Goal: Task Accomplishment & Management: Use online tool/utility

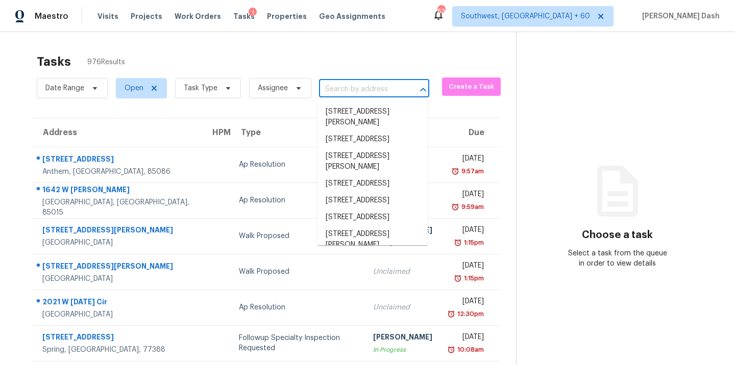
type input "[STREET_ADDRESS]"
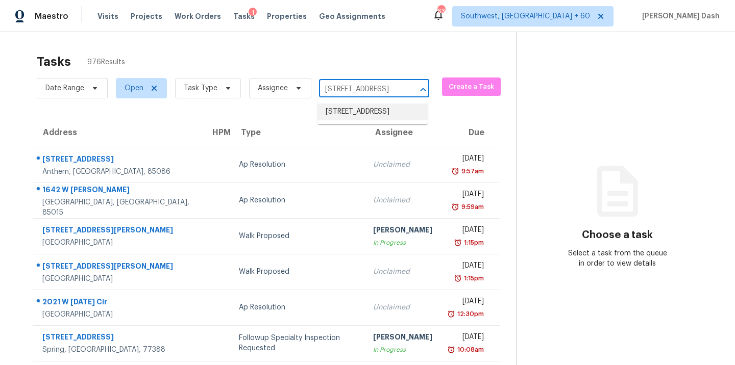
click at [350, 115] on li "[STREET_ADDRESS]" at bounding box center [372, 112] width 110 height 17
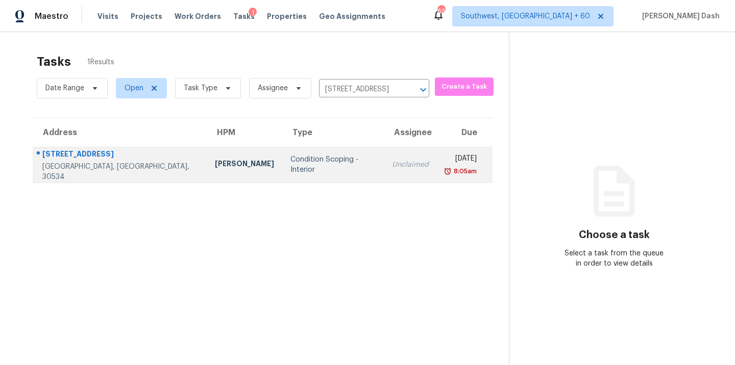
click at [282, 179] on td "Condition Scoping - Interior" at bounding box center [333, 165] width 102 height 36
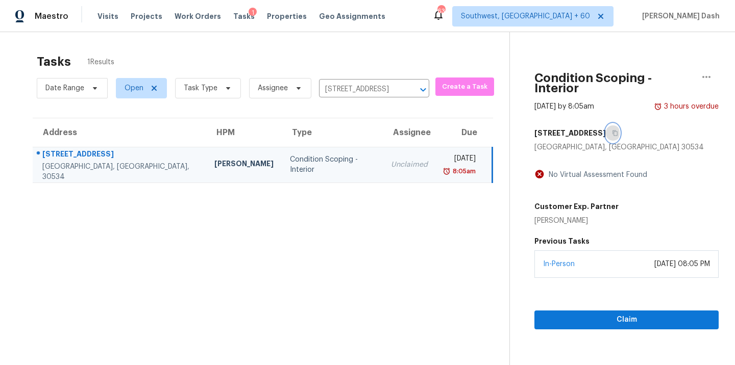
click at [613, 131] on icon "button" at bounding box center [615, 134] width 5 height 6
click at [611, 314] on span "Claim" at bounding box center [627, 320] width 168 height 13
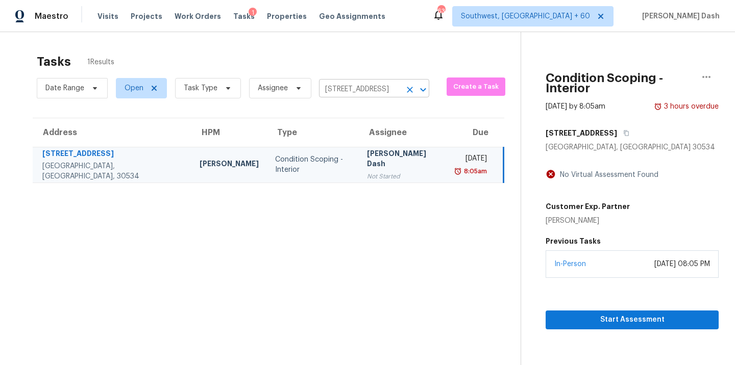
click at [356, 85] on input "[STREET_ADDRESS]" at bounding box center [360, 90] width 82 height 16
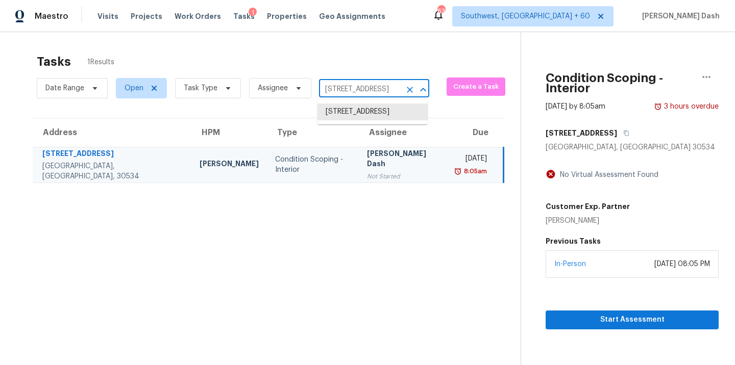
paste input "[STREET_ADDRESS]"
type input "[STREET_ADDRESS]"
click at [354, 117] on li "[STREET_ADDRESS]" at bounding box center [372, 112] width 110 height 17
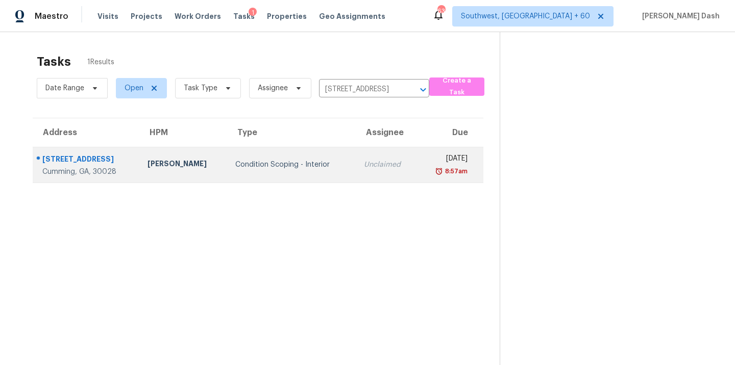
click at [310, 182] on td "Condition Scoping - Interior" at bounding box center [291, 165] width 129 height 36
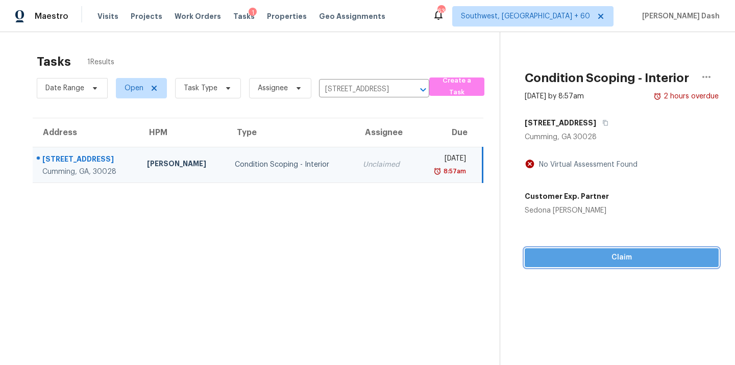
click at [577, 267] on button "Claim" at bounding box center [622, 258] width 194 height 19
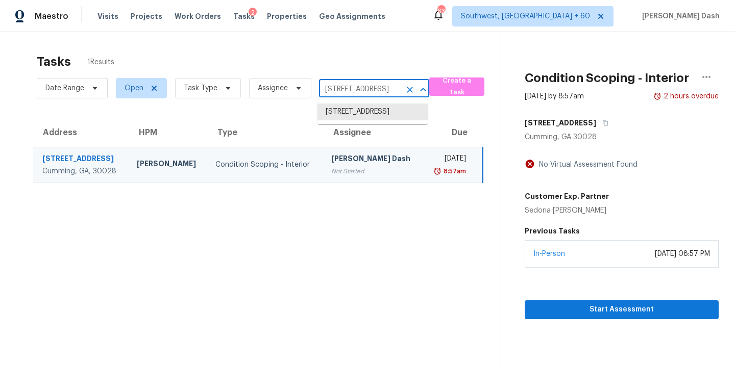
click at [352, 93] on input "[STREET_ADDRESS]" at bounding box center [360, 90] width 82 height 16
paste input "[STREET_ADDRESS]"
type input "[STREET_ADDRESS]"
click at [353, 107] on li "[STREET_ADDRESS]" at bounding box center [372, 112] width 110 height 17
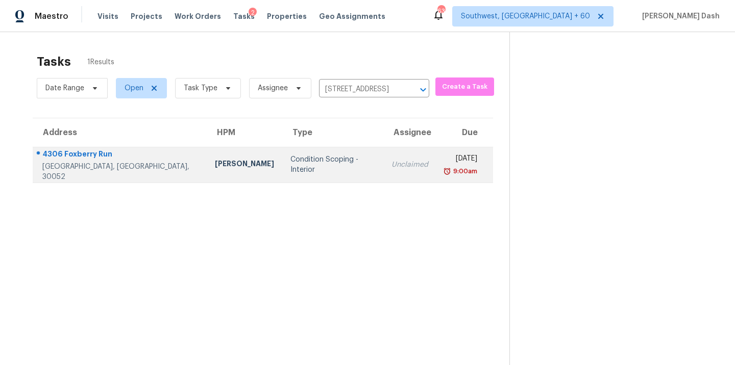
click at [294, 154] on td "Condition Scoping - Interior" at bounding box center [332, 165] width 101 height 36
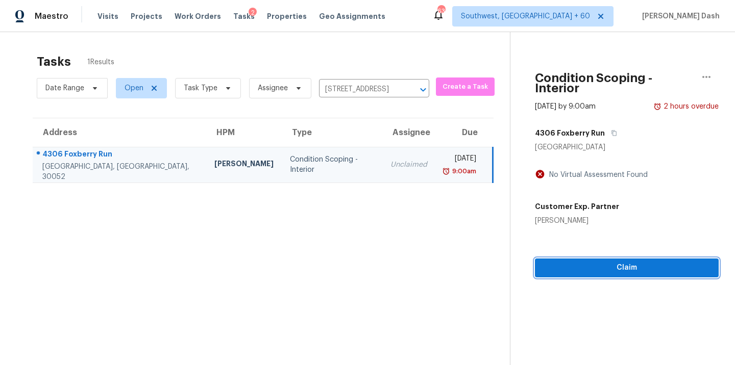
click at [606, 260] on div "Condition Scoping - Interior Sep 5th 2025 by 9:00am 2 hours overdue 4306 Foxber…" at bounding box center [614, 155] width 208 height 246
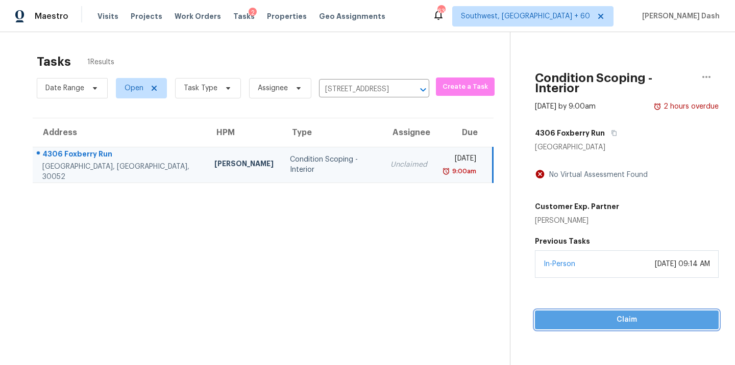
click at [607, 314] on span "Claim" at bounding box center [626, 320] width 167 height 13
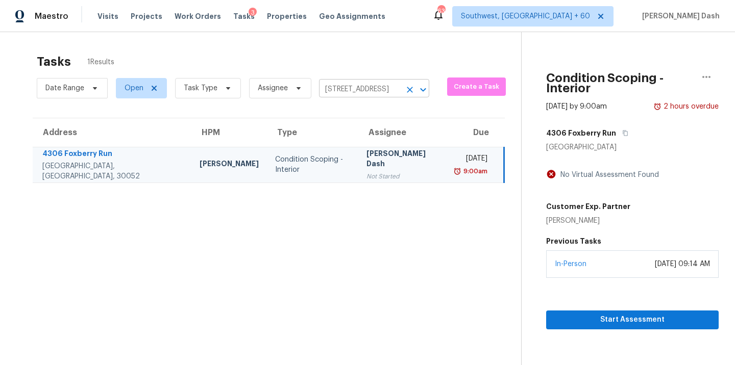
click at [338, 89] on input "[STREET_ADDRESS]" at bounding box center [360, 90] width 82 height 16
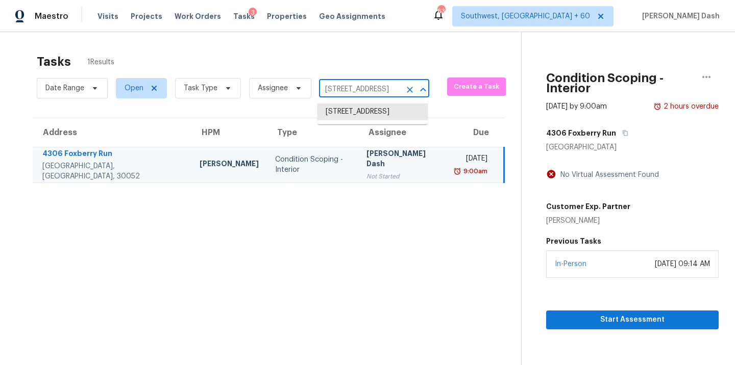
paste input "13411 Appalachian Way San Diego CA 92129"
type input "13411 Appalachian Way San Diego CA 92129"
click at [347, 106] on li "13411 Appalachian Way, San Diego, CA 92129" at bounding box center [372, 112] width 110 height 17
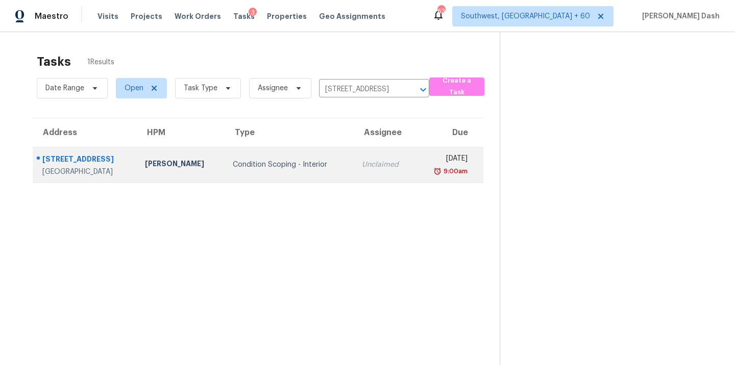
click at [328, 165] on div "Condition Scoping - Interior" at bounding box center [289, 165] width 113 height 10
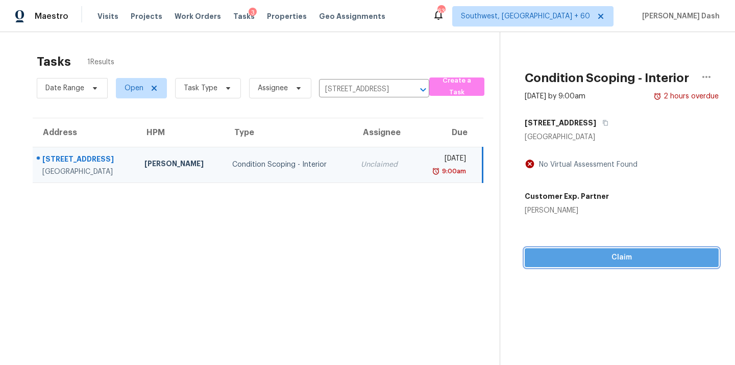
click at [605, 264] on div "Condition Scoping - Interior Sep 5th 2025 by 9:00am 2 hours overdue 13411 Appal…" at bounding box center [609, 149] width 218 height 235
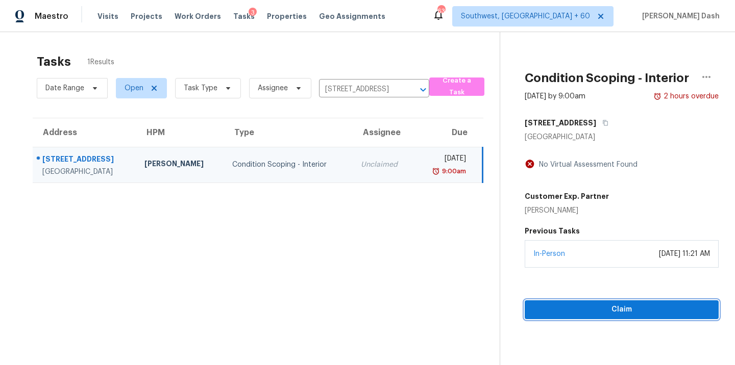
click at [605, 302] on button "Claim" at bounding box center [622, 310] width 194 height 19
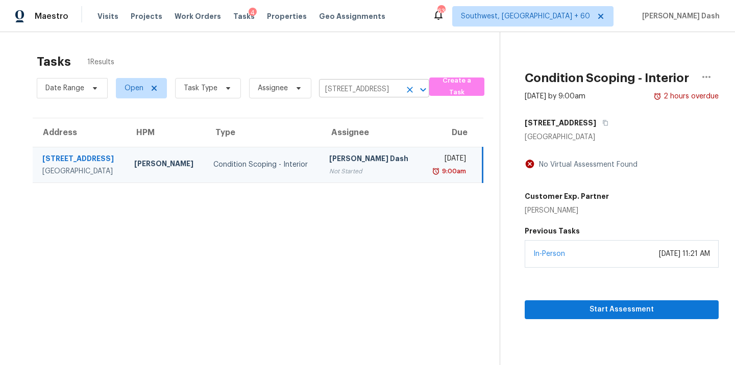
click at [354, 96] on input "13411 Appalachian Way, San Diego, CA 92129" at bounding box center [360, 90] width 82 height 16
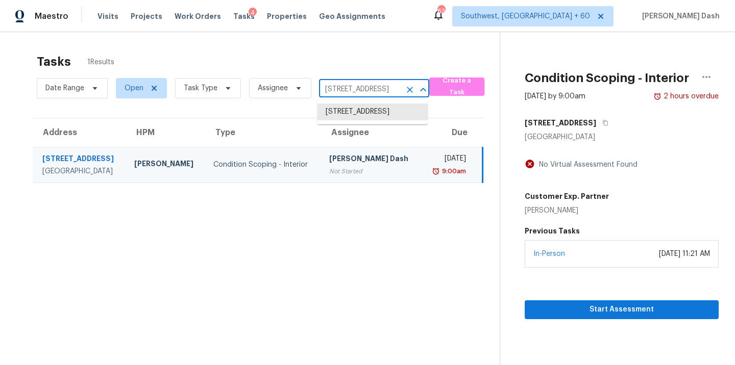
paste input "320 Vallejo Dr Apt 47 Millbrae CA 94030"
type input "320 Vallejo Dr"
click at [347, 120] on li "320 Vallejo Dr Apt 47, Millbrae, CA 94030" at bounding box center [372, 118] width 110 height 28
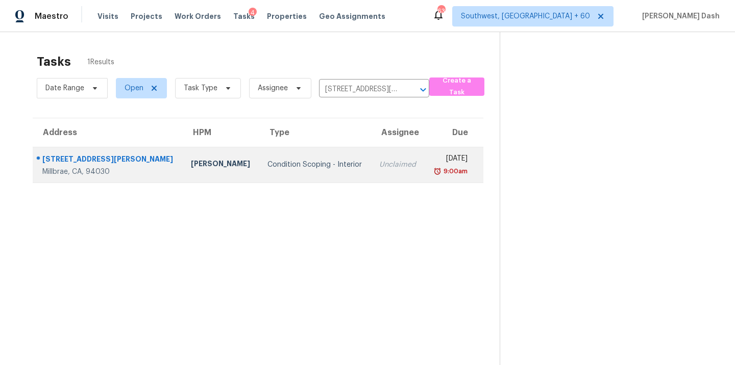
click at [275, 163] on div "Condition Scoping - Interior" at bounding box center [314, 165] width 95 height 10
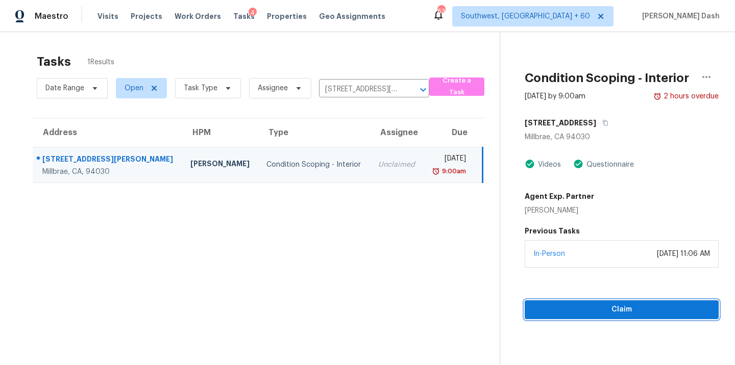
click at [598, 308] on span "Claim" at bounding box center [622, 310] width 178 height 13
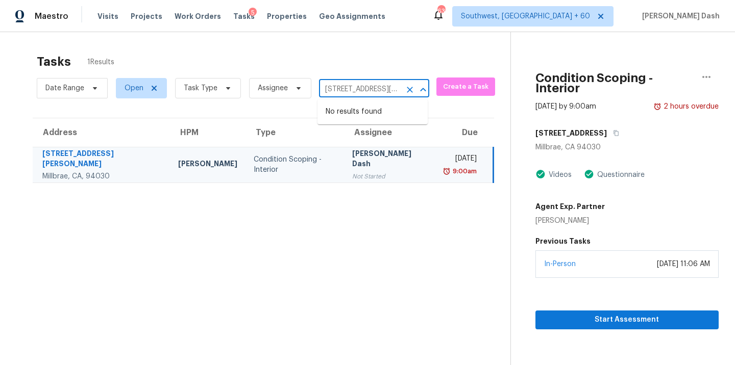
click at [329, 86] on input "320 Vallejo Dr Apt 47, Millbrae, CA 94030" at bounding box center [360, 90] width 82 height 16
paste input "1438 Penhurst Dr Lawrenceville GA 30043"
type input "1438 Penhurst Dr Lawrenceville GA 30043"
click at [337, 120] on li "1438 Penhurst Dr, Lawrenceville, GA 30043" at bounding box center [372, 112] width 110 height 17
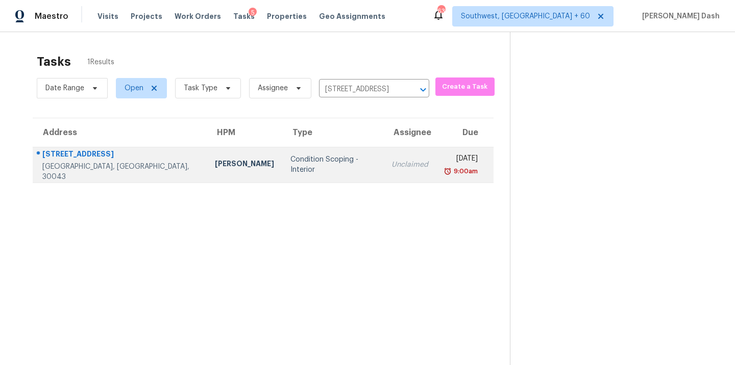
click at [302, 153] on td "Condition Scoping - Interior" at bounding box center [332, 165] width 101 height 36
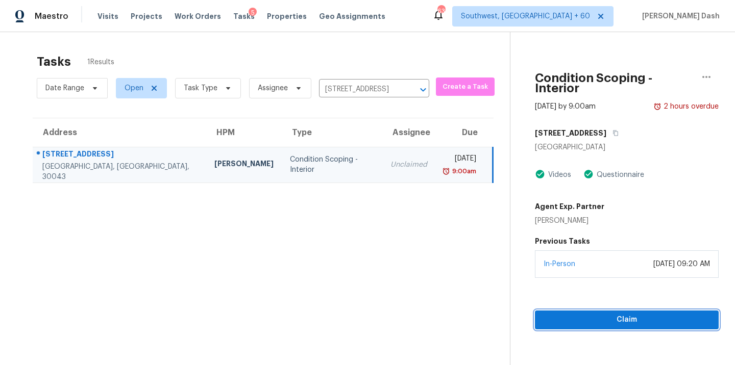
click at [610, 314] on span "Claim" at bounding box center [626, 320] width 167 height 13
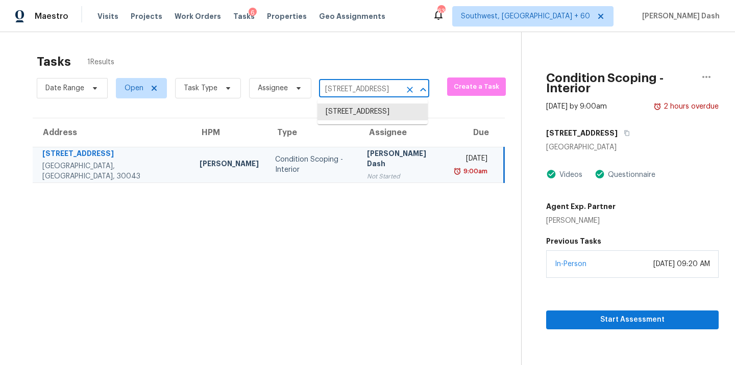
click at [363, 88] on input "1438 Penhurst Dr, Lawrenceville, GA 30043" at bounding box center [360, 90] width 82 height 16
paste input "05 Benson Cir Fayetteville GA 30214"
type input "105 Benson Cir Fayetteville GA 30214"
click at [356, 110] on li "105 Benson Cir, Fayetteville, GA 30214" at bounding box center [372, 118] width 110 height 28
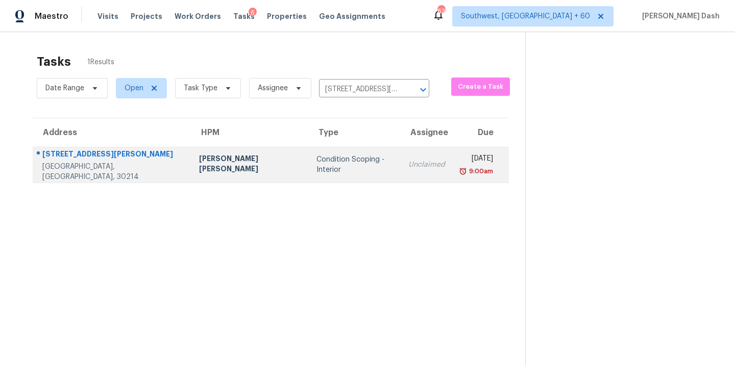
click at [308, 158] on td "Condition Scoping - Interior" at bounding box center [354, 165] width 92 height 36
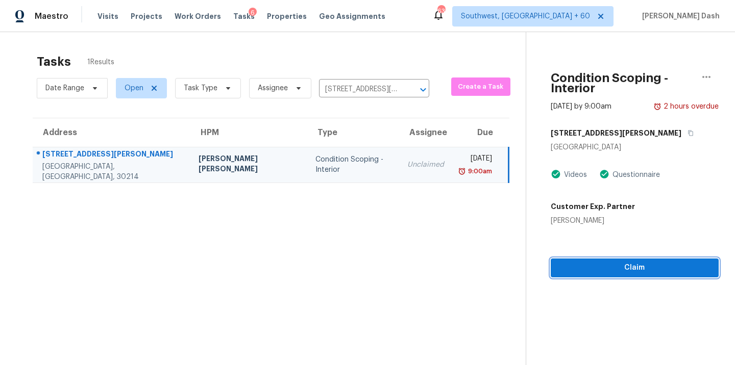
click at [629, 262] on span "Claim" at bounding box center [635, 268] width 152 height 13
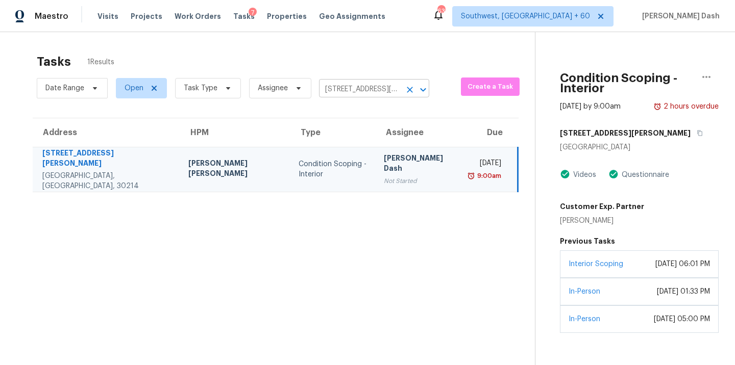
click at [365, 95] on input "105 Benson Cir, Fayetteville, GA 30214" at bounding box center [360, 90] width 82 height 16
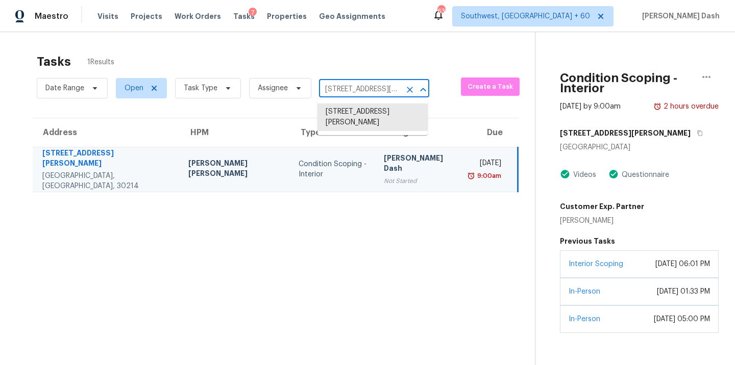
paste input "2267 Pebble Point Dr Green Cove Springs FL 32043"
type input "2267 Pebble Point Dr Green Cove Springs FL 32043"
click at [359, 117] on li "2267 Pebble Point Dr, Green Cove Springs, FL 32043" at bounding box center [372, 112] width 110 height 17
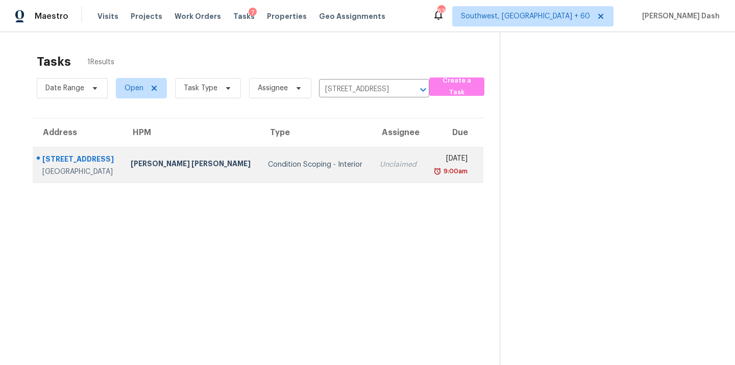
click at [276, 167] on div "Condition Scoping - Interior" at bounding box center [315, 165] width 95 height 10
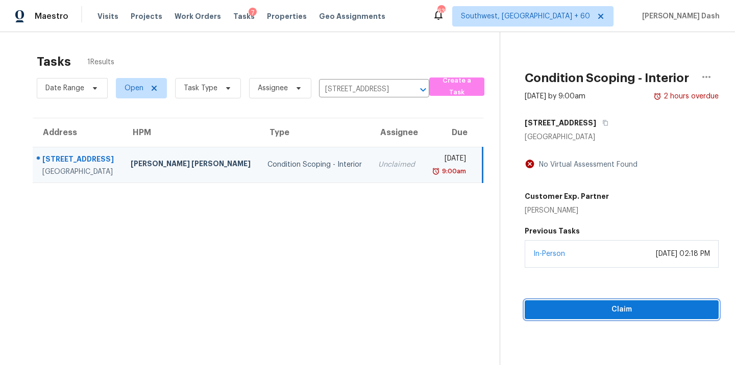
click at [619, 304] on span "Claim" at bounding box center [622, 310] width 178 height 13
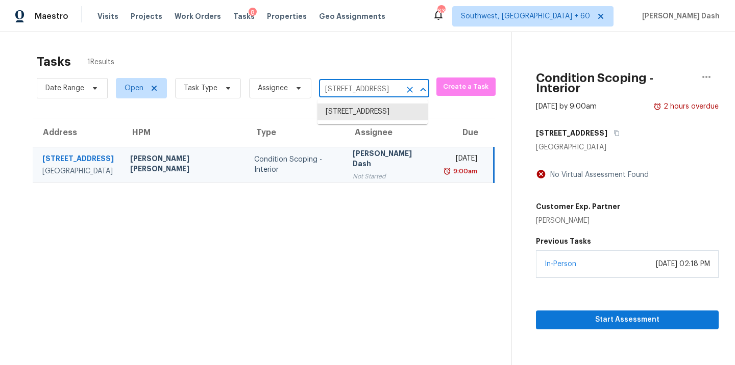
click at [358, 93] on input "2267 Pebble Point Dr, Green Cove Springs, FL 32043" at bounding box center [360, 90] width 82 height 16
type input "v"
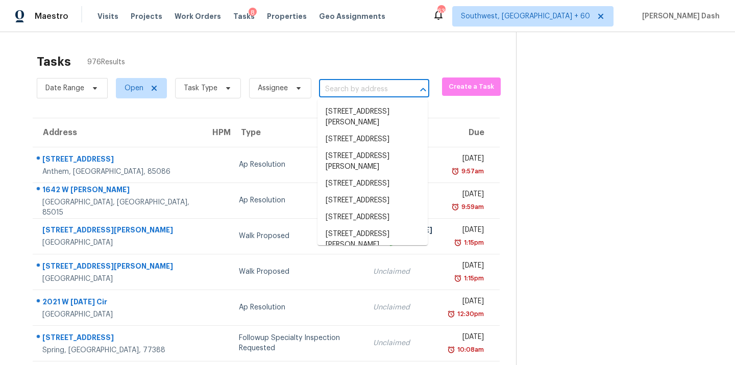
click at [344, 91] on input "text" at bounding box center [360, 90] width 82 height 16
click at [344, 91] on input "v" at bounding box center [360, 90] width 82 height 16
paste input "1864 Gloucester Ct Snellville GA 30078"
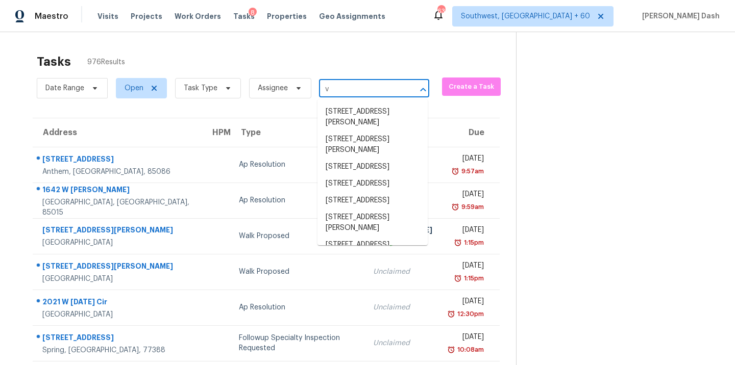
type input "1864 Gloucester Ct Snellville GA 30078"
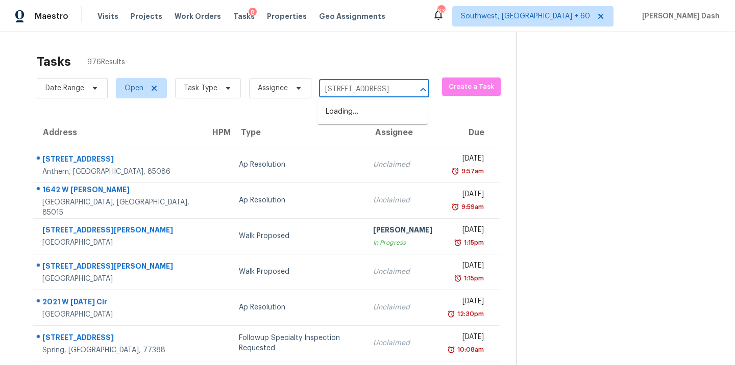
scroll to position [0, 56]
click at [348, 107] on li "1864 Gloucester Ct, Snellville, GA 30078" at bounding box center [372, 112] width 110 height 17
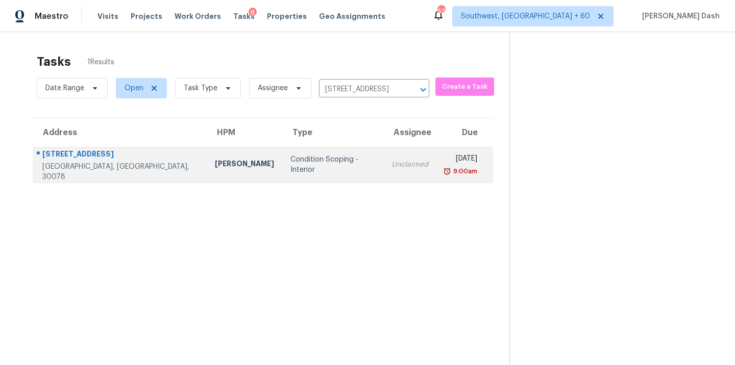
click at [313, 157] on td "Condition Scoping - Interior" at bounding box center [332, 165] width 101 height 36
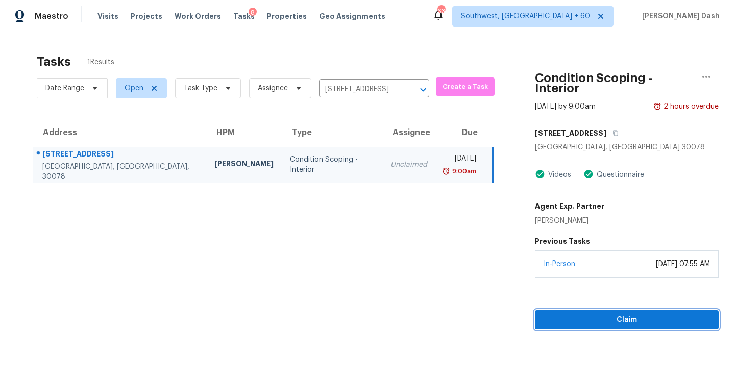
click at [598, 314] on span "Claim" at bounding box center [626, 320] width 167 height 13
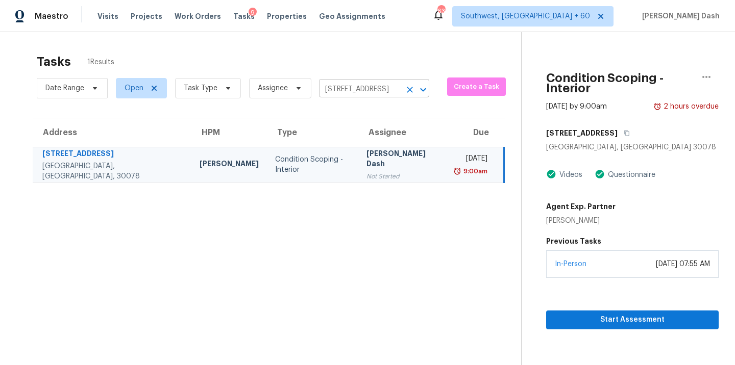
click at [333, 92] on input "1864 Gloucester Ct, Snellville, GA 30078" at bounding box center [360, 90] width 82 height 16
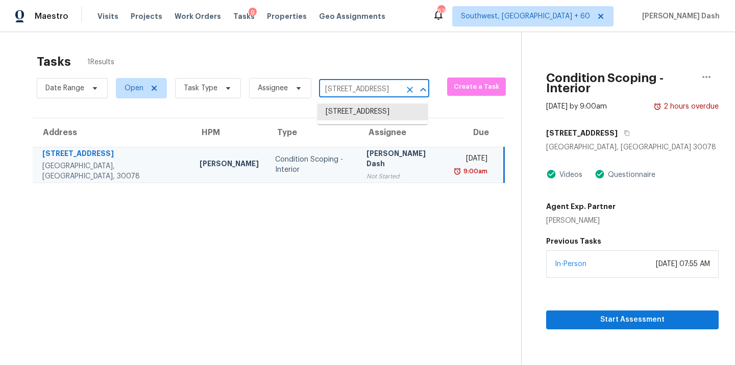
paste input "8216 Montpelier Dr Laurel MD 2070"
type input "8216 Montpelier Dr Laurel MD 20708"
click at [343, 113] on li "8216 Montpelier Dr, Laurel, MD 20708" at bounding box center [372, 118] width 110 height 28
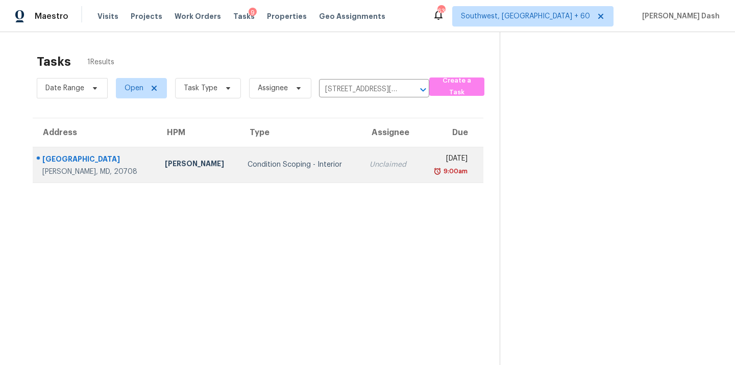
click at [295, 155] on td "Condition Scoping - Interior" at bounding box center [299, 165] width 121 height 36
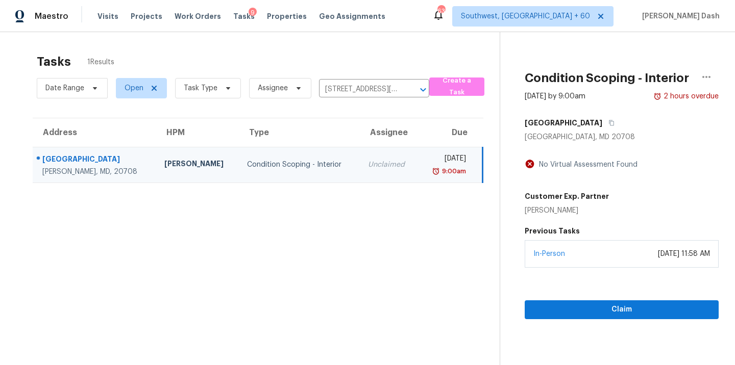
click at [658, 267] on div "In-Person September 04, 2025 at 11:58 AM" at bounding box center [622, 254] width 194 height 28
click at [658, 313] on span "Claim" at bounding box center [622, 310] width 178 height 13
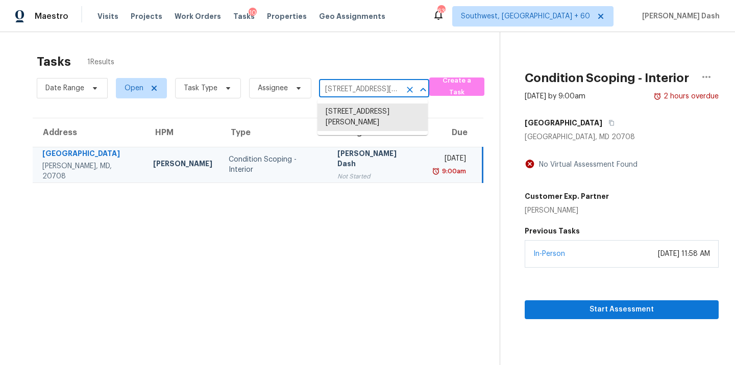
click at [376, 91] on input "8216 Montpelier Dr, Laurel, MD 20708" at bounding box center [360, 90] width 82 height 16
paste input "46103 W Ranch Rd Maricopa AZ 85139"
type input "46103 W Ranch Rd Maricopa AZ 85139"
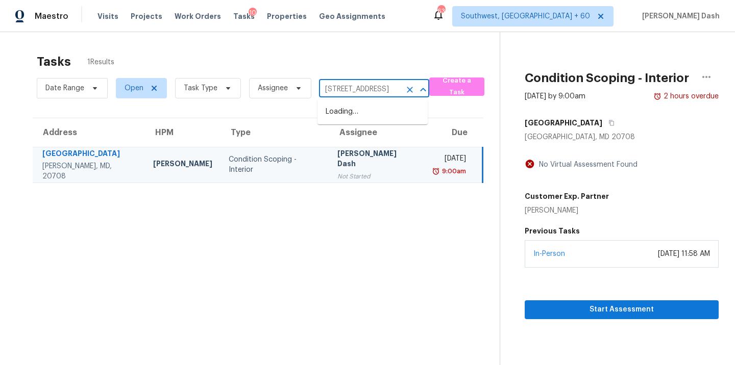
scroll to position [0, 54]
click at [348, 114] on li "46103 W Ranch Rd, Maricopa, AZ 85139" at bounding box center [372, 112] width 110 height 17
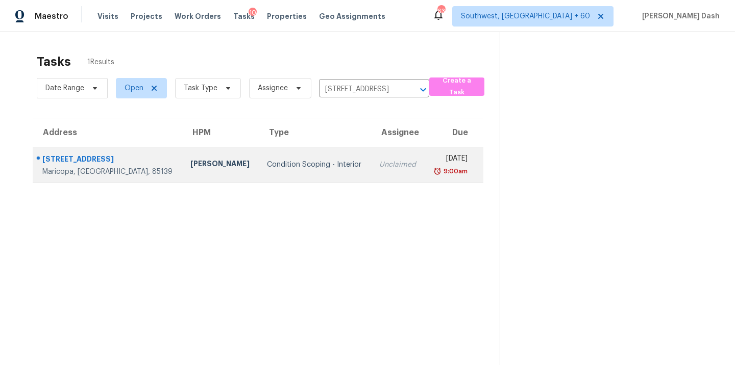
click at [279, 153] on td "Condition Scoping - Interior" at bounding box center [315, 165] width 112 height 36
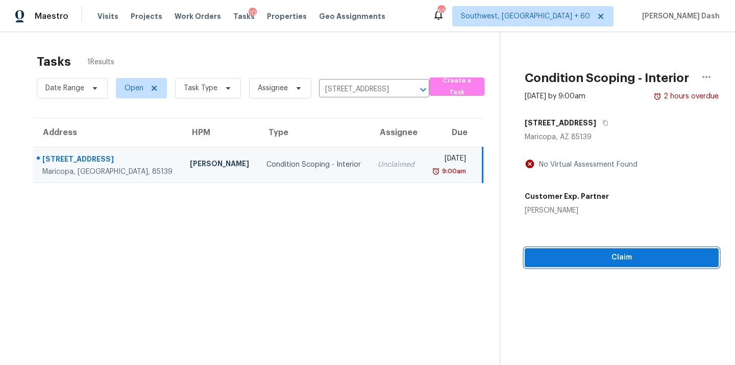
click at [622, 255] on span "Claim" at bounding box center [622, 258] width 178 height 13
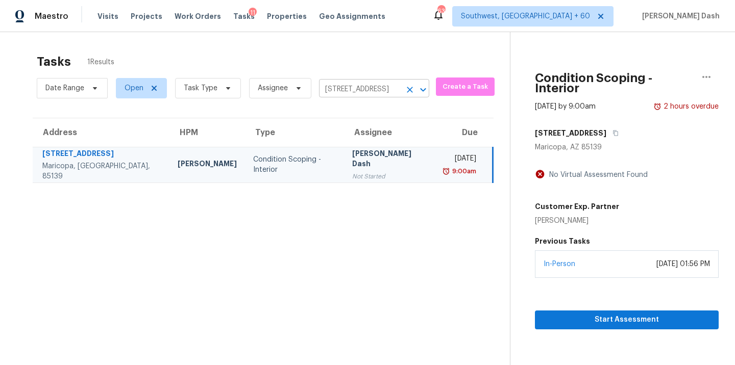
click at [360, 83] on input "46103 W Ranch Rd, Maricopa, AZ 85139" at bounding box center [360, 90] width 82 height 16
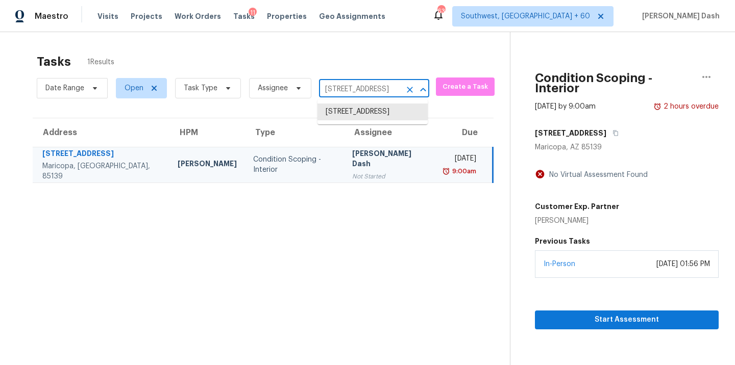
paste input "37 Mayfair Dr West Orange NJ 07052"
type input "37 Mayfair Dr West Orange NJ 07052"
click at [371, 115] on li "37 Mayfair Dr, West Orange, NJ 07052" at bounding box center [372, 112] width 110 height 17
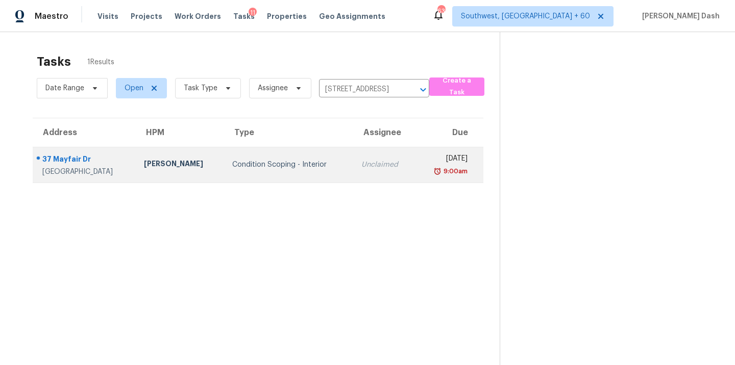
click at [356, 180] on td "Unclaimed" at bounding box center [384, 165] width 62 height 36
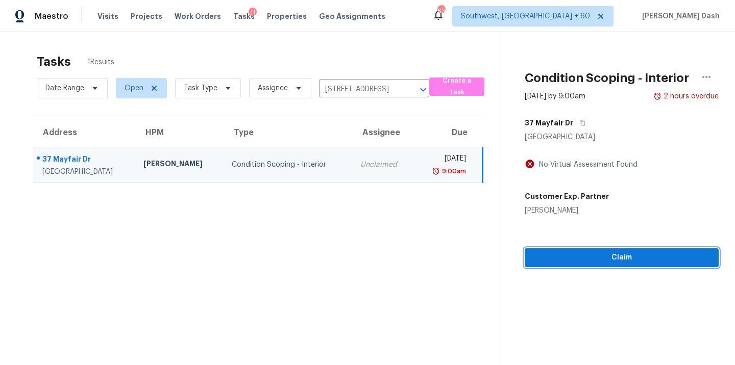
click at [630, 259] on div "Condition Scoping - Interior Sep 5th 2025 by 9:00am 2 hours overdue 37 Mayfair …" at bounding box center [609, 149] width 218 height 235
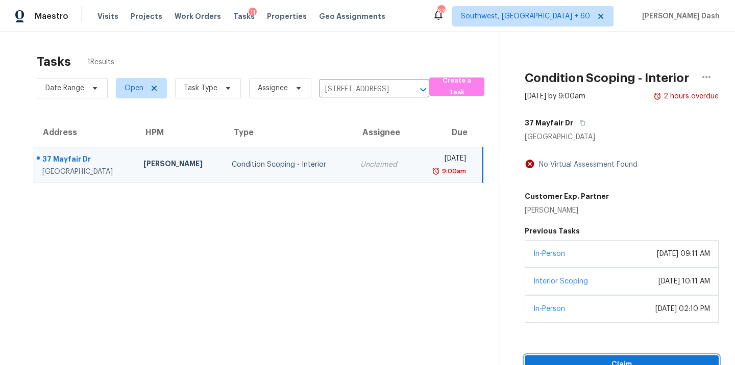
click at [615, 358] on button "Claim" at bounding box center [622, 365] width 194 height 19
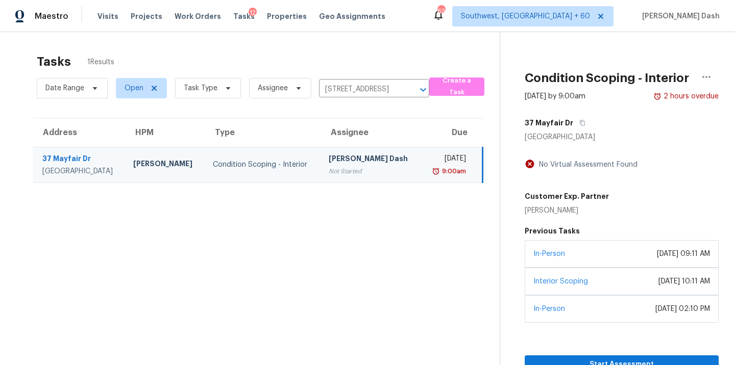
click at [370, 98] on div "Date Range Open Task Type Assignee 37 Mayfair Dr, West Orange, NJ 07052 ​" at bounding box center [233, 88] width 393 height 27
click at [370, 93] on input "37 Mayfair Dr, West Orange, NJ 07052" at bounding box center [360, 90] width 82 height 16
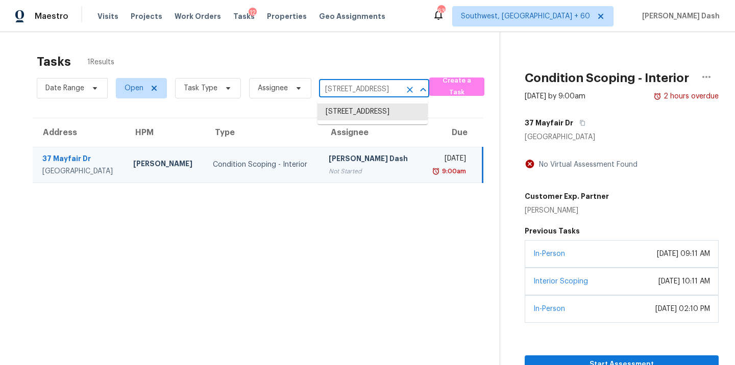
paste input "2844 Norfair Loop Lithonia GA 30038"
type input "2844 Norfair Loop Lithonia GA 30038"
click at [352, 120] on li "2844 Norfair Loop, Lithonia, GA 30038" at bounding box center [372, 112] width 110 height 17
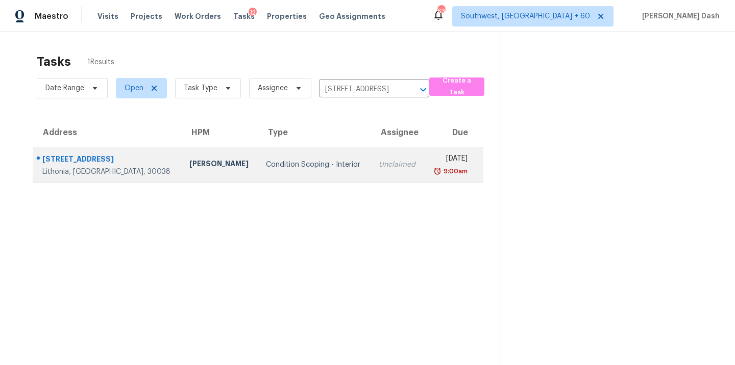
click at [371, 161] on td "Unclaimed" at bounding box center [398, 165] width 54 height 36
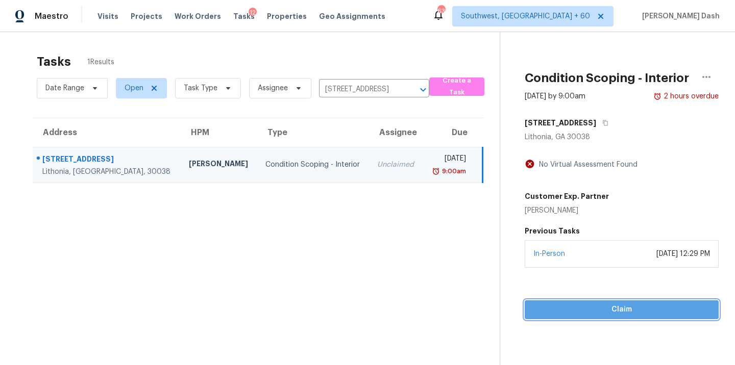
click at [600, 313] on span "Claim" at bounding box center [622, 310] width 178 height 13
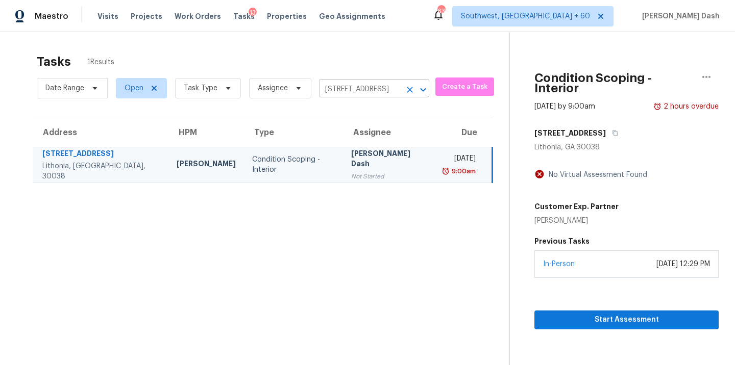
click at [328, 87] on input "2844 Norfair Loop, Lithonia, GA 30038" at bounding box center [360, 90] width 82 height 16
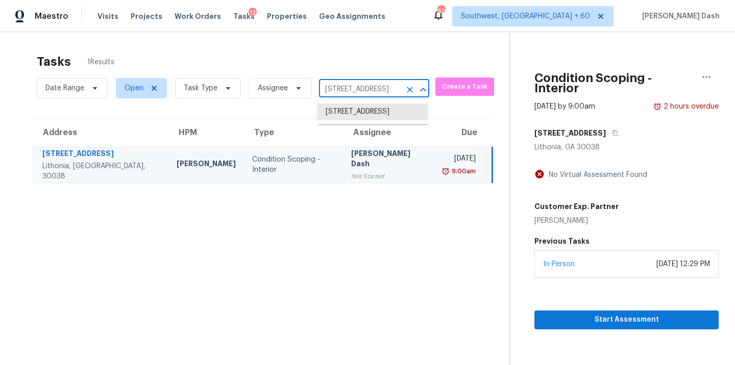
paste input "11 Melleray Ct Villa Rica GA 30180"
type input "11 Melleray Ct Villa Rica GA 30180"
click at [342, 120] on li "11 Melleray Ct, Villa Rica, GA 30180" at bounding box center [372, 112] width 110 height 17
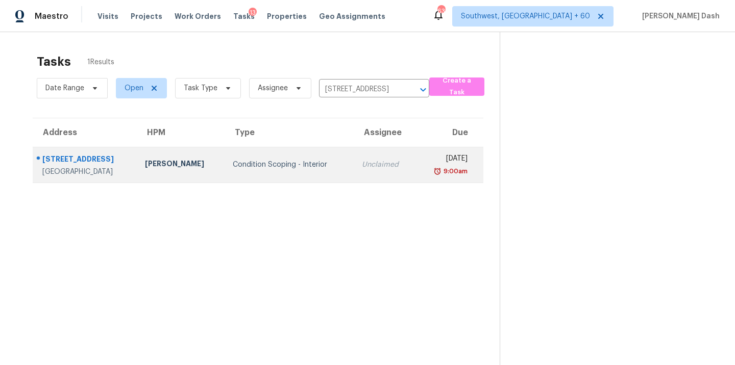
click at [354, 157] on td "Unclaimed" at bounding box center [385, 165] width 62 height 36
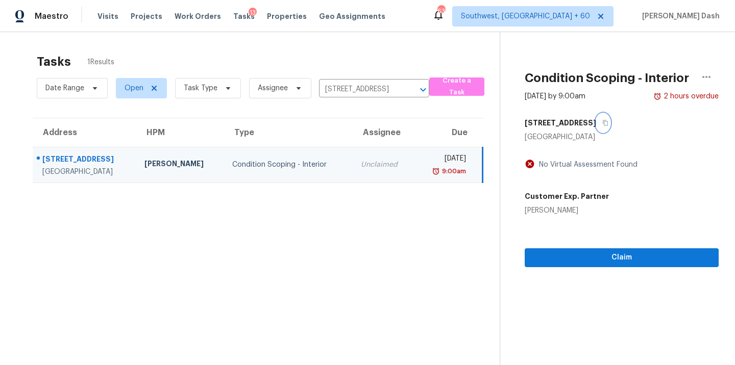
click at [596, 119] on button "button" at bounding box center [603, 123] width 14 height 18
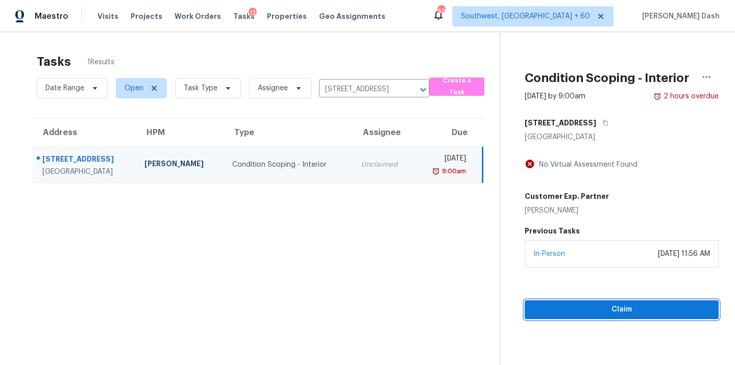
click at [613, 306] on span "Claim" at bounding box center [622, 310] width 178 height 13
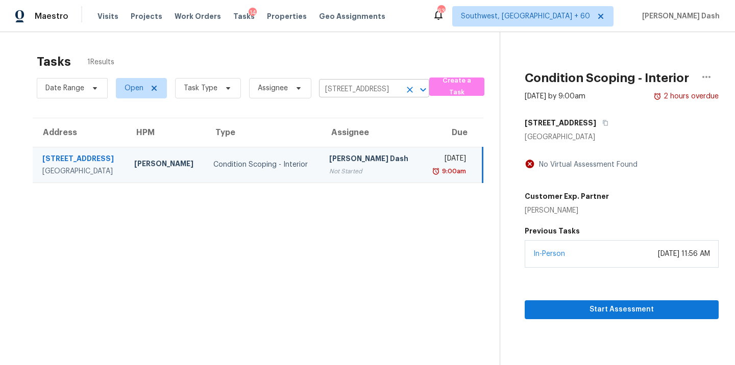
click at [347, 87] on input "11 Melleray Ct, Villa Rica, GA 30180" at bounding box center [360, 90] width 82 height 16
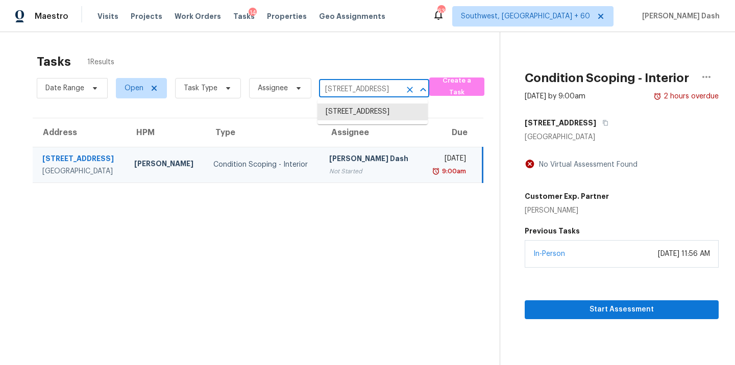
paste input "2334 Manson Glass Ct Fayetteville GA 30215"
type input "12334 Manson Glass Ct Fayetteville GA 30215"
click at [347, 115] on li "12334 Manson Glass Ct, Fayetteville, GA 30215" at bounding box center [372, 112] width 110 height 17
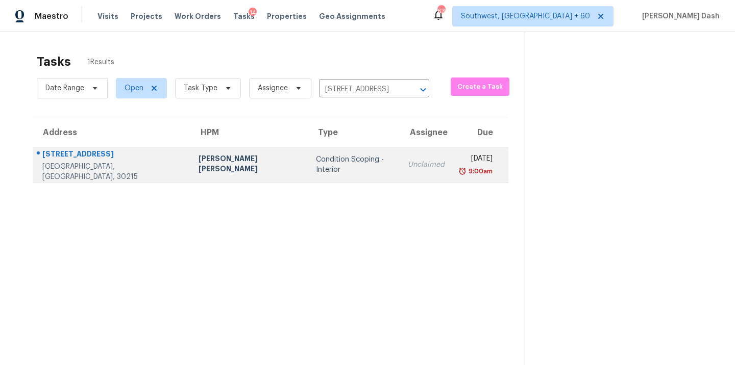
click at [400, 170] on td "Unclaimed" at bounding box center [426, 165] width 53 height 36
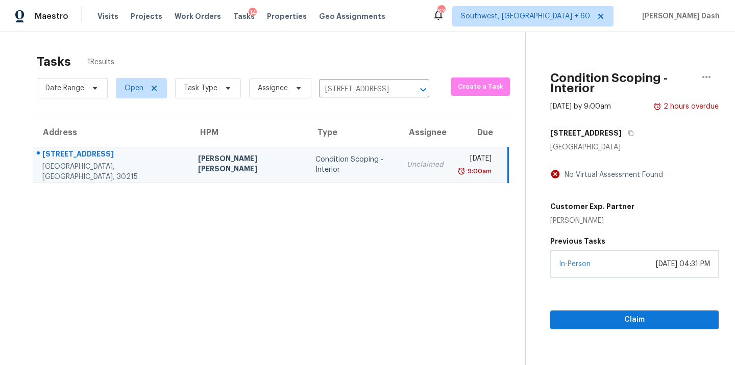
click at [611, 266] on div "In-Person September 04, 2025 at 04:31 PM" at bounding box center [634, 265] width 168 height 28
click at [611, 311] on button "Claim" at bounding box center [634, 320] width 168 height 19
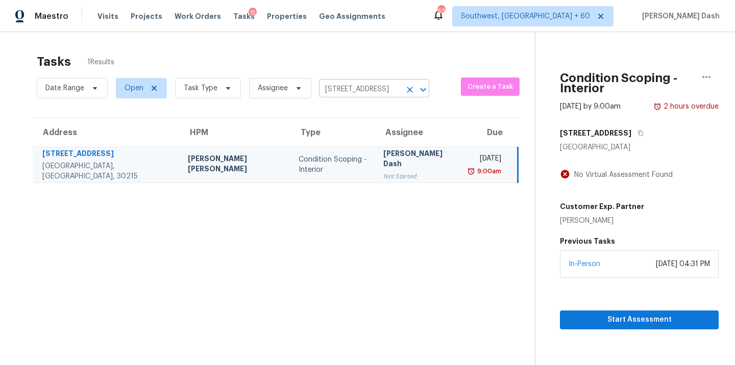
click at [339, 91] on input "12334 Manson Glass Ct, Fayetteville, GA 30215" at bounding box center [360, 90] width 82 height 16
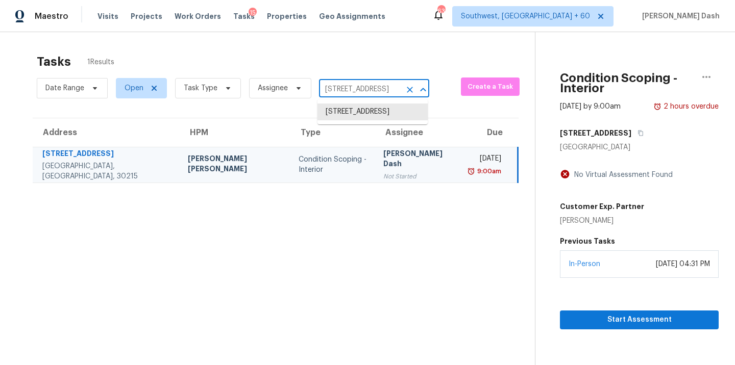
paste input "5676 Gulf Stream St Tavares FL 32778"
type input "5676 Gulf Stream St Tavares FL 32778"
click at [371, 111] on li "5676 Gulf Stream St, Tavares, FL 32778" at bounding box center [372, 112] width 110 height 17
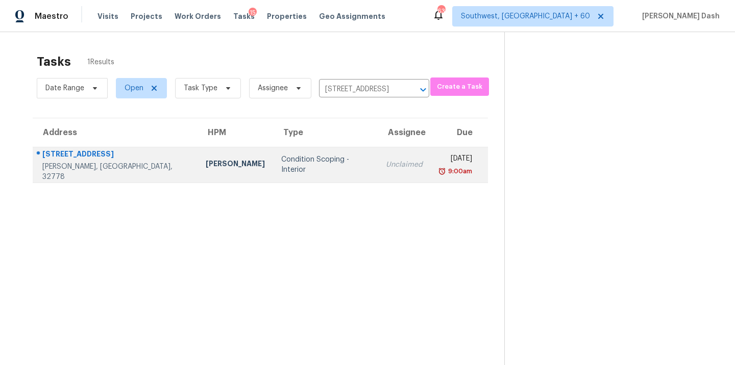
click at [439, 168] on div "9:00am" at bounding box center [455, 171] width 33 height 10
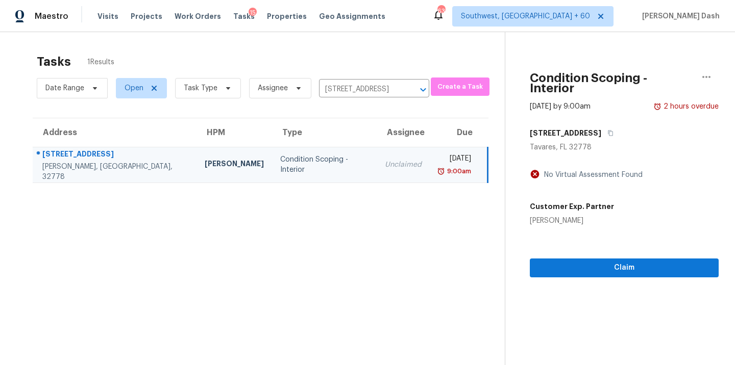
click at [606, 273] on div "Claim" at bounding box center [624, 252] width 189 height 52
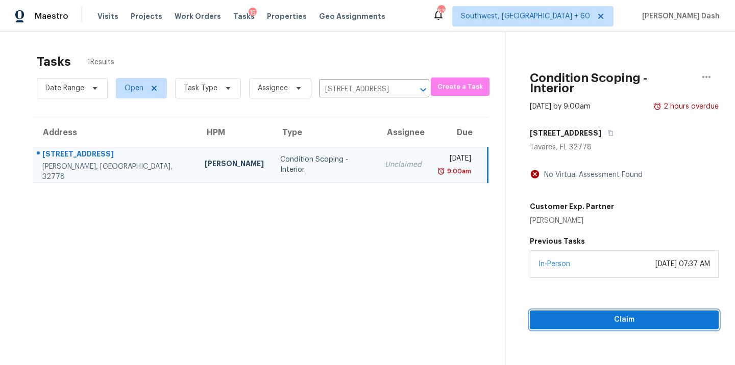
click at [618, 314] on span "Claim" at bounding box center [624, 320] width 173 height 13
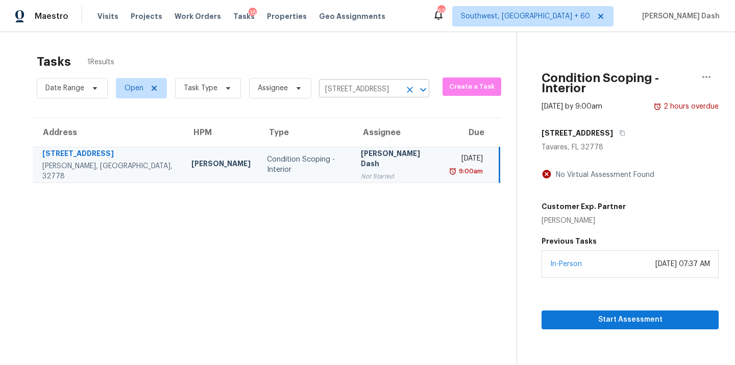
click at [366, 88] on input "5676 Gulf Stream St, Tavares, FL 32778" at bounding box center [360, 90] width 82 height 16
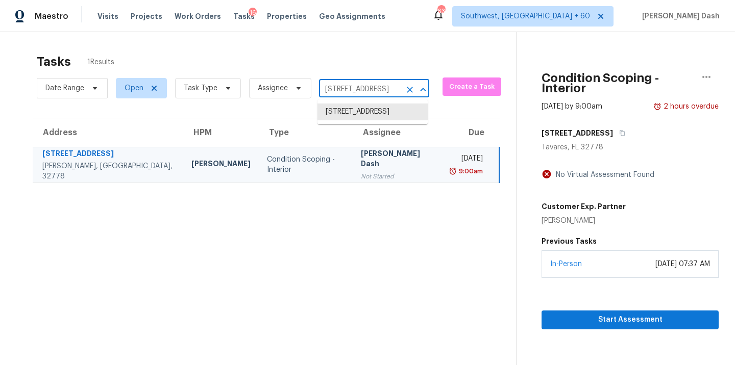
paste input "32 Ladytown Ln Crowley TX 76036"
type input "5632 Ladytown Ln Crowley TX 76036"
click at [361, 116] on li "5632 Ladytown Ln, Crowley, TX 76036" at bounding box center [372, 118] width 110 height 28
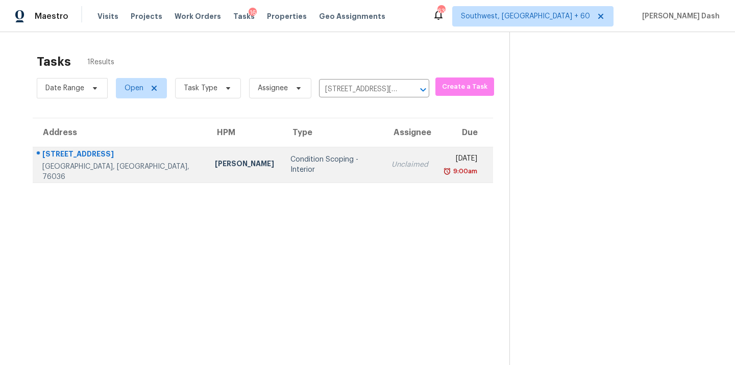
click at [309, 154] on td "Condition Scoping - Interior" at bounding box center [332, 165] width 101 height 36
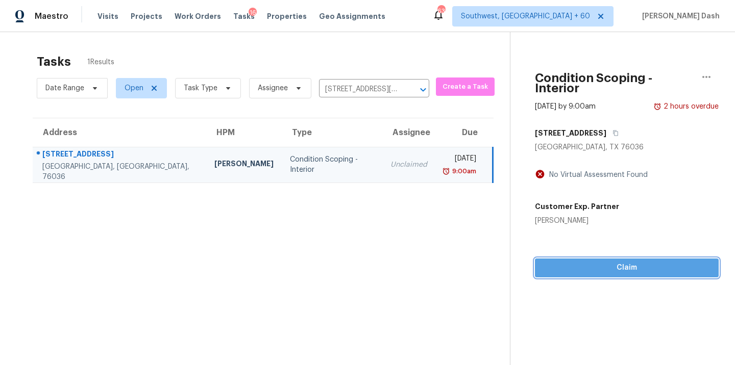
click at [649, 262] on span "Claim" at bounding box center [626, 268] width 167 height 13
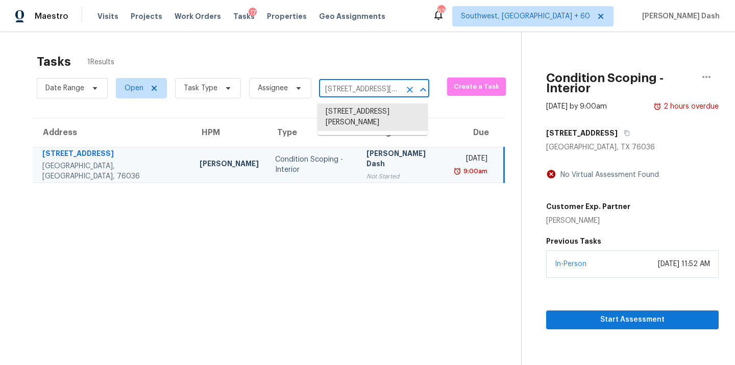
click at [333, 91] on input "5632 Ladytown Ln, Crowley, TX 76036" at bounding box center [360, 90] width 82 height 16
paste input "834 Stable Fern Dr Fuquay Varina NC 2752"
type input "834 Stable Fern Dr Fuquay Varina NC 27526"
click at [345, 111] on li "834 Stable Fern Dr, Fuquay Varina, NC 27526" at bounding box center [372, 118] width 110 height 28
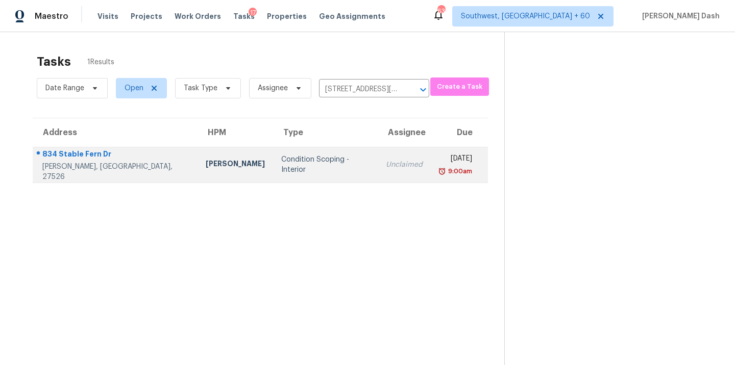
click at [273, 175] on td "Condition Scoping - Interior" at bounding box center [325, 165] width 105 height 36
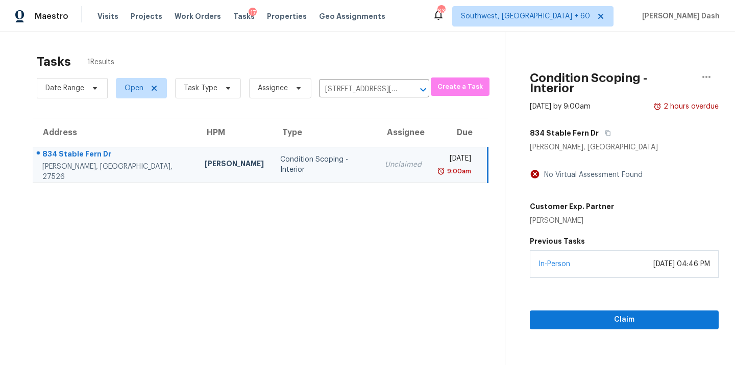
click at [617, 300] on div "Claim" at bounding box center [624, 304] width 189 height 52
click at [617, 311] on button "Claim" at bounding box center [624, 320] width 189 height 19
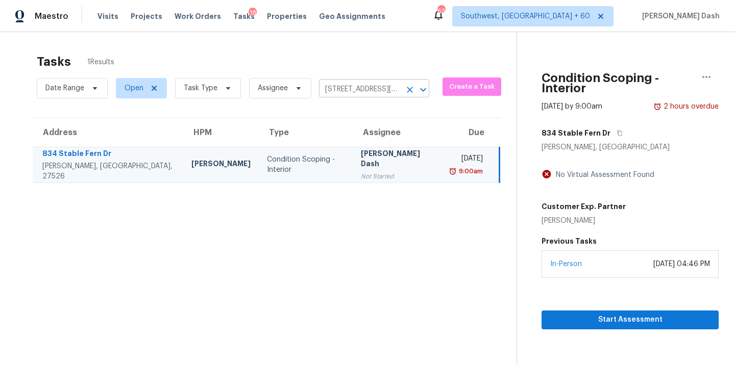
click at [333, 90] on input "834 Stable Fern Dr, Fuquay Varina, NC 27526" at bounding box center [360, 90] width 82 height 16
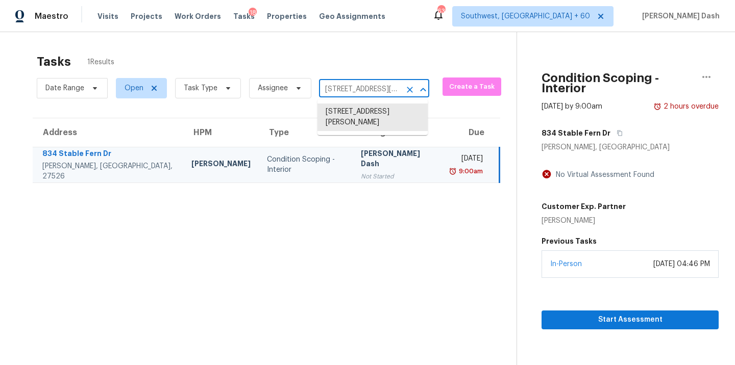
paste input "160 Latigo Ln Boerne TX 7800"
type input "160 Latigo Ln Boerne TX 78006"
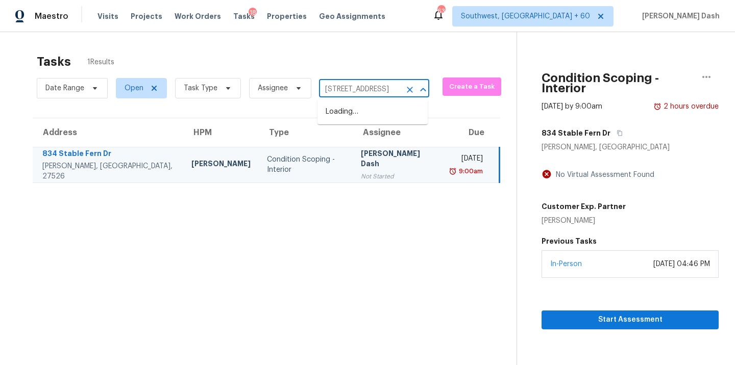
scroll to position [0, 29]
click at [342, 120] on li "160 Latigo Ln, Boerne, TX 78006" at bounding box center [372, 112] width 110 height 17
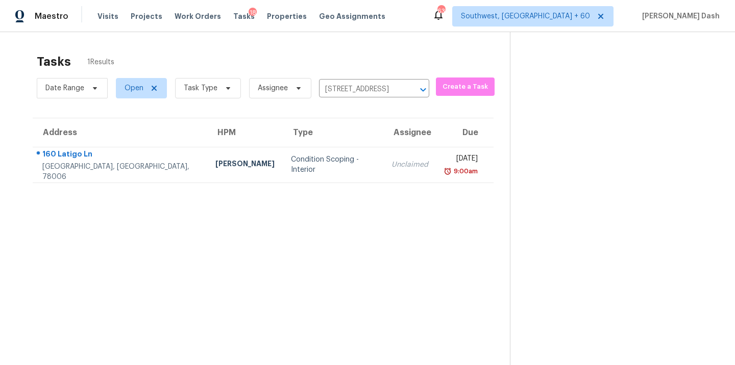
click at [283, 170] on td "Condition Scoping - Interior" at bounding box center [333, 165] width 101 height 36
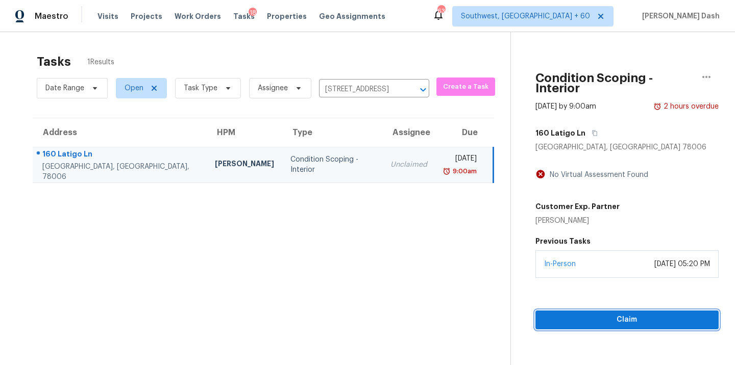
click at [601, 314] on span "Claim" at bounding box center [627, 320] width 167 height 13
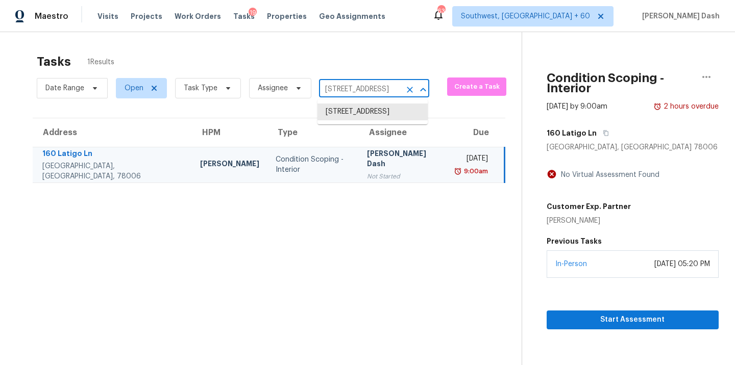
click at [344, 94] on input "160 Latigo Ln, Boerne, TX 78006" at bounding box center [360, 90] width 82 height 16
paste input "9608 Creekmere Dr Argyle TX 7622"
type input "9608 Creekmere Dr Argyle TX 76226"
click at [350, 109] on li "9608 Creekmere Dr, Argyle, TX 76226" at bounding box center [372, 112] width 110 height 17
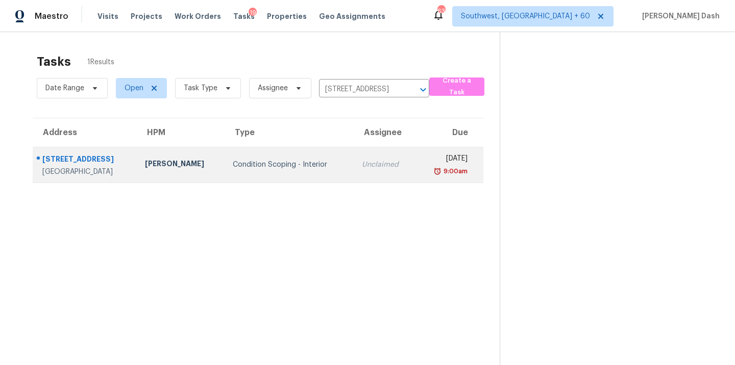
click at [275, 159] on td "Condition Scoping - Interior" at bounding box center [289, 165] width 129 height 36
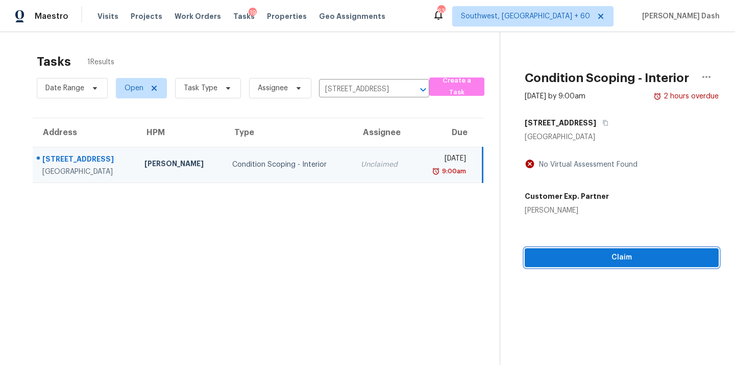
click at [616, 259] on span "Claim" at bounding box center [622, 258] width 178 height 13
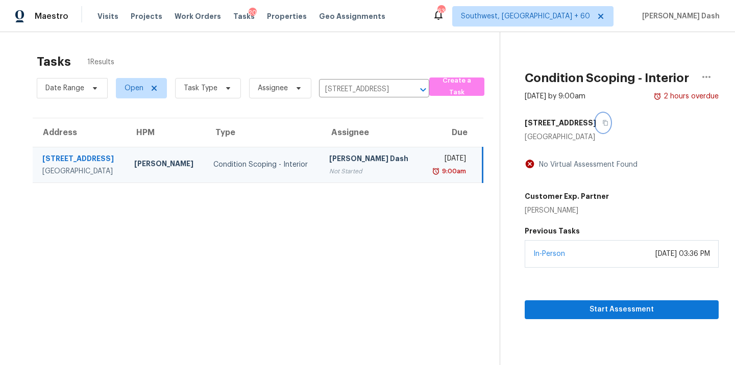
click at [602, 124] on icon "button" at bounding box center [605, 123] width 6 height 6
click at [358, 99] on div "Date Range Open Task Type Assignee 9608 Creekmere Dr, Argyle, TX 76226 ​" at bounding box center [233, 88] width 393 height 27
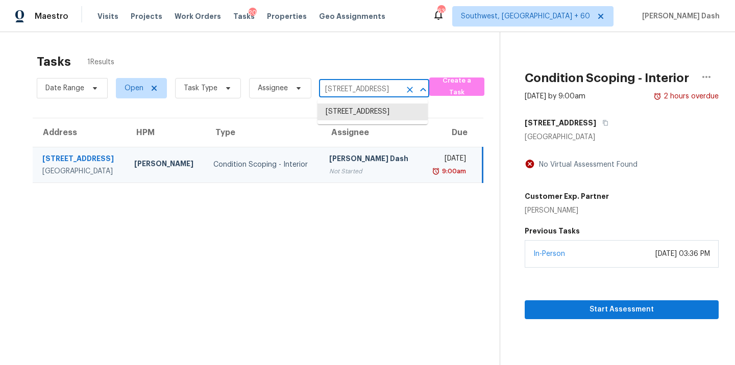
click at [359, 88] on input "9608 Creekmere Dr, Argyle, TX 76226" at bounding box center [360, 90] width 82 height 16
paste input "4018 Tree Moss Pl Humble TX 7734"
type input "4018 Tree Moss Pl Humble TX 77346"
click at [350, 113] on li "4018 Tree Moss Pl, Humble, TX 77346" at bounding box center [372, 118] width 110 height 28
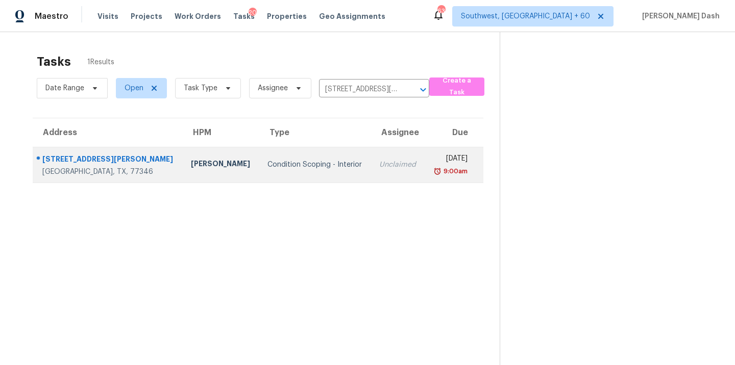
click at [278, 161] on div "Condition Scoping - Interior" at bounding box center [314, 165] width 95 height 10
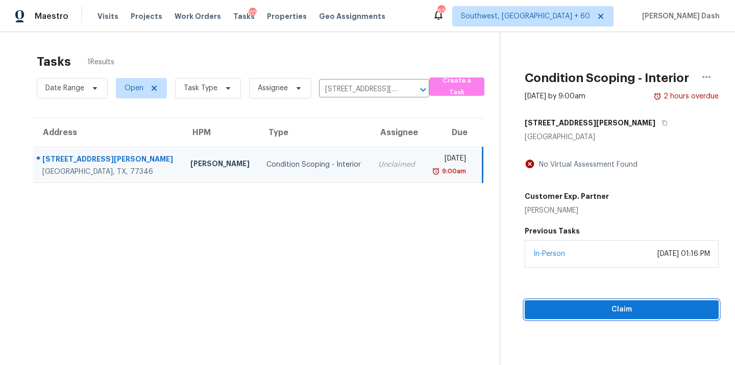
click at [633, 312] on span "Claim" at bounding box center [622, 310] width 178 height 13
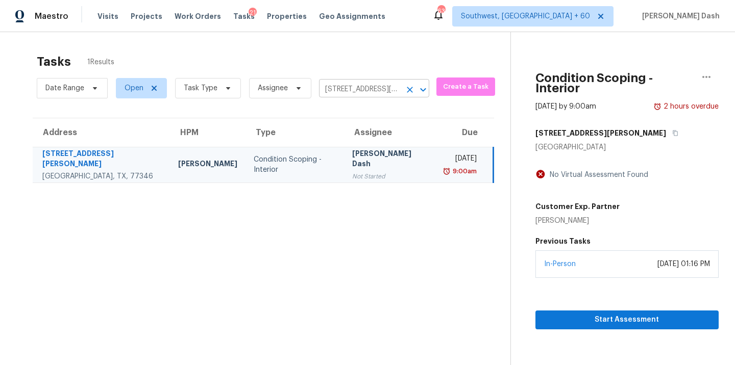
click at [363, 88] on input "4018 Tree Moss Pl, Humble, TX 77346" at bounding box center [360, 90] width 82 height 16
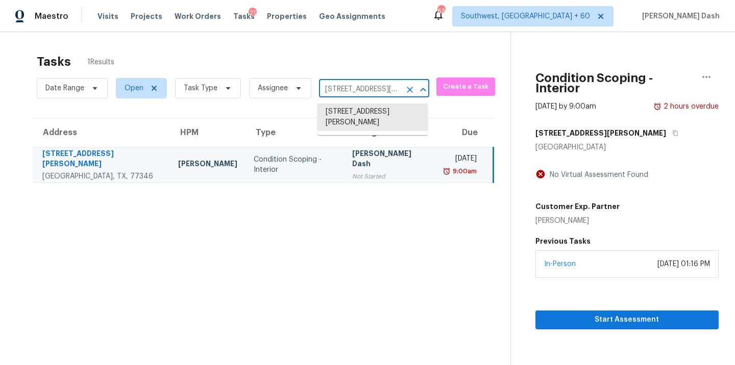
paste input "16141 Manor St Detroit MI 48221"
type input "16141 Manor St Detroit MI 48221"
click at [370, 120] on li "16141 Manor St, Detroit, MI 48221" at bounding box center [372, 112] width 110 height 17
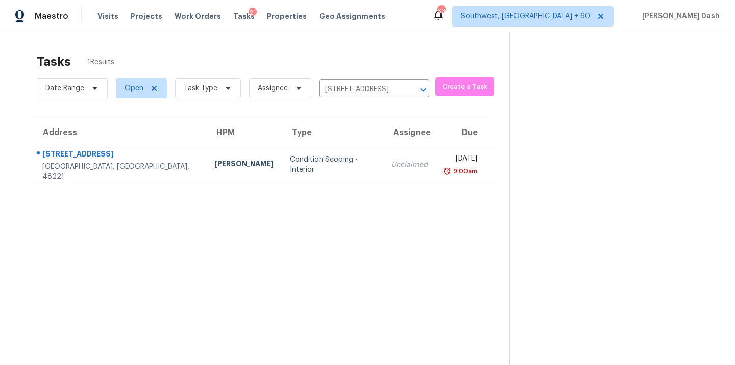
click at [383, 165] on td "Unclaimed" at bounding box center [409, 165] width 53 height 36
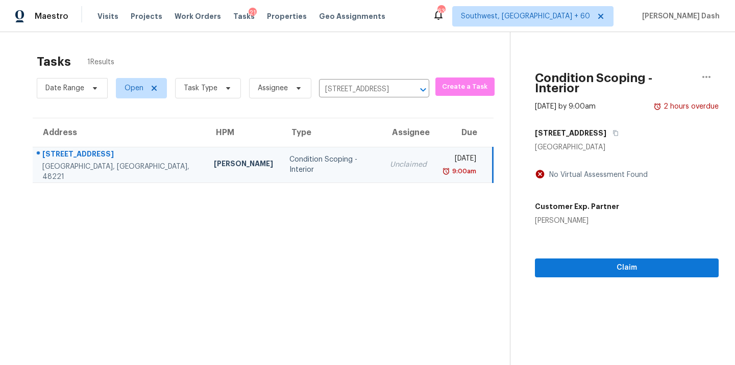
click at [579, 142] on div "Detroit, MI 48221" at bounding box center [627, 147] width 184 height 10
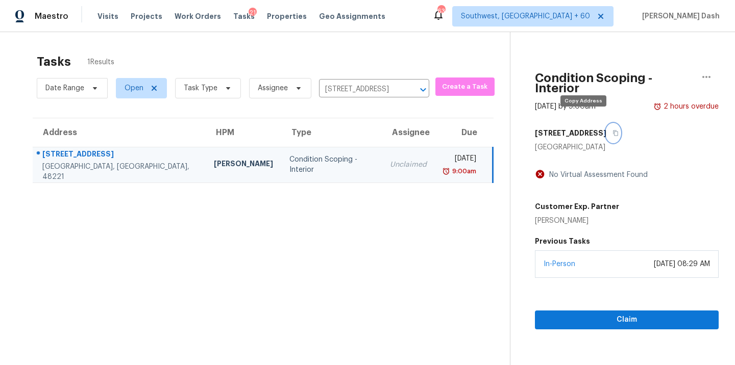
click at [612, 130] on icon "button" at bounding box center [615, 133] width 6 height 6
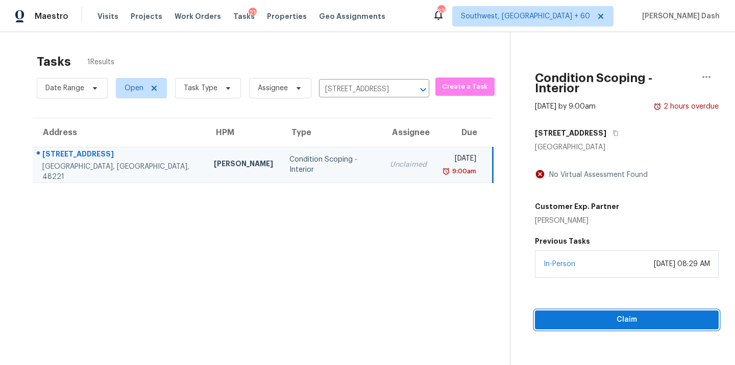
click at [608, 314] on span "Claim" at bounding box center [626, 320] width 167 height 13
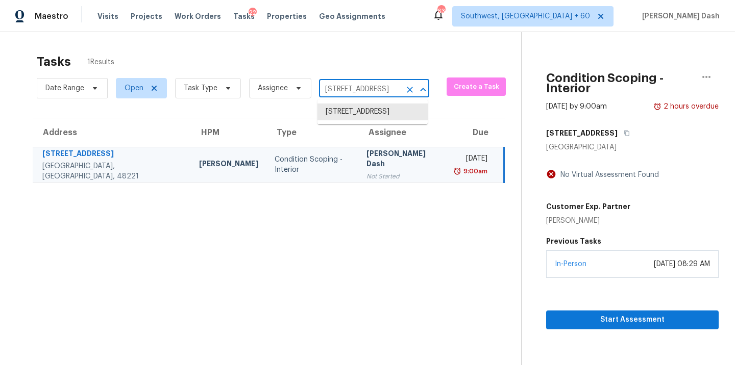
click at [353, 94] on input "16141 Manor St, Detroit, MI 48221" at bounding box center [360, 90] width 82 height 16
paste input "71 Silver Maple St Lenoir City TN 3777"
type input "[STREET_ADDRESS]"
click at [353, 115] on li "[STREET_ADDRESS]" at bounding box center [372, 112] width 110 height 17
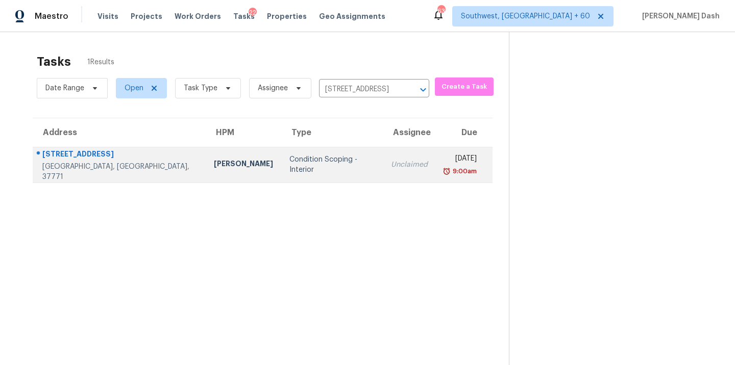
click at [281, 171] on td "Condition Scoping - Interior" at bounding box center [332, 165] width 102 height 36
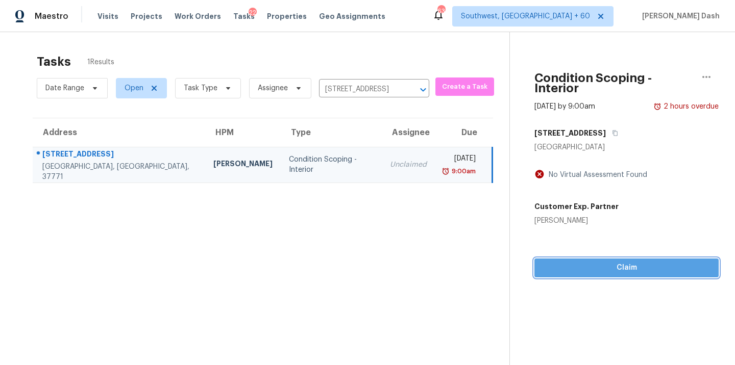
click at [593, 262] on span "Claim" at bounding box center [627, 268] width 168 height 13
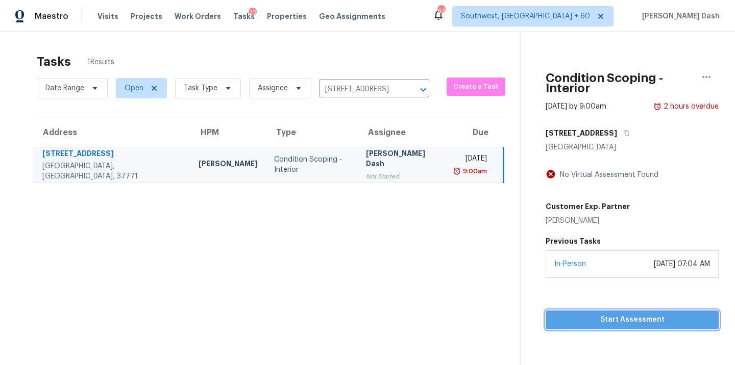
click at [599, 314] on span "Start Assessment" at bounding box center [632, 320] width 157 height 13
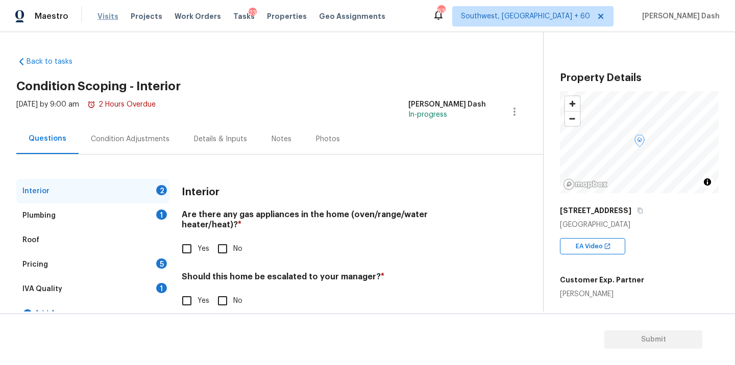
click at [110, 14] on span "Visits" at bounding box center [107, 16] width 21 height 10
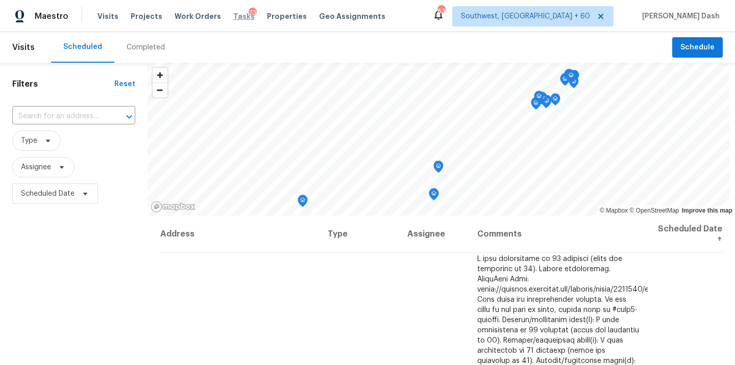
click at [236, 16] on span "Tasks" at bounding box center [243, 16] width 21 height 7
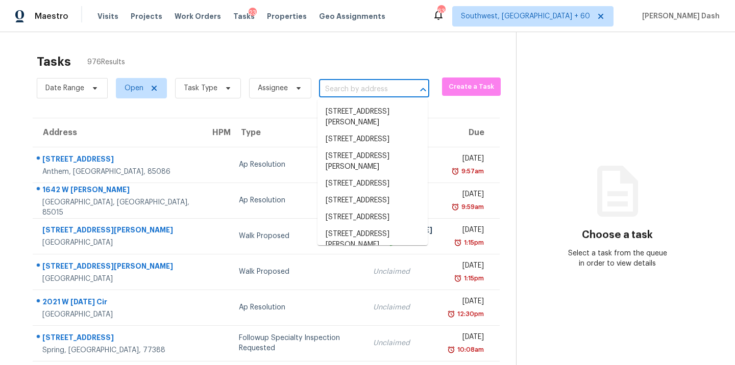
click at [328, 83] on input "text" at bounding box center [360, 90] width 82 height 16
paste input "3535 Roswell Rd NE Apt C2 Atlanta GA 30305"
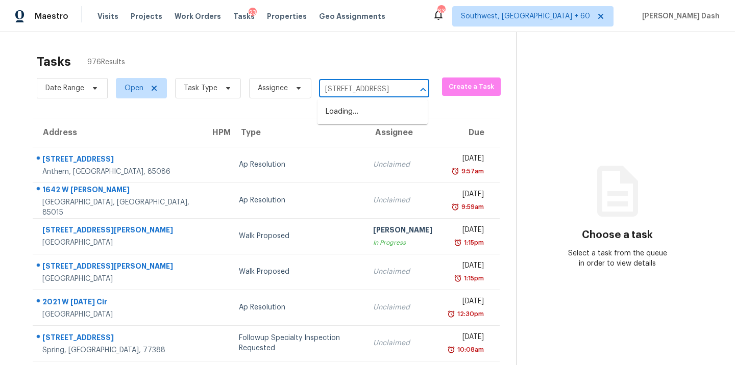
type input "3535 Roswell Rd NE"
click at [360, 137] on li "3535 Roswell Rd NE Apt C2, Atlanta, GA 30305" at bounding box center [372, 128] width 110 height 17
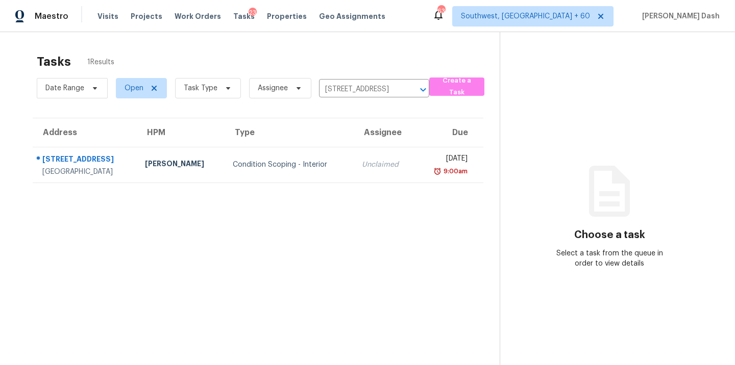
click at [354, 159] on td "Unclaimed" at bounding box center [385, 165] width 62 height 36
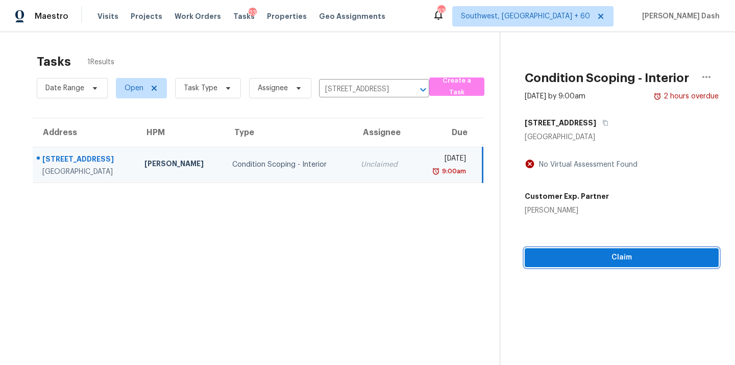
click at [609, 261] on span "Claim" at bounding box center [622, 258] width 178 height 13
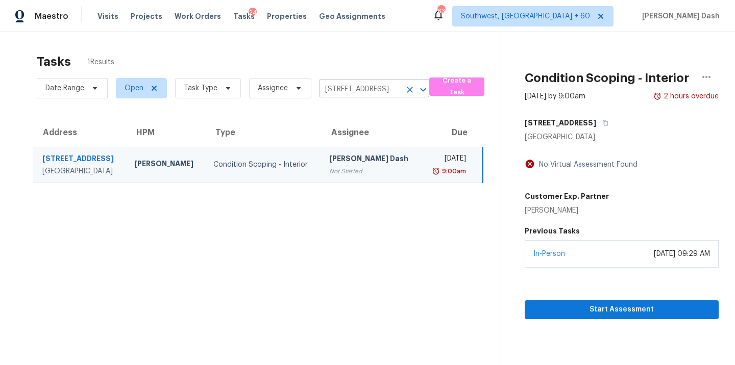
click at [342, 87] on input "3535 Roswell Rd NE Apt C2, Atlanta, GA 30305" at bounding box center [360, 90] width 82 height 16
paste input "[STREET_ADDRESS]"
type input "[STREET_ADDRESS]"
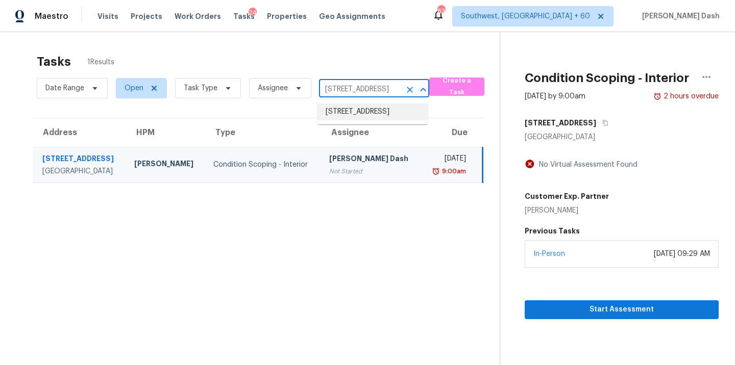
click at [349, 120] on li "[STREET_ADDRESS]" at bounding box center [372, 112] width 110 height 17
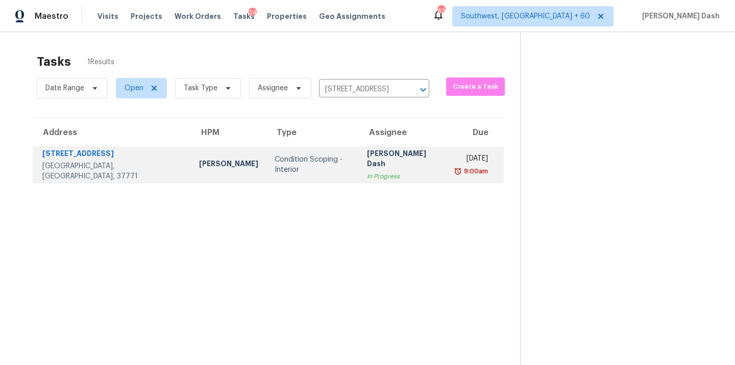
click at [280, 154] on td "Condition Scoping - Interior" at bounding box center [312, 165] width 92 height 36
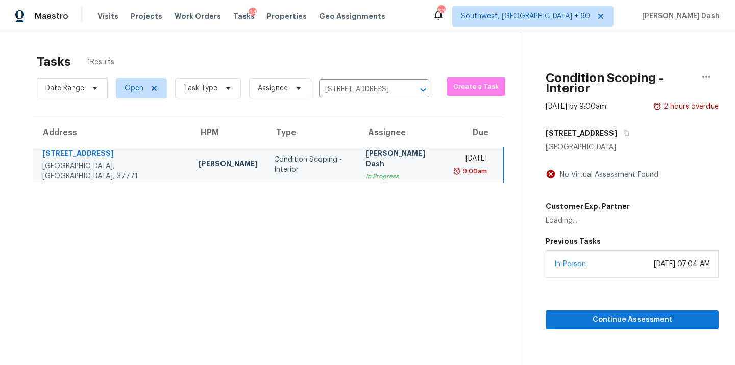
click at [635, 332] on section "Condition Scoping - Interior Sep 5th 2025 by 9:00am 2 hours overdue 171 Silver …" at bounding box center [620, 214] width 198 height 365
click at [635, 298] on div "Continue Assessment" at bounding box center [632, 304] width 173 height 52
click at [634, 314] on span "Continue Assessment" at bounding box center [632, 320] width 157 height 13
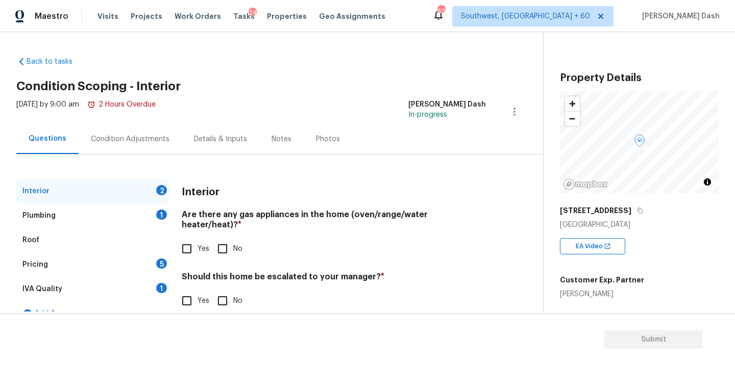
click at [192, 241] on input "Yes" at bounding box center [186, 248] width 21 height 21
checkbox input "true"
click at [224, 301] on input "No" at bounding box center [222, 301] width 21 height 21
checkbox input "true"
click at [168, 215] on div "Plumbing 1" at bounding box center [92, 216] width 153 height 24
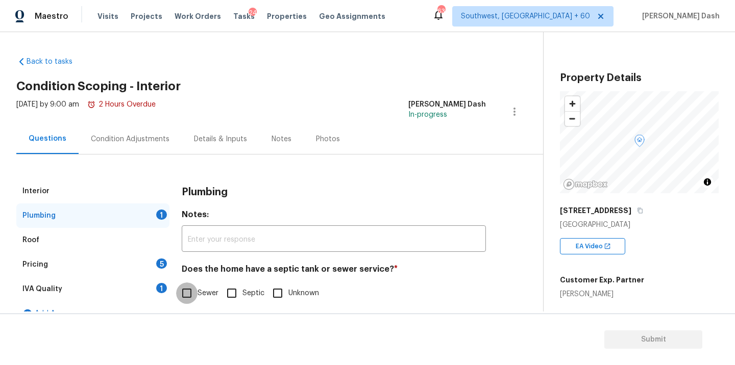
click at [184, 286] on input "Sewer" at bounding box center [186, 293] width 21 height 21
checkbox input "true"
click at [156, 286] on div "1" at bounding box center [161, 288] width 11 height 10
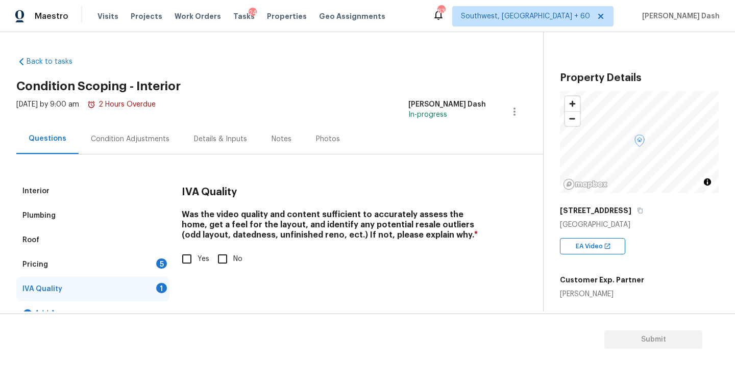
click at [198, 264] on span "Yes" at bounding box center [204, 259] width 12 height 11
click at [198, 264] on input "Yes" at bounding box center [186, 259] width 21 height 21
checkbox input "true"
click at [145, 264] on div "Pricing 5" at bounding box center [92, 265] width 153 height 24
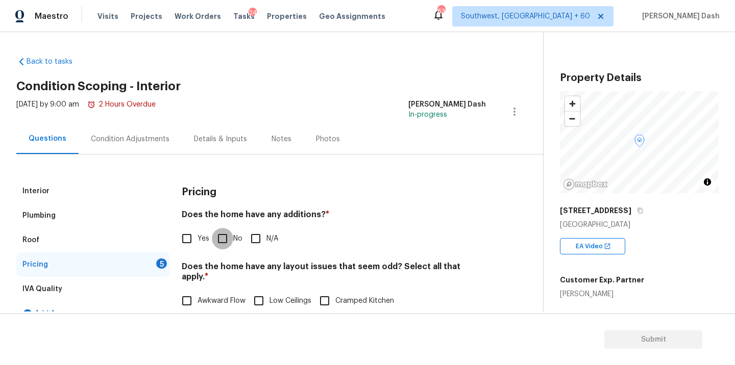
click at [223, 229] on input "No" at bounding box center [222, 238] width 21 height 21
checkbox input "true"
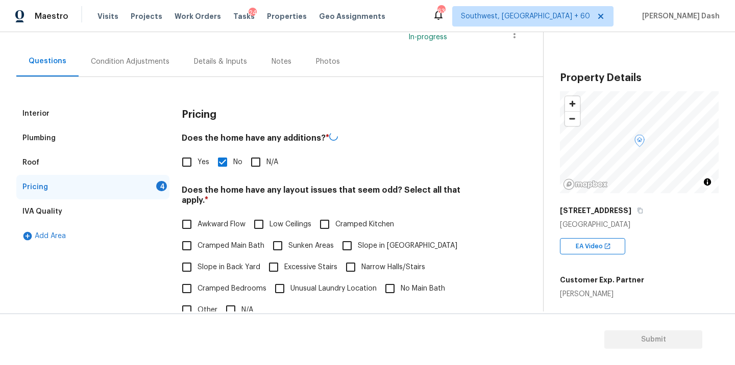
scroll to position [195, 0]
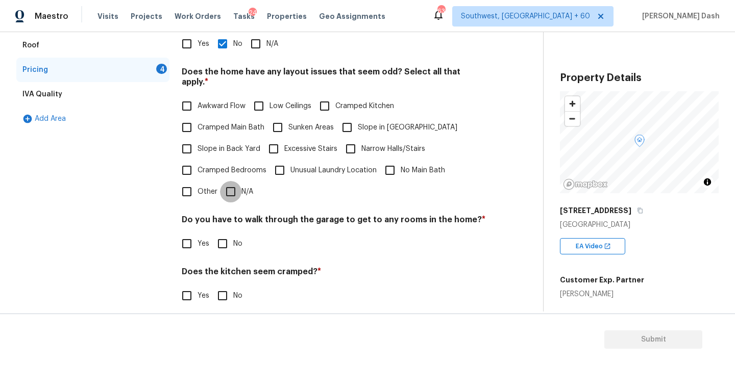
click at [232, 184] on input "N/A" at bounding box center [230, 191] width 21 height 21
checkbox input "true"
click at [222, 224] on h4 "Do you have to walk through the garage to get to any rooms in the home? *" at bounding box center [334, 223] width 304 height 14
click at [222, 231] on div "Do you have to walk through the garage to get to any rooms in the home? * Yes No" at bounding box center [334, 235] width 304 height 40
click at [217, 285] on input "No" at bounding box center [222, 295] width 21 height 21
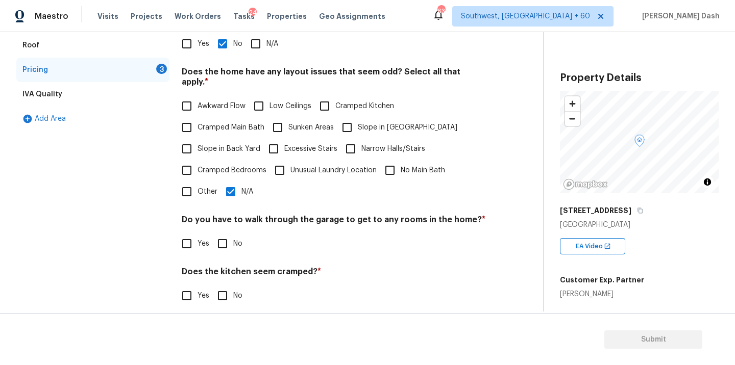
checkbox input "true"
click at [218, 236] on input "No" at bounding box center [222, 243] width 21 height 21
checkbox input "true"
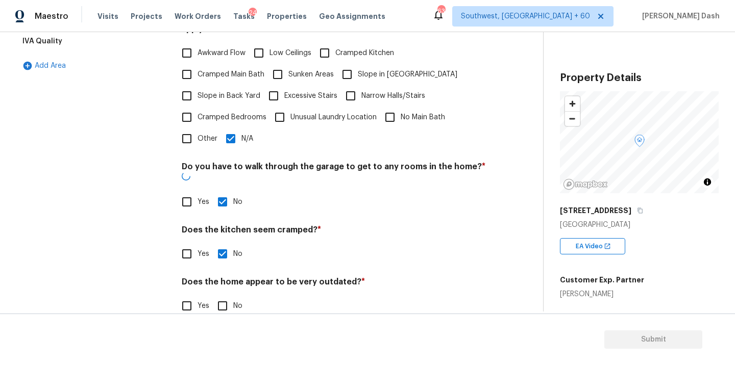
scroll to position [247, 0]
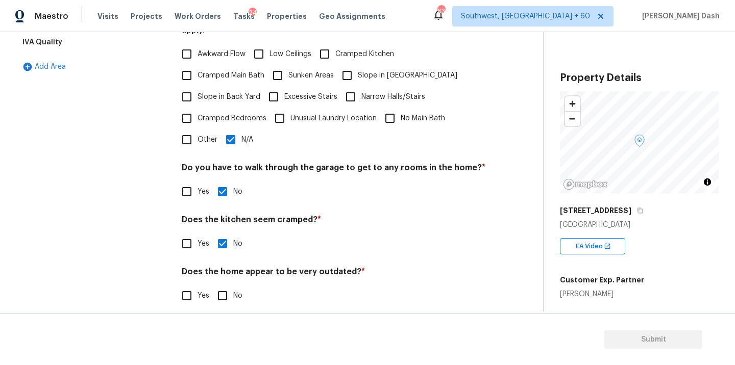
click at [228, 256] on div "Pricing Does the home have any additions? * Yes No N/A Does the home have any l…" at bounding box center [334, 125] width 304 height 387
click at [227, 285] on input "No" at bounding box center [222, 295] width 21 height 21
checkbox input "true"
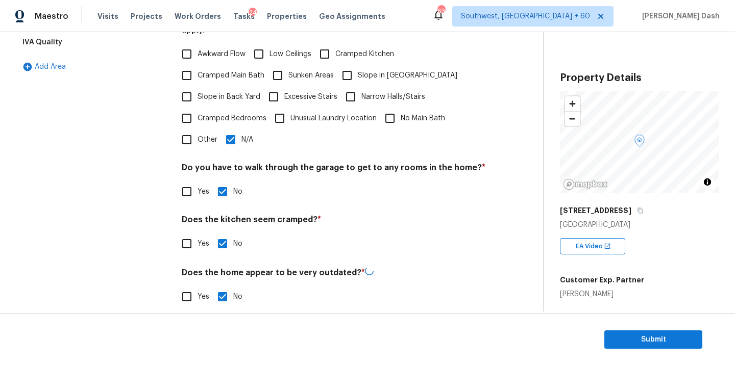
click at [177, 257] on div "Interior Plumbing Roof Pricing IVA Quality Add Area Pricing Does the home have …" at bounding box center [267, 126] width 502 height 388
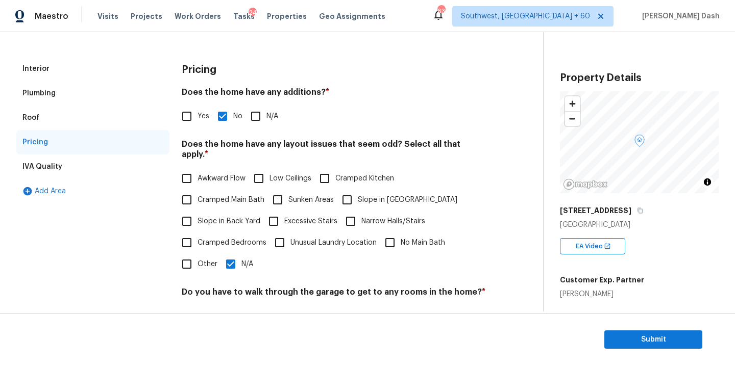
scroll to position [0, 0]
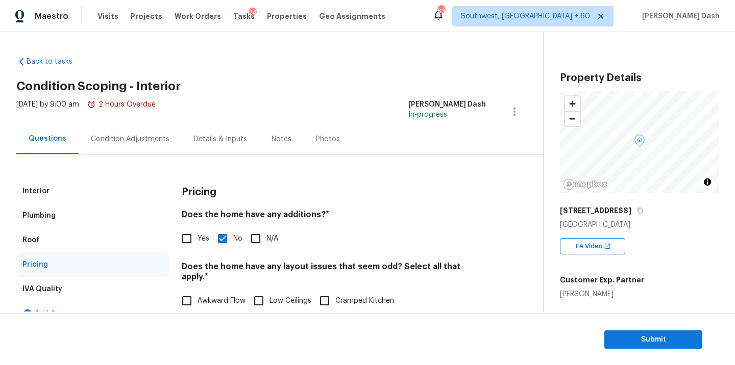
click at [145, 141] on div "Condition Adjustments" at bounding box center [130, 139] width 79 height 10
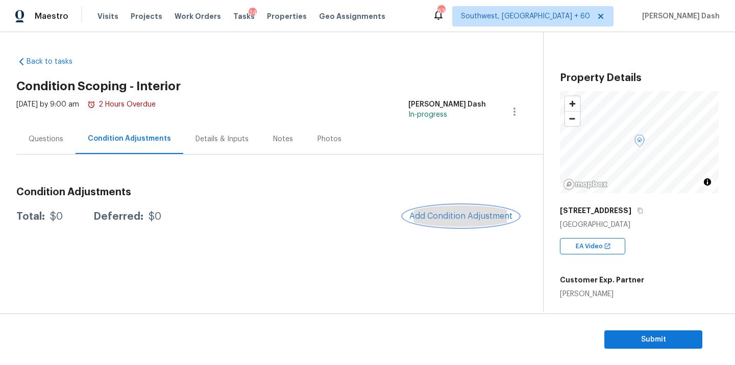
click at [435, 213] on span "Add Condition Adjustment" at bounding box center [460, 216] width 103 height 9
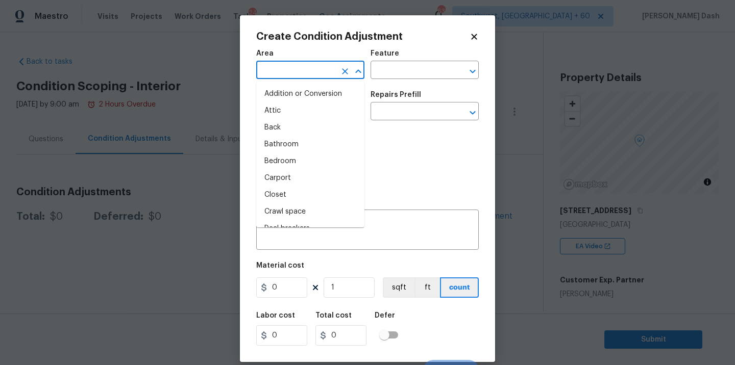
click at [305, 72] on input "text" at bounding box center [296, 71] width 80 height 16
type input "in"
click at [289, 153] on li "Interior Overall" at bounding box center [310, 161] width 108 height 17
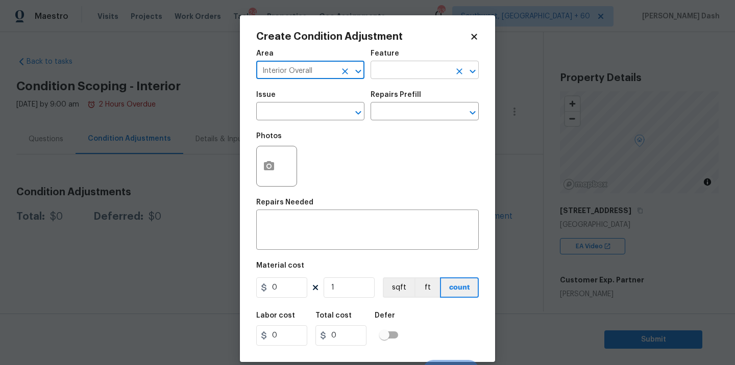
type input "Interior Overall"
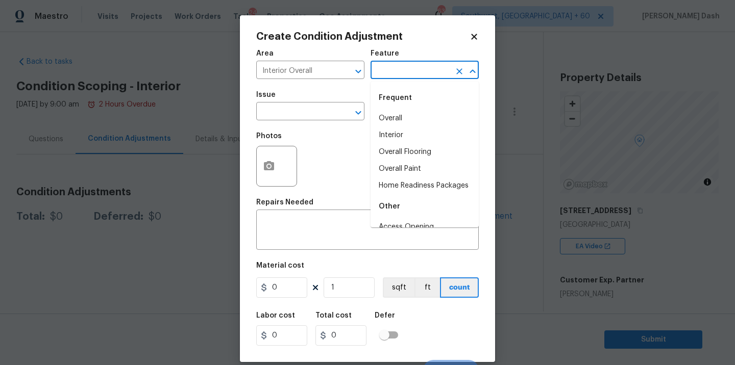
click at [382, 76] on input "text" at bounding box center [411, 71] width 80 height 16
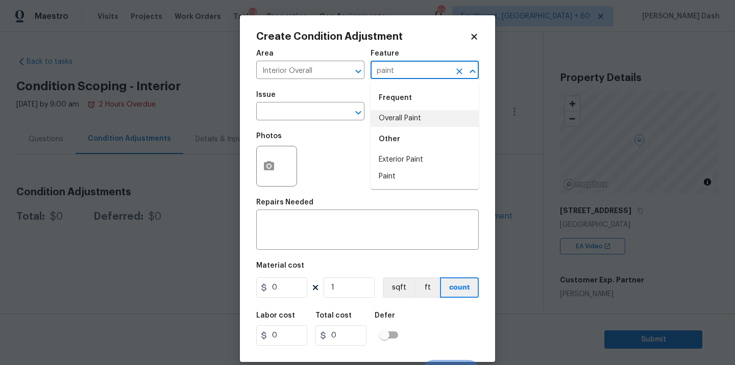
click at [380, 112] on li "Overall Paint" at bounding box center [425, 118] width 108 height 17
type input "Overall Paint"
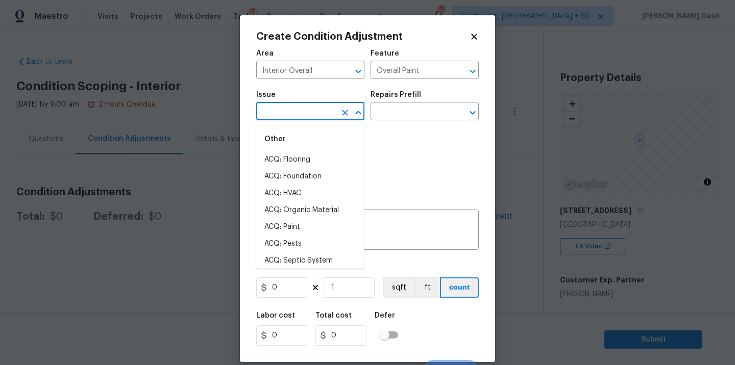
click at [324, 112] on input "text" at bounding box center [296, 113] width 80 height 16
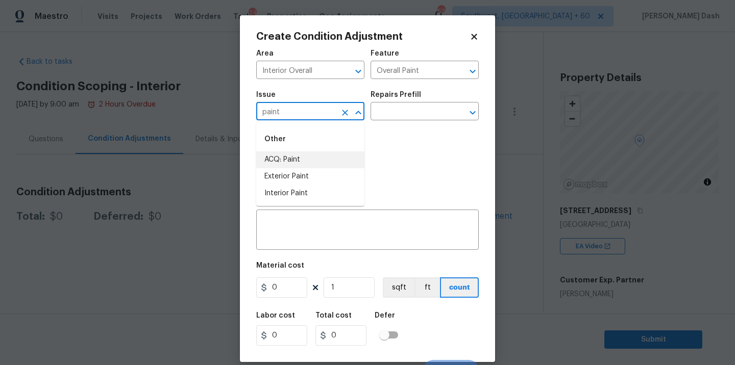
click at [304, 162] on li "ACQ: Paint" at bounding box center [310, 160] width 108 height 17
type input "ACQ: Paint"
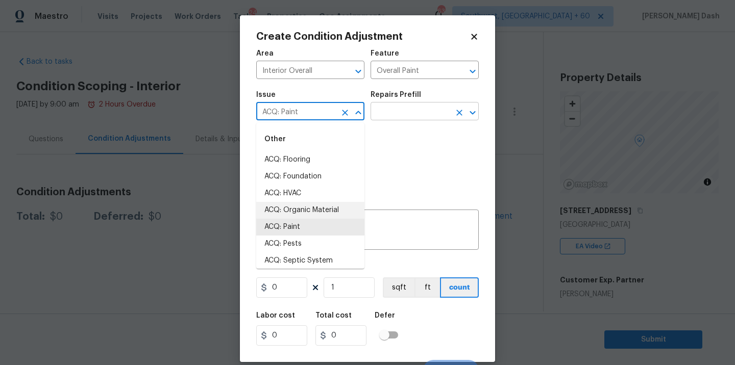
click at [405, 105] on input "text" at bounding box center [411, 113] width 80 height 16
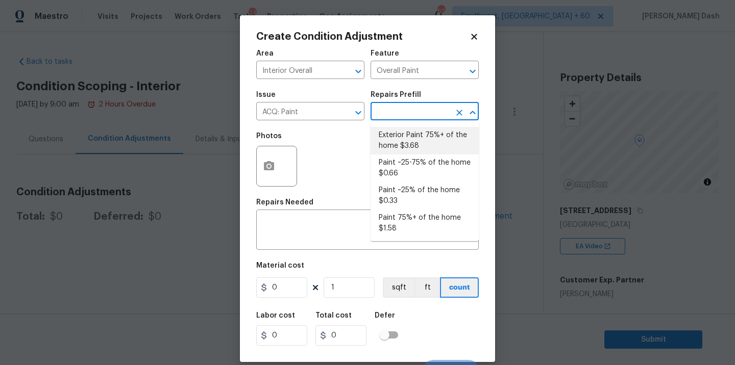
click at [646, 250] on body "Maestro Visits Projects Work Orders Tasks 24 Properties Geo Assignments 633 Sou…" at bounding box center [367, 182] width 735 height 365
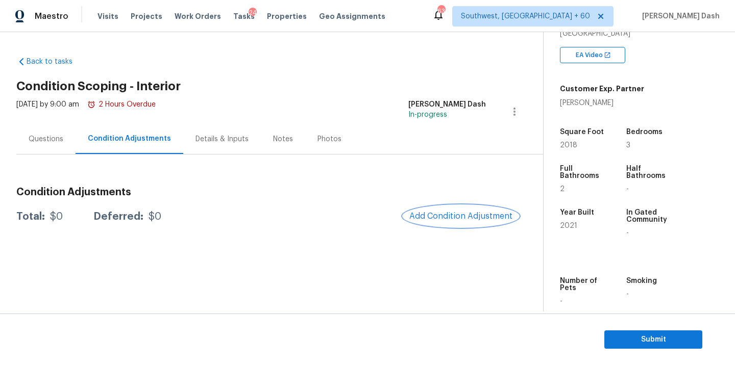
scroll to position [197, 0]
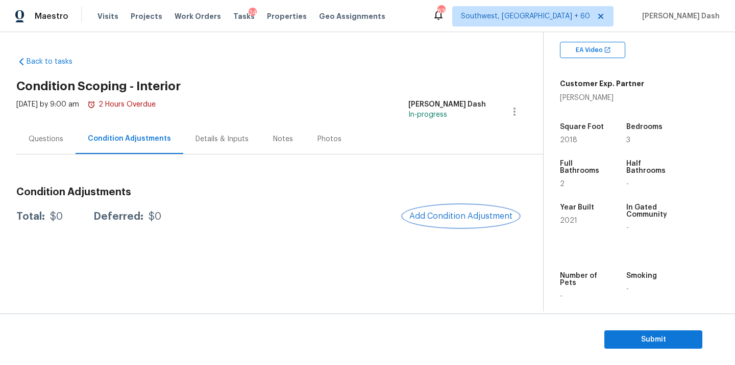
click at [473, 216] on span "Add Condition Adjustment" at bounding box center [460, 216] width 103 height 9
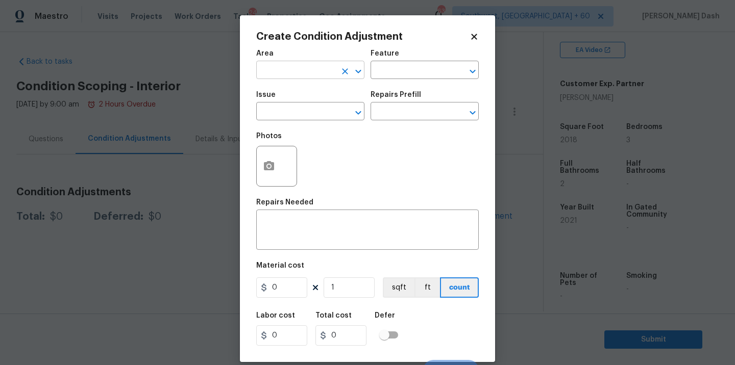
click at [311, 76] on input "text" at bounding box center [296, 71] width 80 height 16
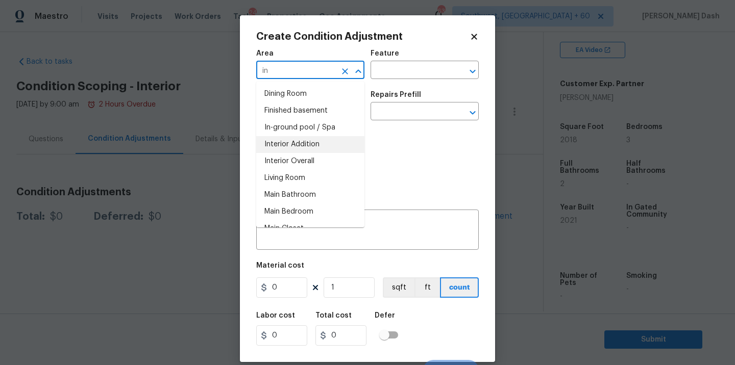
click at [298, 145] on li "Interior Addition" at bounding box center [310, 144] width 108 height 17
type input "Interior Addition"
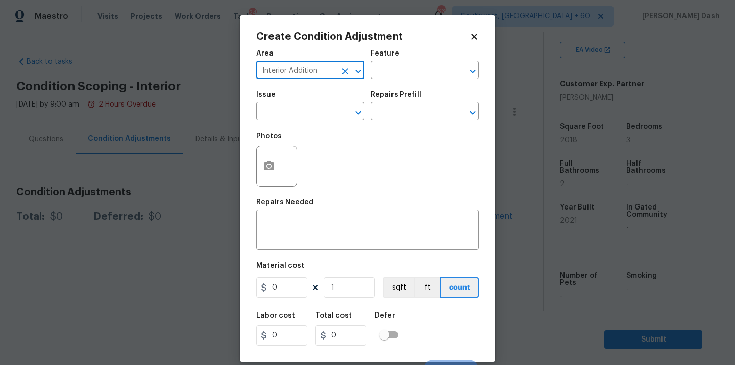
click at [344, 72] on icon "Clear" at bounding box center [345, 71] width 6 height 6
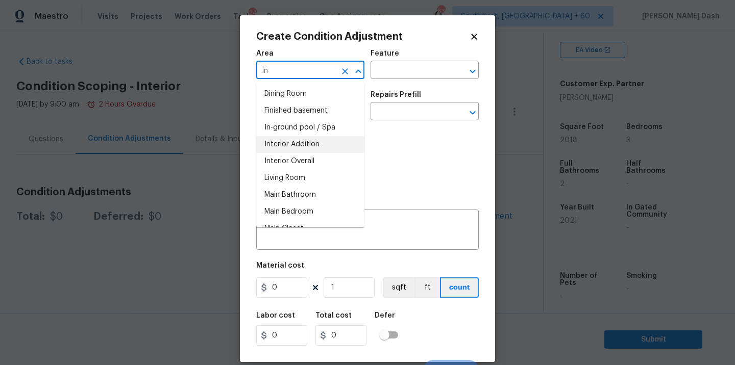
click at [310, 149] on li "Interior Addition" at bounding box center [310, 144] width 108 height 17
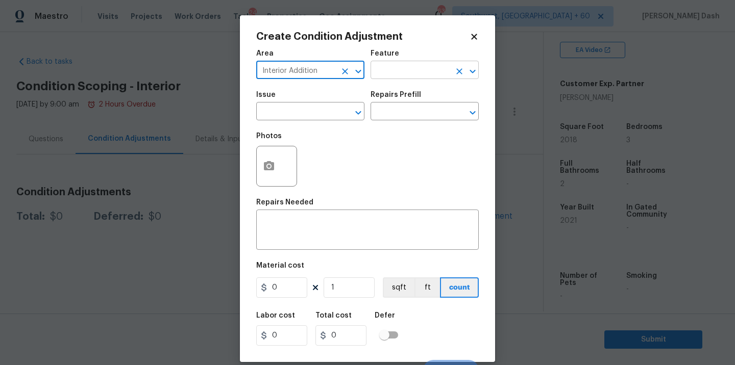
type input "Interior Addition"
click at [387, 63] on input "text" at bounding box center [411, 71] width 80 height 16
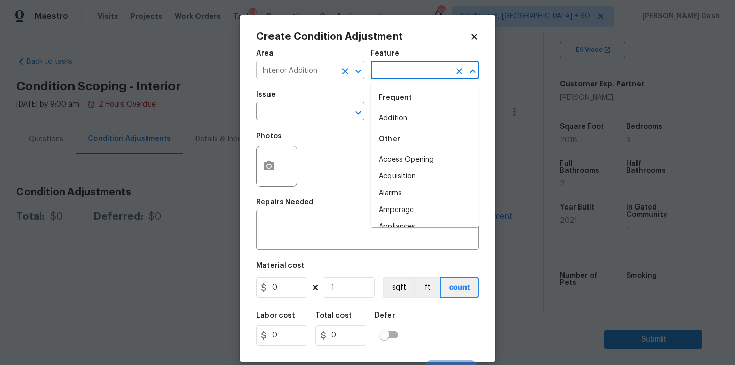
click at [349, 69] on icon "Clear" at bounding box center [345, 71] width 10 height 10
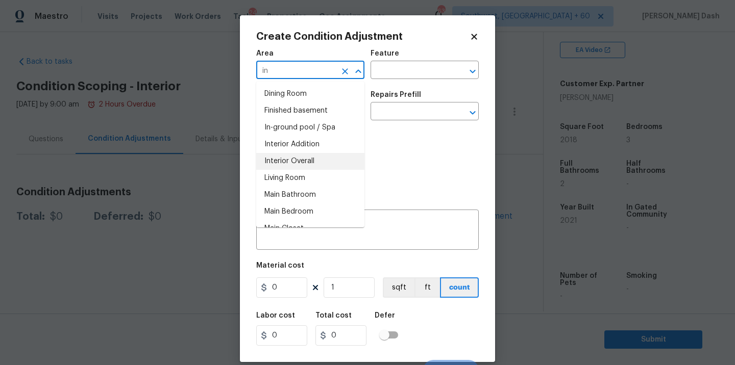
click at [327, 162] on li "Interior Overall" at bounding box center [310, 161] width 108 height 17
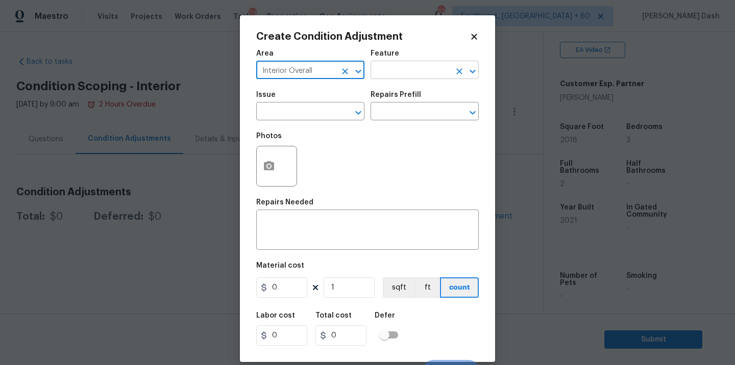
type input "Interior Overall"
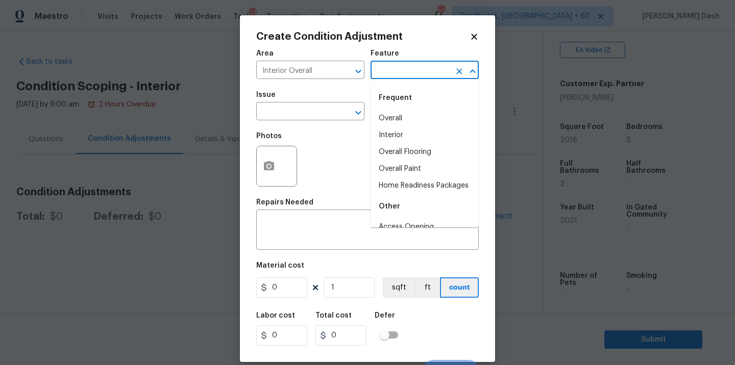
click at [410, 68] on input "text" at bounding box center [411, 71] width 80 height 16
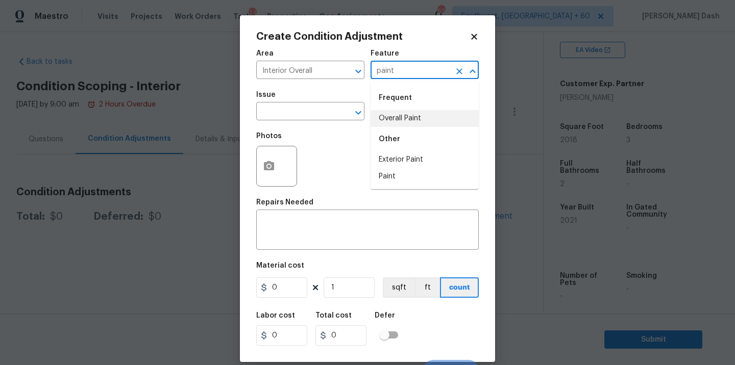
click at [402, 124] on li "Overall Paint" at bounding box center [425, 118] width 108 height 17
type input "Overall Paint"
click at [325, 113] on input "text" at bounding box center [296, 113] width 80 height 16
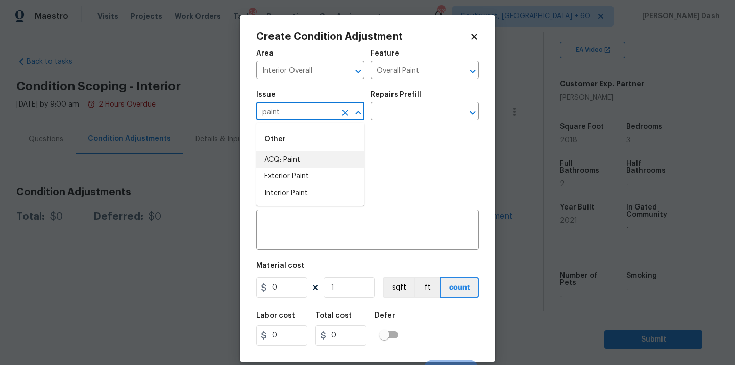
click at [303, 155] on li "ACQ: Paint" at bounding box center [310, 160] width 108 height 17
type input "ACQ: Paint"
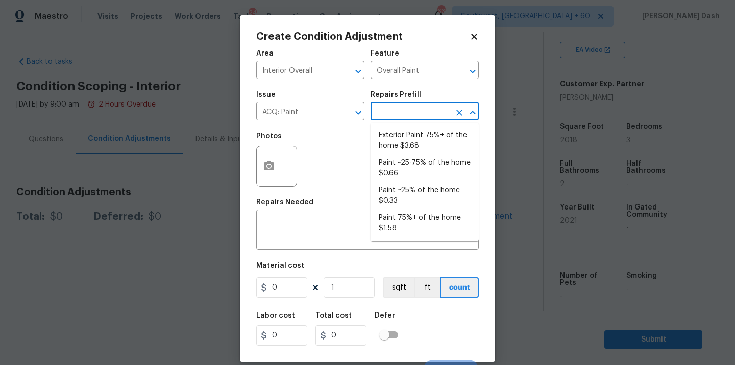
click at [406, 110] on input "text" at bounding box center [411, 113] width 80 height 16
click at [395, 170] on li "Paint ~25-75% of the home $0.66" at bounding box center [425, 169] width 108 height 28
type input "Acquisition"
type textarea "Acquisition Scope: ~25 - 75% of the home needs interior paint"
type input "0.66"
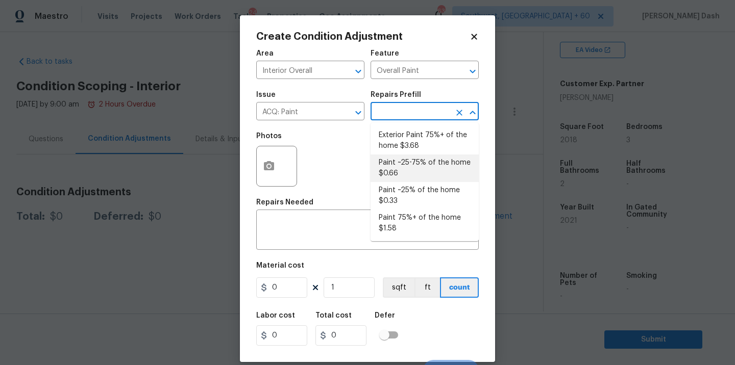
type input "0.66"
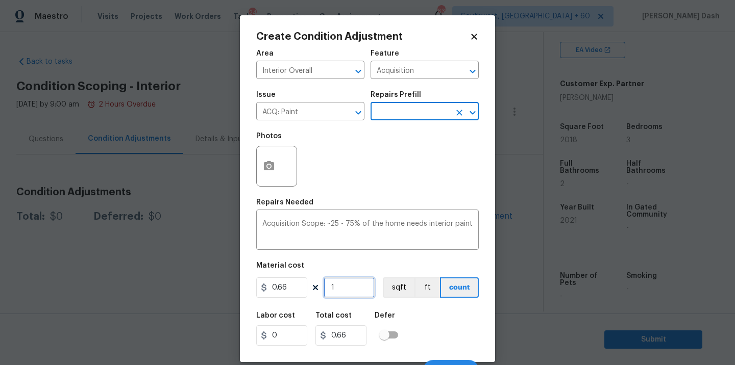
click at [345, 282] on input "1" at bounding box center [349, 288] width 51 height 20
click at [397, 110] on input "text" at bounding box center [411, 113] width 80 height 16
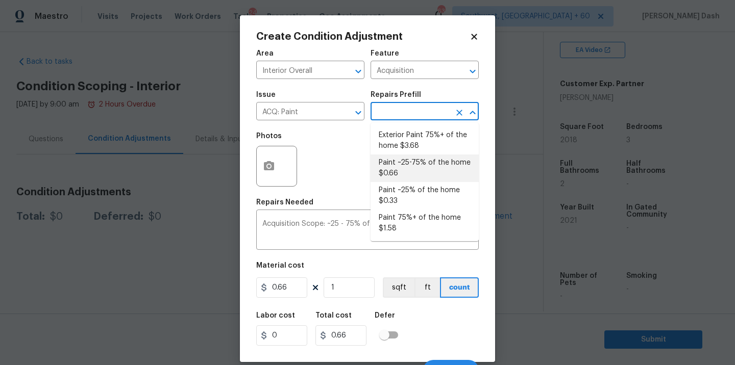
click at [388, 169] on li "Paint ~25-75% of the home $0.66" at bounding box center [425, 169] width 108 height 28
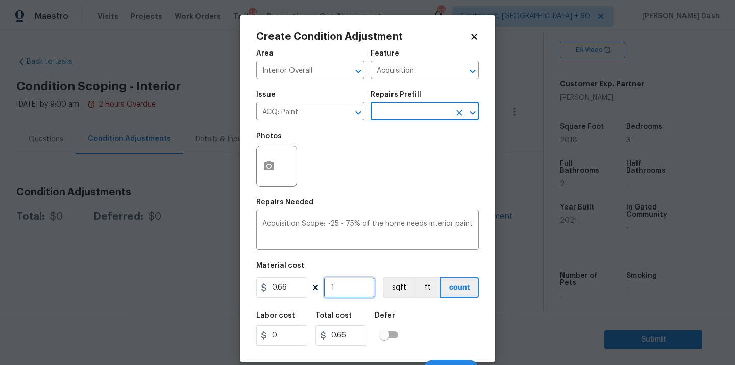
click at [345, 283] on input "1" at bounding box center [349, 288] width 51 height 20
type input "0"
type input "2"
type input "1.32"
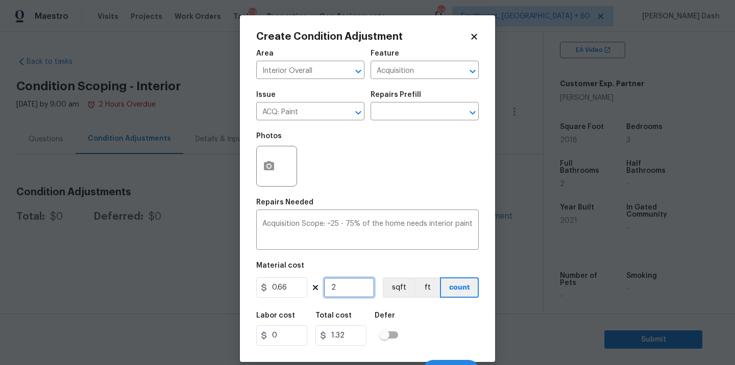
type input "20"
type input "13.2"
type input "201"
type input "132.66"
type input "2018"
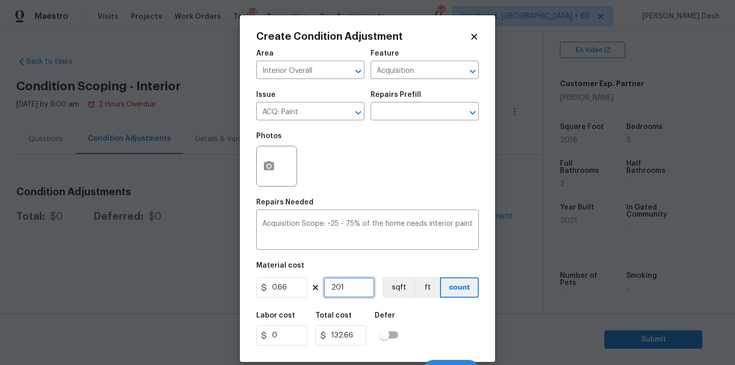
type input "1331.88"
type input "2018"
click at [391, 286] on button "sqft" at bounding box center [399, 288] width 32 height 20
click at [428, 327] on div "Labor cost 0 Total cost 1331.88 Defer" at bounding box center [367, 329] width 223 height 46
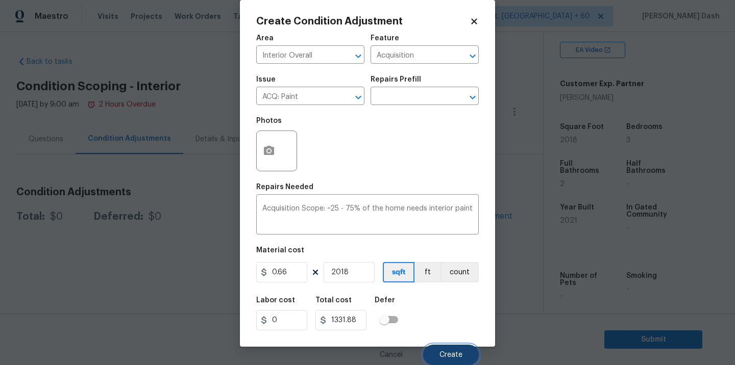
click at [457, 357] on span "Create" at bounding box center [450, 356] width 23 height 8
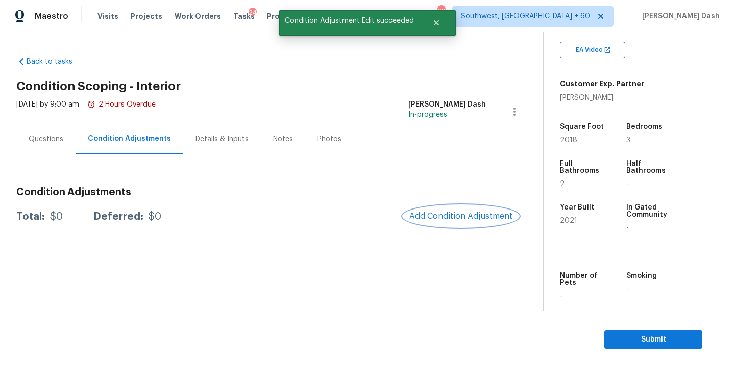
scroll to position [0, 0]
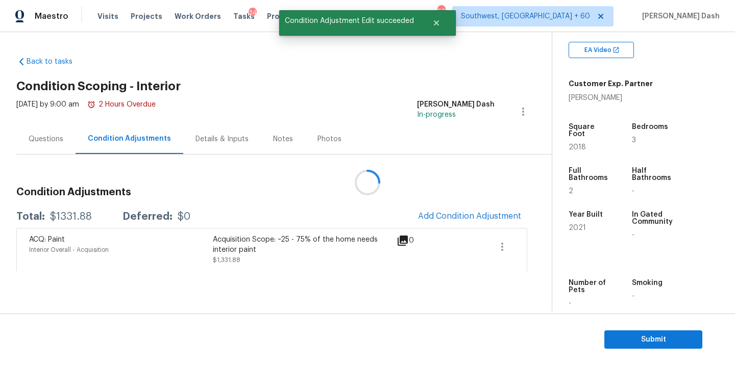
click at [459, 218] on div at bounding box center [367, 182] width 735 height 365
click at [459, 218] on span "Add Condition Adjustment" at bounding box center [469, 216] width 103 height 9
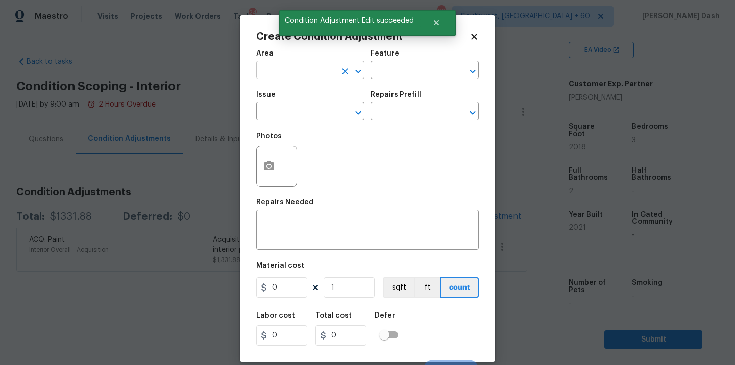
click at [312, 66] on input "text" at bounding box center [296, 71] width 80 height 16
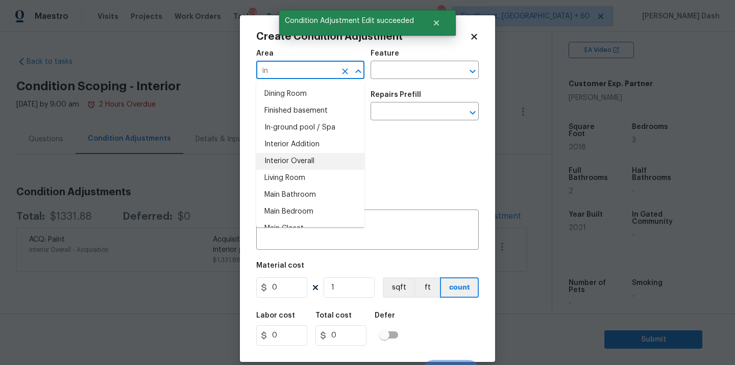
click at [281, 161] on li "Interior Overall" at bounding box center [310, 161] width 108 height 17
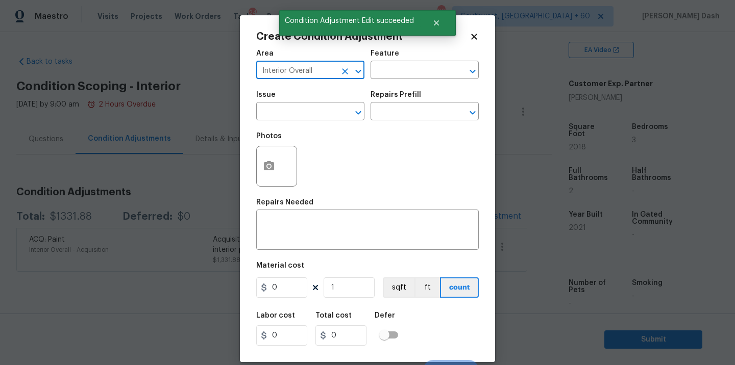
type input "Interior Overall"
click at [415, 49] on div "Area Interior Overall ​ Feature ​" at bounding box center [367, 64] width 223 height 41
click at [412, 65] on input "text" at bounding box center [411, 71] width 80 height 16
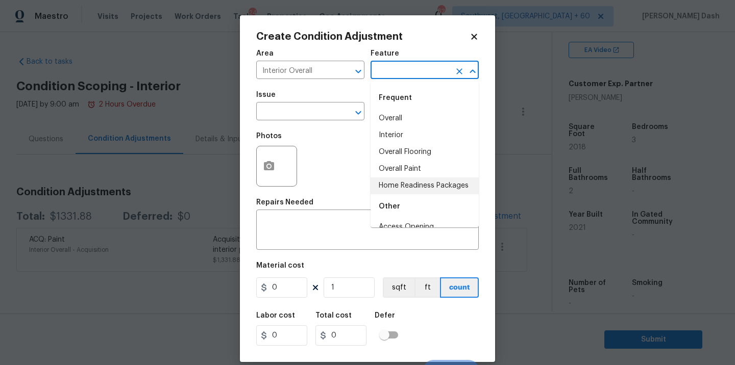
click at [393, 178] on li "Home Readiness Packages" at bounding box center [425, 186] width 108 height 17
type input "Home Readiness Packages"
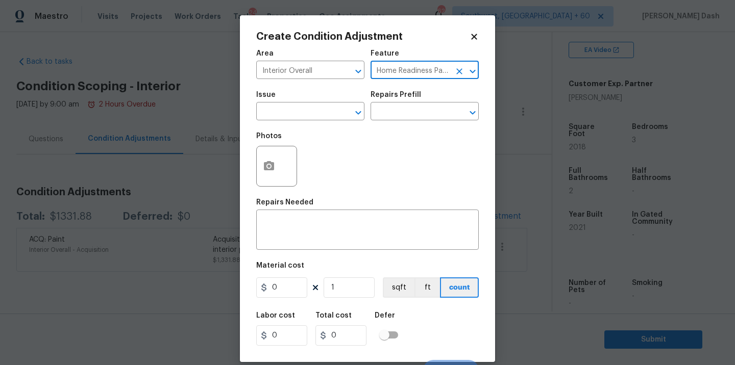
click at [453, 67] on div at bounding box center [465, 71] width 27 height 14
click at [459, 68] on icon "Clear" at bounding box center [459, 71] width 10 height 10
click at [433, 68] on input "text" at bounding box center [411, 71] width 80 height 16
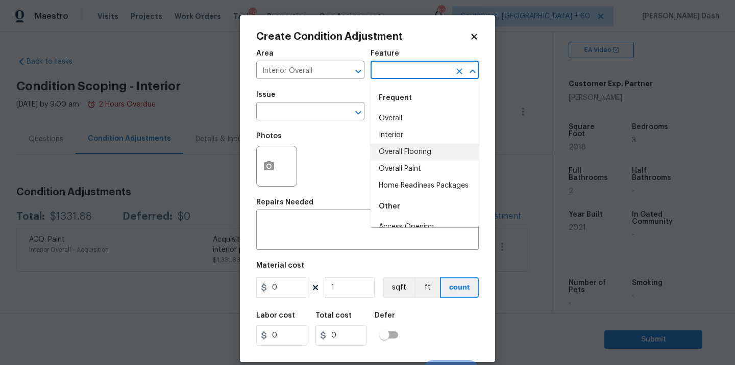
click at [388, 149] on li "Overall Flooring" at bounding box center [425, 152] width 108 height 17
type input "Overall Flooring"
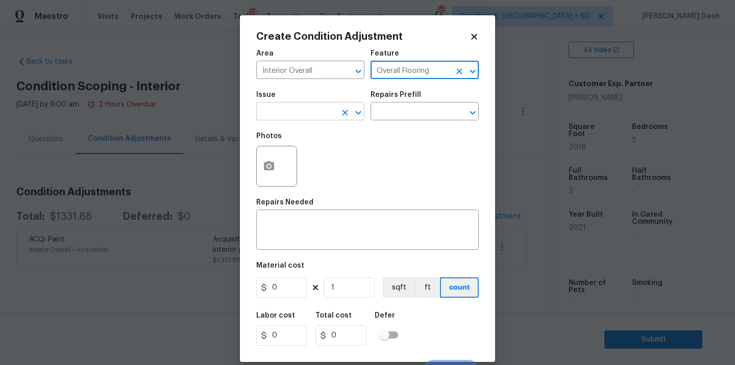
click at [322, 118] on input "text" at bounding box center [296, 113] width 80 height 16
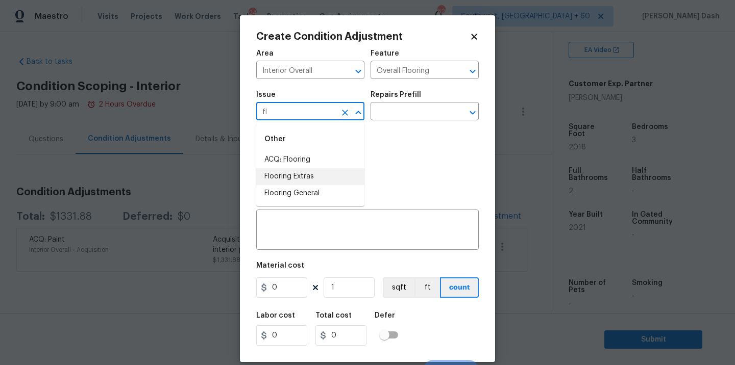
click at [277, 173] on li "Flooring Extras" at bounding box center [310, 176] width 108 height 17
type input "Flooring Extras"
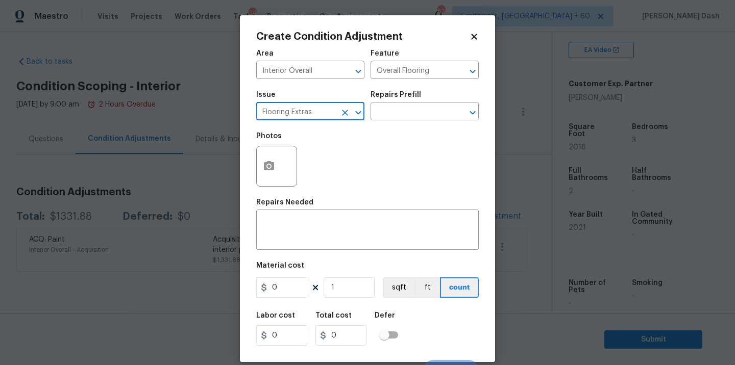
click at [342, 117] on icon "Clear" at bounding box center [345, 113] width 10 height 10
click at [308, 165] on li "ACQ: Flooring" at bounding box center [310, 160] width 108 height 17
type input "ACQ: Flooring"
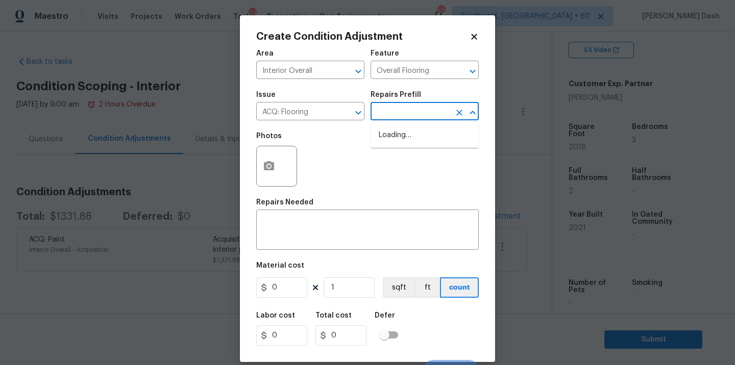
click at [399, 106] on input "text" at bounding box center [411, 113] width 80 height 16
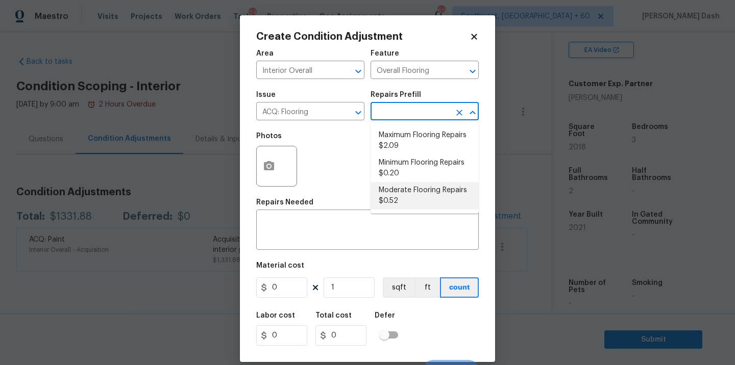
click at [400, 198] on li "Moderate Flooring Repairs $0.52" at bounding box center [425, 196] width 108 height 28
type input "Acquisition"
type textarea "Acquisition Scope: Moderate flooring repairs"
type input "0.52"
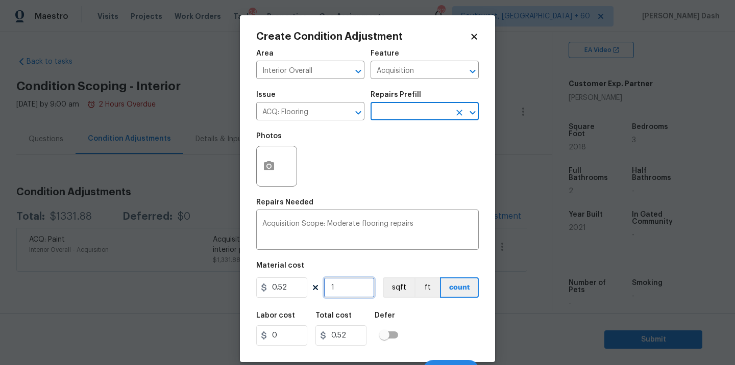
click at [360, 287] on input "1" at bounding box center [349, 288] width 51 height 20
type input "0"
type input "2"
type input "1.04"
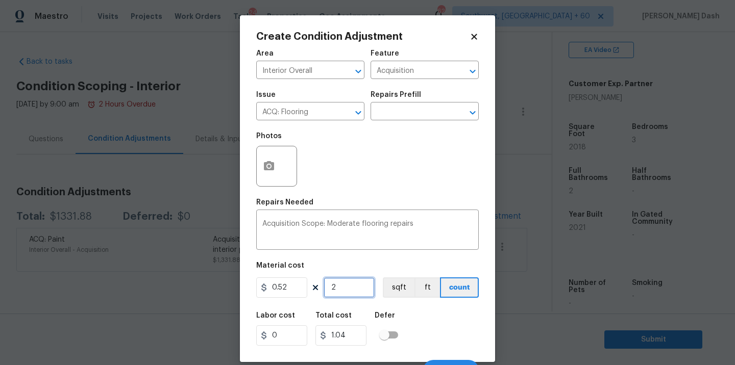
type input "20"
type input "10.4"
type input "201"
type input "104.52"
type input "2018"
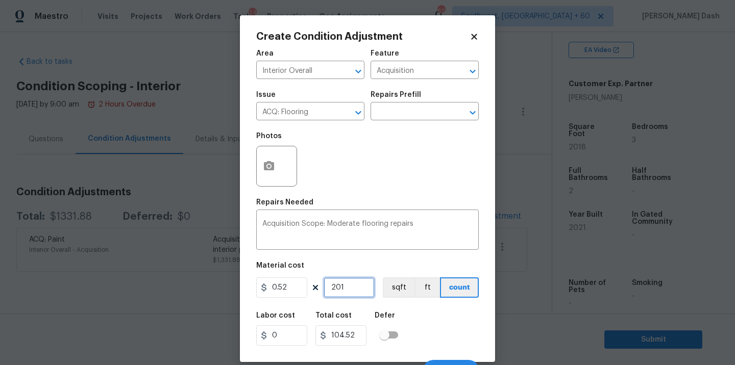
type input "1049.36"
type input "2018"
click at [409, 293] on button "sqft" at bounding box center [399, 288] width 32 height 20
click at [431, 344] on div "Labor cost 0 Total cost 1049.36 Defer" at bounding box center [367, 329] width 223 height 46
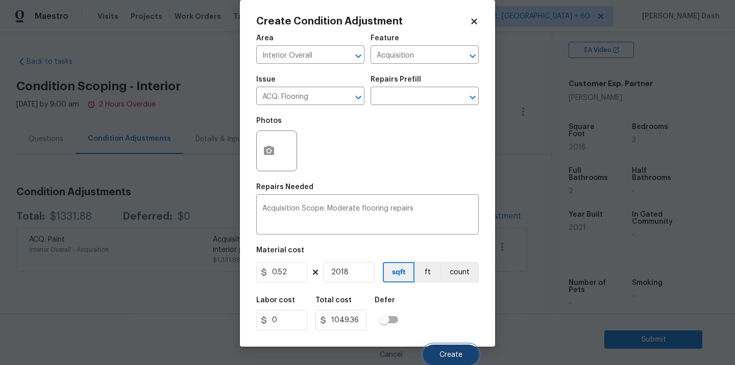
click at [442, 352] on span "Create" at bounding box center [450, 356] width 23 height 8
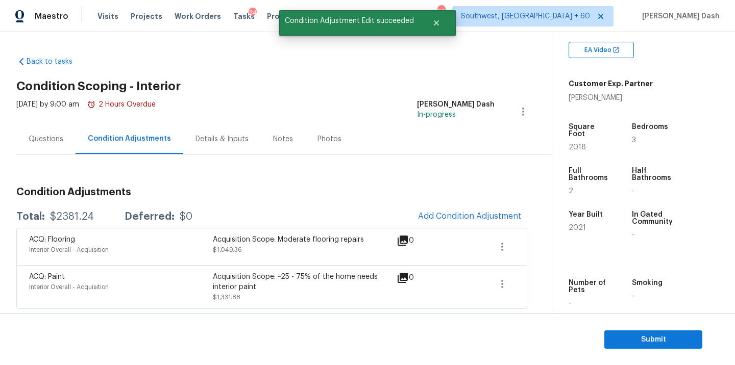
click at [66, 131] on div "Questions" at bounding box center [45, 139] width 59 height 30
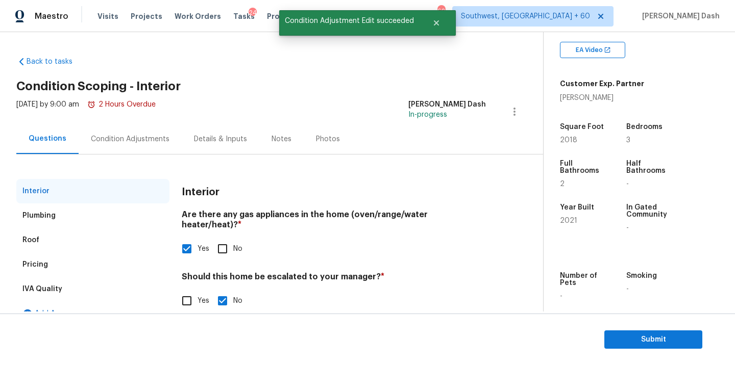
scroll to position [17, 0]
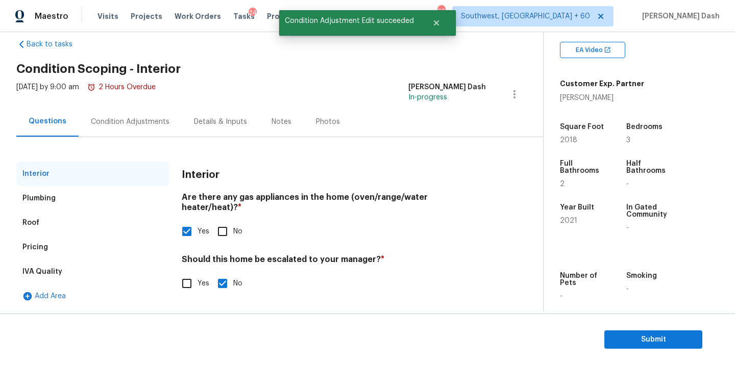
click at [190, 273] on input "Yes" at bounding box center [186, 283] width 21 height 21
checkbox input "true"
checkbox input "false"
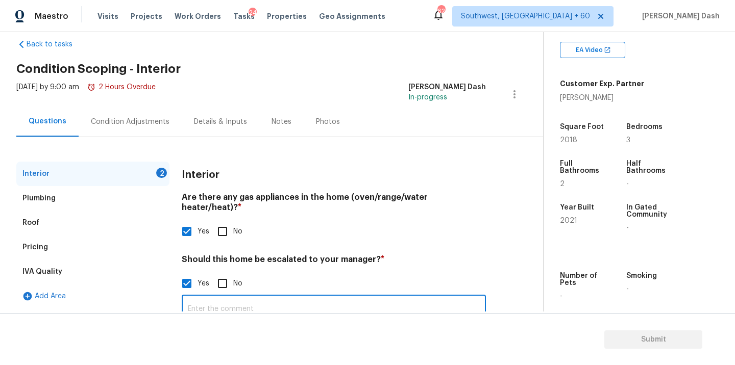
click at [298, 298] on input "text" at bounding box center [334, 310] width 304 height 24
paste input "Clean and list."
type input "Clean and list."
paste input "Clean and list."
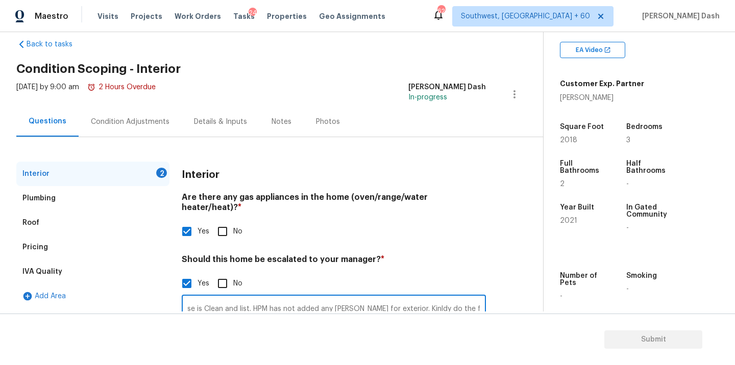
scroll to position [0, 91]
click at [412, 302] on input "As per HPM notes the house is Clean and list. HPM has not added any copes for e…" at bounding box center [334, 310] width 304 height 24
drag, startPoint x: 391, startPoint y: 299, endPoint x: 396, endPoint y: 306, distance: 8.5
click at [391, 299] on input "As per HPM notes the house is Clean and list. HPM has not added any copes for e…" at bounding box center [334, 310] width 304 height 24
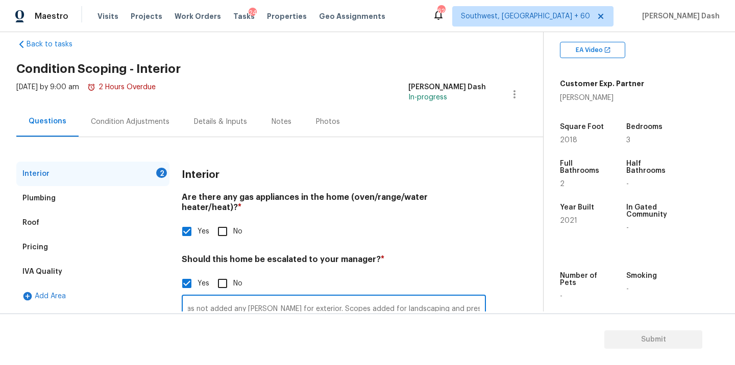
type input "As per HPM notes the house is Clean and list. HPM has not added any copes for e…"
click at [520, 260] on div "Back to tasks Condition Scoping - Interior Fri, Sep 05 2025 by 9:00 am 2 Hours …" at bounding box center [279, 218] width 527 height 375
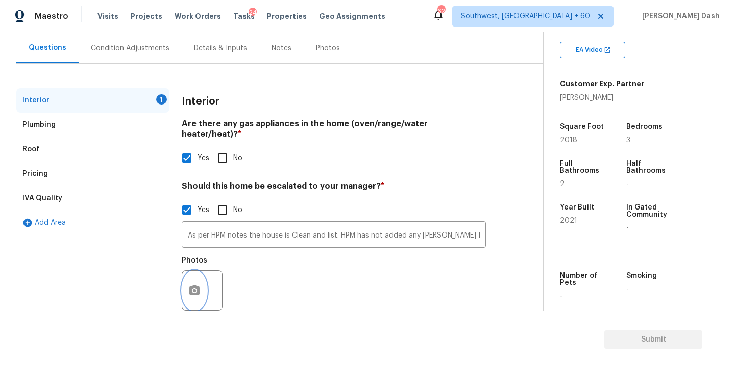
click at [195, 274] on button "button" at bounding box center [194, 291] width 24 height 40
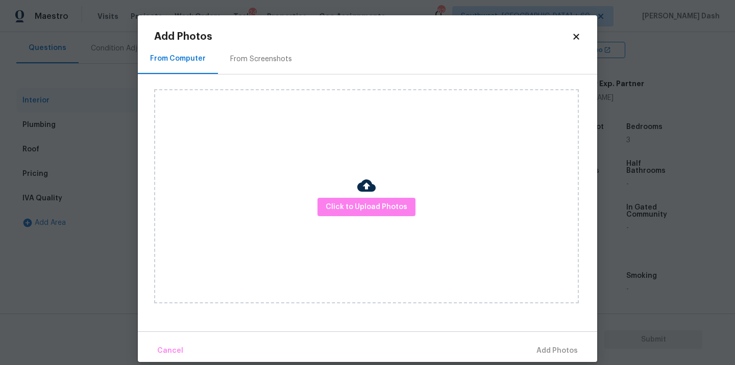
click at [361, 195] on div at bounding box center [366, 187] width 18 height 21
click at [361, 205] on span "Click to Upload Photos" at bounding box center [367, 207] width 82 height 13
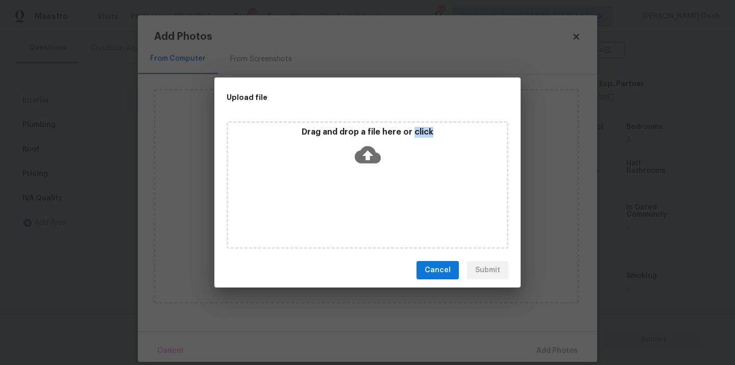
click at [361, 205] on div "Drag and drop a file here or click" at bounding box center [368, 185] width 282 height 128
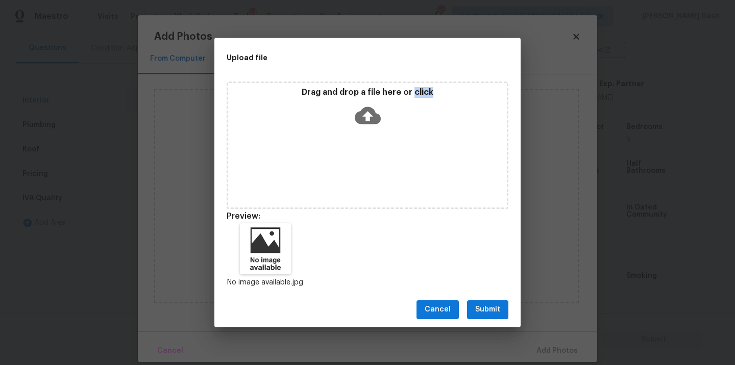
click at [494, 310] on span "Submit" at bounding box center [487, 310] width 25 height 13
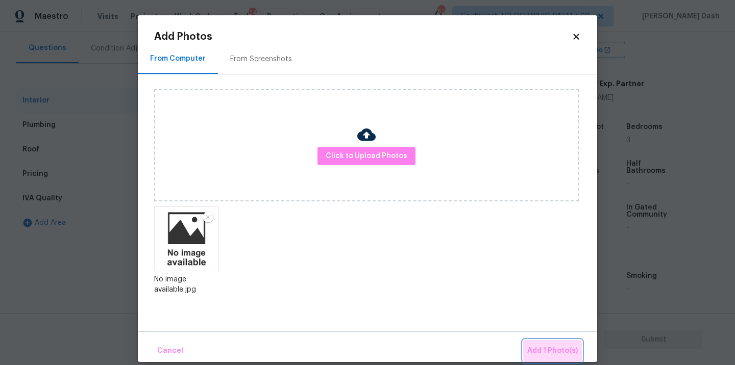
click at [552, 352] on span "Add 1 Photo(s)" at bounding box center [552, 351] width 51 height 13
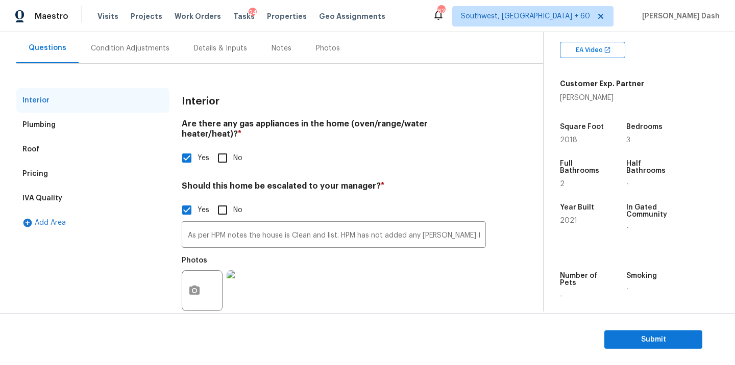
click at [140, 43] on div "Condition Adjustments" at bounding box center [130, 48] width 79 height 10
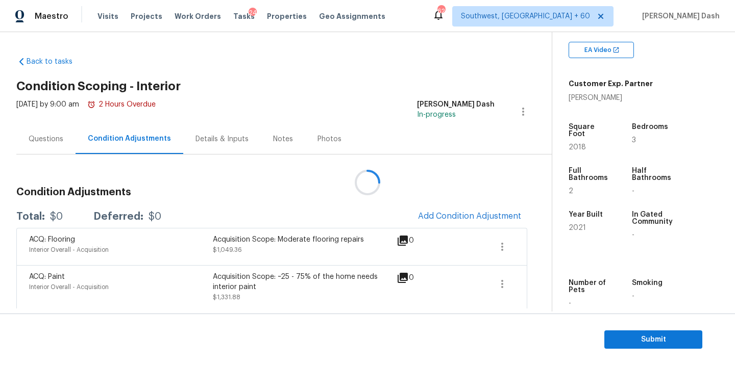
scroll to position [1, 0]
click at [455, 210] on button "Add Condition Adjustment" at bounding box center [469, 215] width 115 height 21
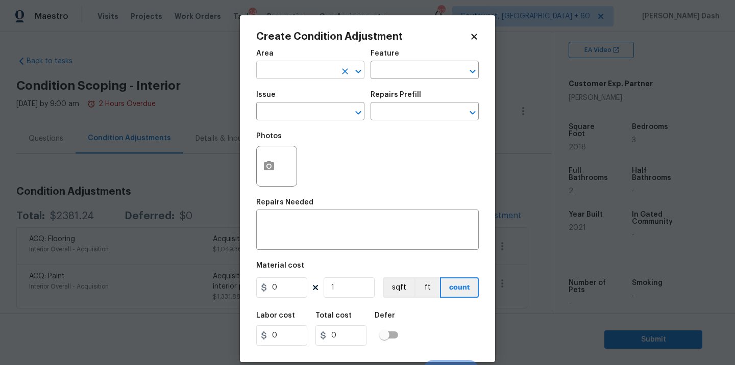
click at [303, 72] on input "text" at bounding box center [296, 71] width 80 height 16
click at [302, 111] on li "Exterior Overall" at bounding box center [310, 111] width 108 height 17
type input "Exterior Overall"
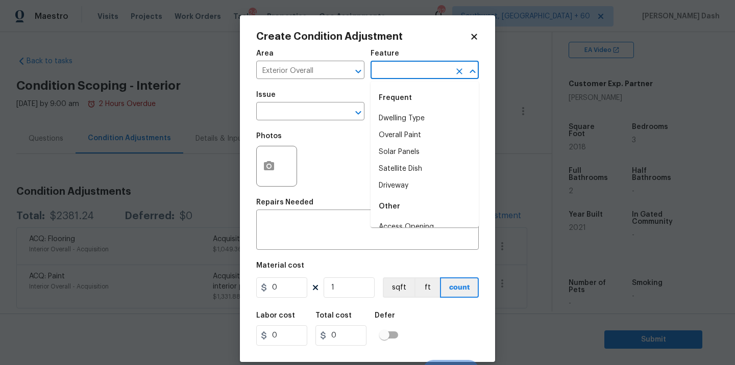
click at [398, 69] on input "text" at bounding box center [411, 71] width 80 height 16
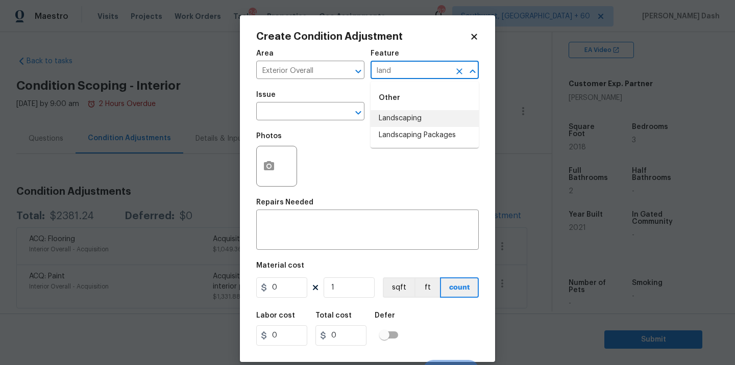
click at [390, 116] on li "Landscaping" at bounding box center [425, 118] width 108 height 17
click at [339, 114] on button "Clear" at bounding box center [345, 113] width 14 height 14
type input "Landscaping"
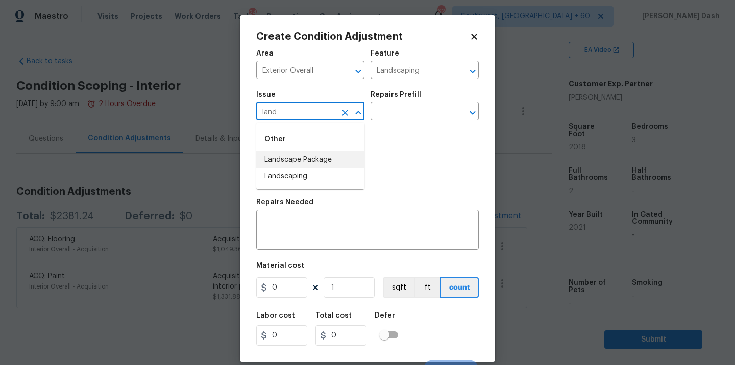
click at [314, 155] on li "Landscape Package" at bounding box center [310, 160] width 108 height 17
type input "Landscape Package"
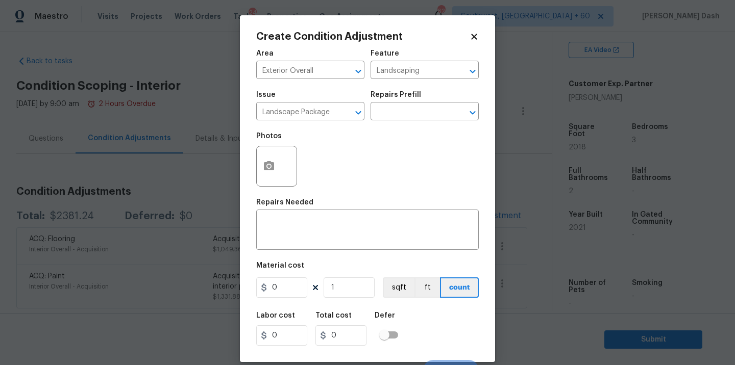
click at [400, 99] on div "Repairs Prefill" at bounding box center [425, 97] width 108 height 13
click at [400, 105] on input "text" at bounding box center [411, 113] width 80 height 16
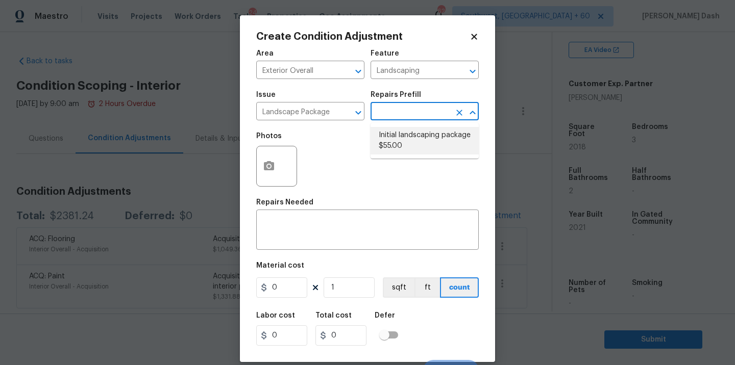
click at [399, 149] on li "Initial landscaping package $55.00" at bounding box center [425, 141] width 108 height 28
type input "Home Readiness Packages"
type textarea "Mowing of grass up to 6" in height. Mow, edge along driveways & sidewalks, trim…"
type input "55"
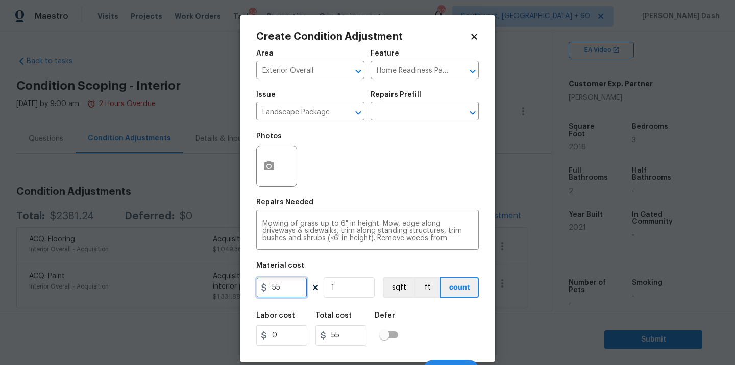
click at [291, 298] on input "55" at bounding box center [281, 288] width 51 height 20
type input "300"
click at [437, 345] on div "Labor cost 0 Total cost 300 Defer" at bounding box center [367, 329] width 223 height 46
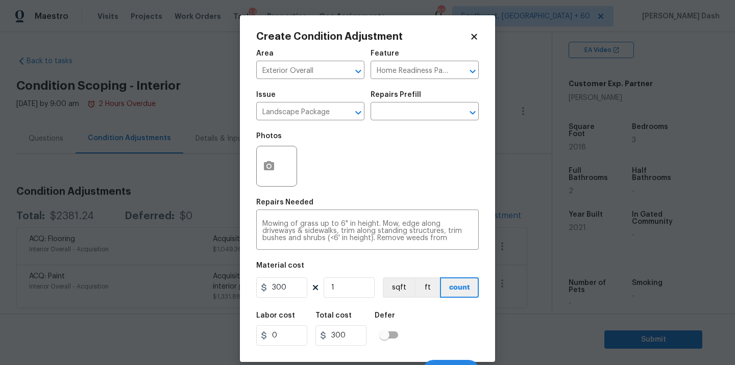
scroll to position [16, 0]
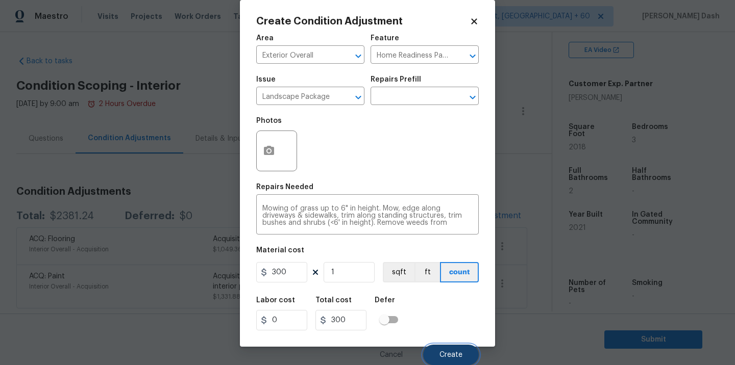
click at [445, 349] on button "Create" at bounding box center [451, 355] width 56 height 20
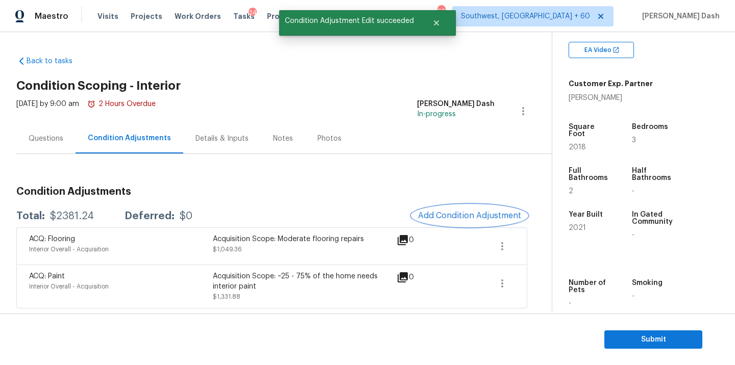
scroll to position [0, 0]
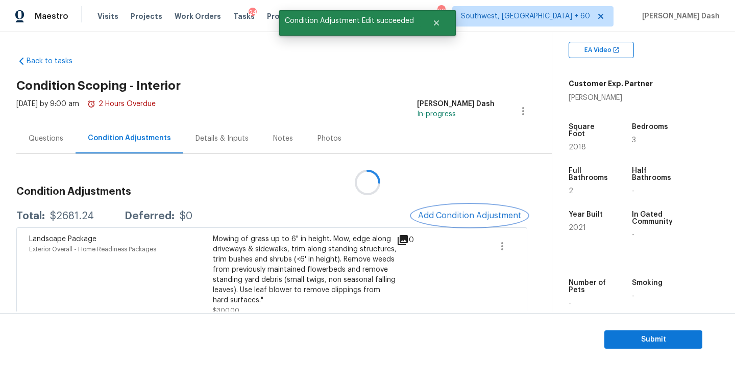
click at [472, 215] on div "Condition Adjustments Total: $2681.24 Deferred: $0 Add Condition Adjustment Lan…" at bounding box center [271, 291] width 511 height 224
click at [455, 232] on div "Landscape Package Exterior Overall - Home Readiness Packages Mowing of grass up…" at bounding box center [271, 275] width 511 height 94
click at [455, 211] on span "Add Condition Adjustment" at bounding box center [469, 215] width 103 height 9
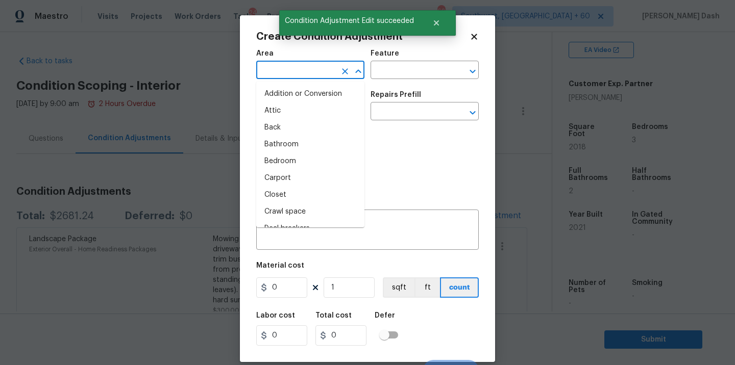
click at [300, 69] on input "text" at bounding box center [296, 71] width 80 height 16
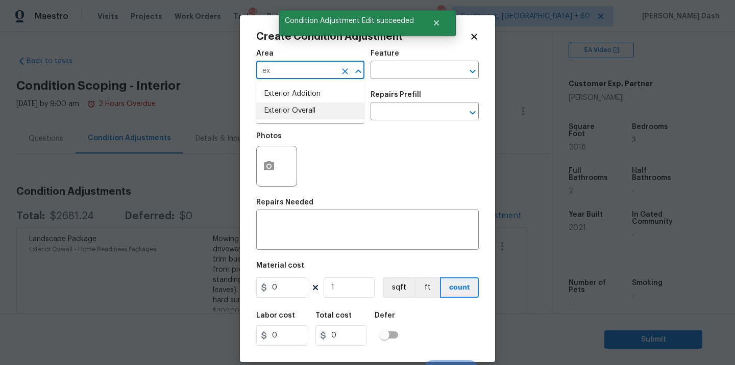
click at [292, 115] on li "Exterior Overall" at bounding box center [310, 111] width 108 height 17
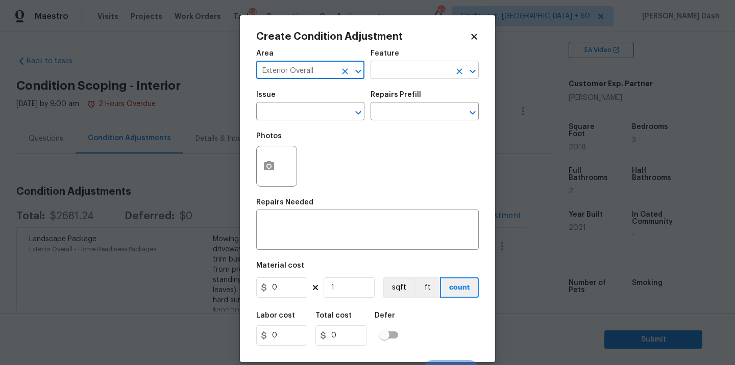
type input "Exterior Overall"
click at [393, 77] on input "text" at bounding box center [411, 71] width 80 height 16
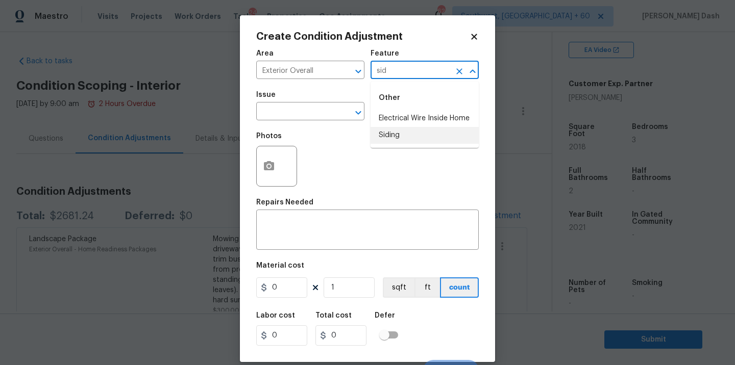
click at [386, 139] on li "Siding" at bounding box center [425, 135] width 108 height 17
type input "Siding"
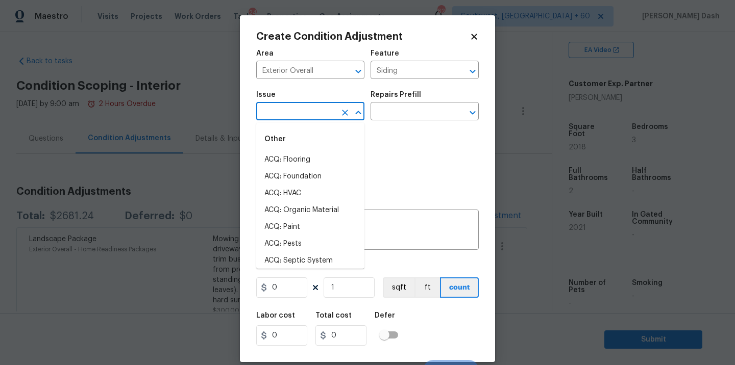
click at [323, 106] on input "text" at bounding box center [296, 113] width 80 height 16
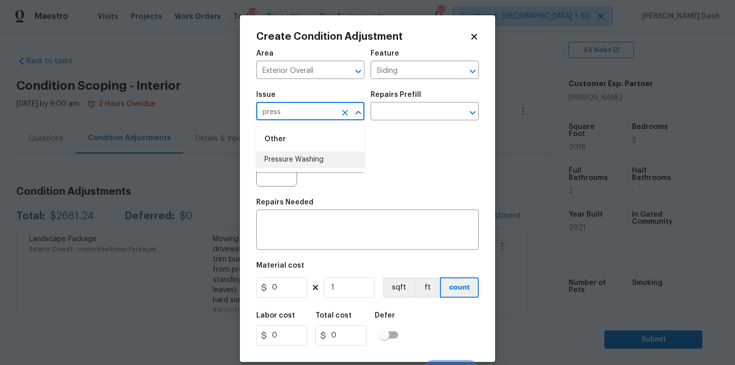
click at [296, 159] on li "Pressure Washing" at bounding box center [310, 160] width 108 height 17
type input "Pressure Washing"
click at [378, 119] on input "text" at bounding box center [411, 113] width 80 height 16
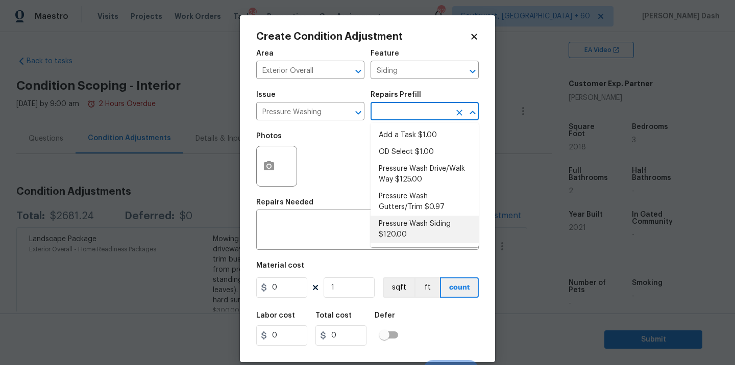
click at [388, 222] on li "Pressure Wash Siding $120.00" at bounding box center [425, 230] width 108 height 28
type textarea "Protect areas as needed for pressure washing. Pressure wash the siding on the h…"
type input "120"
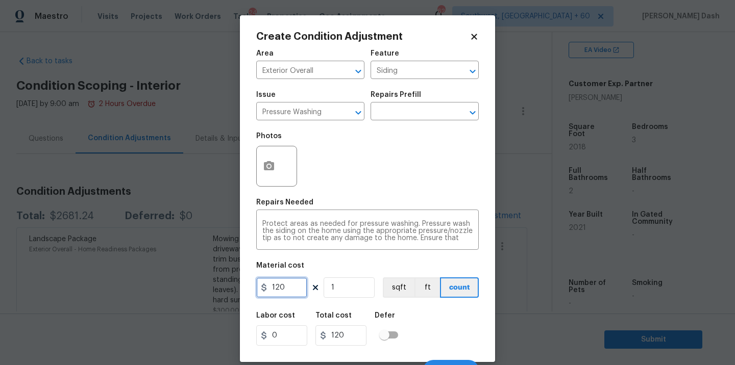
click at [286, 285] on input "120" at bounding box center [281, 288] width 51 height 20
type input "250"
click at [414, 346] on div "Labor cost 0 Total cost 250 Defer" at bounding box center [367, 329] width 223 height 46
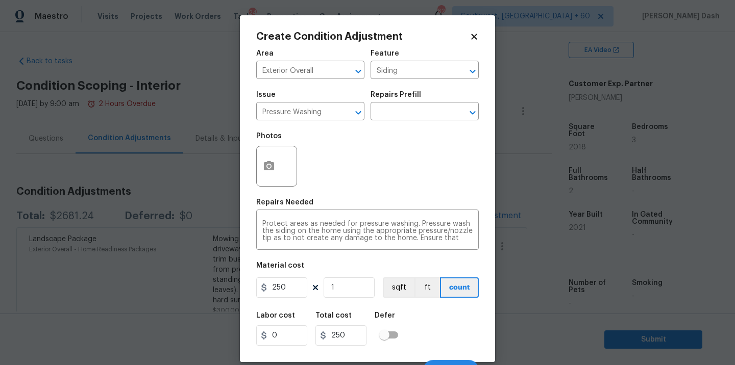
scroll to position [16, 0]
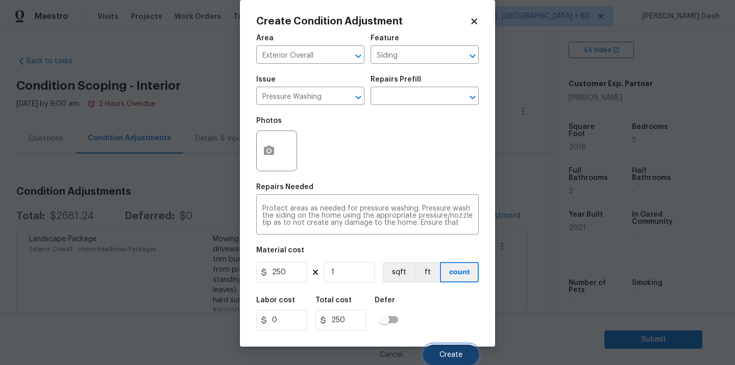
click at [431, 352] on button "Create" at bounding box center [451, 355] width 56 height 20
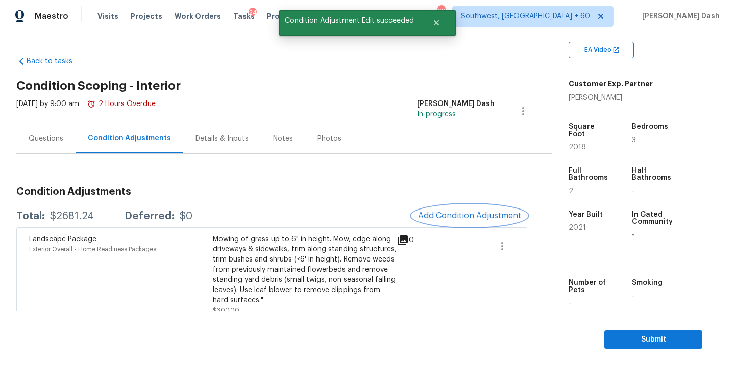
scroll to position [0, 0]
click at [85, 212] on div "Condition Adjustments Total: $2681.24 Deferred: $0 Add Condition Adjustment Lan…" at bounding box center [271, 291] width 511 height 225
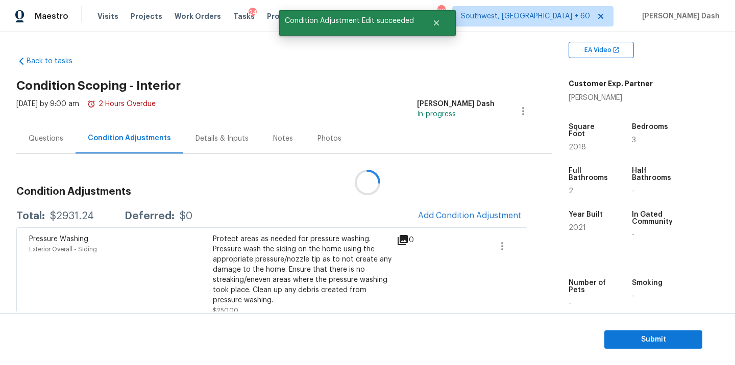
click at [85, 212] on div at bounding box center [367, 182] width 735 height 365
click at [85, 212] on div "$2931.24" at bounding box center [72, 216] width 44 height 10
copy div "$2931.24"
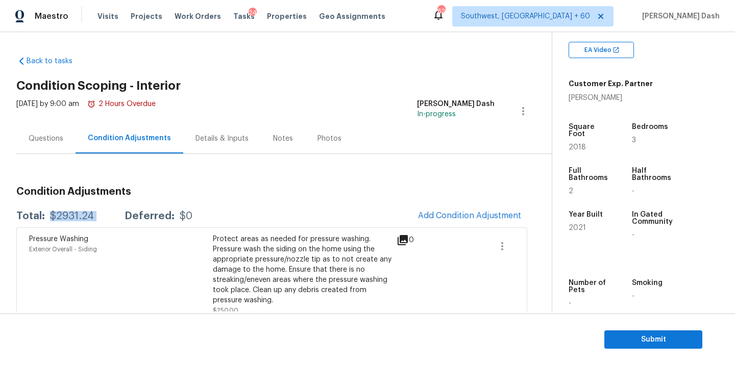
click at [73, 207] on div "Total: $2931.24 Deferred: $0 Add Condition Adjustment" at bounding box center [271, 216] width 511 height 22
click at [42, 139] on div "Questions" at bounding box center [46, 139] width 35 height 10
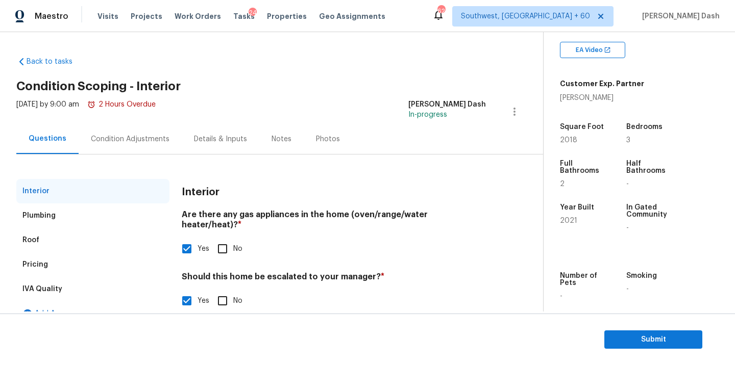
scroll to position [102, 0]
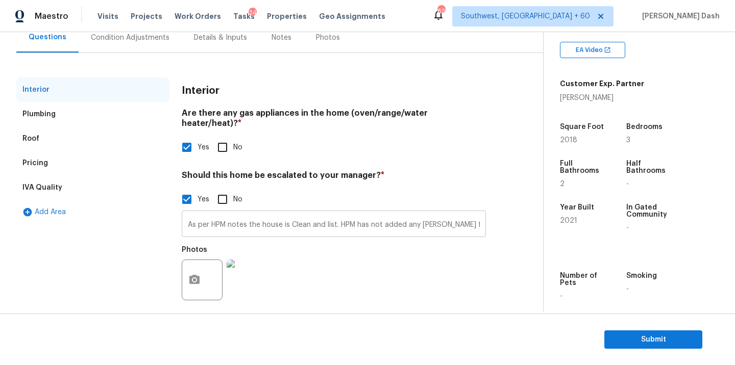
click at [275, 214] on input "As per HPM notes the house is Clean and list. HPM has not added any copes for e…" at bounding box center [334, 225] width 304 height 24
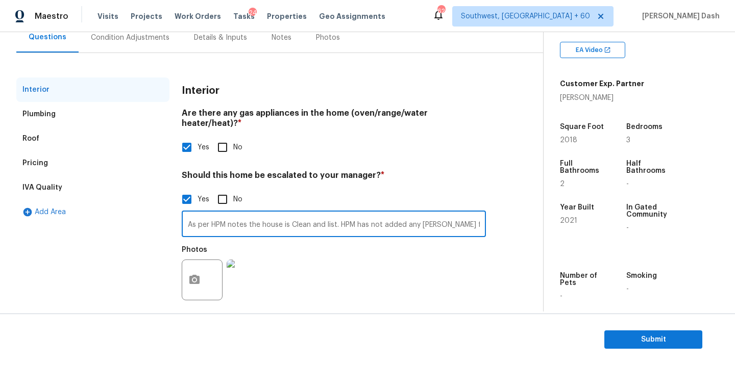
click at [275, 214] on input "As per HPM notes the house is Clean and list. HPM has not added any copes for e…" at bounding box center [334, 225] width 304 height 24
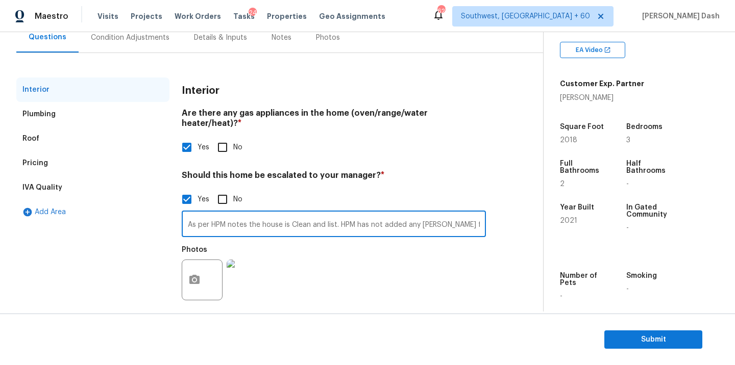
click at [50, 177] on div "IVA Quality" at bounding box center [92, 188] width 153 height 24
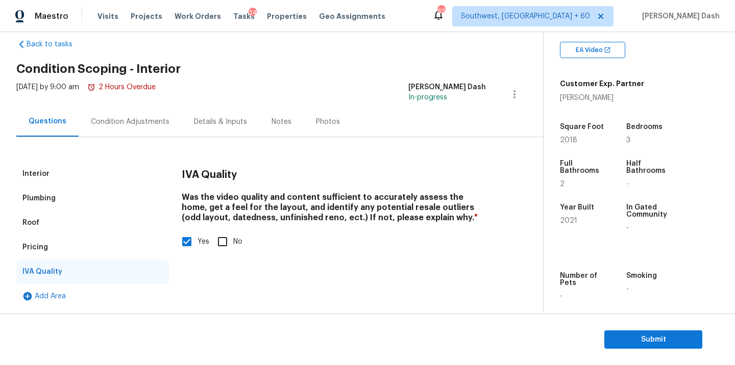
click at [50, 173] on div "Interior" at bounding box center [92, 174] width 153 height 24
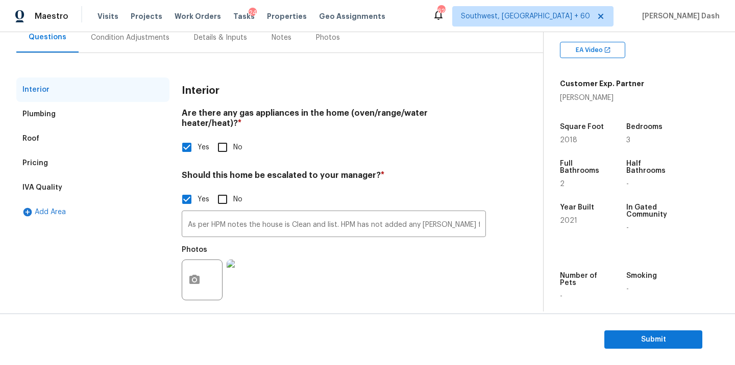
click at [46, 167] on div "Pricing" at bounding box center [35, 163] width 26 height 10
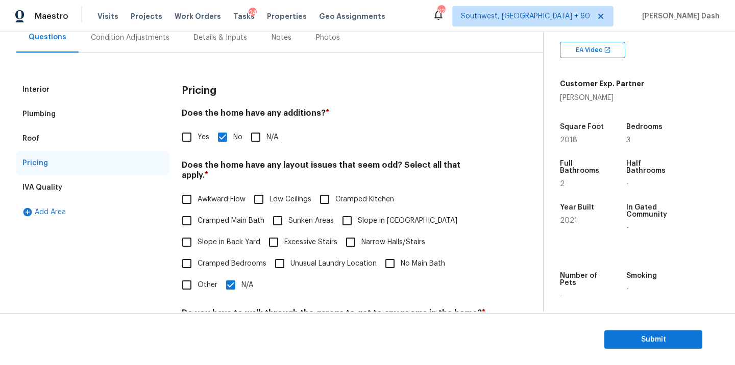
click at [199, 127] on label "Yes" at bounding box center [192, 137] width 33 height 21
click at [198, 127] on input "Yes" at bounding box center [186, 137] width 21 height 21
checkbox input "true"
checkbox input "false"
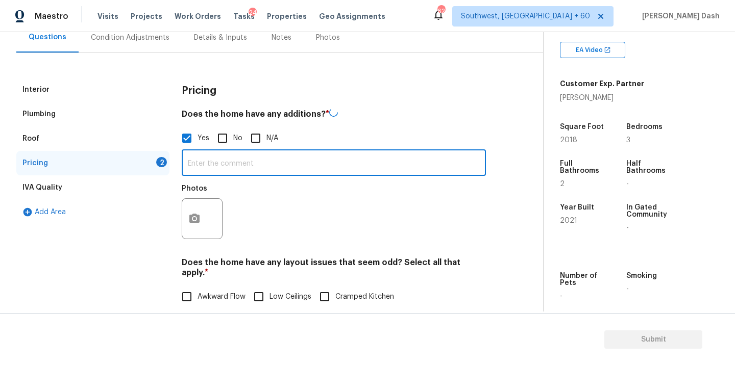
click at [208, 158] on input "text" at bounding box center [334, 164] width 304 height 24
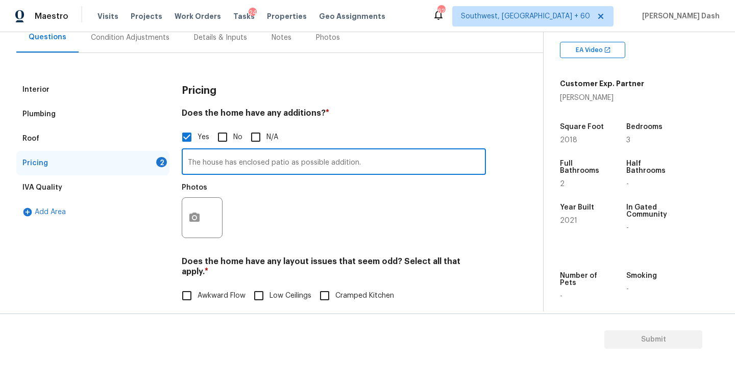
type input "The house has enclosed patio as possible addition."
click at [198, 211] on button "button" at bounding box center [194, 218] width 24 height 40
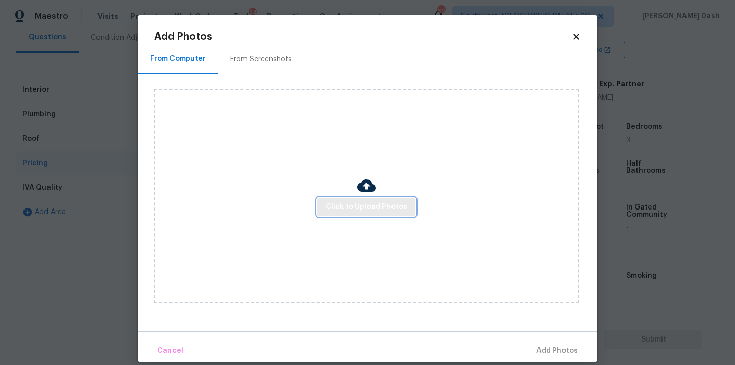
click at [325, 204] on button "Click to Upload Photos" at bounding box center [366, 207] width 98 height 19
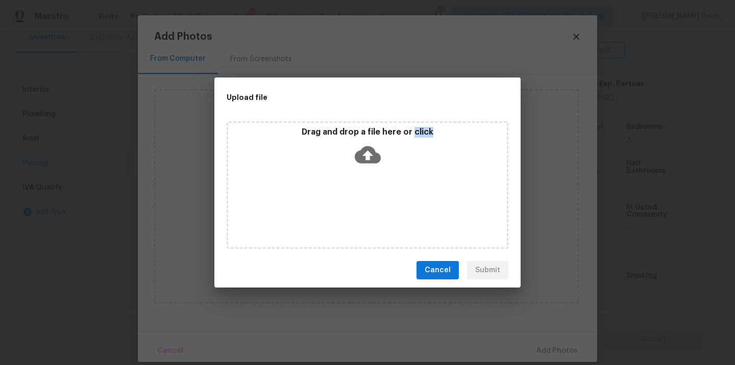
click at [325, 204] on div "Drag and drop a file here or click" at bounding box center [368, 185] width 282 height 128
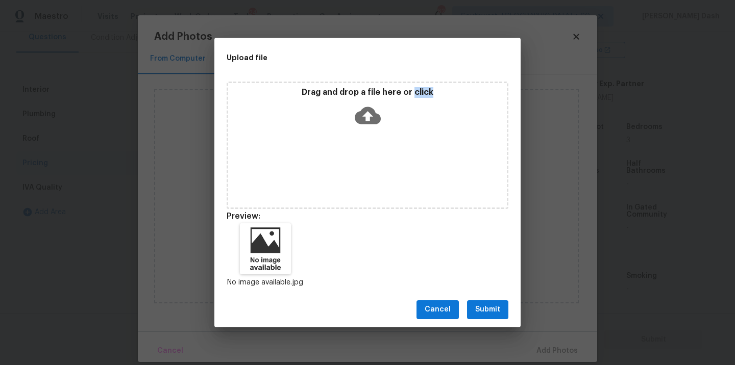
click at [498, 318] on button "Submit" at bounding box center [487, 310] width 41 height 19
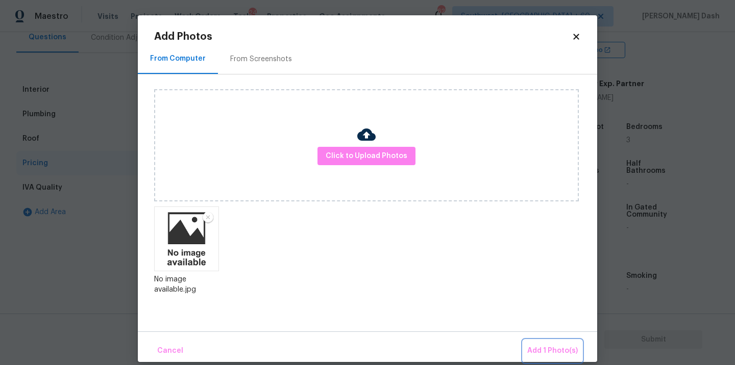
click at [550, 353] on span "Add 1 Photo(s)" at bounding box center [552, 351] width 51 height 13
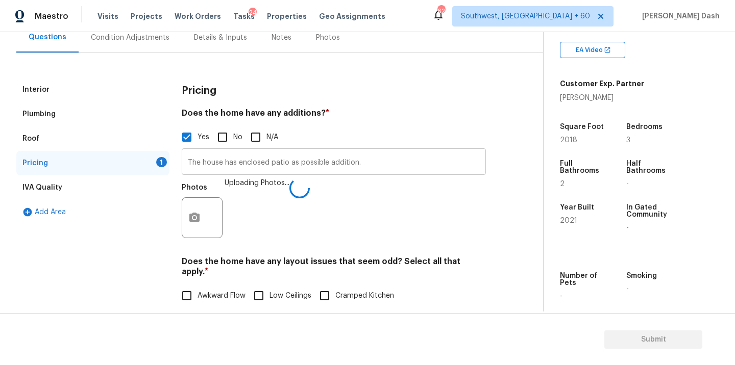
click at [298, 163] on input "The house has enclosed patio as possible addition." at bounding box center [334, 163] width 304 height 24
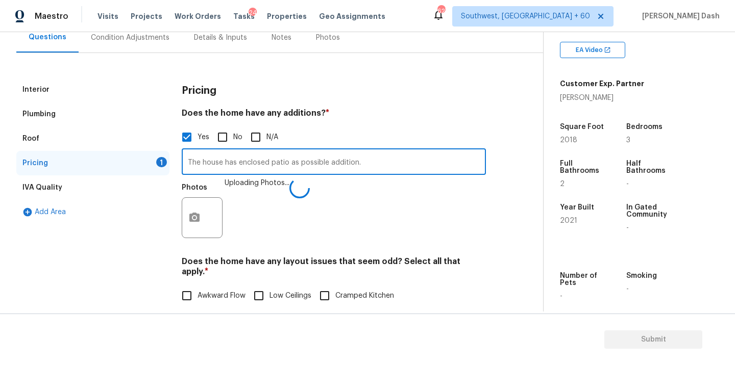
click at [298, 163] on input "The house has enclosed patio as possible addition." at bounding box center [334, 163] width 304 height 24
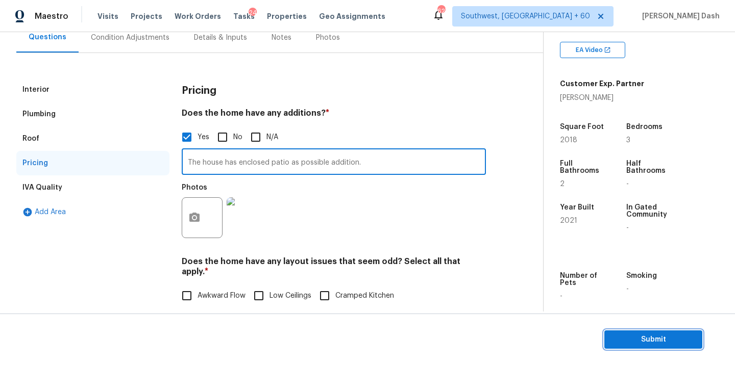
click at [628, 348] on button "Submit" at bounding box center [653, 340] width 98 height 19
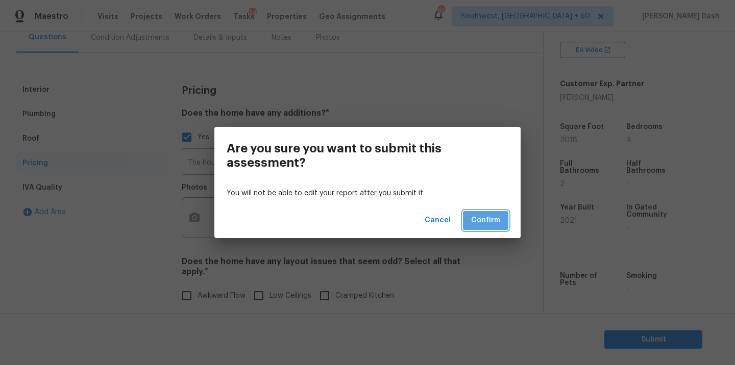
click at [490, 226] on span "Confirm" at bounding box center [485, 220] width 29 height 13
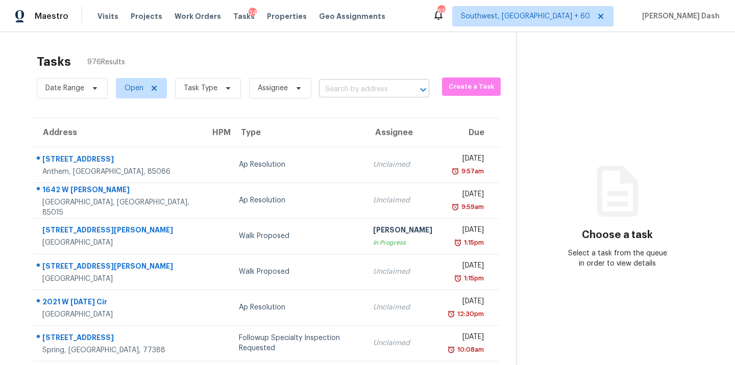
click at [352, 89] on input "text" at bounding box center [360, 90] width 82 height 16
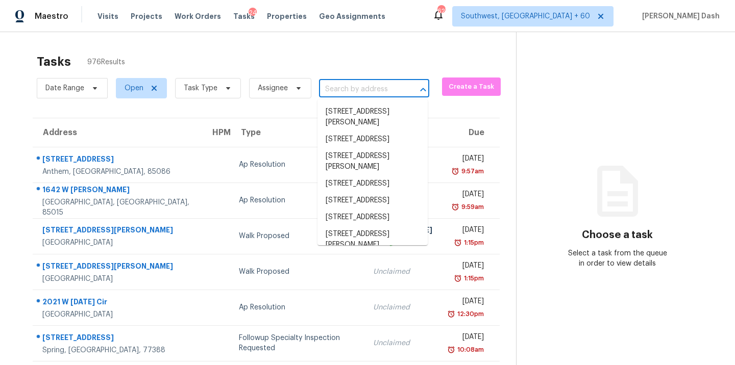
paste input "[STREET_ADDRESS]"
type input "[STREET_ADDRESS]"
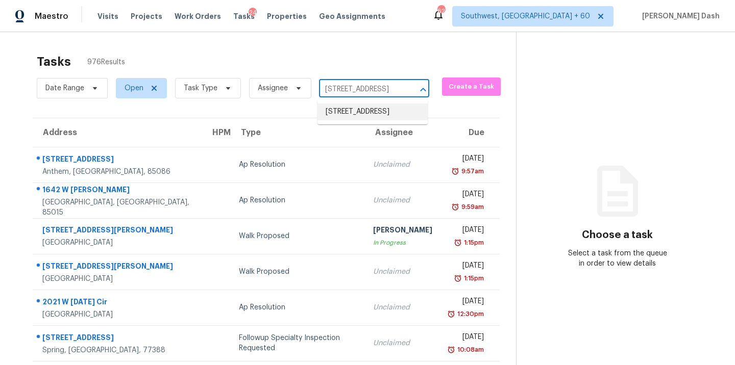
click at [354, 113] on li "[STREET_ADDRESS]" at bounding box center [372, 112] width 110 height 17
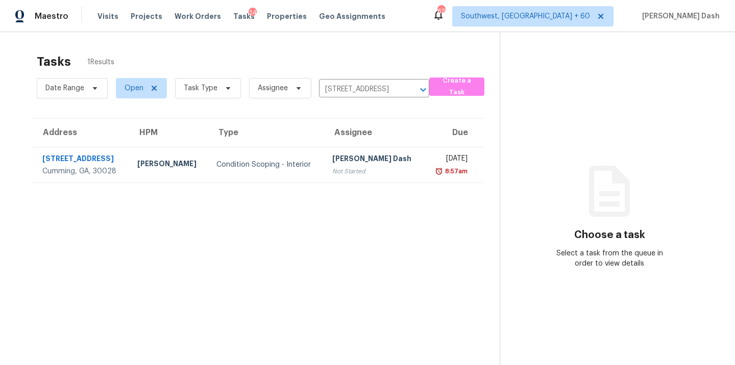
click at [281, 162] on div "Condition Scoping - Interior" at bounding box center [266, 165] width 100 height 10
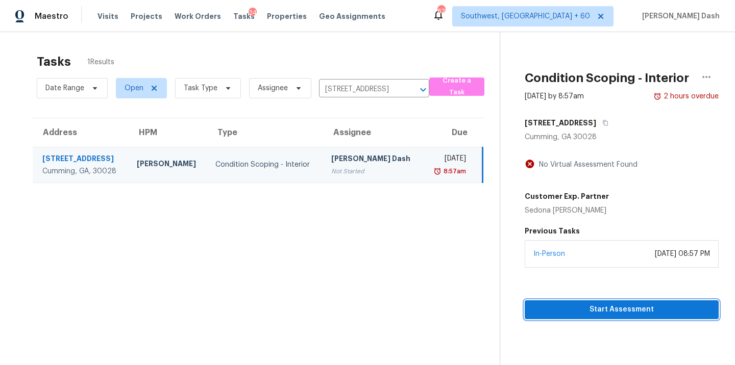
click at [615, 303] on button "Start Assessment" at bounding box center [622, 310] width 194 height 19
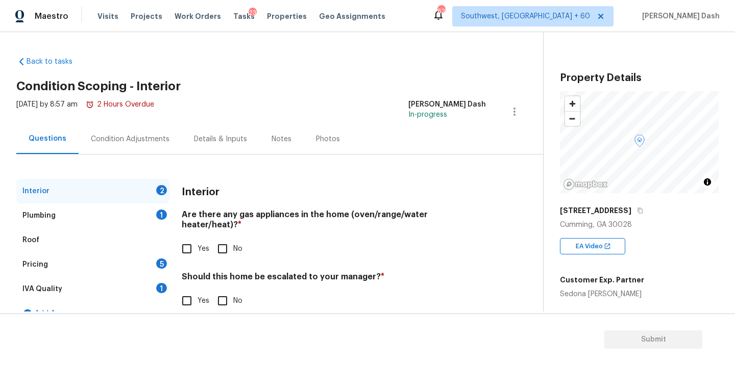
click at [80, 252] on div "Roof" at bounding box center [92, 240] width 153 height 24
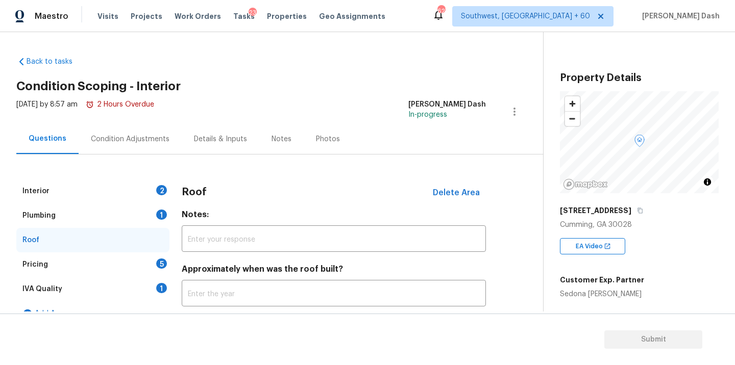
click at [62, 260] on div "Pricing 5" at bounding box center [92, 265] width 153 height 24
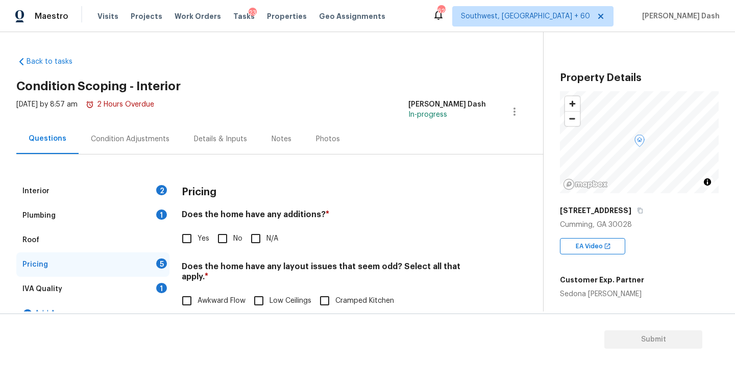
scroll to position [223, 0]
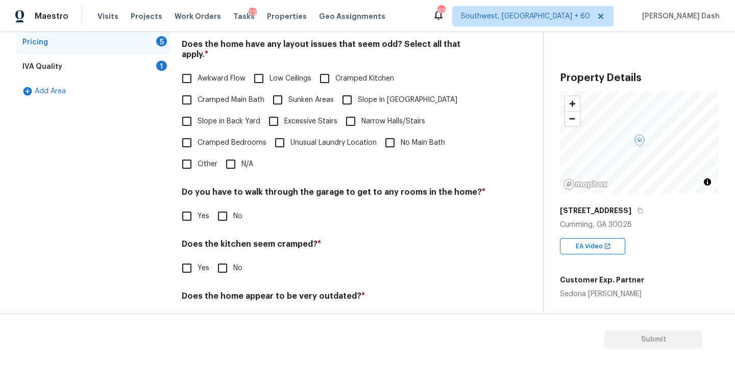
click at [185, 154] on input "Other" at bounding box center [186, 164] width 21 height 21
checkbox input "true"
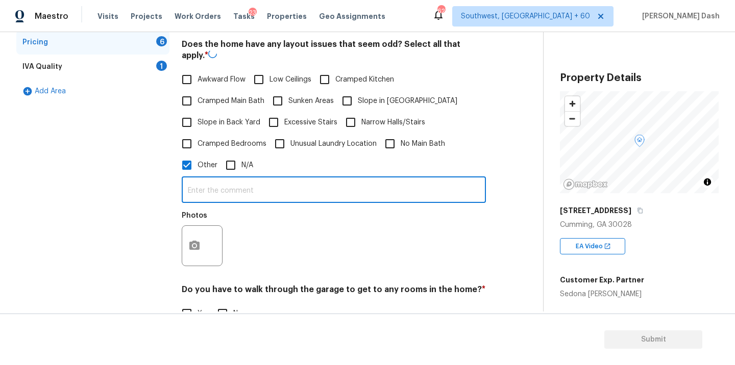
click at [217, 186] on input "text" at bounding box center [334, 191] width 304 height 24
paste input "Back yard has limited space for use . Steep down wayward slope"
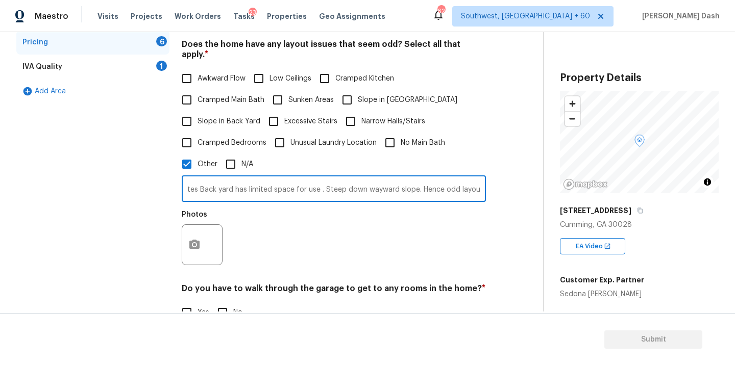
scroll to position [0, 51]
type input "As per HPM notes Back yard has limited space for use . Steep down wayward slope…"
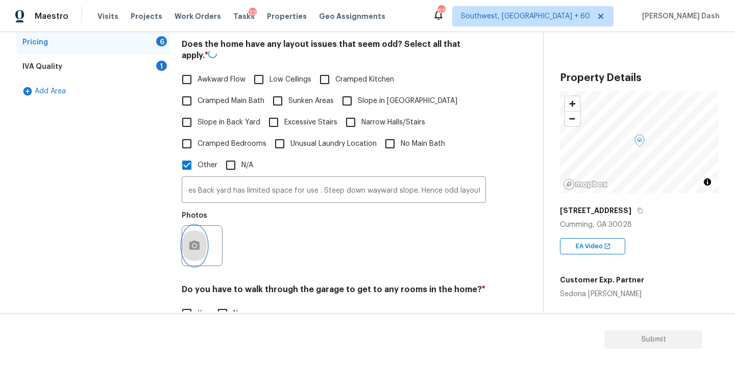
click at [186, 232] on button "button" at bounding box center [194, 246] width 24 height 40
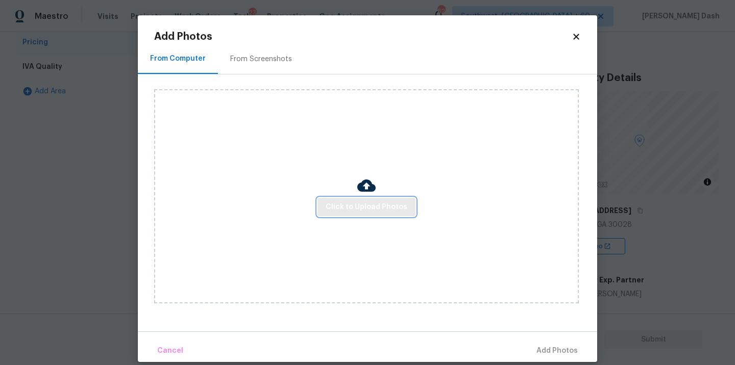
click at [358, 209] on span "Click to Upload Photos" at bounding box center [367, 207] width 82 height 13
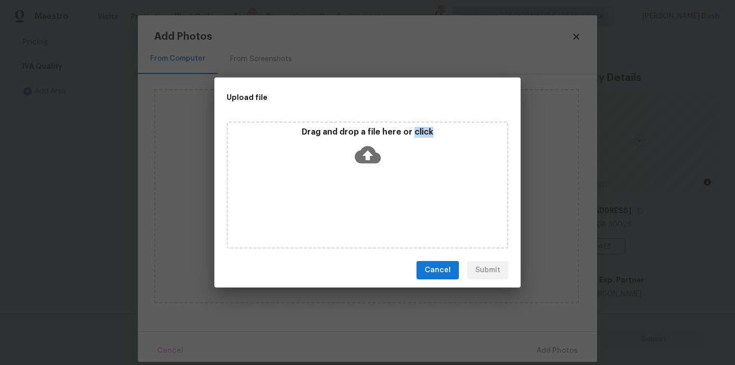
click at [358, 209] on div "Drag and drop a file here or click" at bounding box center [368, 185] width 282 height 128
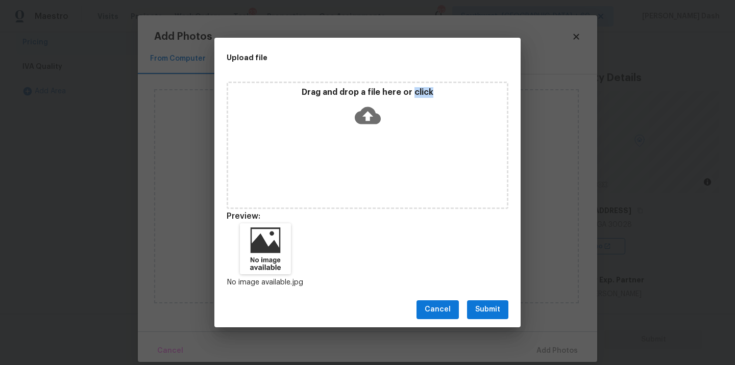
click at [497, 317] on button "Submit" at bounding box center [487, 310] width 41 height 19
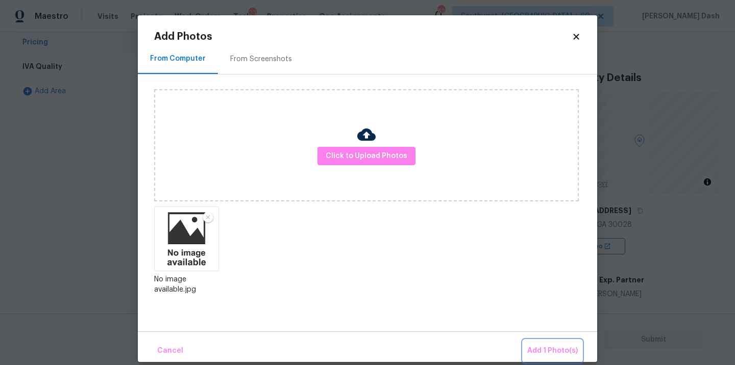
click at [536, 340] on button "Add 1 Photo(s)" at bounding box center [552, 351] width 59 height 22
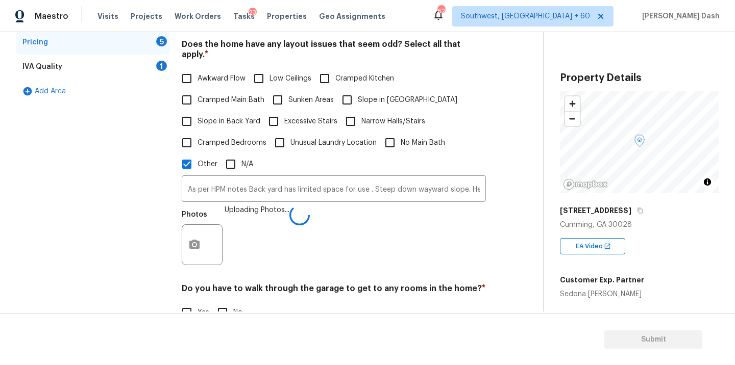
click at [211, 116] on span "Slope in Back Yard" at bounding box center [229, 121] width 63 height 11
click at [198, 114] on input "Slope in Back Yard" at bounding box center [186, 121] width 21 height 21
checkbox input "true"
click at [222, 302] on input "No" at bounding box center [222, 312] width 21 height 21
checkbox input "true"
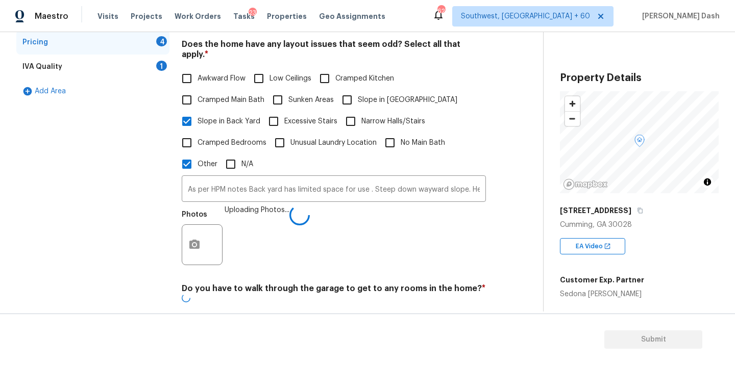
scroll to position [316, 0]
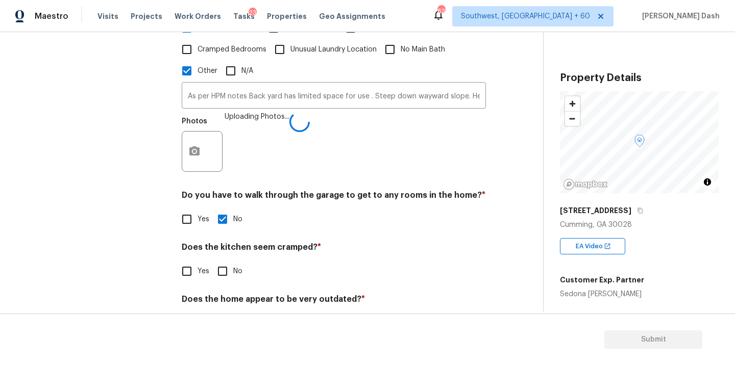
click at [221, 246] on h4 "Does the kitchen seem cramped? *" at bounding box center [334, 249] width 304 height 14
click at [221, 254] on h4 "Does the kitchen seem cramped? *" at bounding box center [334, 250] width 304 height 14
click at [221, 274] on input "No" at bounding box center [222, 272] width 21 height 21
checkbox input "true"
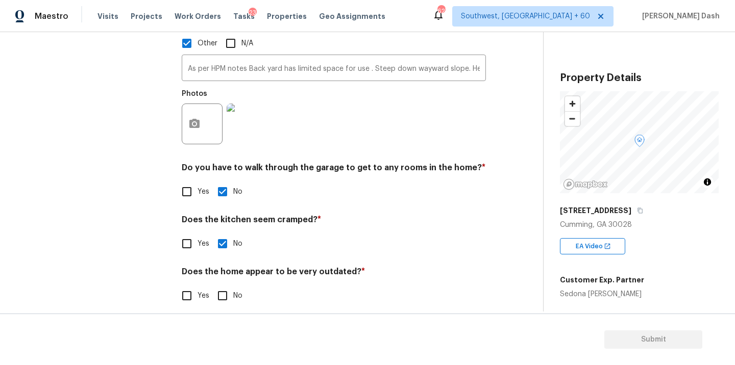
click at [220, 292] on input "No" at bounding box center [222, 295] width 21 height 21
checkbox input "true"
click at [142, 215] on div "Interior 2 Plumbing 1 Roof Pricing 1 IVA Quality 1 Add Area" at bounding box center [92, 78] width 153 height 484
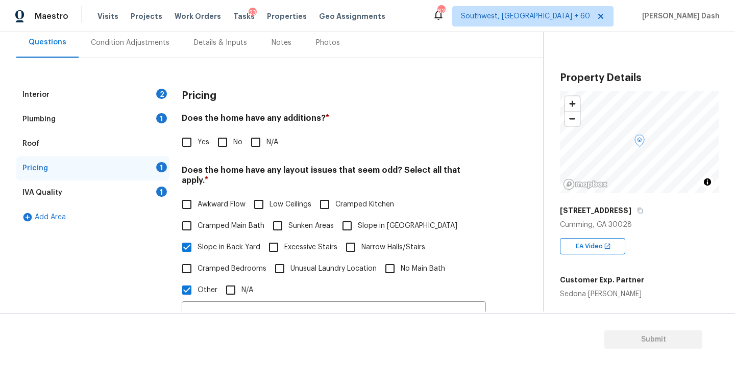
click at [223, 142] on input "No" at bounding box center [222, 142] width 21 height 21
checkbox input "true"
click at [125, 39] on div "Condition Adjustments" at bounding box center [130, 43] width 79 height 10
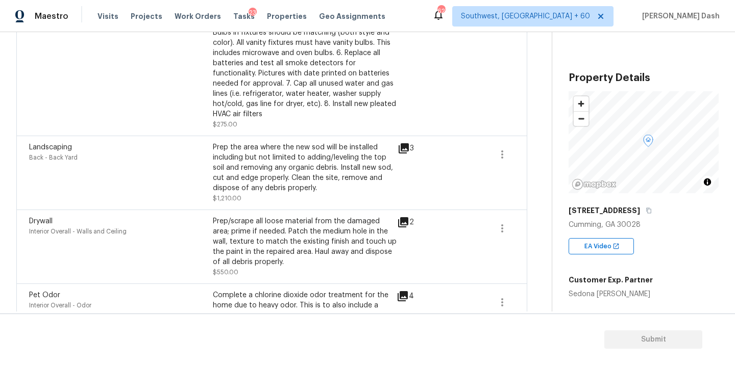
scroll to position [385, 0]
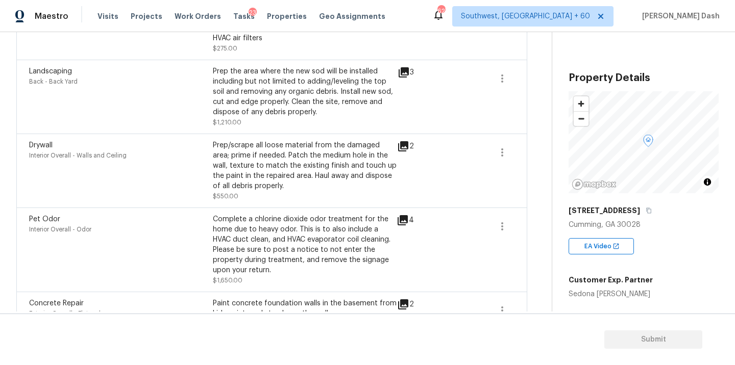
click at [408, 146] on icon at bounding box center [403, 146] width 12 height 12
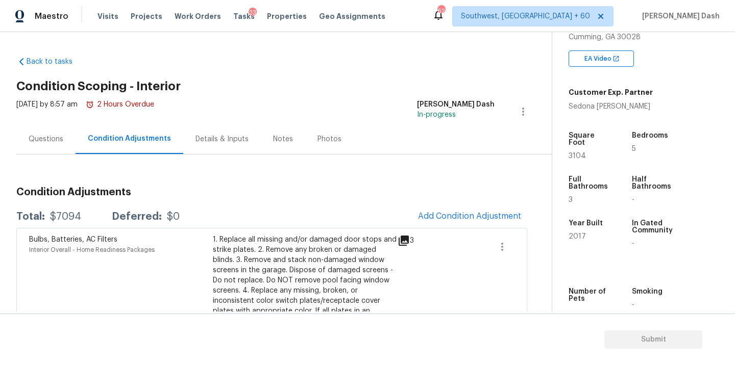
scroll to position [189, 0]
click at [469, 217] on span "Add Condition Adjustment" at bounding box center [469, 216] width 103 height 9
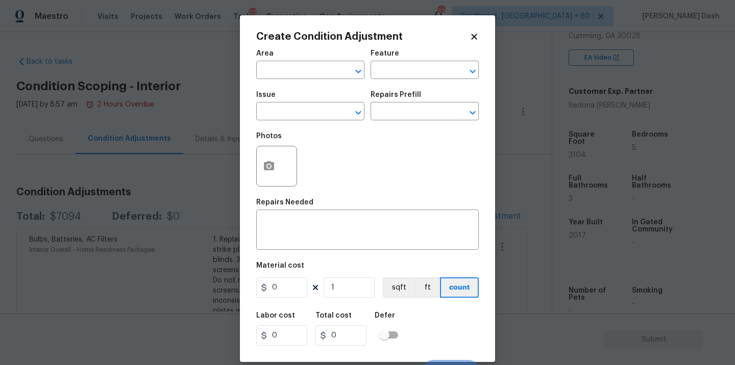
click at [302, 60] on div "Area" at bounding box center [310, 56] width 108 height 13
click at [302, 64] on input "text" at bounding box center [296, 71] width 80 height 16
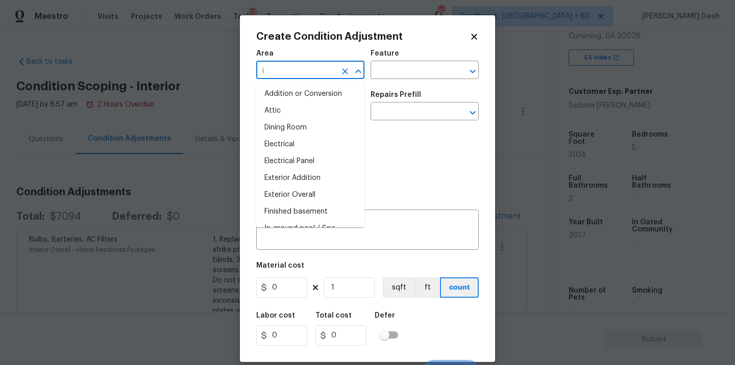
type input "in"
click at [299, 158] on li "Interior Overall" at bounding box center [310, 161] width 108 height 17
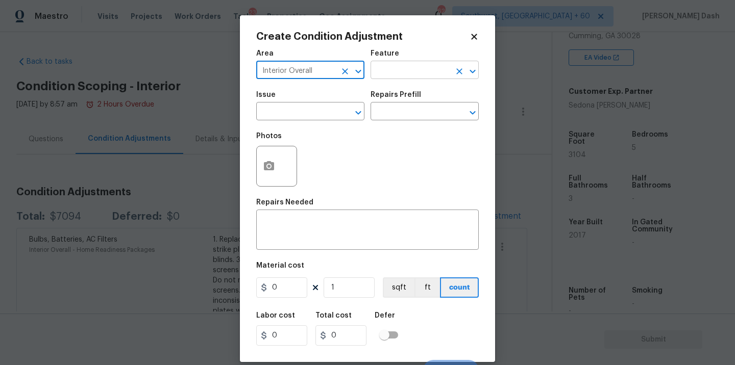
type input "Interior Overall"
click at [420, 75] on input "text" at bounding box center [411, 71] width 80 height 16
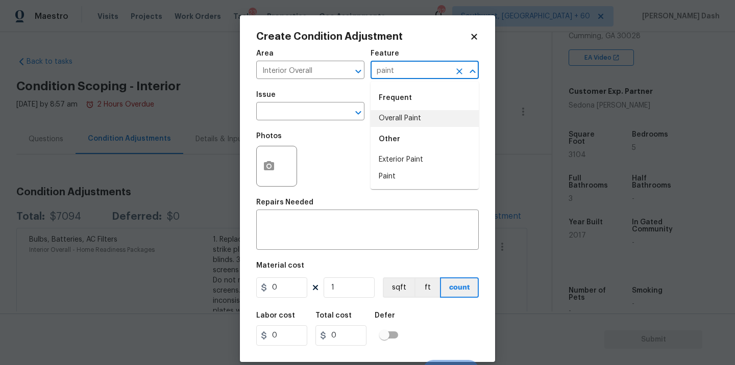
click at [404, 116] on li "Overall Paint" at bounding box center [425, 118] width 108 height 17
type input "Overall Paint"
click at [324, 116] on input "text" at bounding box center [296, 113] width 80 height 16
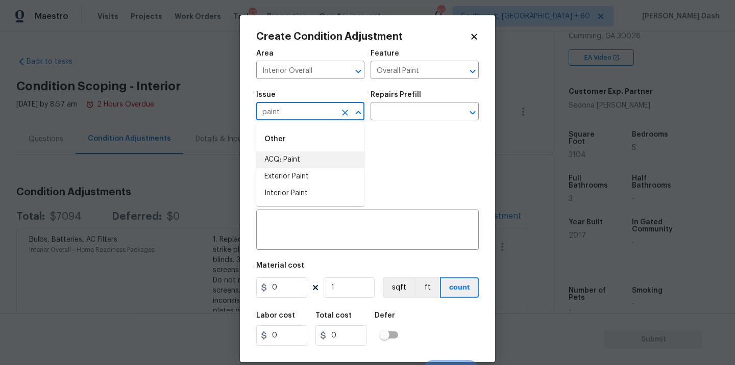
click at [294, 164] on li "ACQ: Paint" at bounding box center [310, 160] width 108 height 17
type input "ACQ: Paint"
click at [405, 99] on div "Repairs Prefill" at bounding box center [425, 97] width 108 height 13
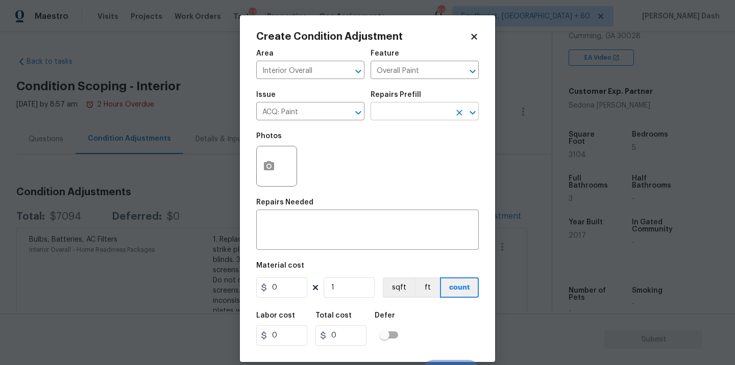
click at [405, 115] on input "text" at bounding box center [411, 113] width 80 height 16
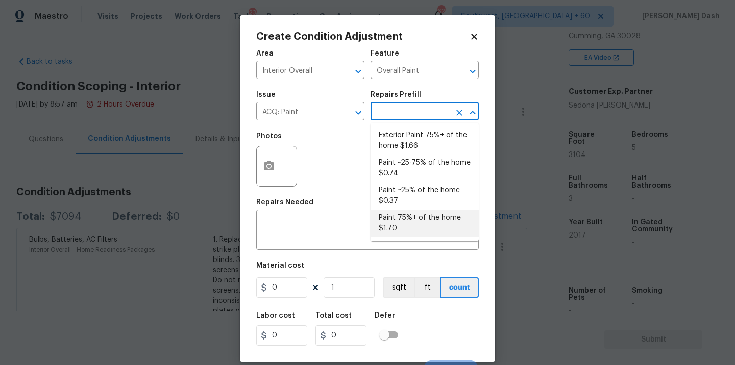
click at [404, 224] on li "Paint 75%+ of the home $1.70" at bounding box center [425, 224] width 108 height 28
type input "Acquisition"
type textarea "Acquisition Scope: 75%+ of the home will likely require interior paint"
type input "1.7"
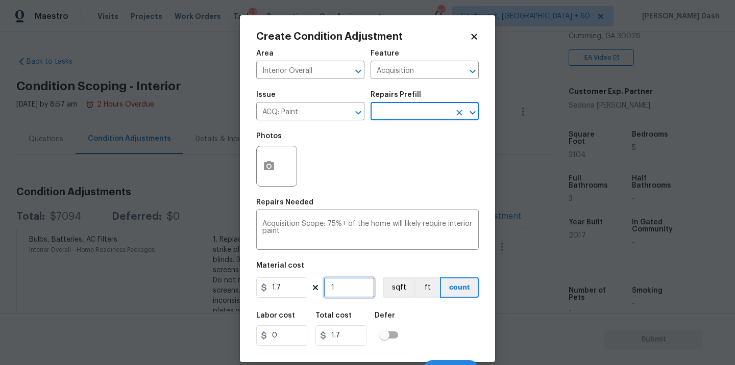
click at [339, 291] on input "1" at bounding box center [349, 288] width 51 height 20
type input "0"
type input "3"
type input "5.1"
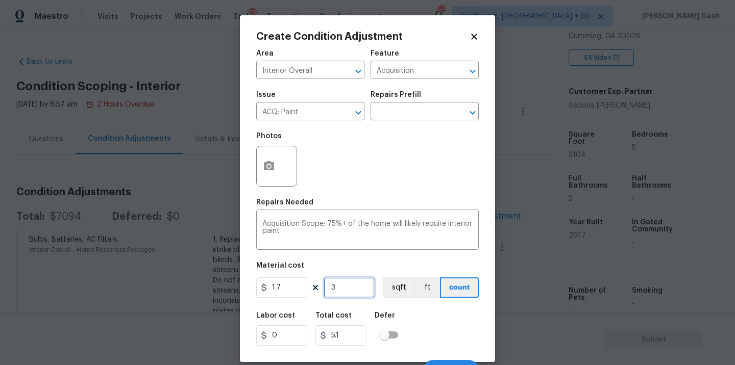
type input "31"
type input "52.7"
type input "310"
type input "527"
type input "3104"
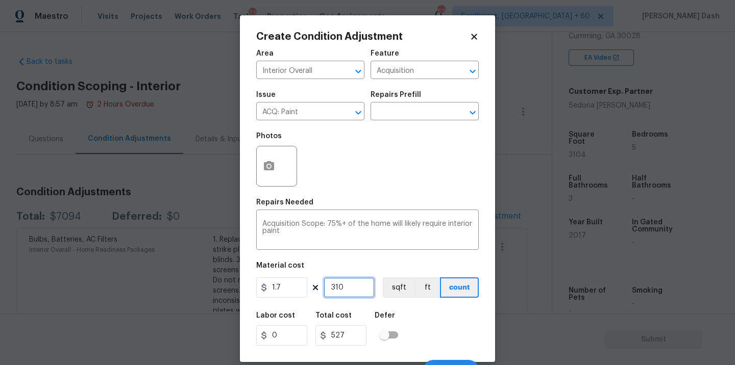
type input "5276.8"
type input "3104"
click at [403, 293] on button "sqft" at bounding box center [399, 288] width 32 height 20
click at [416, 332] on div "Labor cost 0 Total cost 5276.8 Defer" at bounding box center [367, 329] width 223 height 46
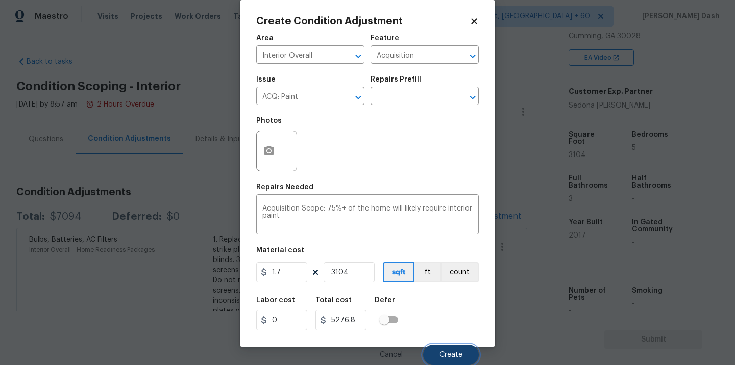
click at [444, 348] on button "Create" at bounding box center [451, 355] width 56 height 20
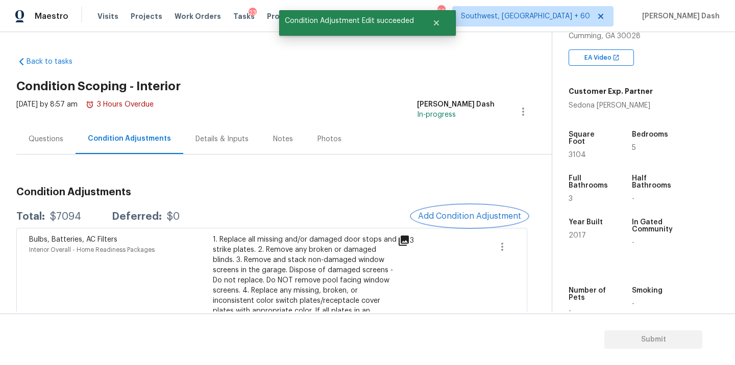
scroll to position [0, 0]
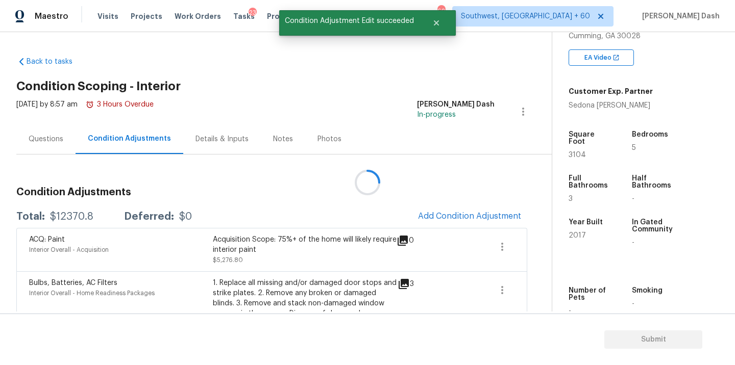
click at [464, 209] on div at bounding box center [367, 182] width 735 height 365
click at [464, 209] on button "Add Condition Adjustment" at bounding box center [469, 216] width 115 height 21
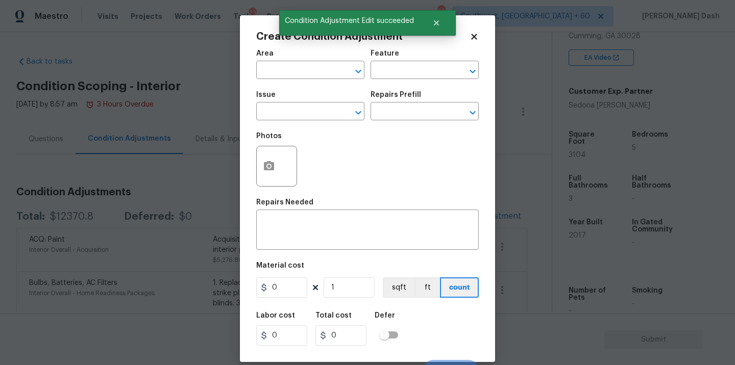
click at [323, 82] on span "Area ​" at bounding box center [310, 64] width 108 height 41
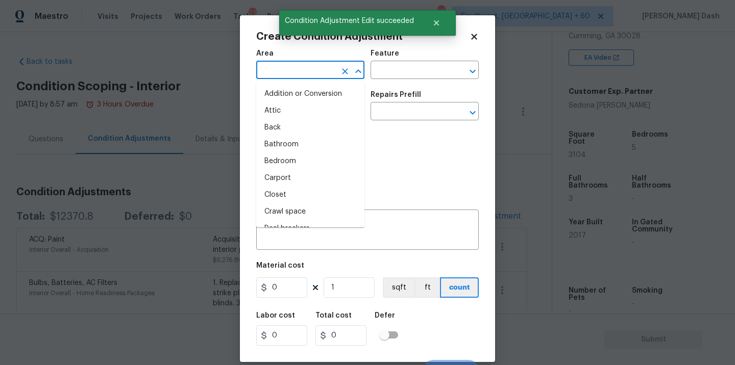
click at [323, 73] on input "text" at bounding box center [296, 71] width 80 height 16
click at [303, 164] on li "Interior Overall" at bounding box center [310, 161] width 108 height 17
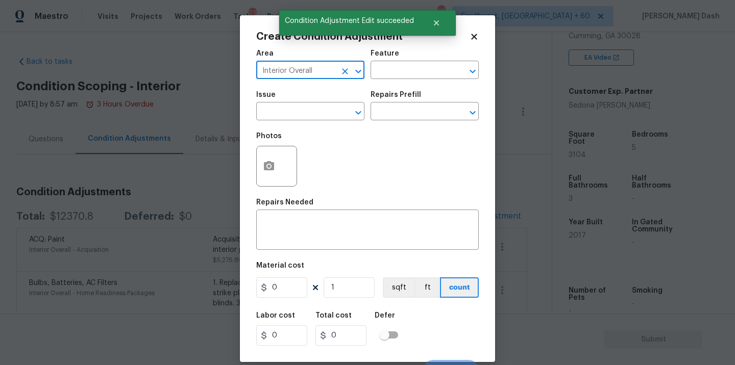
type input "Interior Overall"
click at [392, 63] on figure "Feature ​" at bounding box center [425, 64] width 108 height 29
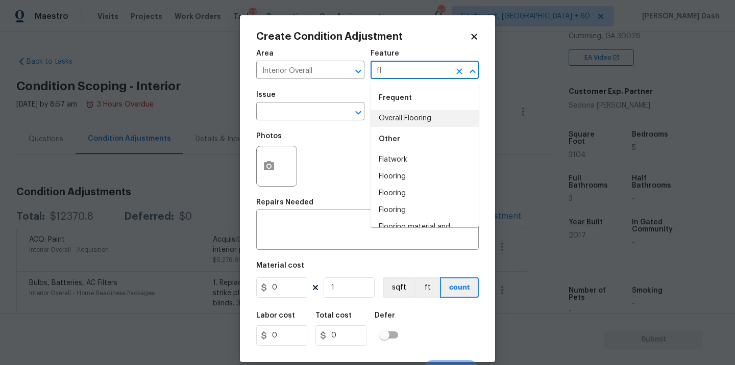
click at [382, 115] on li "Overall Flooring" at bounding box center [425, 118] width 108 height 17
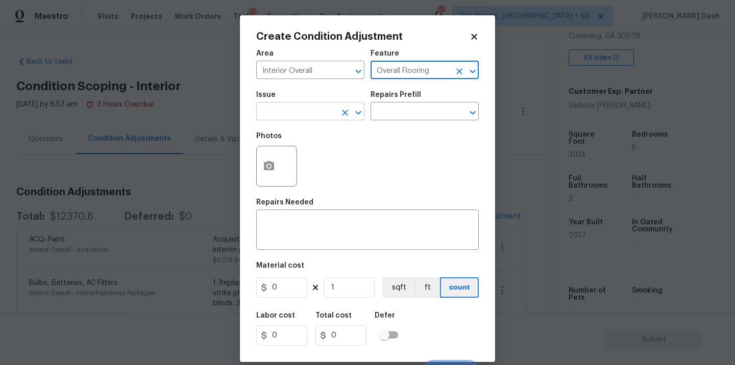
type input "Overall Flooring"
click at [318, 115] on input "text" at bounding box center [296, 113] width 80 height 16
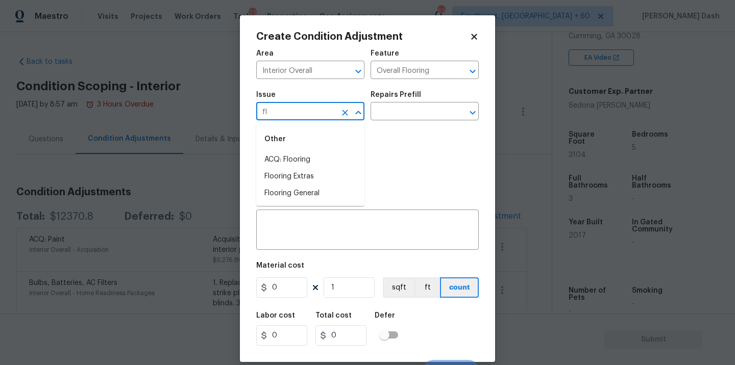
click at [311, 166] on li "ACQ: Flooring" at bounding box center [310, 160] width 108 height 17
type input "ACQ: Flooring"
click at [413, 106] on input "text" at bounding box center [411, 113] width 80 height 16
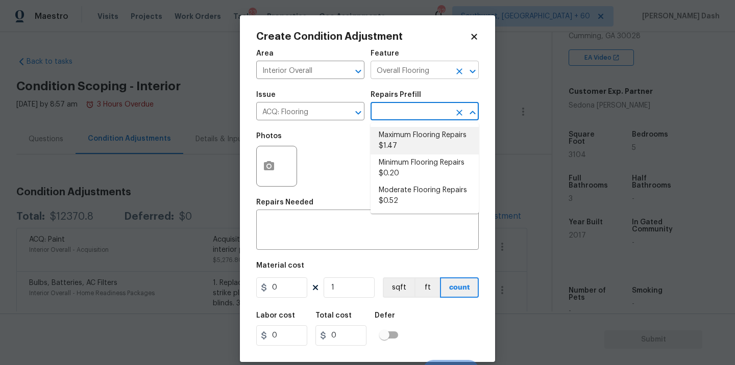
click at [458, 77] on button "Clear" at bounding box center [459, 71] width 14 height 14
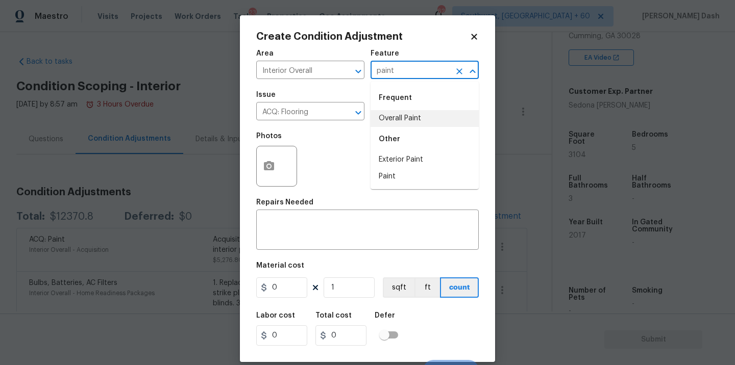
click at [429, 122] on li "Overall Paint" at bounding box center [425, 118] width 108 height 17
click at [345, 112] on icon "Clear" at bounding box center [345, 113] width 6 height 6
type input "Overall Paint"
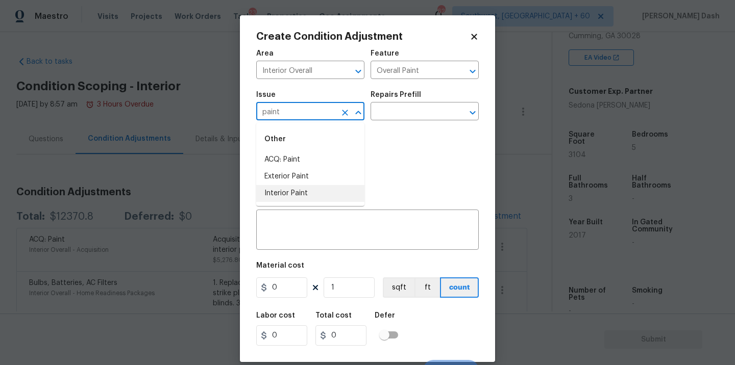
click at [307, 198] on li "Interior Paint" at bounding box center [310, 193] width 108 height 17
type input "Interior Paint"
click at [410, 114] on input "text" at bounding box center [411, 113] width 80 height 16
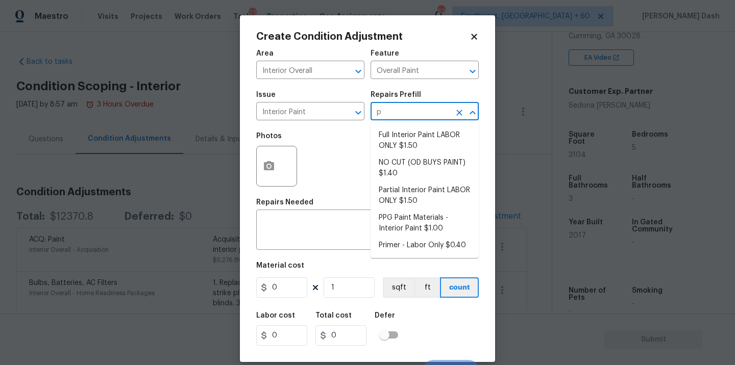
type input "pr"
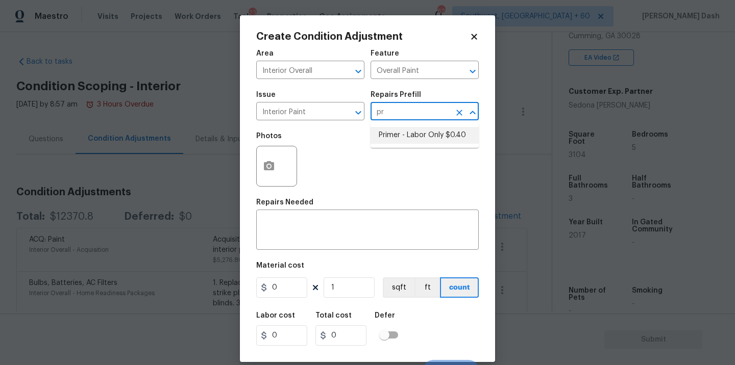
click at [400, 130] on li "Primer - Labor Only $0.40" at bounding box center [425, 135] width 108 height 17
type textarea "Interior primer - PRIMER PROVIDED BY OPENDOOR - All nails, screws, drywall anch…"
type input "0.4"
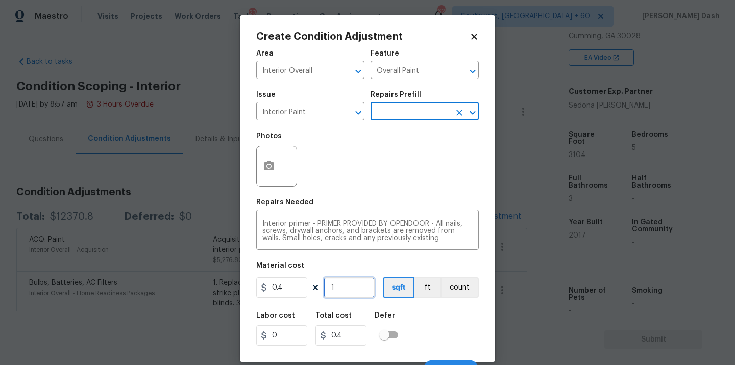
click at [349, 284] on input "1" at bounding box center [349, 288] width 51 height 20
type input "0"
type input "3"
type input "1.2"
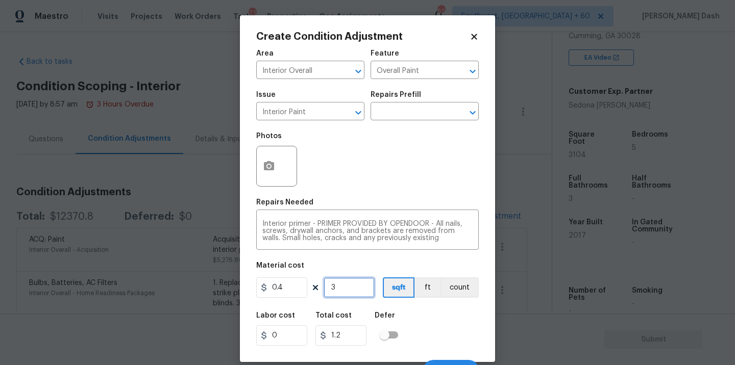
type input "31"
type input "12.4"
type input "310"
type input "124"
type input "3104"
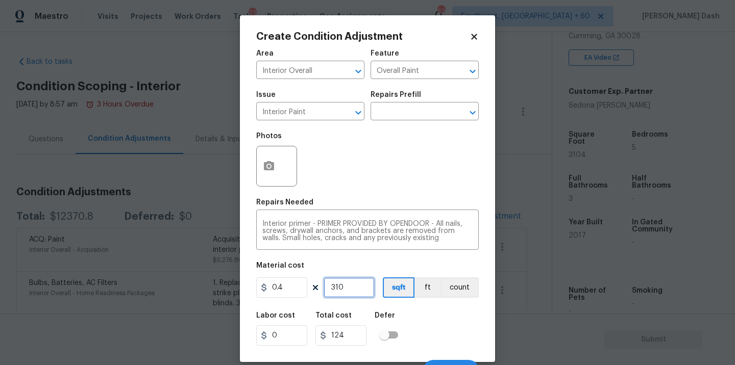
type input "1241.6"
type input "3104"
click at [414, 317] on div "Labor cost 0 Total cost 1241.6 Defer" at bounding box center [367, 329] width 223 height 46
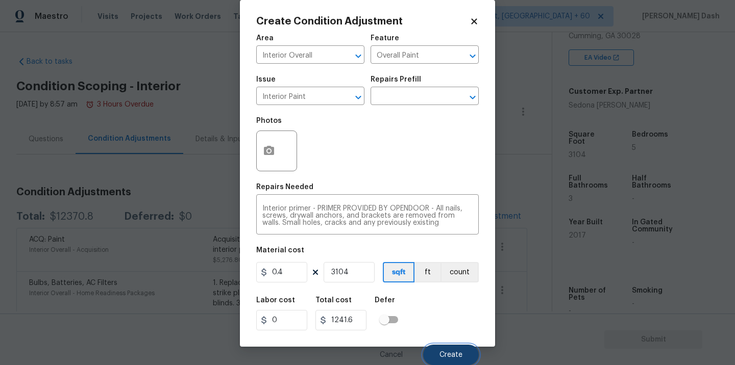
click at [457, 356] on span "Create" at bounding box center [450, 356] width 23 height 8
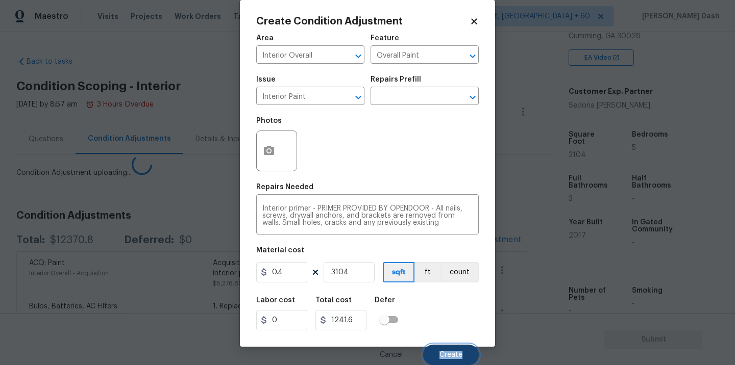
click at [457, 356] on span "Create" at bounding box center [450, 356] width 23 height 8
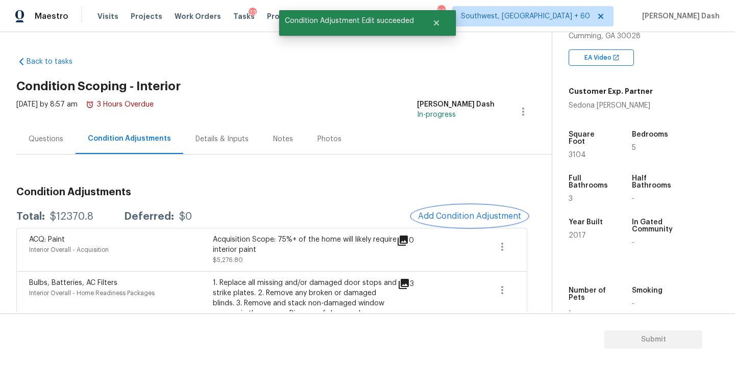
scroll to position [0, 0]
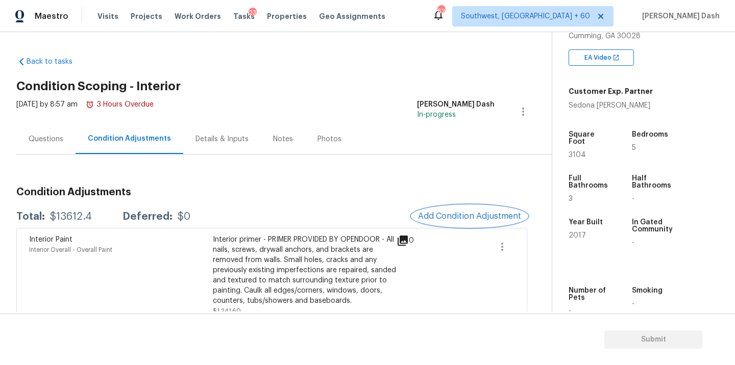
click at [449, 217] on span "Add Condition Adjustment" at bounding box center [469, 216] width 103 height 9
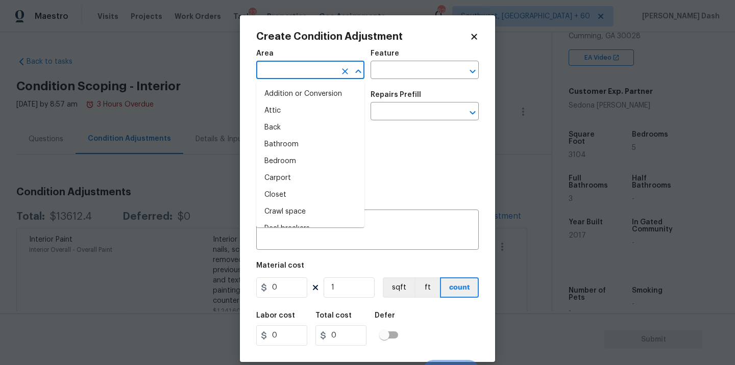
click at [316, 75] on input "text" at bounding box center [296, 71] width 80 height 16
click at [292, 166] on li "Interior Overall" at bounding box center [310, 161] width 108 height 17
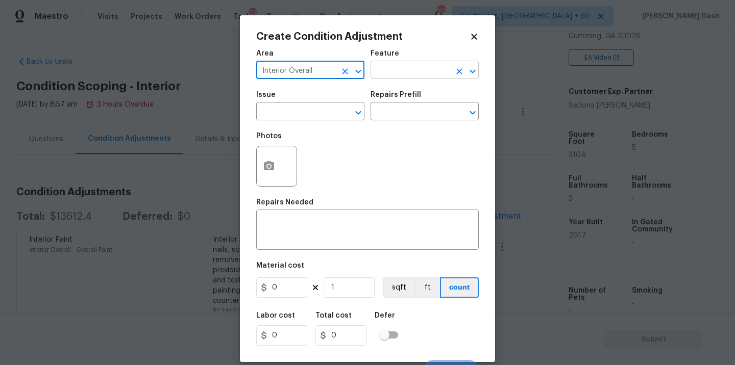
type input "Interior Overall"
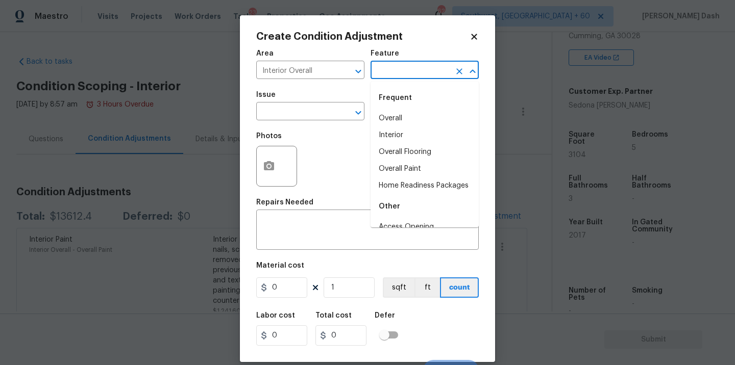
click at [403, 73] on input "text" at bounding box center [411, 71] width 80 height 16
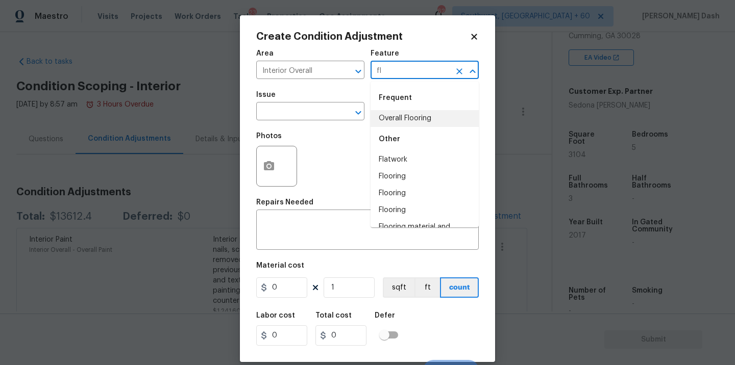
click at [389, 123] on li "Overall Flooring" at bounding box center [425, 118] width 108 height 17
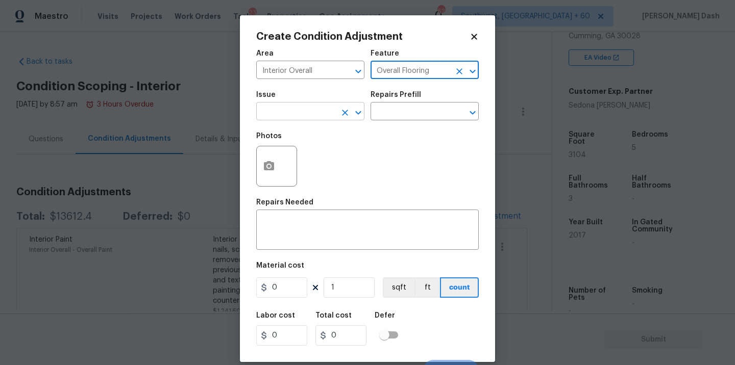
type input "Overall Flooring"
click at [304, 114] on input "text" at bounding box center [296, 113] width 80 height 16
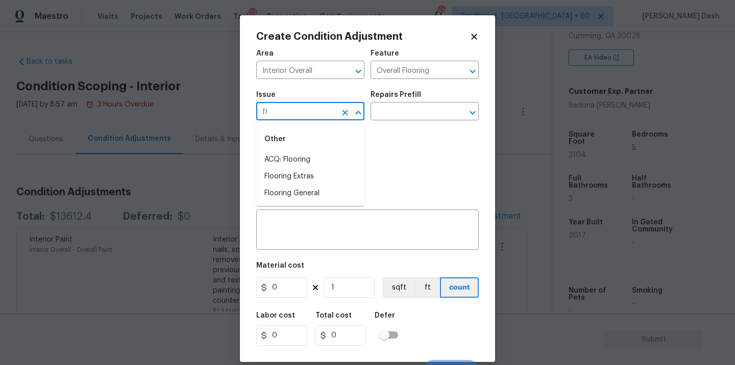
click at [289, 153] on li "ACQ: Flooring" at bounding box center [310, 160] width 108 height 17
type input "ACQ: Flooring"
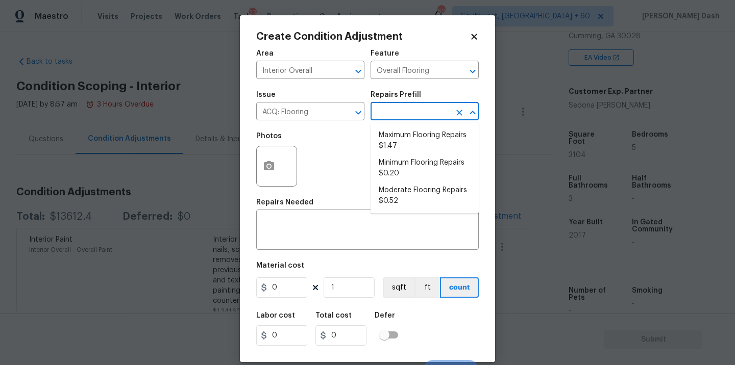
click at [409, 113] on input "text" at bounding box center [411, 113] width 80 height 16
click at [397, 140] on li "Maximum Flooring Repairs $1.47" at bounding box center [425, 141] width 108 height 28
type input "Acquisition"
type textarea "Acquisition Scope: Maximum flooring repairs"
type input "1.47"
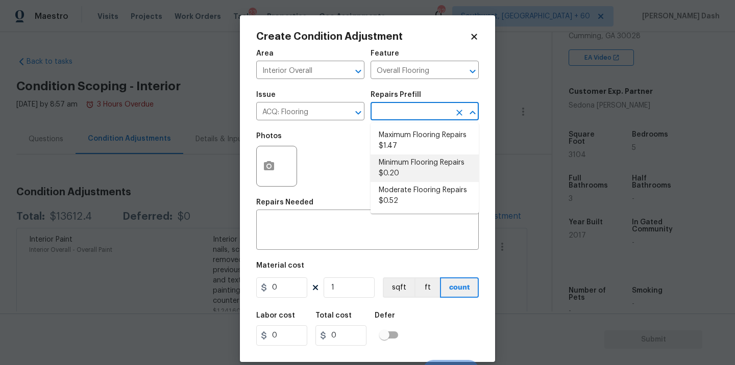
type input "1.47"
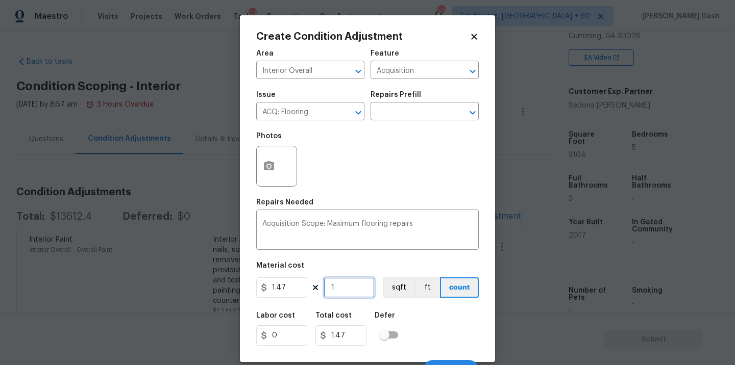
click at [347, 285] on input "1" at bounding box center [349, 288] width 51 height 20
type input "0"
type input "2"
type input "2.94"
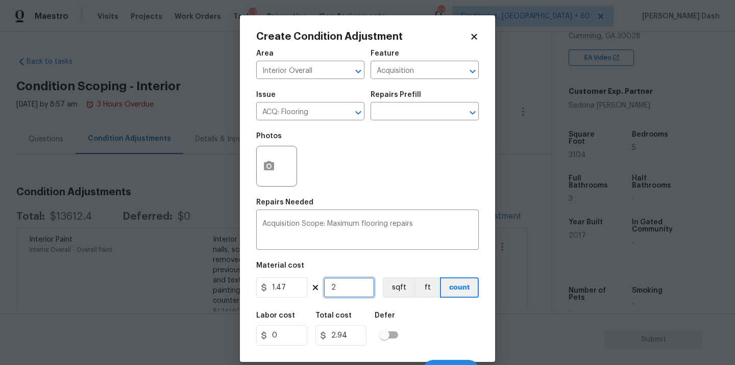
type input "0"
type input "3"
type input "4.41"
type input "31"
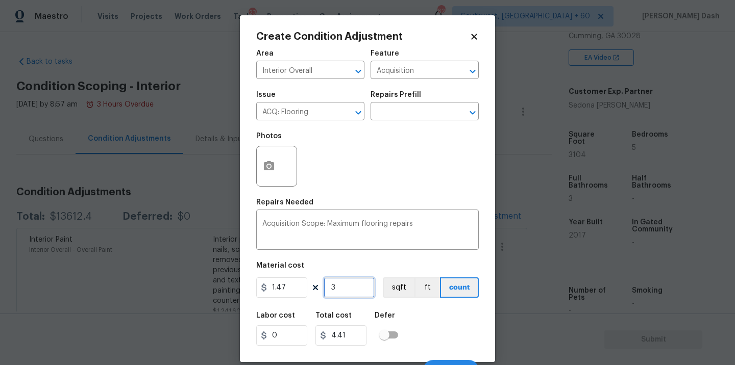
type input "45.57"
type input "310"
type input "455.7"
type input "3104"
type input "4562.88"
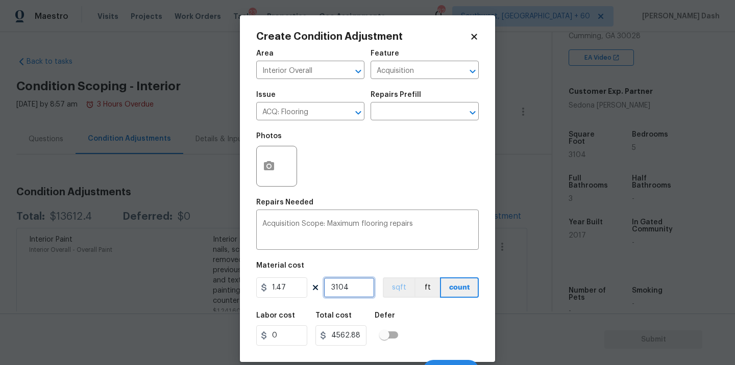
type input "3104"
click at [393, 293] on button "sqft" at bounding box center [399, 288] width 32 height 20
click at [411, 322] on div "Labor cost 0 Total cost 4562.88 Defer" at bounding box center [367, 329] width 223 height 46
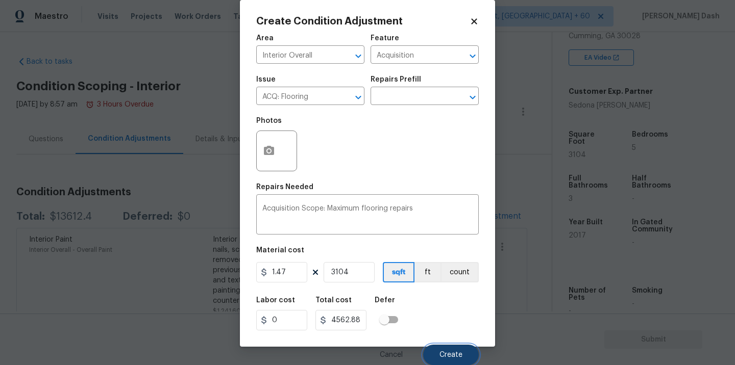
click at [464, 360] on button "Create" at bounding box center [451, 355] width 56 height 20
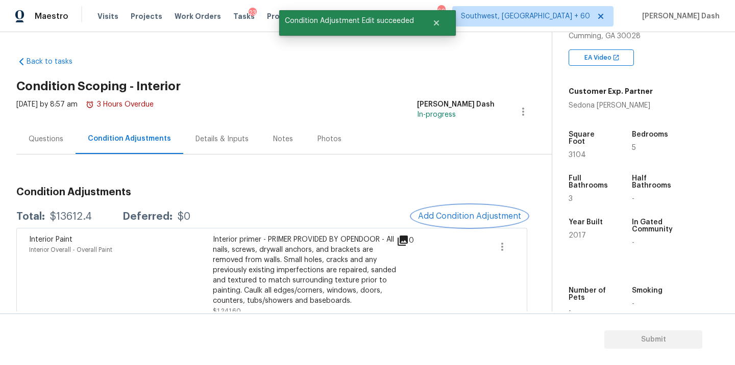
scroll to position [0, 0]
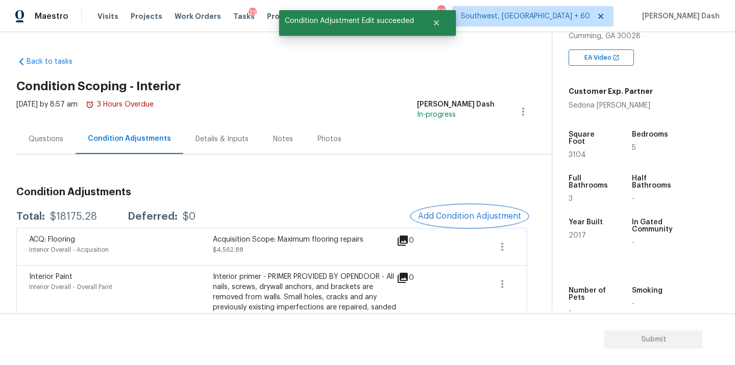
click at [434, 215] on span "Add Condition Adjustment" at bounding box center [469, 216] width 103 height 9
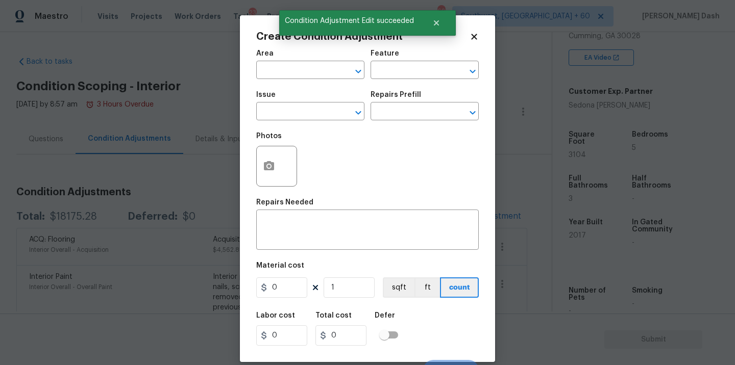
click at [234, 168] on body "Maestro Visits Projects Work Orders Tasks 23 Properties Geo Assignments 623 Sou…" at bounding box center [367, 182] width 735 height 365
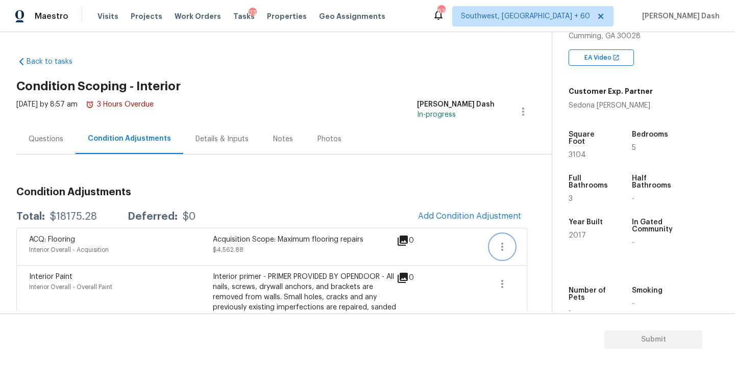
click at [499, 242] on icon "button" at bounding box center [502, 247] width 12 height 12
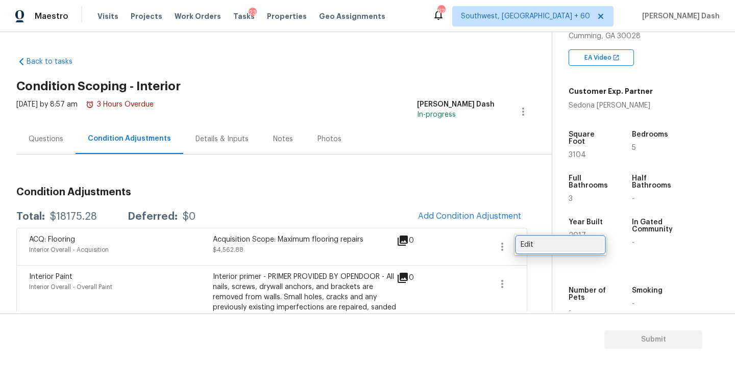
click at [535, 249] on div "Edit" at bounding box center [561, 245] width 80 height 10
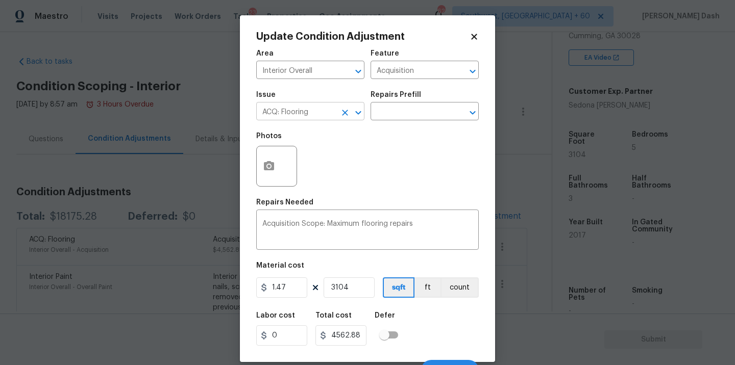
click at [310, 112] on input "ACQ: Flooring" at bounding box center [296, 113] width 80 height 16
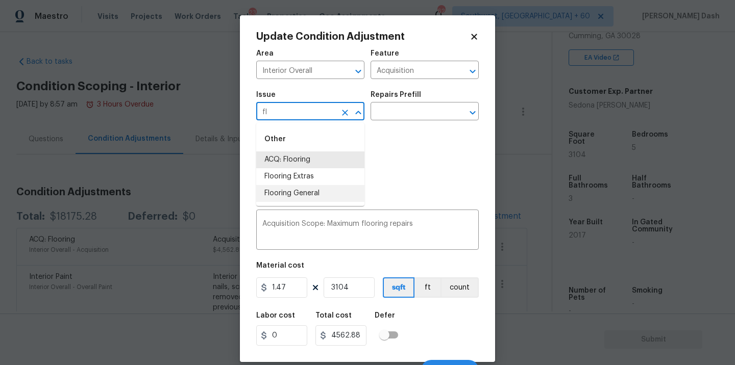
click at [296, 190] on li "Flooring General" at bounding box center [310, 193] width 108 height 17
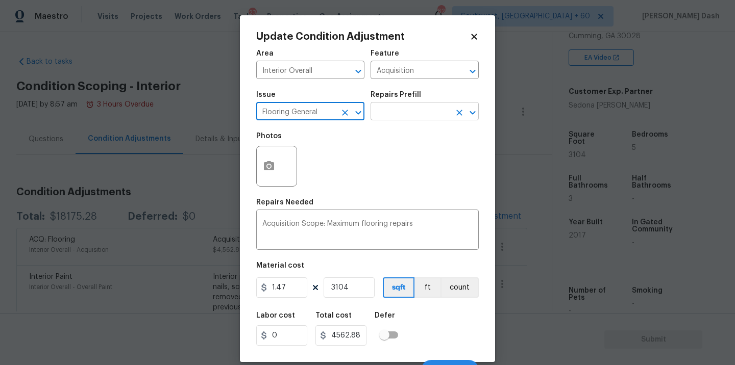
type input "Flooring General"
click at [412, 110] on input "text" at bounding box center [411, 113] width 80 height 16
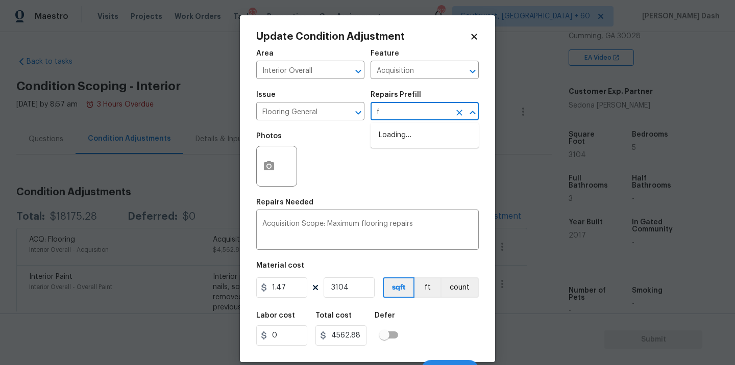
type input "fl"
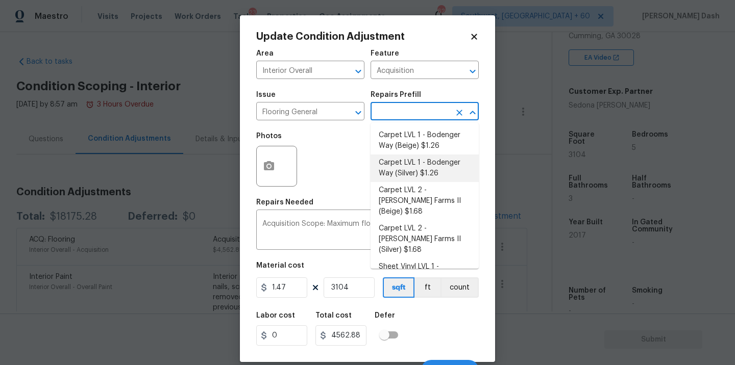
click at [407, 166] on li "Carpet LVL 1 - Bodenger Way (Silver) $1.26" at bounding box center [425, 169] width 108 height 28
type input "Overall Flooring"
type textarea "Install new carpet. (Bodenger Way 945 Winter Ash, Silver) at all previously car…"
type input "1.26"
type input "3911.04"
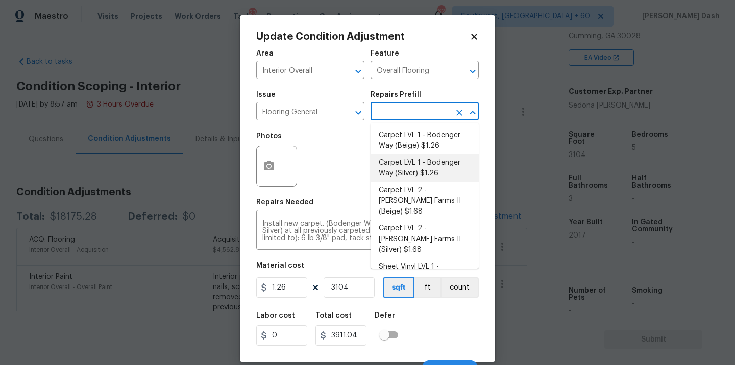
click at [391, 170] on li "Carpet LVL 1 - Bodenger Way (Silver) $1.26" at bounding box center [425, 169] width 108 height 28
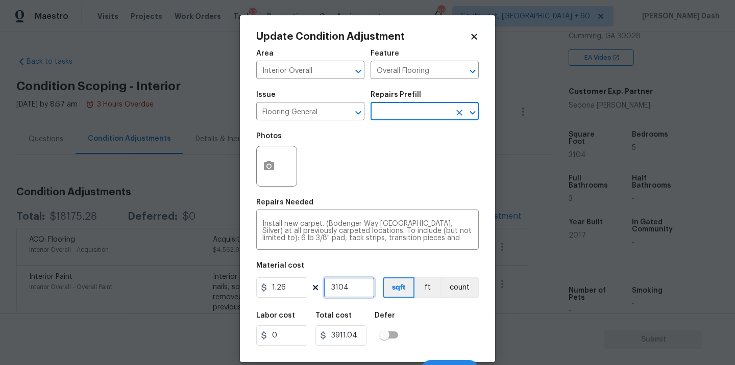
click at [359, 291] on input "3104" at bounding box center [349, 288] width 51 height 20
type input "310"
type input "390.6"
type input "31"
type input "39.06"
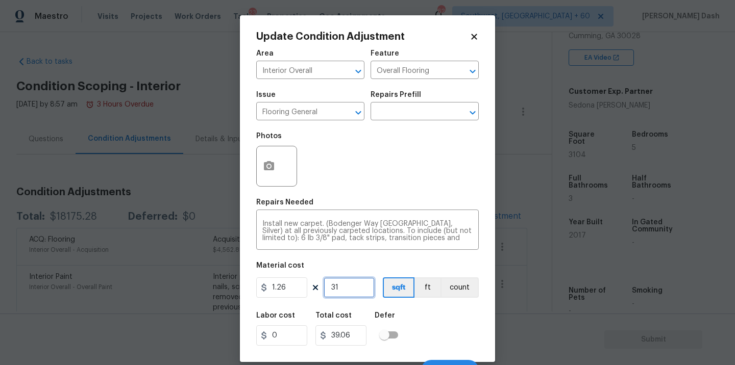
type input "3"
type input "3.78"
type input "0"
type input "1"
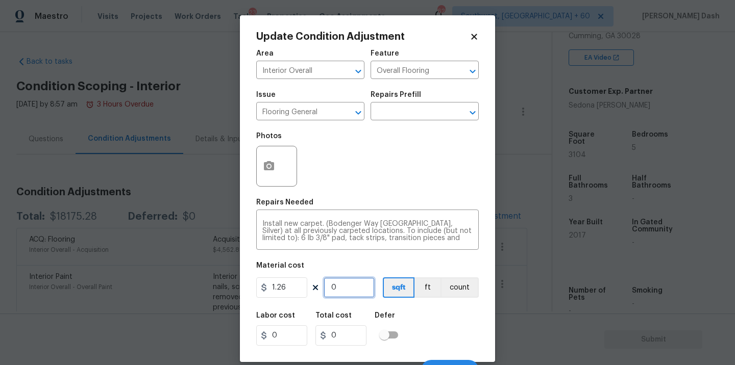
type input "1.26"
type input "15"
click at [464, 321] on div "Labor cost 0 Total cost 1955.52 Defer" at bounding box center [367, 329] width 223 height 46
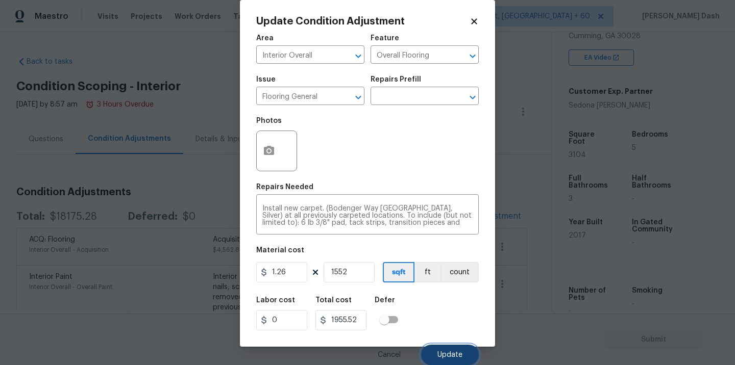
click at [448, 349] on button "Update" at bounding box center [450, 355] width 58 height 20
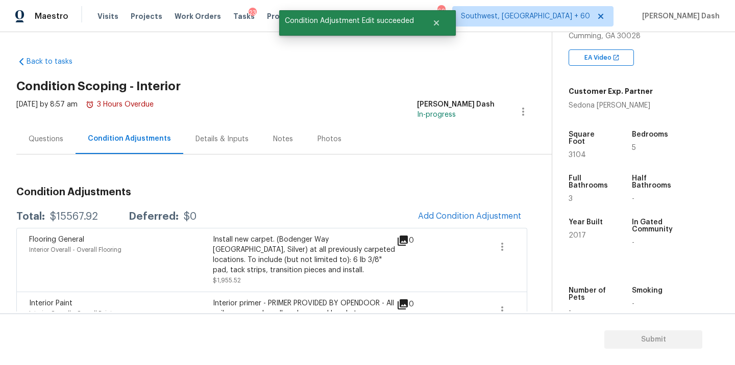
scroll to position [0, 0]
click at [474, 214] on span "Add Condition Adjustment" at bounding box center [469, 216] width 103 height 9
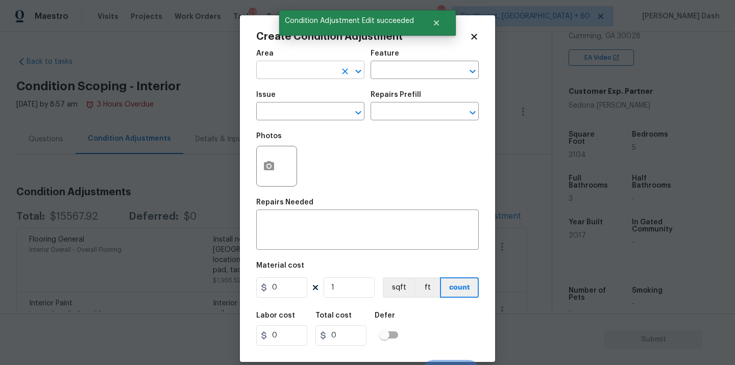
click at [327, 75] on input "text" at bounding box center [296, 71] width 80 height 16
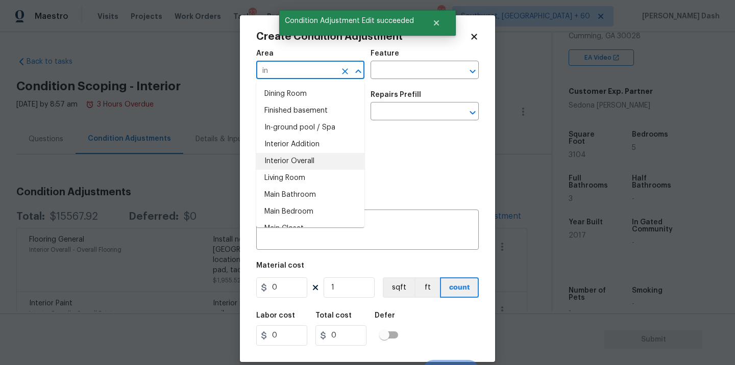
click at [296, 159] on li "Interior Overall" at bounding box center [310, 161] width 108 height 17
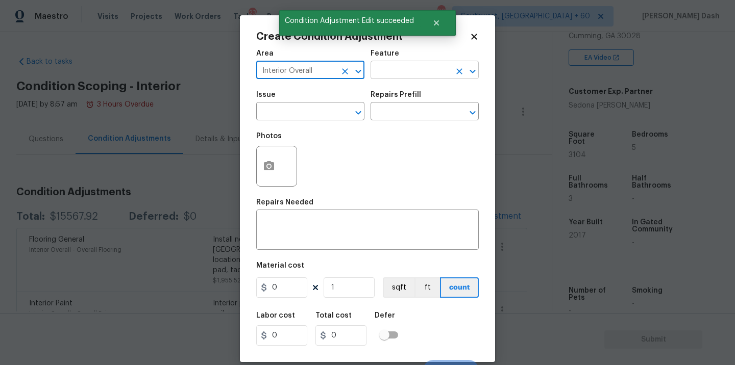
click at [412, 73] on input "text" at bounding box center [411, 71] width 80 height 16
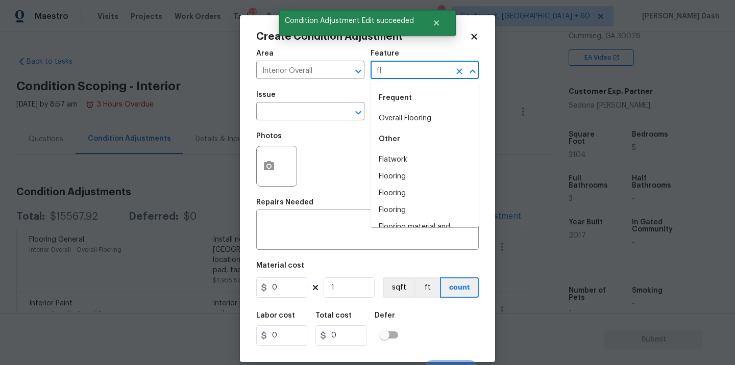
click at [410, 114] on li "Overall Flooring" at bounding box center [425, 118] width 108 height 17
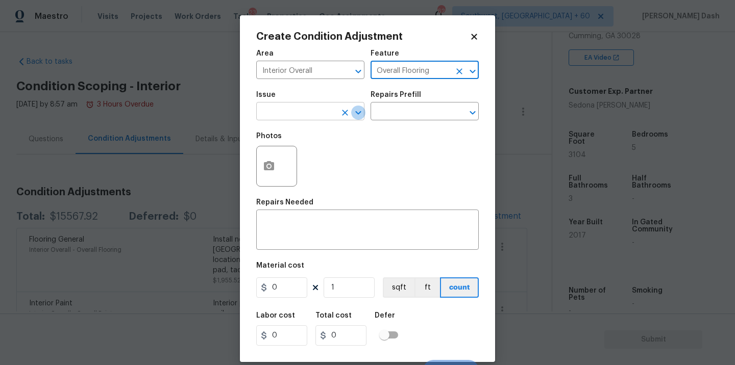
click at [361, 114] on icon "Open" at bounding box center [358, 113] width 12 height 12
click at [306, 114] on input "text" at bounding box center [296, 113] width 80 height 16
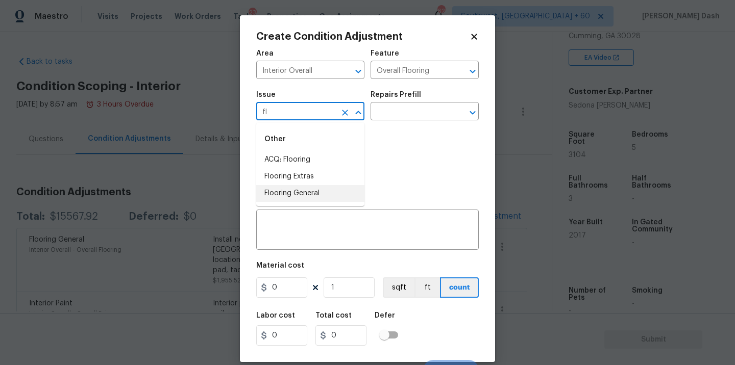
click at [284, 191] on li "Flooring General" at bounding box center [310, 193] width 108 height 17
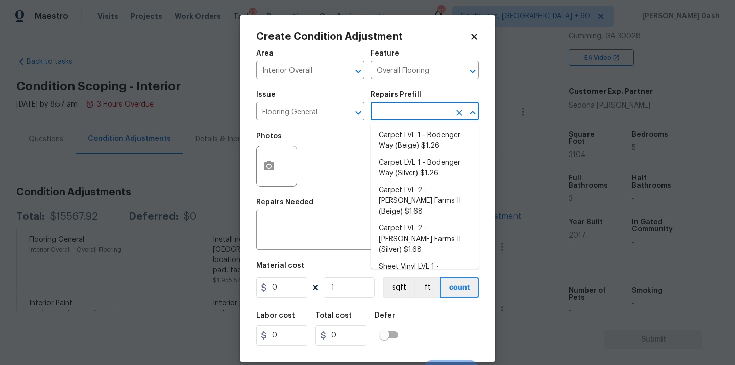
click at [401, 113] on input "text" at bounding box center [411, 113] width 80 height 16
click at [340, 111] on icon "Clear" at bounding box center [345, 113] width 10 height 10
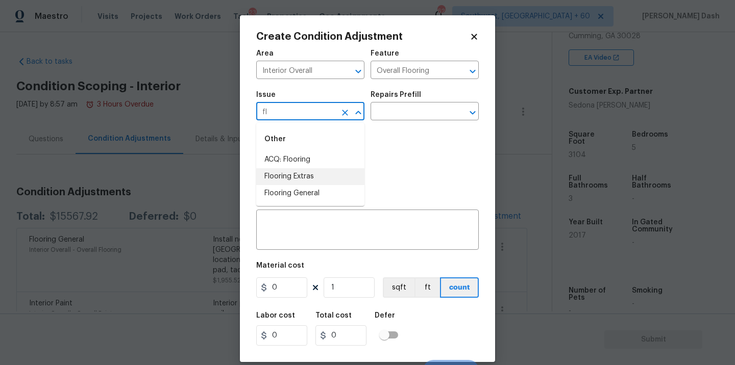
click at [298, 178] on li "Flooring Extras" at bounding box center [310, 176] width 108 height 17
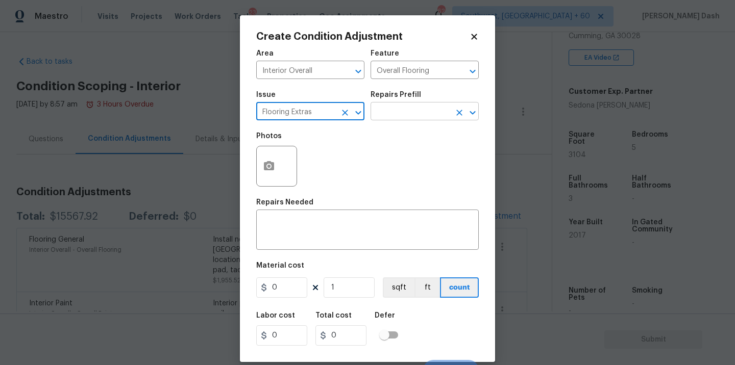
click at [400, 111] on input "text" at bounding box center [411, 113] width 80 height 16
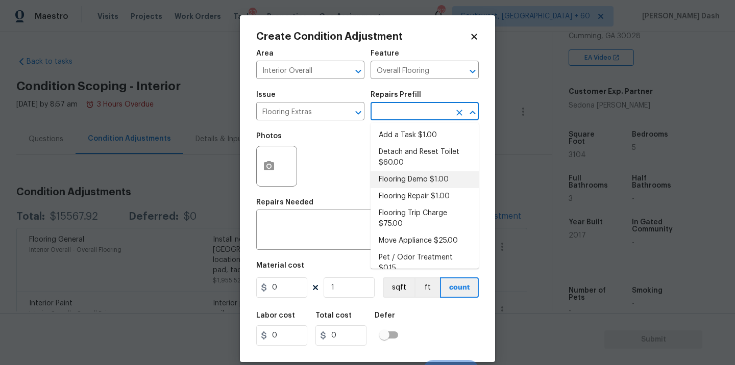
drag, startPoint x: 392, startPoint y: 178, endPoint x: 372, endPoint y: 193, distance: 25.1
click at [392, 178] on li "Flooring Demo $1.00" at bounding box center [425, 179] width 108 height 17
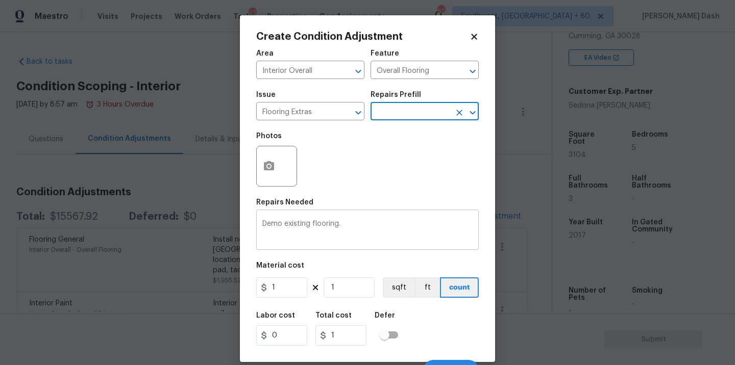
click at [310, 227] on textarea "Demo existing flooring." at bounding box center [367, 230] width 210 height 21
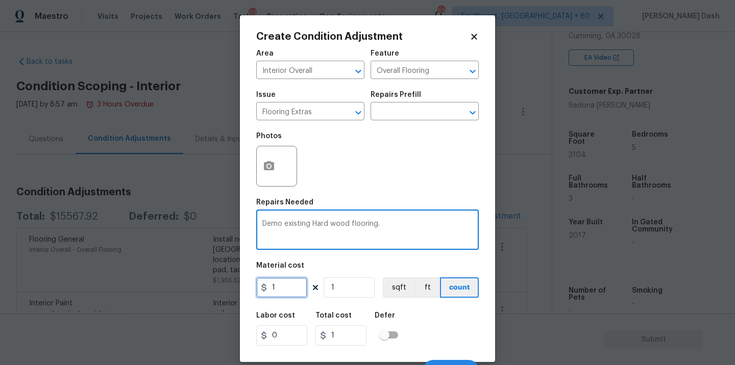
click at [288, 287] on input "1" at bounding box center [281, 288] width 51 height 20
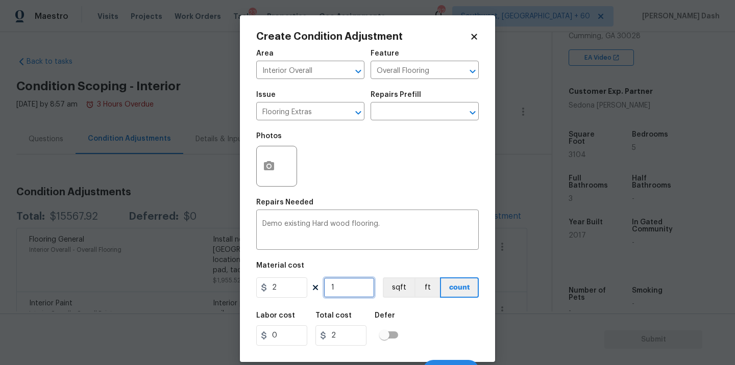
click at [346, 288] on input "1" at bounding box center [349, 288] width 51 height 20
click at [401, 290] on button "sqft" at bounding box center [399, 288] width 32 height 20
click at [413, 322] on div "Labor cost 0 Total cost 3104 Defer" at bounding box center [367, 329] width 223 height 46
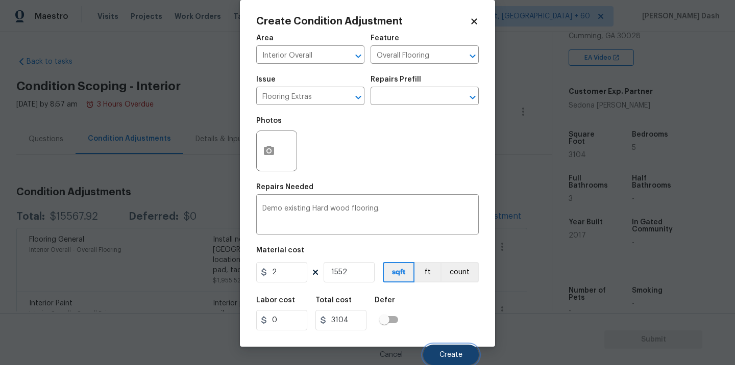
click at [439, 349] on button "Create" at bounding box center [451, 355] width 56 height 20
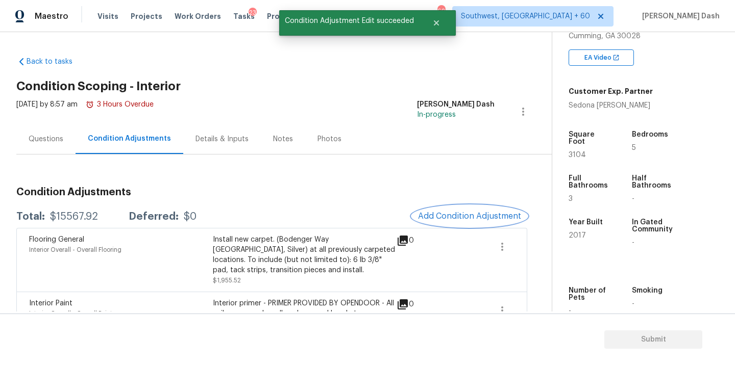
scroll to position [0, 0]
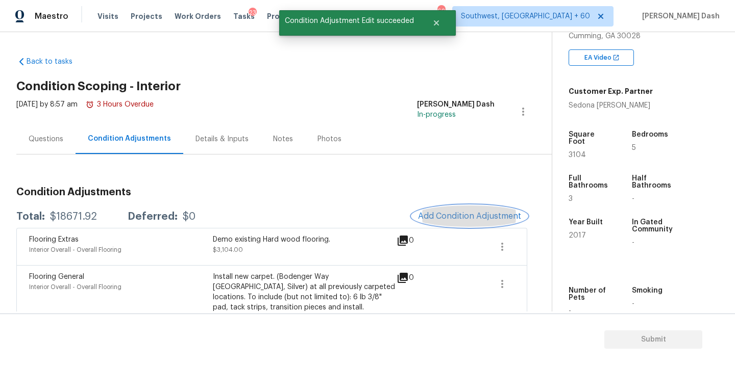
click at [465, 216] on span "Add Condition Adjustment" at bounding box center [469, 216] width 103 height 9
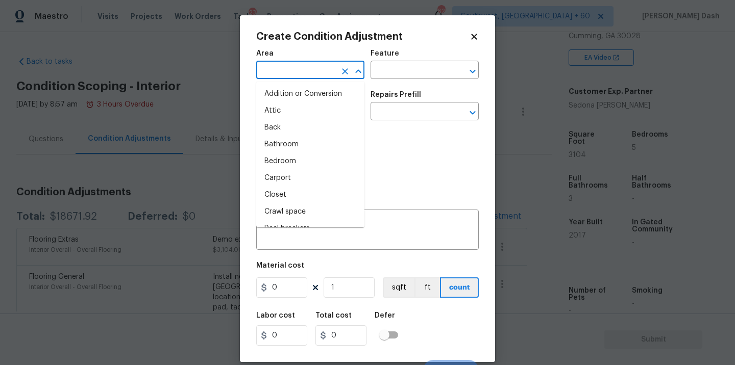
click at [309, 66] on input "text" at bounding box center [296, 71] width 80 height 16
click at [287, 153] on li "Interior Overall" at bounding box center [310, 161] width 108 height 17
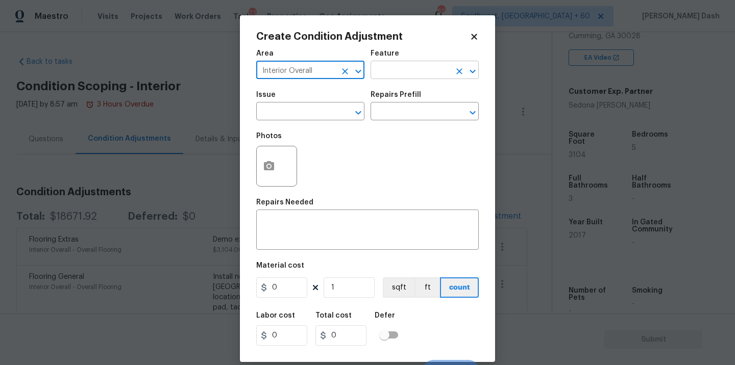
click at [405, 79] on input "text" at bounding box center [411, 71] width 80 height 16
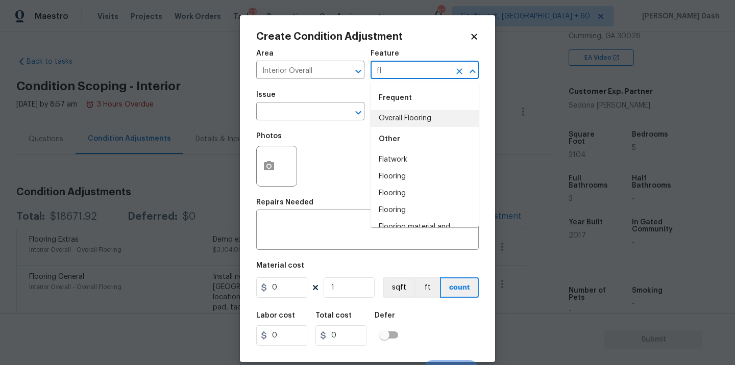
click at [396, 114] on li "Overall Flooring" at bounding box center [425, 118] width 108 height 17
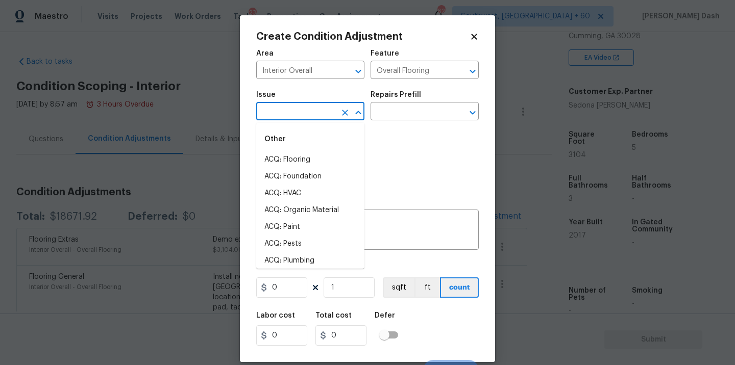
click at [323, 114] on input "text" at bounding box center [296, 113] width 80 height 16
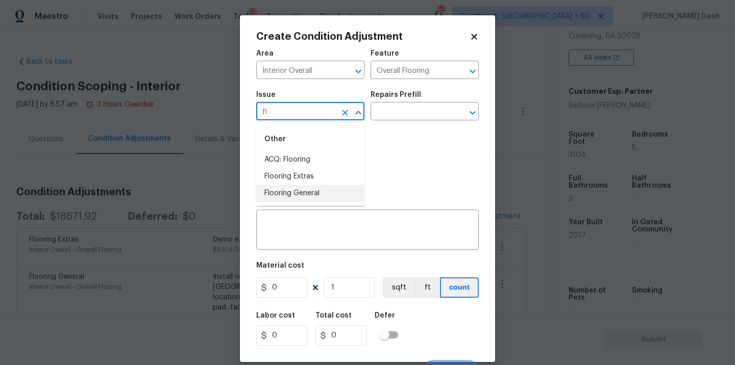
click at [307, 198] on li "Flooring General" at bounding box center [310, 193] width 108 height 17
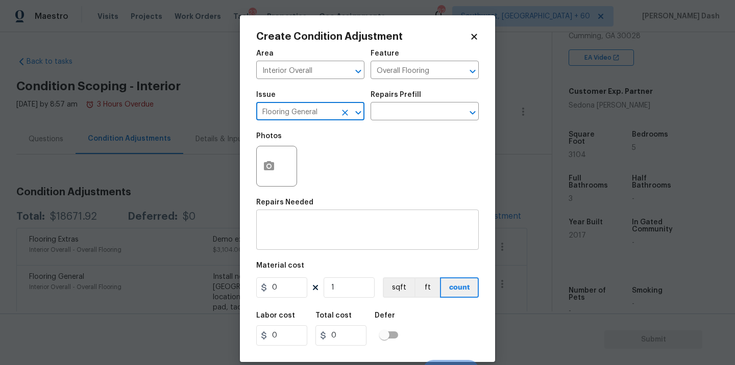
click at [307, 244] on div "x ​" at bounding box center [367, 231] width 223 height 38
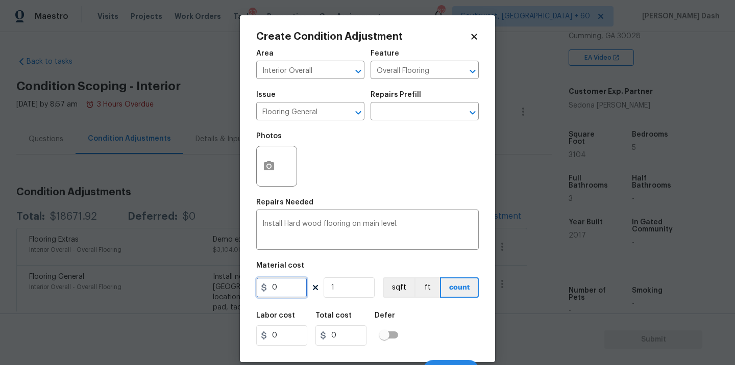
click at [287, 289] on input "0" at bounding box center [281, 288] width 51 height 20
click at [353, 284] on input "1" at bounding box center [349, 288] width 51 height 20
click at [393, 296] on button "sqft" at bounding box center [399, 288] width 32 height 20
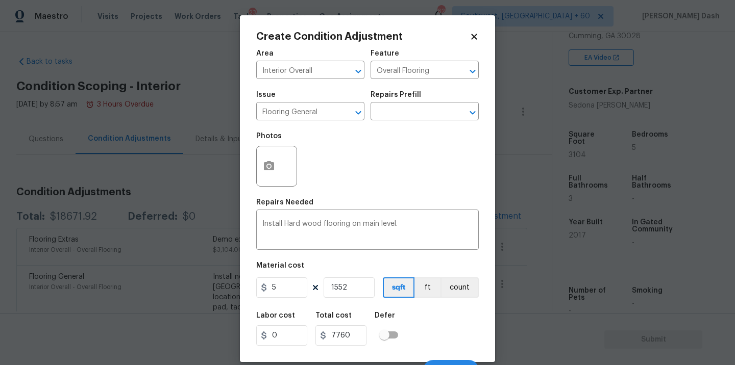
click at [413, 323] on div "Labor cost 0 Total cost 7760 Defer" at bounding box center [367, 329] width 223 height 46
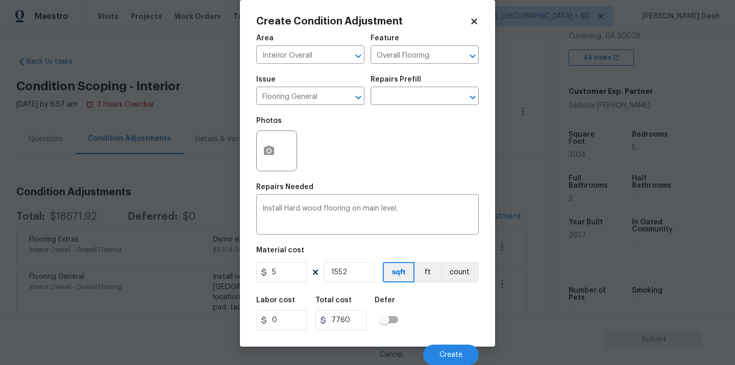
click at [434, 338] on div "Cancel Create" at bounding box center [367, 351] width 223 height 29
click at [438, 345] on button "Create" at bounding box center [451, 355] width 56 height 20
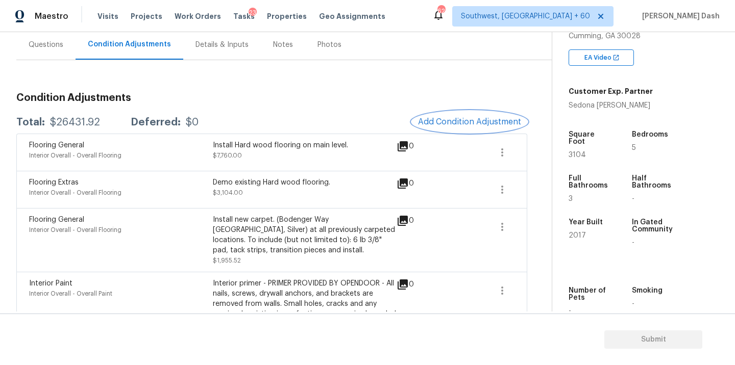
scroll to position [81, 0]
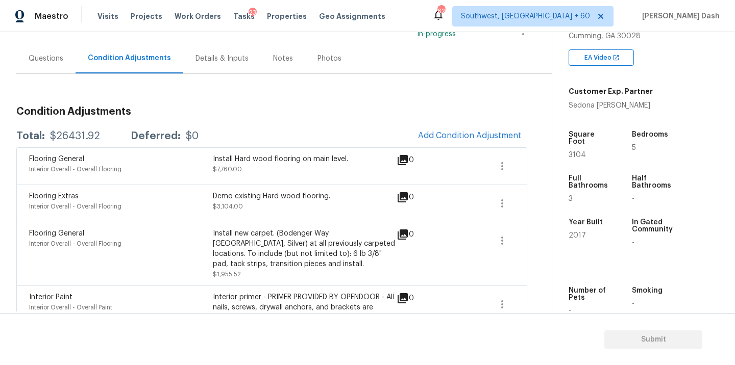
click at [43, 61] on div "Questions" at bounding box center [46, 59] width 35 height 10
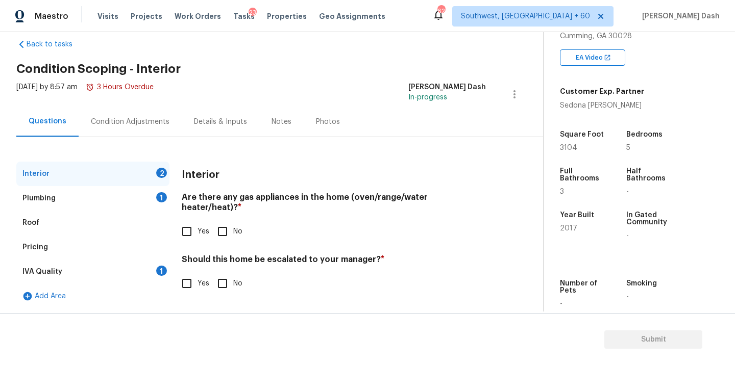
click at [39, 254] on div "Pricing" at bounding box center [92, 247] width 153 height 24
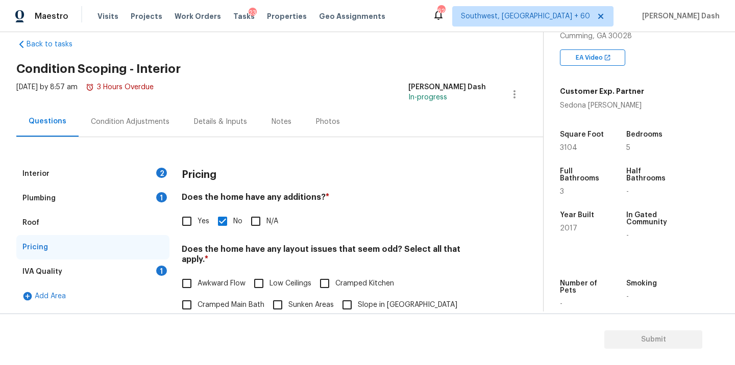
scroll to position [81, 0]
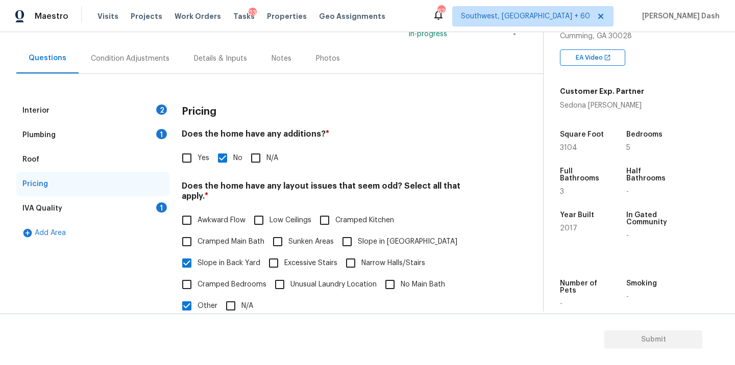
click at [155, 209] on div "IVA Quality 1" at bounding box center [92, 209] width 153 height 24
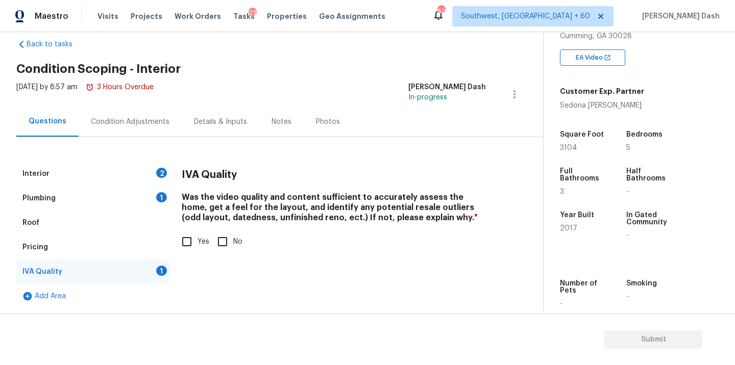
click at [194, 243] on input "Yes" at bounding box center [186, 241] width 21 height 21
click at [155, 186] on div "Plumbing 1" at bounding box center [92, 198] width 153 height 24
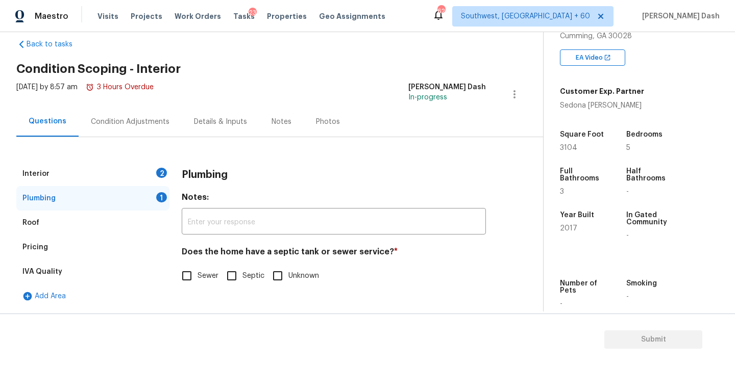
click at [192, 264] on div "Does the home have a septic tank or sewer service? * Sewer Septic Unknown" at bounding box center [334, 267] width 304 height 40
click at [187, 274] on input "Sewer" at bounding box center [186, 275] width 21 height 21
click at [164, 174] on div "2" at bounding box center [161, 173] width 11 height 10
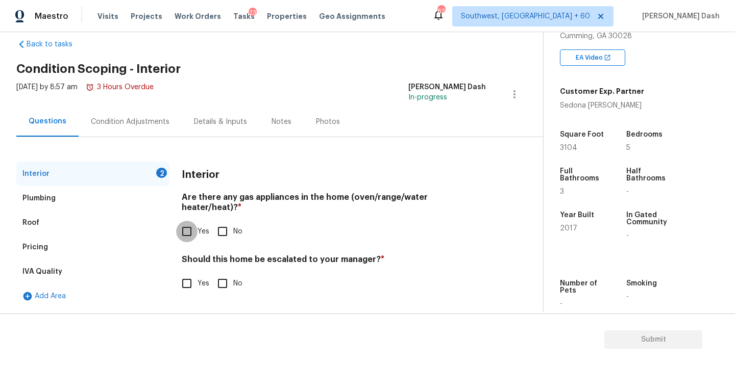
click at [188, 223] on input "Yes" at bounding box center [186, 231] width 21 height 21
click at [219, 282] on input "No" at bounding box center [222, 284] width 21 height 21
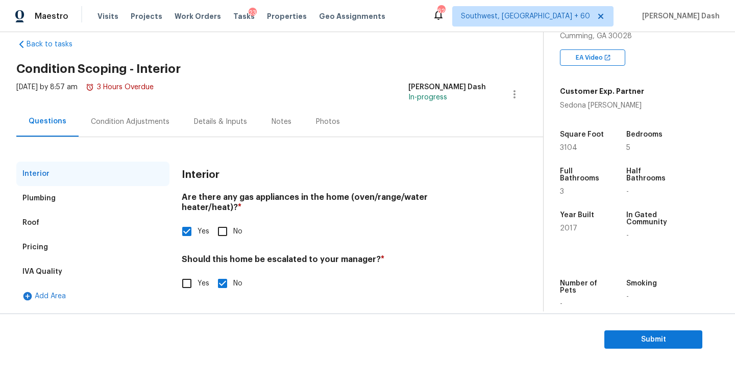
click at [76, 236] on div "Pricing" at bounding box center [92, 247] width 153 height 24
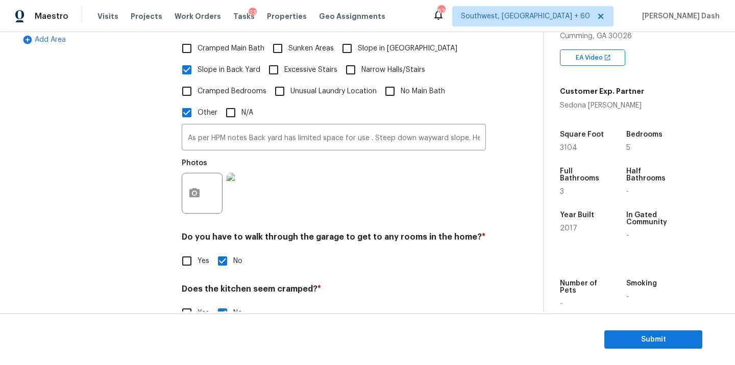
scroll to position [303, 0]
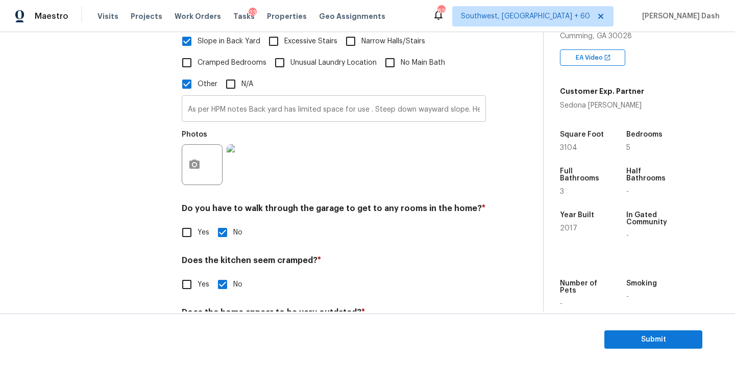
click at [451, 99] on input "As per HPM notes Back yard has limited space for use . Steep down wayward slope…" at bounding box center [334, 110] width 304 height 24
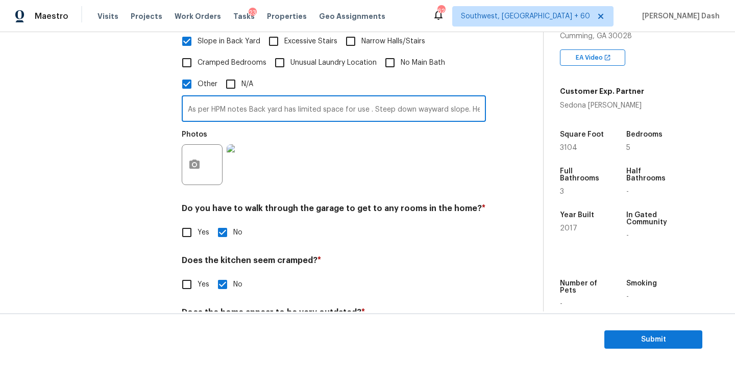
scroll to position [0, 51]
click at [478, 98] on input "As per HPM notes Back yard has limited space for use . Steep down wayward slope…" at bounding box center [334, 110] width 304 height 24
click at [416, 99] on input "As per HPM notes Back yard has limited space for use . Steep down wayward slope…" at bounding box center [334, 110] width 304 height 24
click at [359, 174] on div "Photos" at bounding box center [334, 158] width 304 height 66
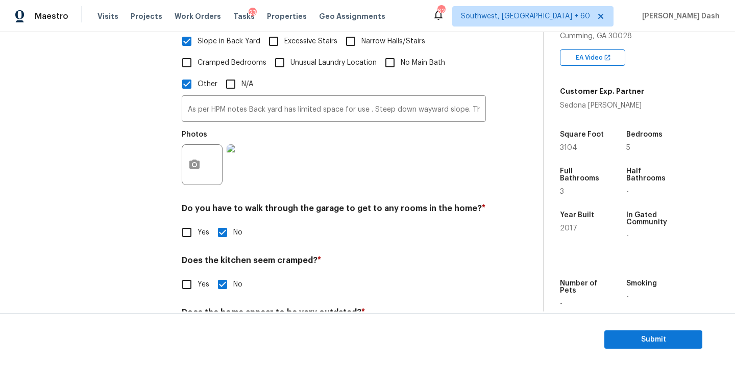
scroll to position [0, 0]
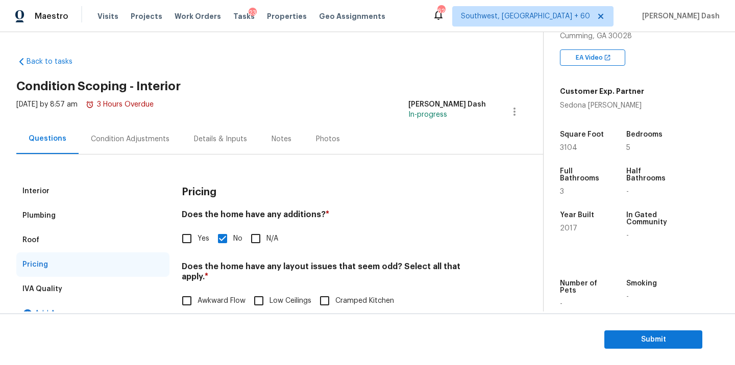
click at [67, 191] on div "Interior" at bounding box center [92, 191] width 153 height 24
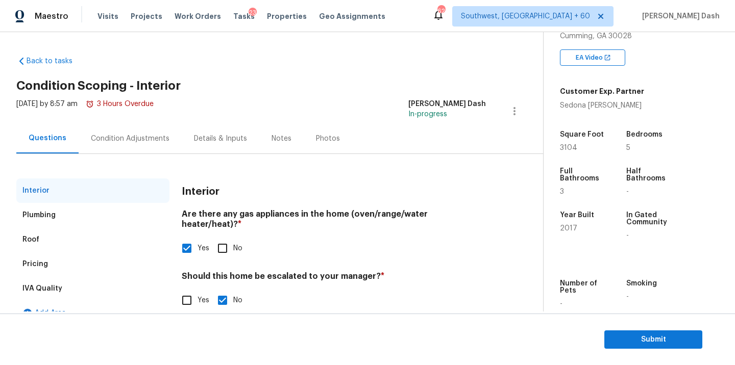
scroll to position [17, 0]
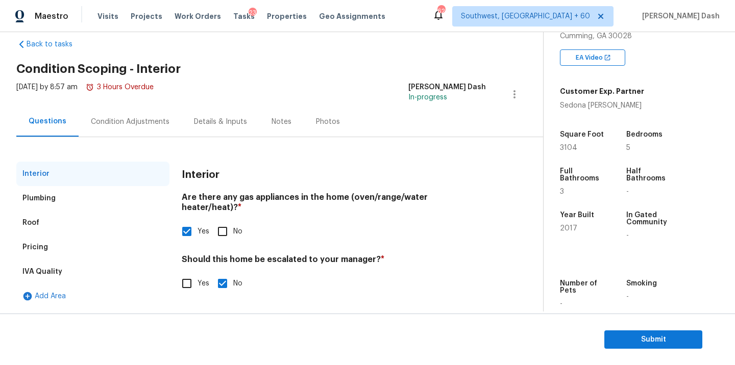
click at [183, 274] on input "Yes" at bounding box center [186, 283] width 21 height 21
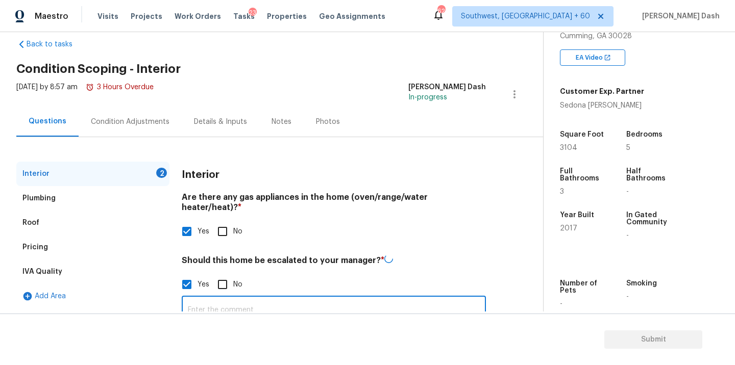
click at [242, 299] on input "text" at bounding box center [334, 311] width 304 height 24
click at [436, 300] on input "The house has possible foundation issues as cracks noticed on basement floors(2…" at bounding box center [334, 310] width 304 height 24
click at [476, 273] on div "Yes No" at bounding box center [334, 283] width 304 height 21
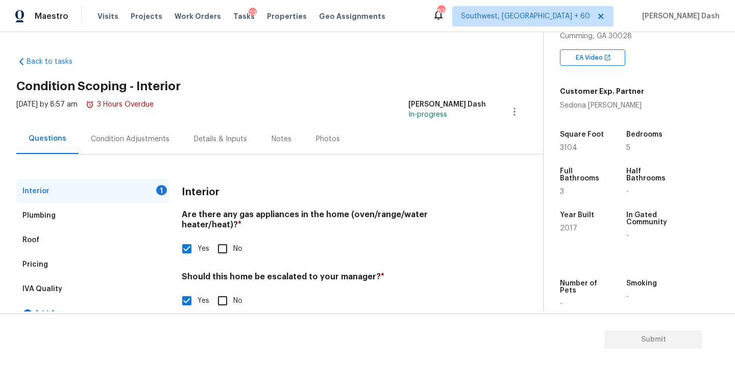
scroll to position [102, 0]
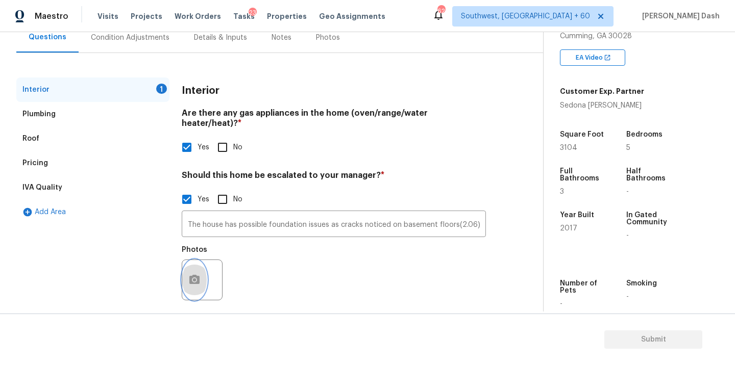
click at [198, 279] on button "button" at bounding box center [194, 280] width 24 height 40
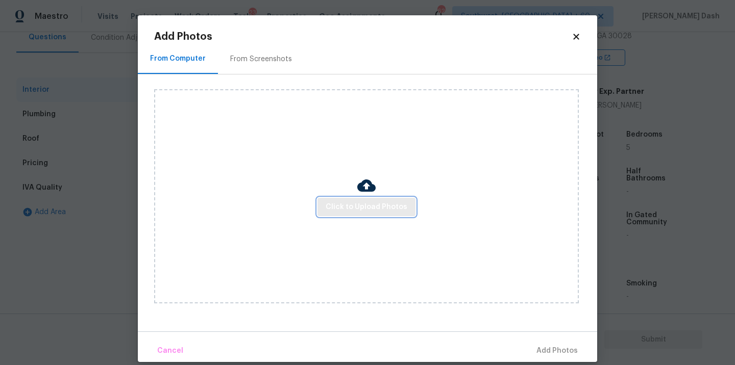
click at [391, 207] on span "Click to Upload Photos" at bounding box center [367, 207] width 82 height 13
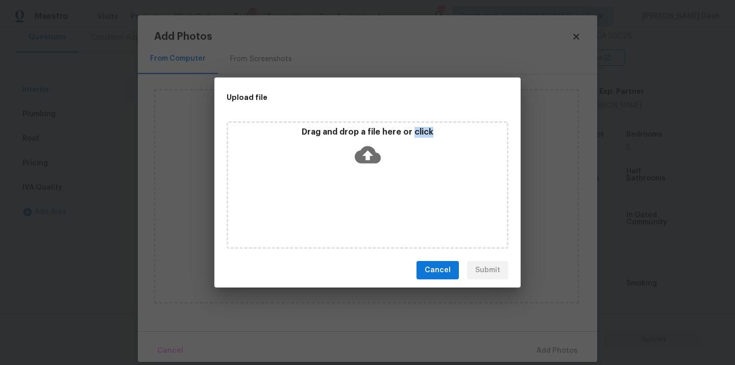
click at [391, 207] on div "Drag and drop a file here or click" at bounding box center [368, 185] width 282 height 128
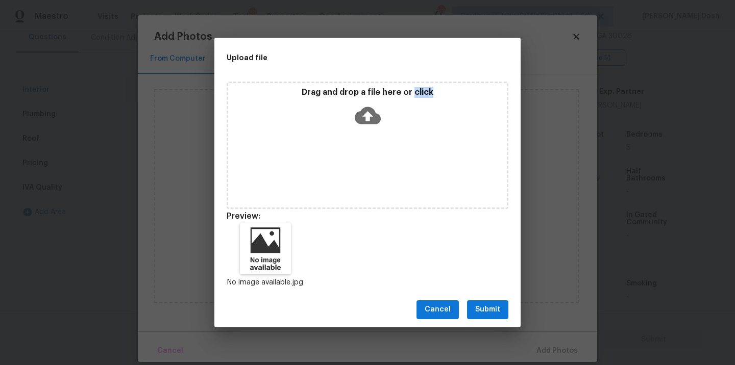
click at [487, 305] on span "Submit" at bounding box center [487, 310] width 25 height 13
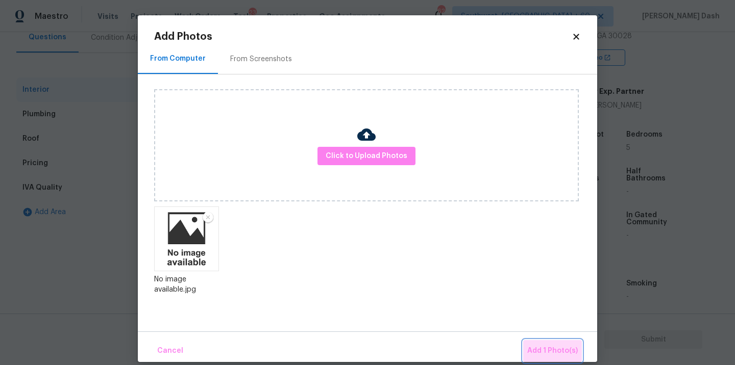
click at [563, 355] on span "Add 1 Photo(s)" at bounding box center [552, 351] width 51 height 13
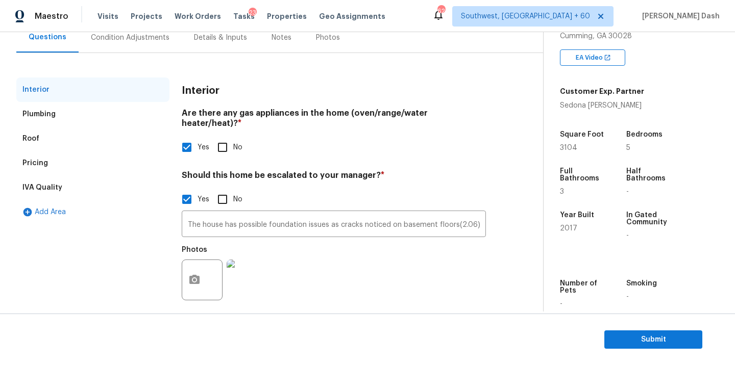
click at [134, 42] on div "Condition Adjustments" at bounding box center [130, 38] width 79 height 10
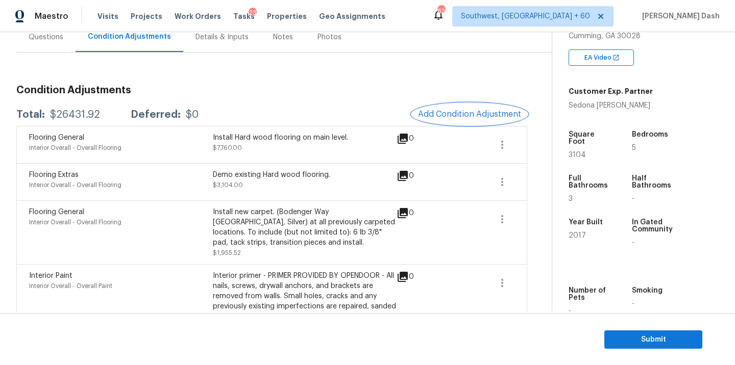
click at [489, 108] on button "Add Condition Adjustment" at bounding box center [469, 114] width 115 height 21
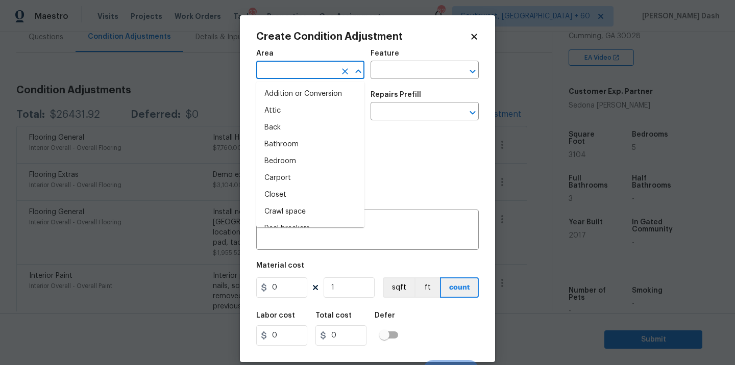
click at [313, 65] on input "text" at bounding box center [296, 71] width 80 height 16
click at [296, 157] on li "Interior Overall" at bounding box center [310, 161] width 108 height 17
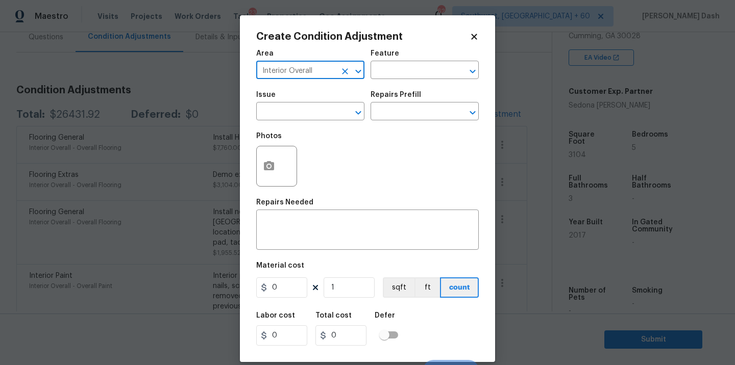
click at [387, 82] on div "Area Interior Overall ​ Feature ​" at bounding box center [367, 64] width 223 height 41
click at [390, 73] on input "text" at bounding box center [411, 71] width 80 height 16
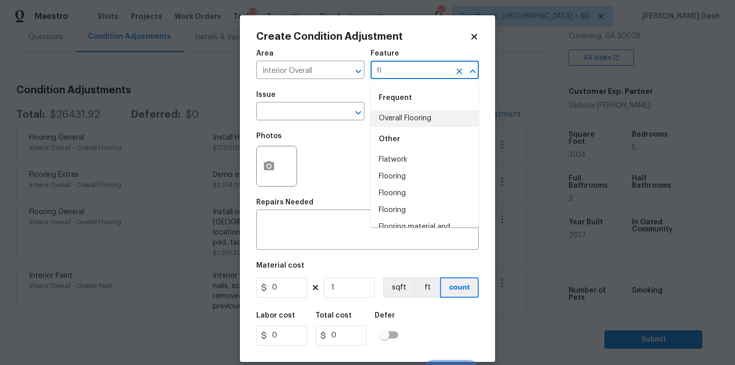
click at [378, 115] on li "Overall Flooring" at bounding box center [425, 118] width 108 height 17
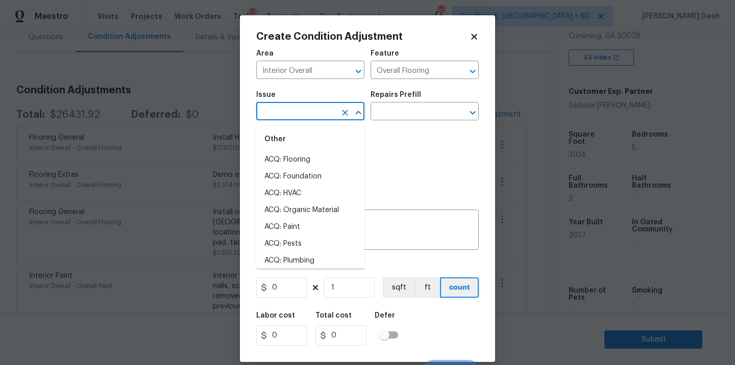
click at [311, 116] on input "text" at bounding box center [296, 113] width 80 height 16
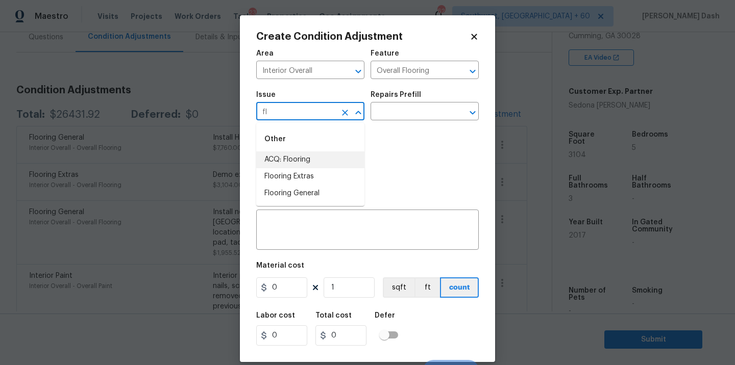
click at [299, 164] on li "ACQ: Flooring" at bounding box center [310, 160] width 108 height 17
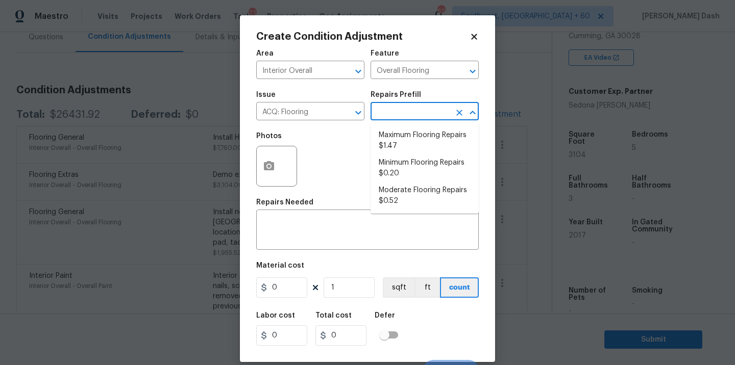
click at [411, 110] on input "text" at bounding box center [411, 113] width 80 height 16
click at [349, 116] on icon "Clear" at bounding box center [345, 113] width 10 height 10
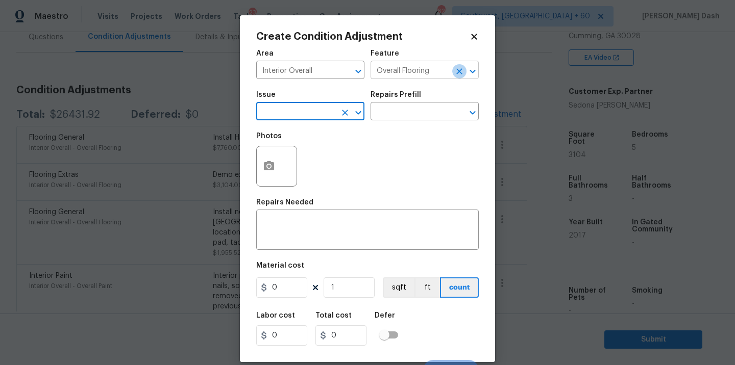
click at [455, 68] on icon "Clear" at bounding box center [459, 71] width 10 height 10
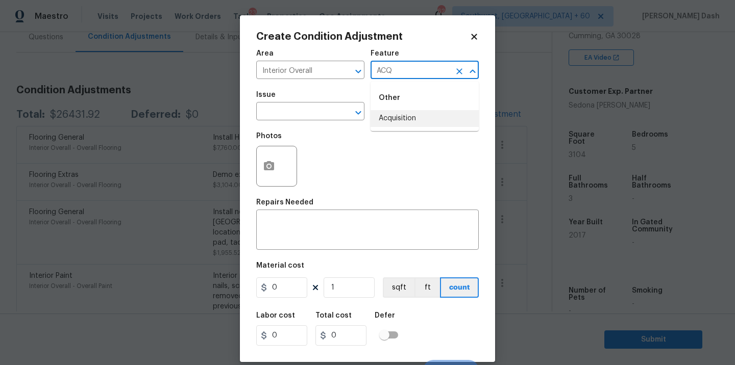
click at [387, 124] on li "Acquisition" at bounding box center [425, 118] width 108 height 17
click at [313, 94] on div "Issue" at bounding box center [310, 97] width 108 height 13
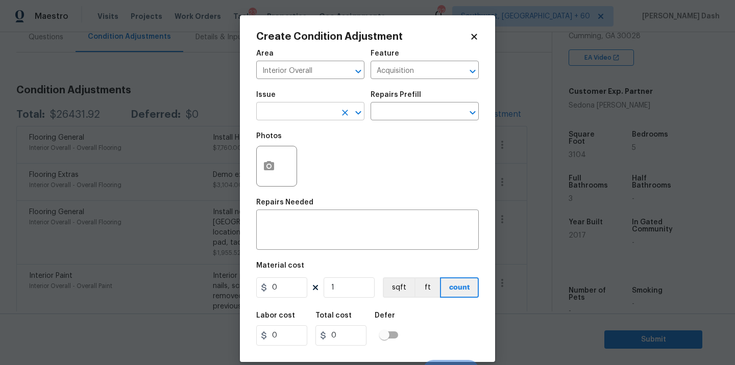
click at [313, 108] on input "text" at bounding box center [296, 113] width 80 height 16
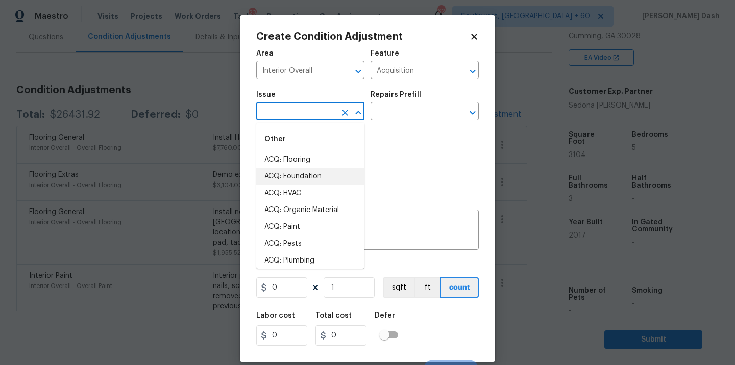
click at [312, 176] on li "ACQ: Foundation" at bounding box center [310, 176] width 108 height 17
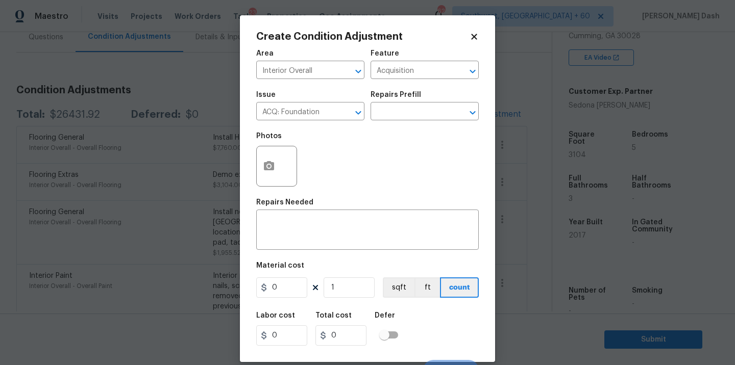
click at [418, 89] on div "Issue ACQ: Foundation ​ Repairs Prefill ​" at bounding box center [367, 105] width 223 height 41
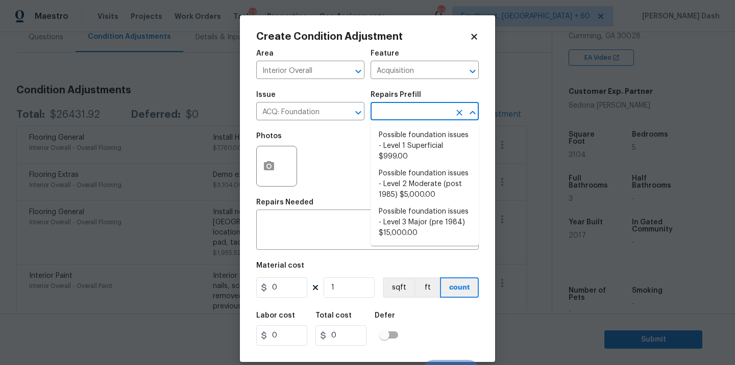
click at [417, 113] on input "text" at bounding box center [411, 113] width 80 height 16
click at [396, 194] on li "Possible foundation issues - Level 2 Moderate (post 1985) $5,000.00" at bounding box center [425, 184] width 108 height 38
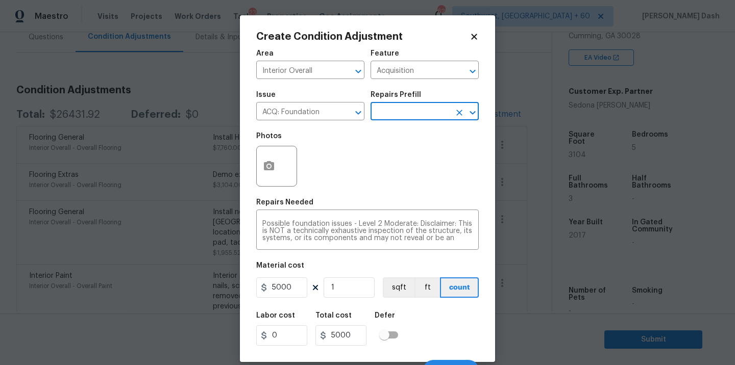
scroll to position [16, 0]
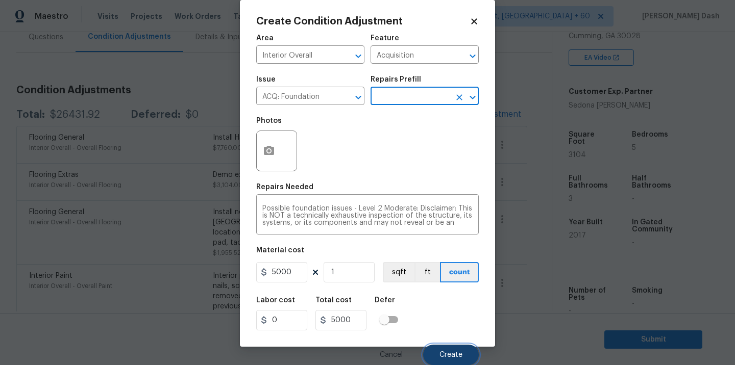
click at [433, 345] on button "Create" at bounding box center [451, 355] width 56 height 20
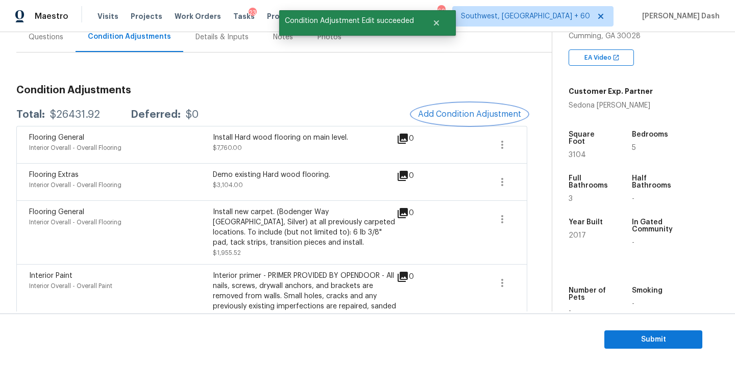
scroll to position [0, 0]
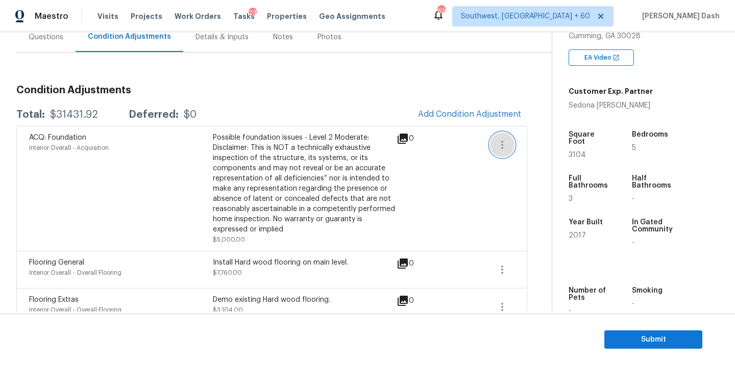
click at [504, 145] on icon "button" at bounding box center [502, 145] width 12 height 12
click at [521, 149] on link "Edit" at bounding box center [560, 142] width 87 height 15
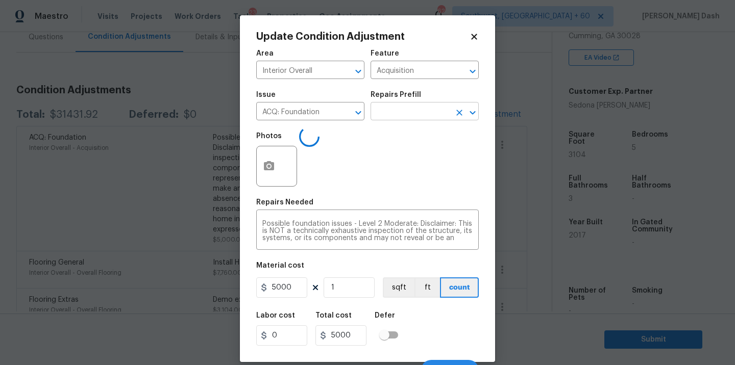
click at [384, 118] on input "text" at bounding box center [411, 113] width 80 height 16
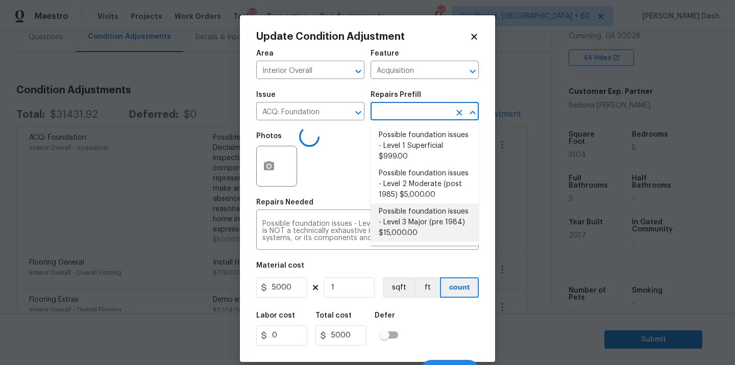
click at [401, 220] on li "Possible foundation issues - Level 3 Major (pre 1984) $15,000.00" at bounding box center [425, 223] width 108 height 38
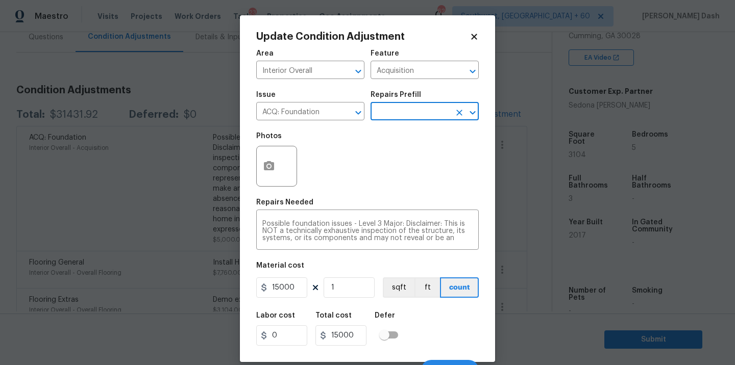
scroll to position [16, 0]
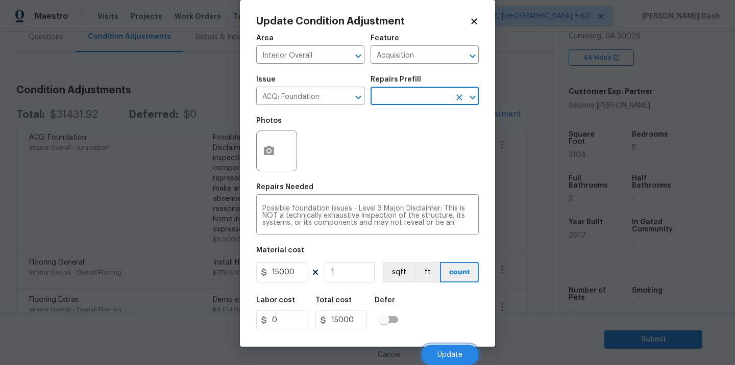
click at [446, 350] on button "Update" at bounding box center [450, 355] width 58 height 20
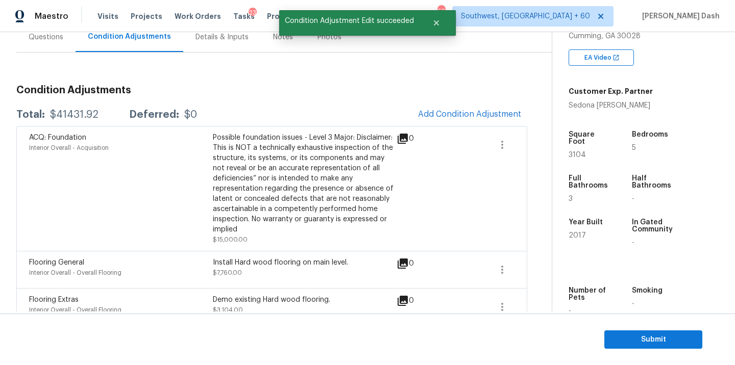
scroll to position [0, 0]
click at [76, 114] on div "$41431.92" at bounding box center [74, 115] width 48 height 10
copy div "$41431.92"
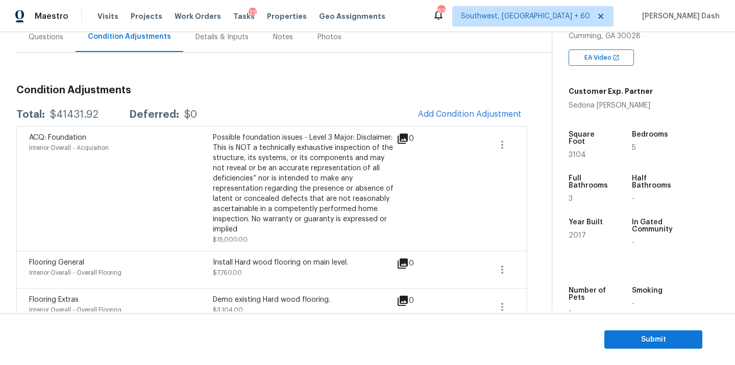
click at [54, 44] on div "Questions" at bounding box center [45, 37] width 59 height 30
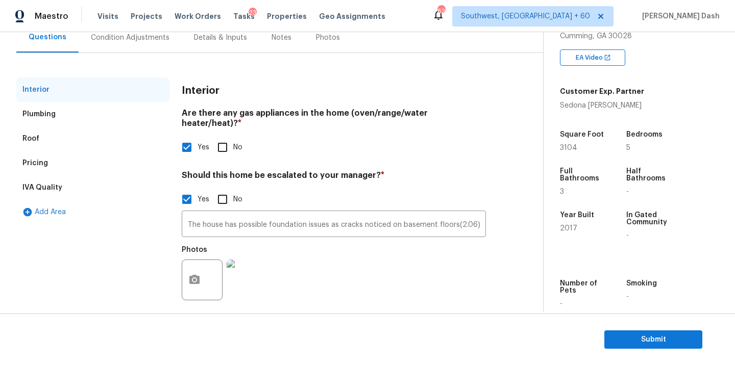
click at [40, 165] on div "Pricing" at bounding box center [35, 163] width 26 height 10
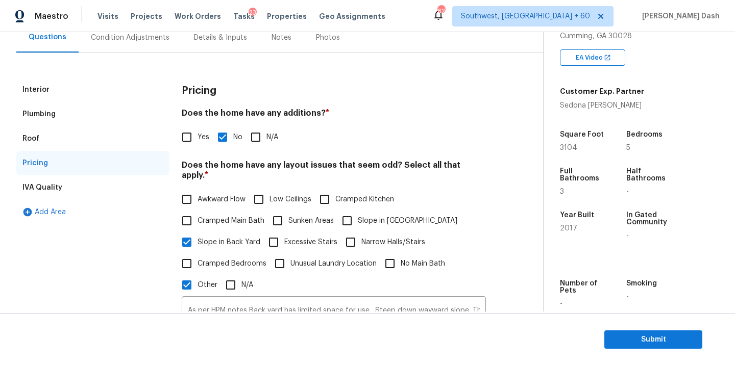
scroll to position [189, 0]
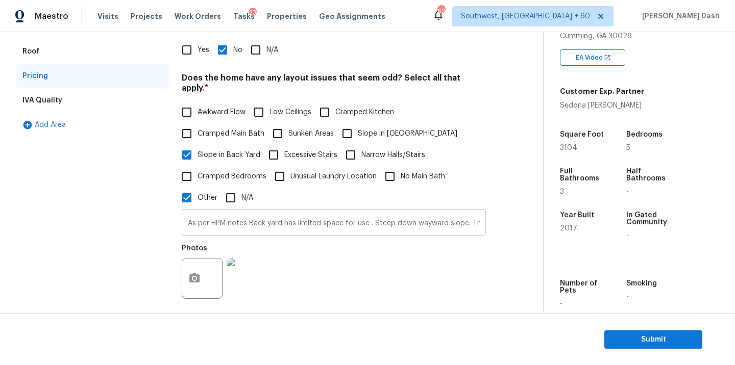
click at [275, 212] on input "As per HPM notes Back yard has limited space for use . Steep down wayward slope…" at bounding box center [334, 224] width 304 height 24
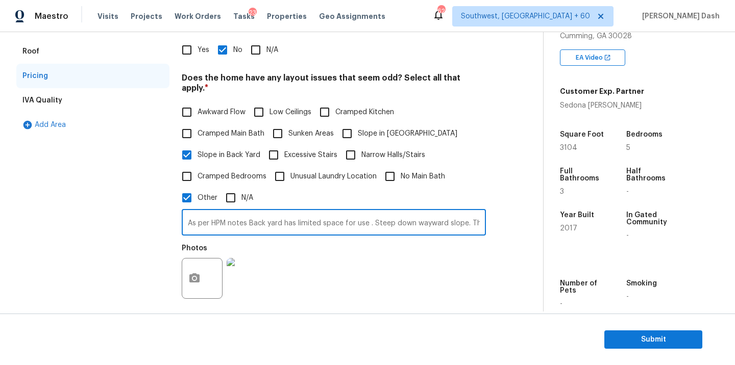
click at [275, 212] on input "As per HPM notes Back yard has limited space for use . Steep down wayward slope…" at bounding box center [334, 224] width 304 height 24
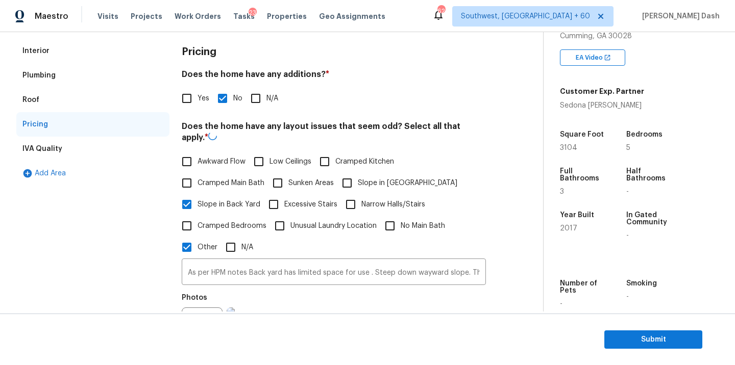
click at [63, 51] on div "Interior" at bounding box center [92, 51] width 153 height 24
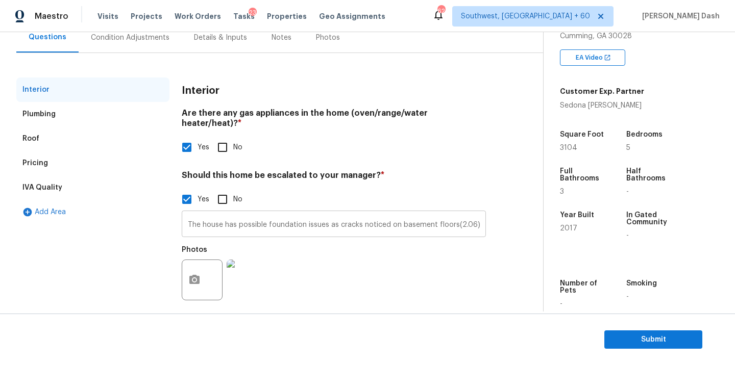
click at [242, 213] on input "The house has possible foundation issues as cracks noticed on basement floors(2…" at bounding box center [334, 225] width 304 height 24
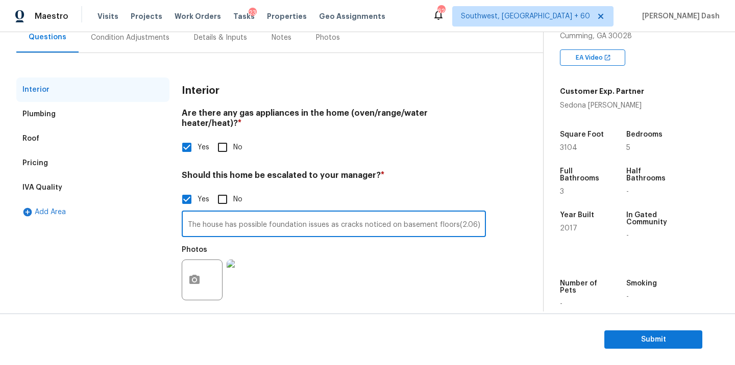
click at [242, 213] on input "The house has possible foundation issues as cracks noticed on basement floors(2…" at bounding box center [334, 225] width 304 height 24
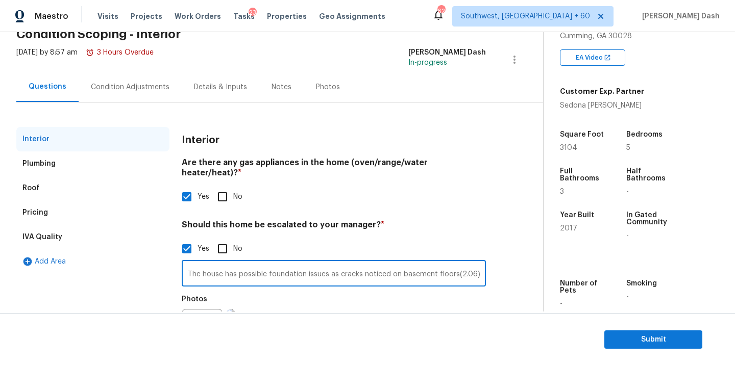
scroll to position [51, 0]
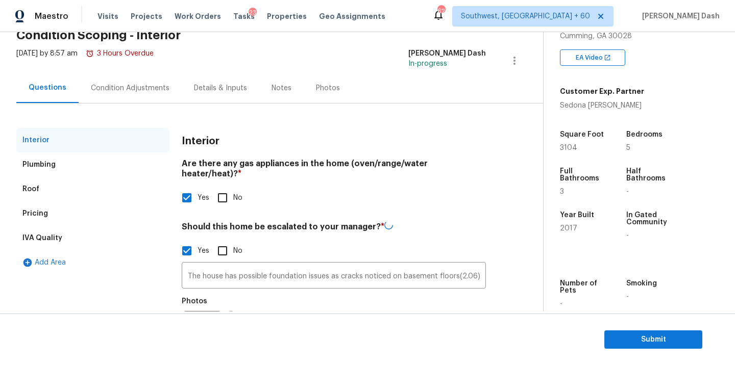
click at [119, 86] on div "Condition Adjustments" at bounding box center [130, 88] width 79 height 10
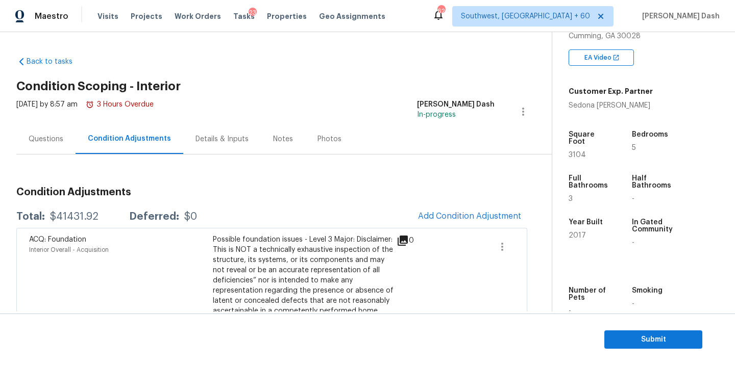
click at [38, 136] on div "Questions" at bounding box center [46, 139] width 35 height 10
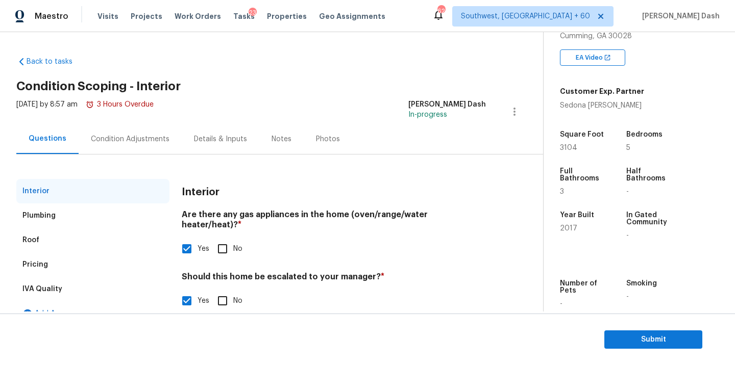
click at [30, 264] on div "Pricing" at bounding box center [35, 265] width 26 height 10
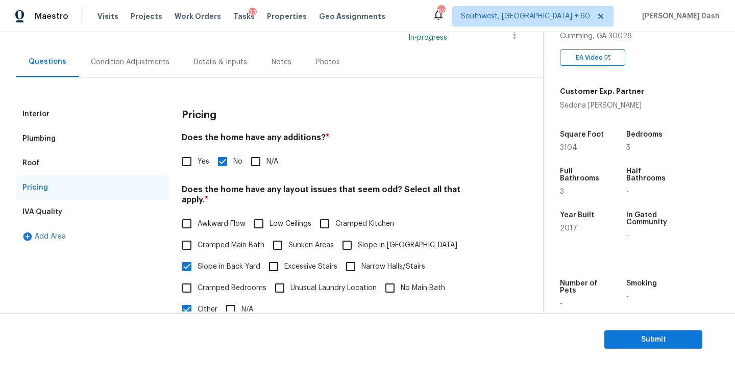
scroll to position [251, 0]
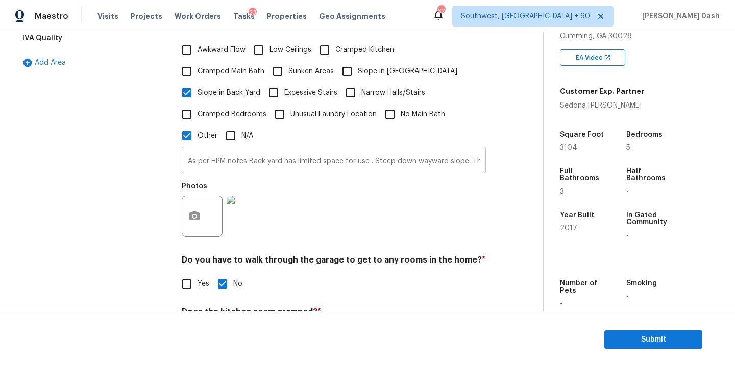
click at [440, 153] on input "As per HPM notes Back yard has limited space for use . Steep down wayward slope…" at bounding box center [334, 162] width 304 height 24
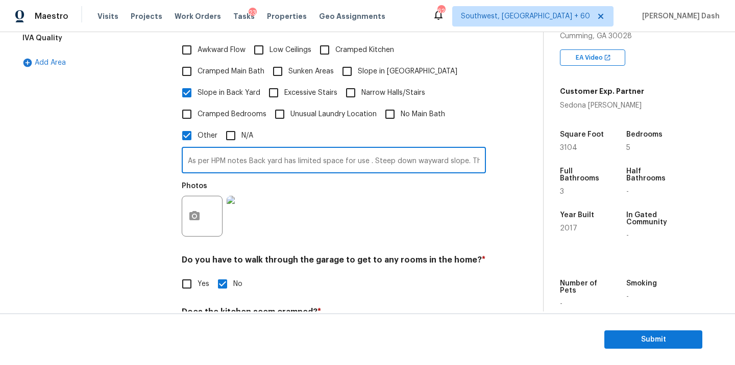
scroll to position [0, 160]
click at [483, 150] on input "As per HPM notes Back yard has limited space for use . Steep down wayward slope…" at bounding box center [334, 162] width 304 height 24
paste input "Above Grade Sq Ft"
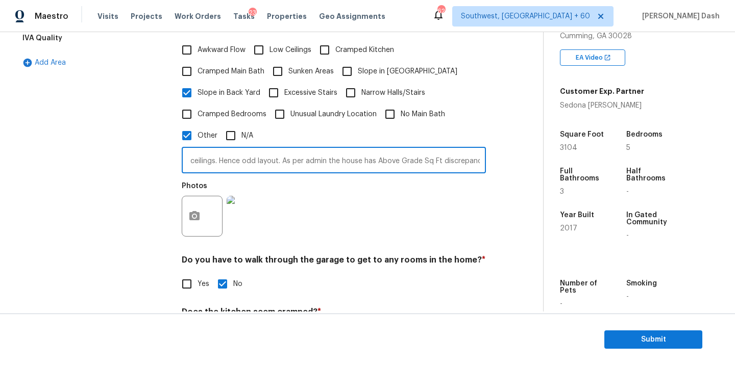
scroll to position [0, 364]
drag, startPoint x: 277, startPoint y: 153, endPoint x: 548, endPoint y: 152, distance: 271.0
click at [548, 152] on div "Back to tasks Condition Scoping - Interior Fri, Sep 05 2025 by 8:57 am 3 Hours …" at bounding box center [367, 172] width 735 height 280
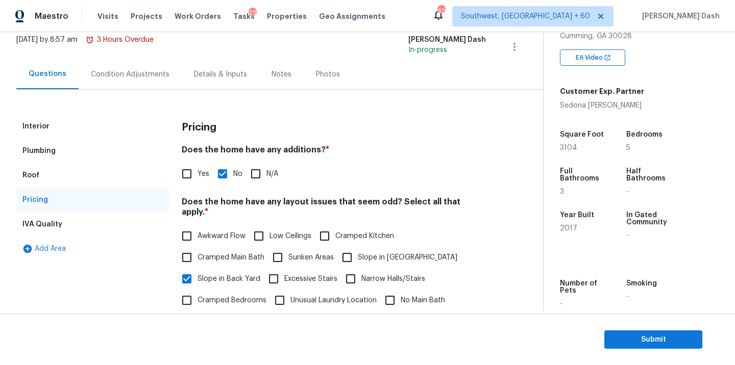
scroll to position [46, 0]
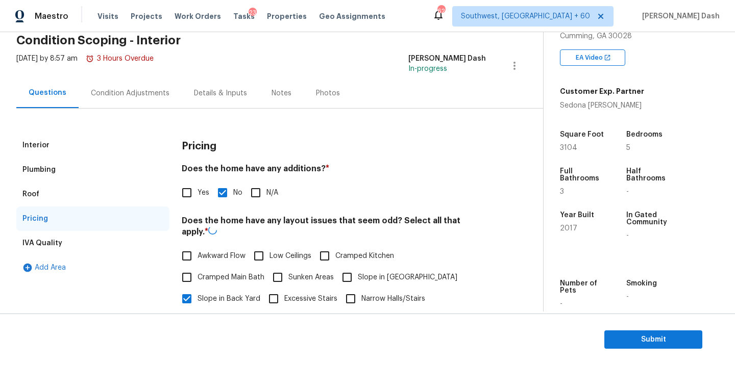
click at [95, 94] on div "Condition Adjustments" at bounding box center [130, 93] width 79 height 10
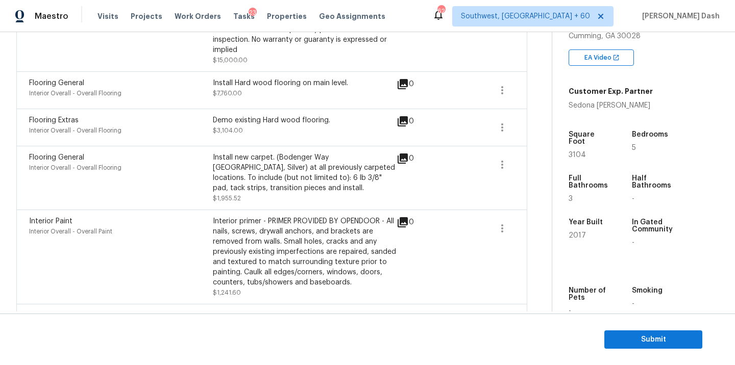
scroll to position [258, 0]
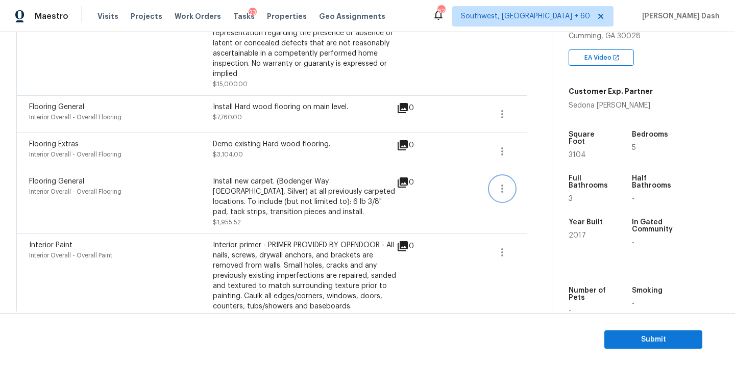
click at [504, 189] on icon "button" at bounding box center [502, 189] width 12 height 12
click at [522, 188] on div "Edit" at bounding box center [561, 187] width 80 height 10
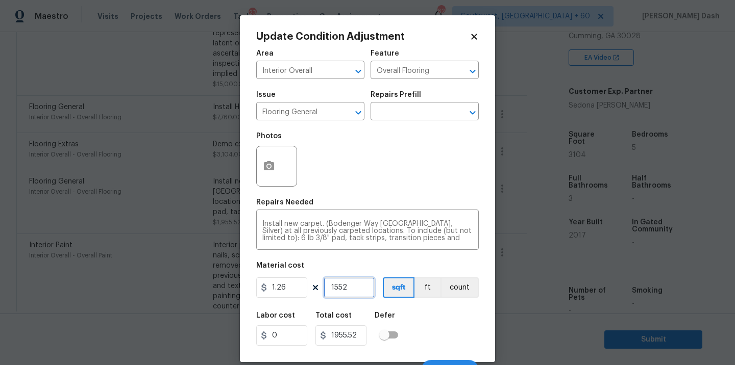
click at [345, 287] on input "1552" at bounding box center [349, 288] width 51 height 20
click at [432, 314] on div "Labor cost 0 Total cost 2268 Defer" at bounding box center [367, 329] width 223 height 46
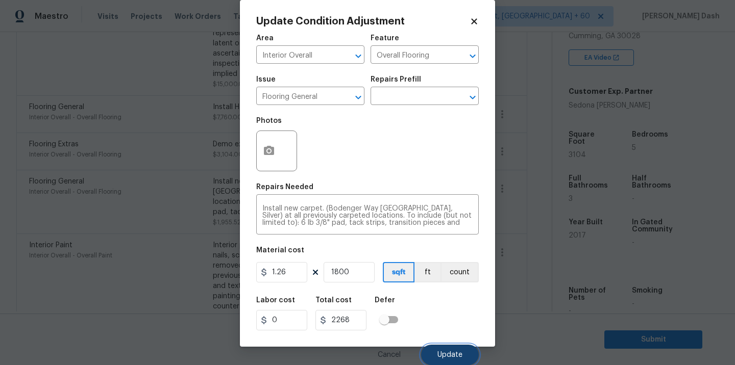
click at [459, 355] on span "Update" at bounding box center [449, 356] width 25 height 8
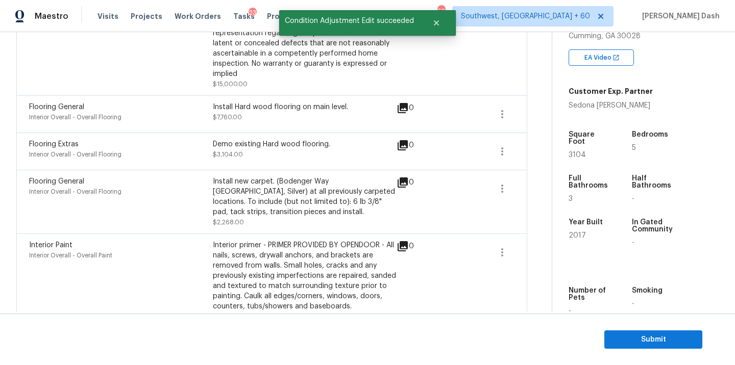
scroll to position [0, 0]
click at [508, 150] on button "button" at bounding box center [502, 151] width 24 height 24
click at [537, 150] on div "Edit" at bounding box center [561, 150] width 80 height 10
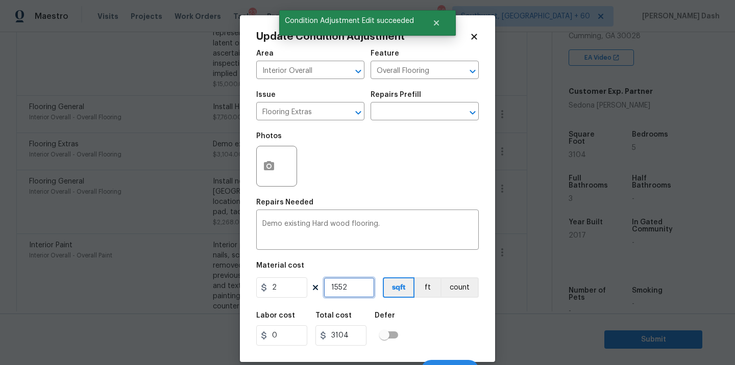
click at [344, 285] on input "1552" at bounding box center [349, 288] width 51 height 20
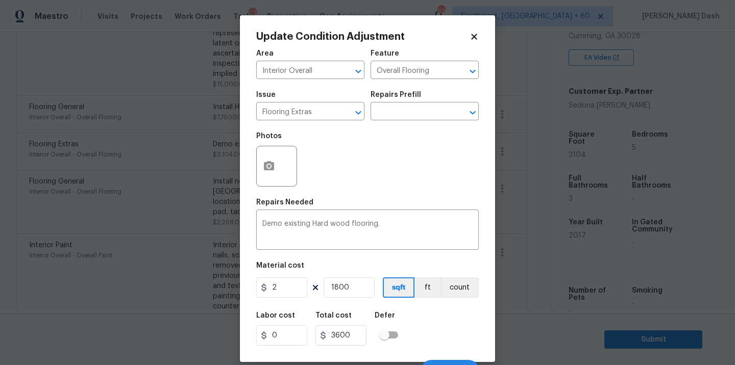
click at [431, 328] on div "Labor cost 0 Total cost 3600 Defer" at bounding box center [367, 329] width 223 height 46
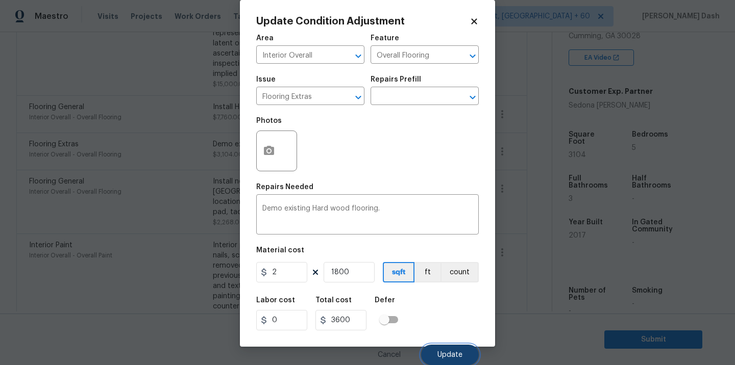
click at [450, 352] on span "Update" at bounding box center [449, 356] width 25 height 8
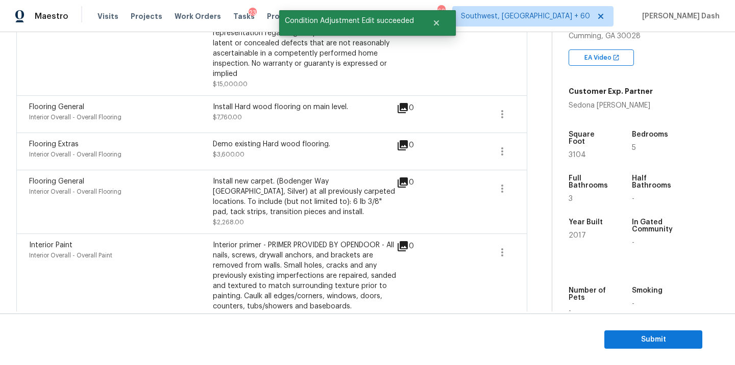
scroll to position [0, 0]
click at [496, 111] on icon "button" at bounding box center [502, 114] width 12 height 12
click at [535, 110] on div "Edit" at bounding box center [561, 113] width 80 height 10
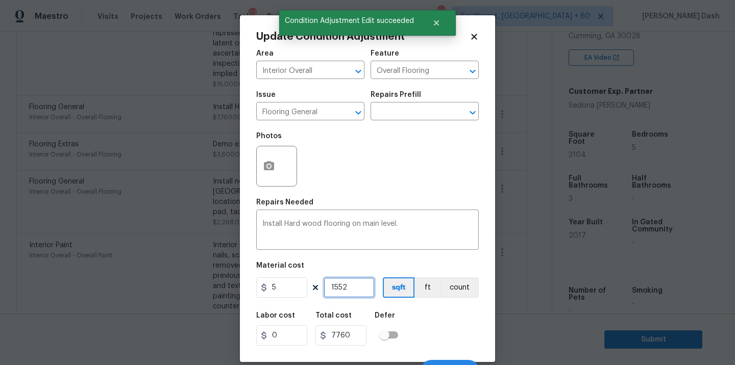
click at [359, 287] on input "1552" at bounding box center [349, 288] width 51 height 20
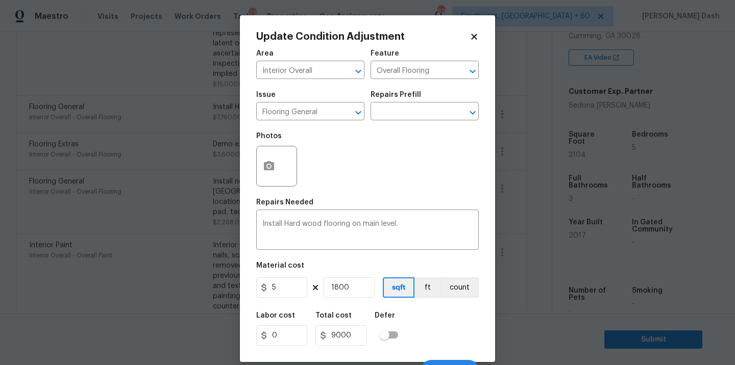
click at [453, 311] on div "Labor cost 0 Total cost 9000 Defer" at bounding box center [367, 329] width 223 height 46
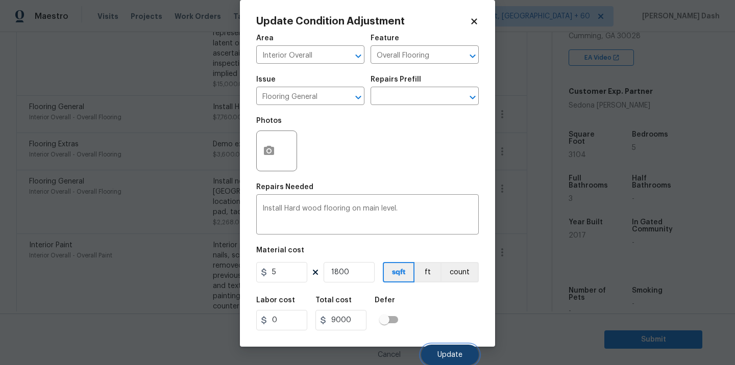
click at [453, 345] on button "Update" at bounding box center [450, 355] width 58 height 20
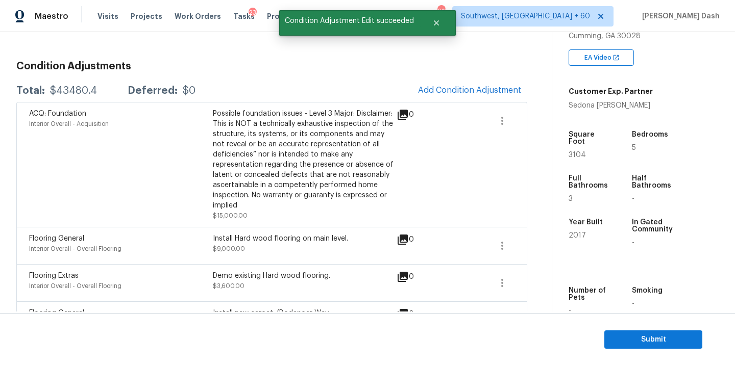
scroll to position [52, 0]
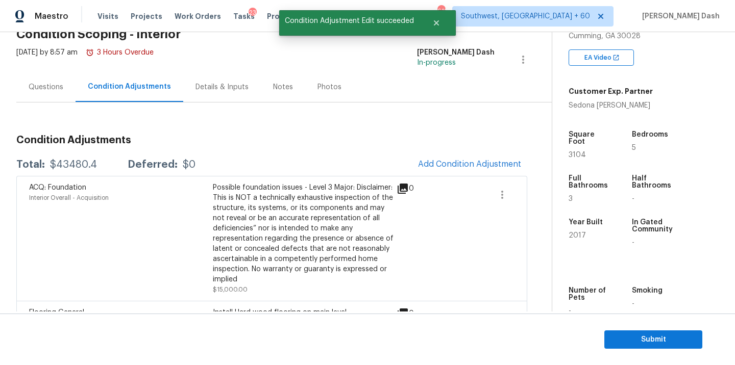
click at [61, 167] on div "$43480.4" at bounding box center [73, 165] width 47 height 10
copy div "$43480.4"
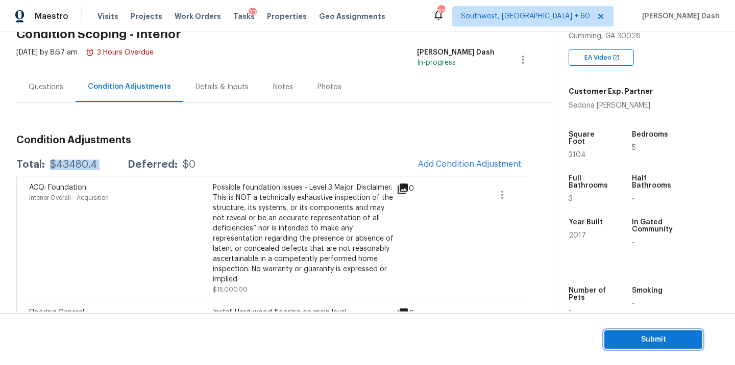
click at [642, 339] on span "Submit" at bounding box center [653, 340] width 82 height 13
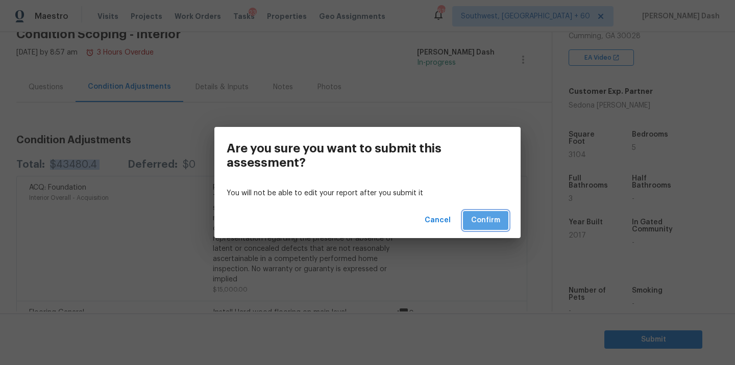
click at [499, 223] on span "Confirm" at bounding box center [485, 220] width 29 height 13
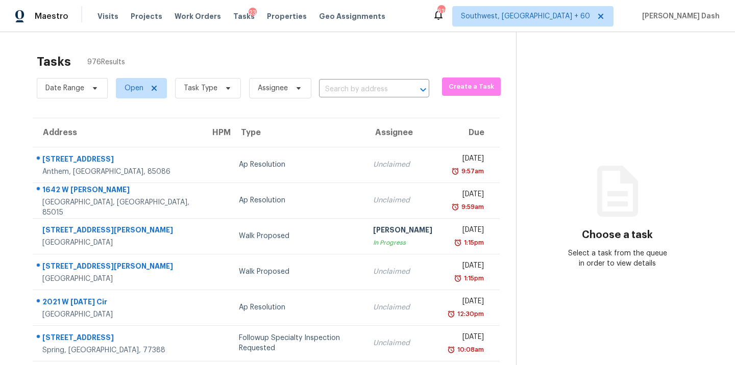
click at [347, 97] on div "Date Range Open Task Type Assignee ​" at bounding box center [233, 88] width 393 height 27
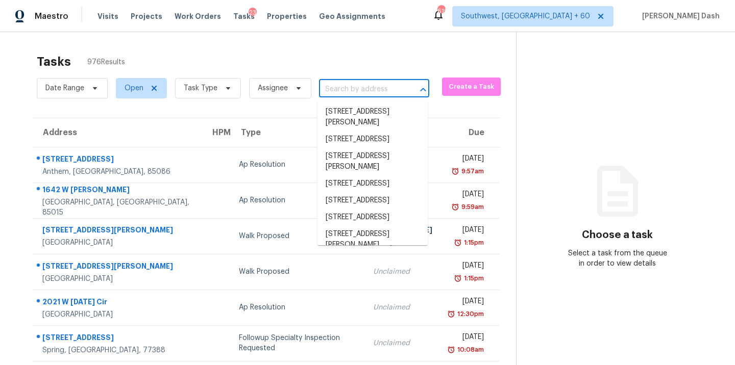
paste input "[STREET_ADDRESS]"
click at [347, 96] on input "[STREET_ADDRESS]" at bounding box center [360, 90] width 82 height 16
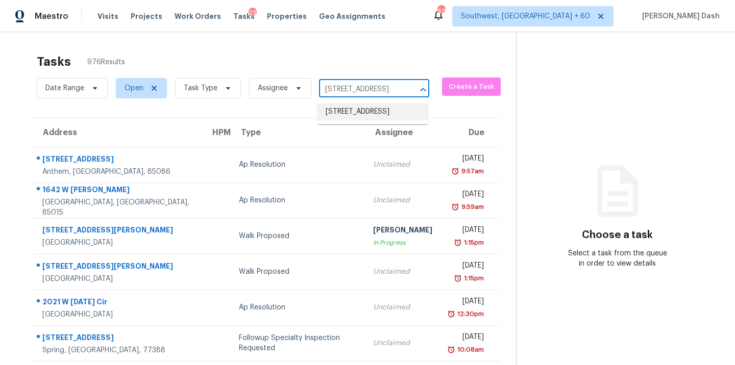
click at [355, 118] on li "[STREET_ADDRESS]" at bounding box center [372, 112] width 110 height 17
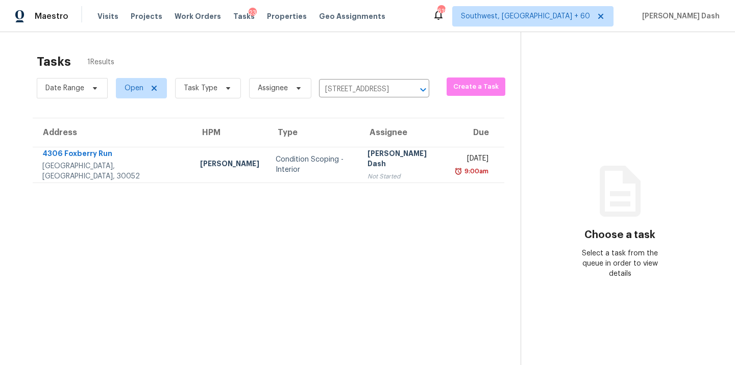
click at [267, 178] on td "Condition Scoping - Interior" at bounding box center [313, 165] width 92 height 36
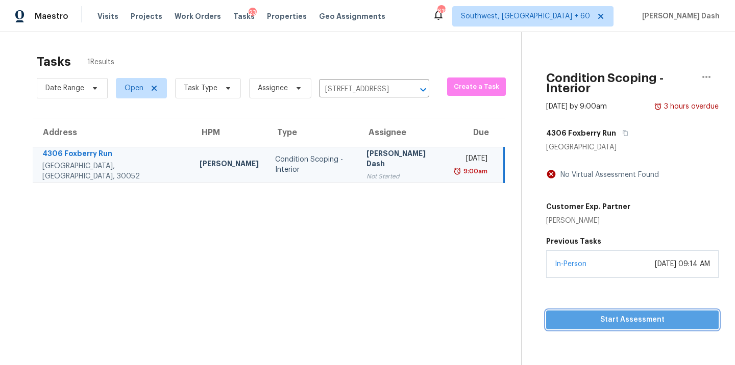
click at [582, 311] on button "Start Assessment" at bounding box center [632, 320] width 173 height 19
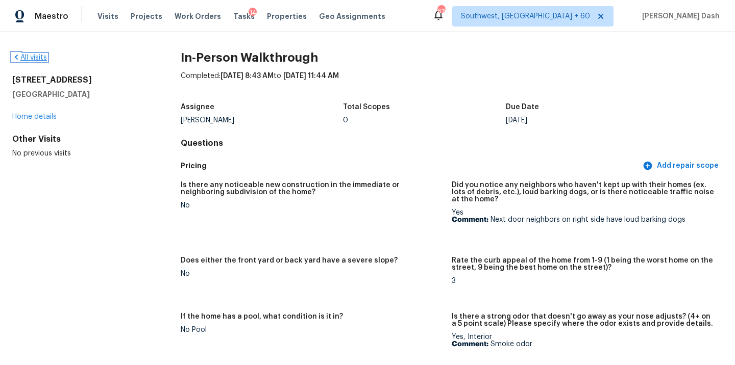
click at [39, 55] on link "All visits" at bounding box center [29, 57] width 35 height 7
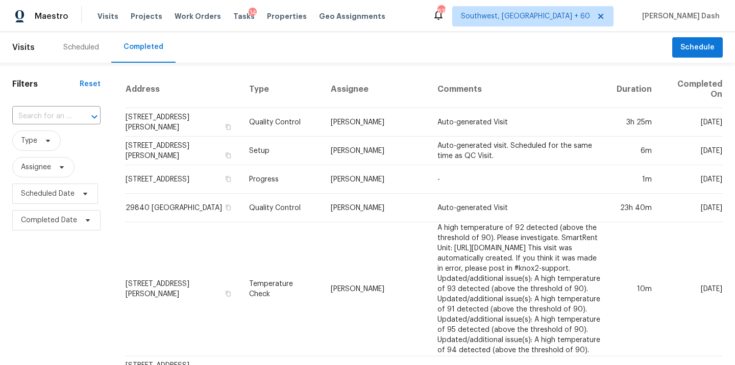
click at [48, 110] on input "text" at bounding box center [42, 117] width 60 height 16
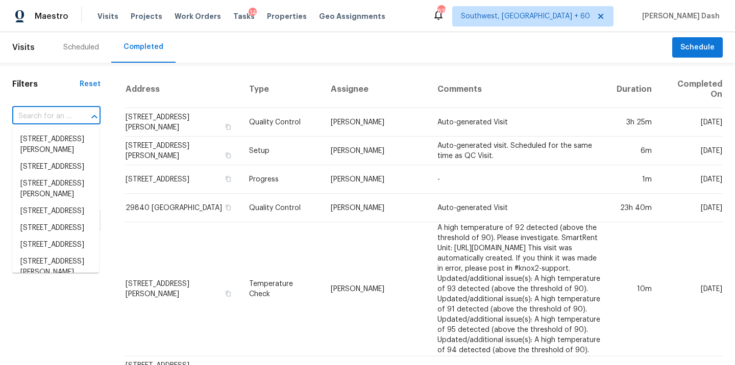
paste input "[STREET_ADDRESS]"
type input "[STREET_ADDRESS]"
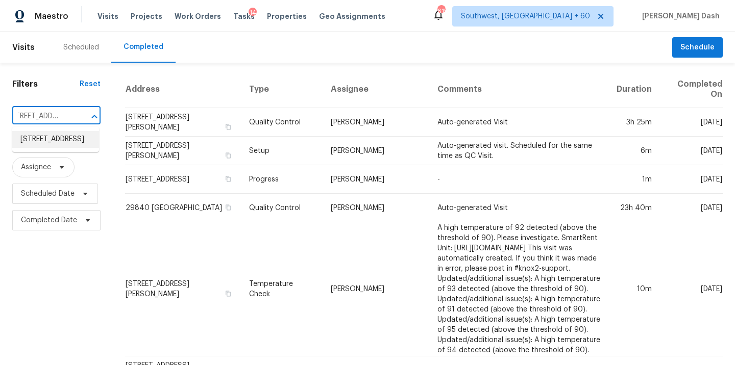
click at [40, 139] on li "[STREET_ADDRESS]" at bounding box center [55, 139] width 87 height 17
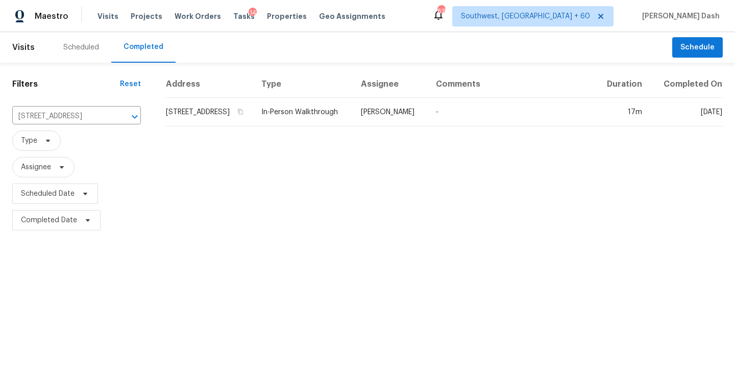
click at [353, 121] on td "In-Person Walkthrough" at bounding box center [303, 112] width 100 height 29
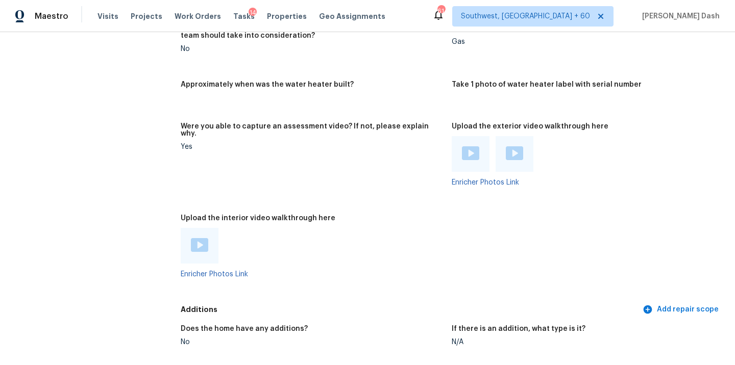
scroll to position [2037, 0]
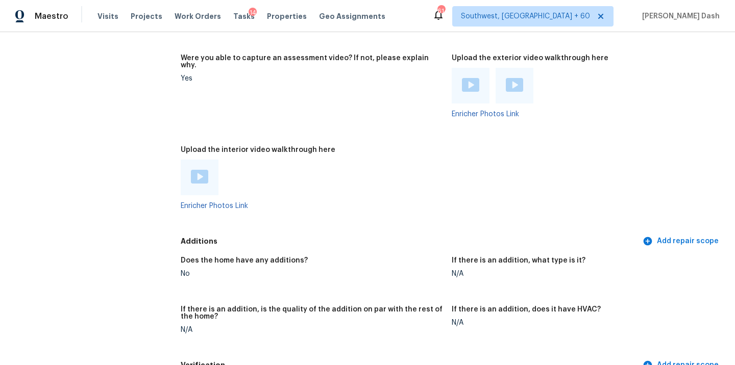
click at [200, 170] on img at bounding box center [199, 177] width 17 height 14
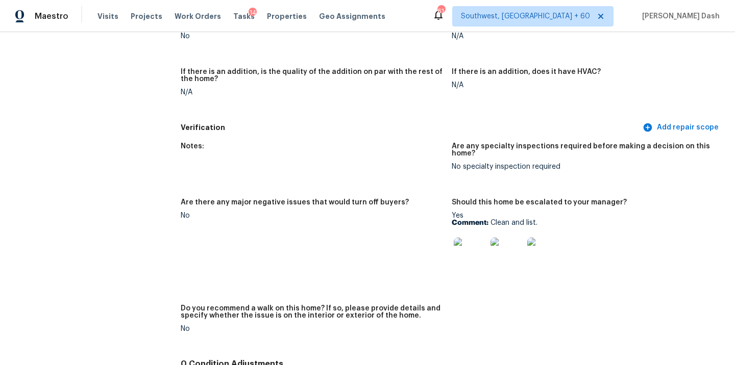
scroll to position [2260, 0]
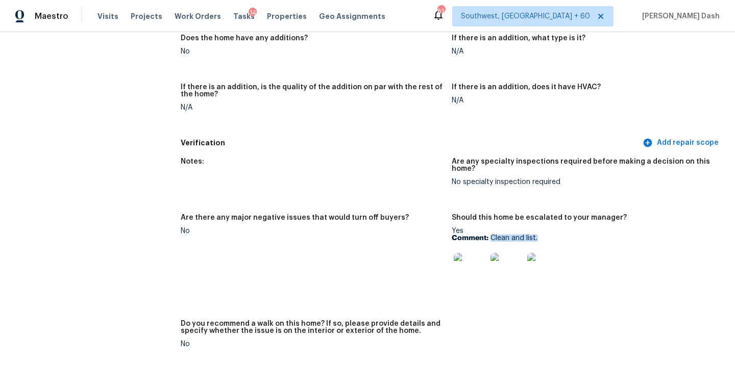
drag, startPoint x: 489, startPoint y: 223, endPoint x: 544, endPoint y: 225, distance: 54.7
click at [544, 235] on p "Comment: Clean and list." at bounding box center [583, 238] width 263 height 7
copy p "Clean and list."
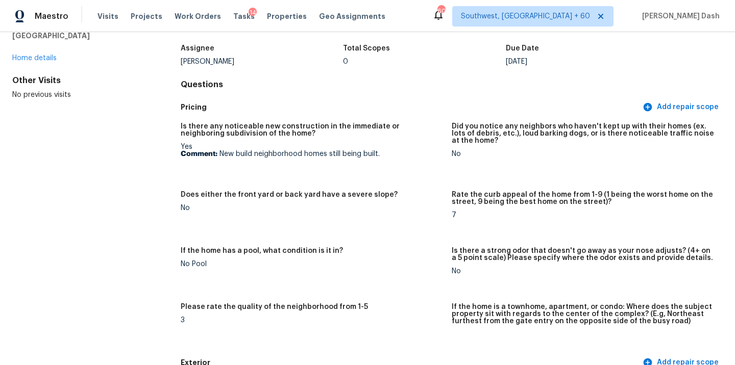
scroll to position [0, 0]
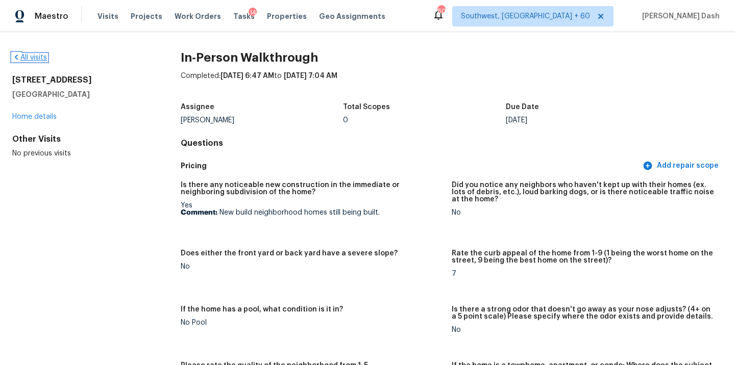
click at [33, 56] on link "All visits" at bounding box center [29, 57] width 35 height 7
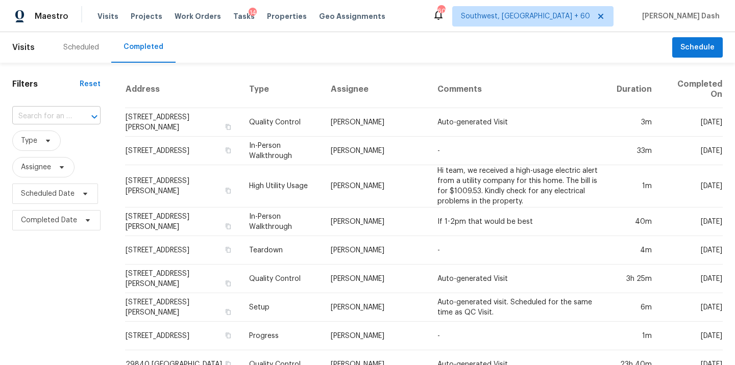
click at [69, 110] on input "text" at bounding box center [42, 117] width 60 height 16
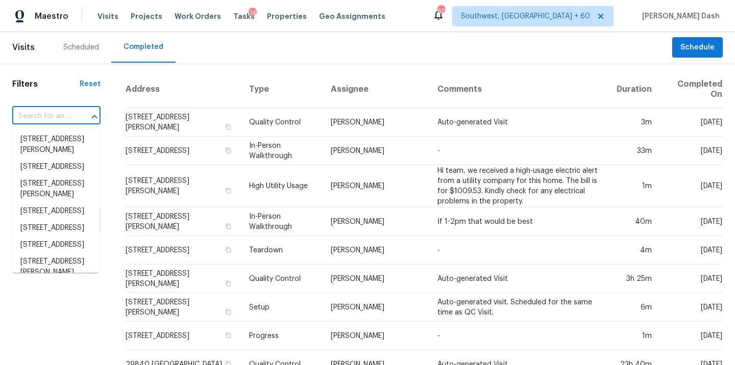
paste input "[STREET_ADDRESS]"
type input "[STREET_ADDRESS]"
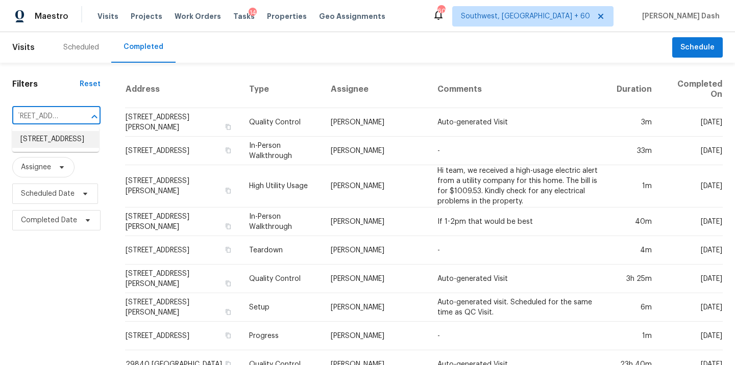
click at [65, 139] on li "[STREET_ADDRESS]" at bounding box center [55, 139] width 87 height 17
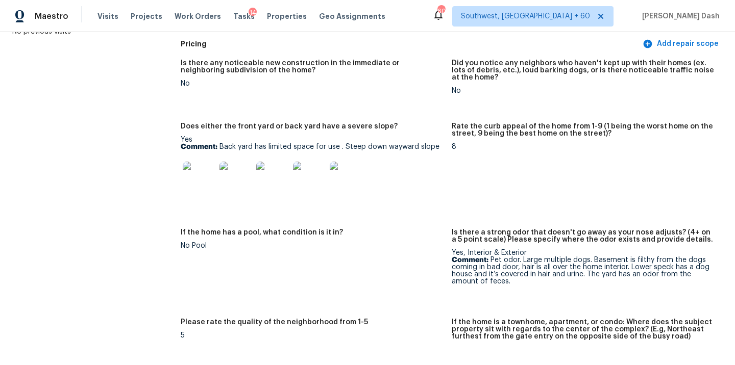
scroll to position [143, 0]
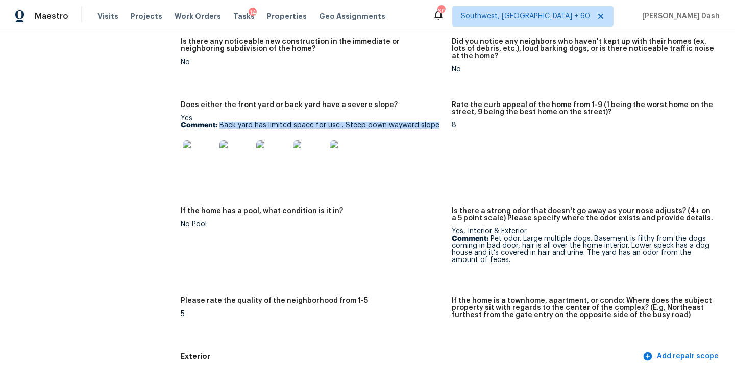
drag, startPoint x: 218, startPoint y: 125, endPoint x: 436, endPoint y: 126, distance: 217.4
click at [436, 126] on p "Comment: Back yard has limited space for use . Steep down wayward slope" at bounding box center [312, 125] width 263 height 7
copy p "Back yard has limited space for use . Steep down wayward slope"
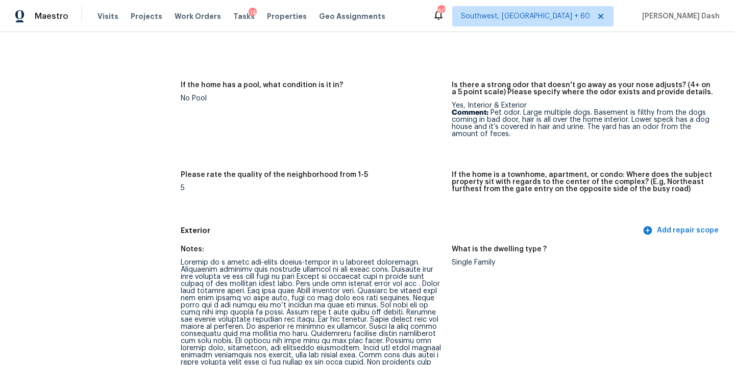
scroll to position [365, 0]
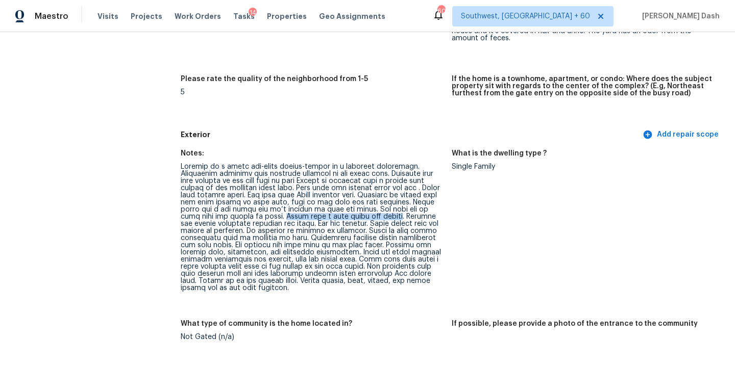
drag, startPoint x: 239, startPoint y: 218, endPoint x: 353, endPoint y: 219, distance: 113.8
click at [353, 219] on div at bounding box center [312, 227] width 263 height 129
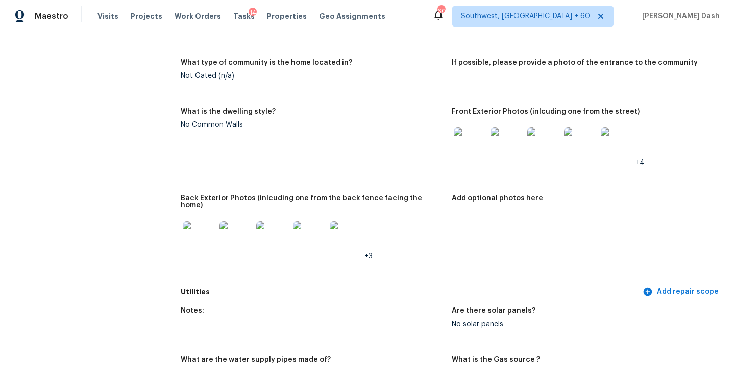
scroll to position [444, 0]
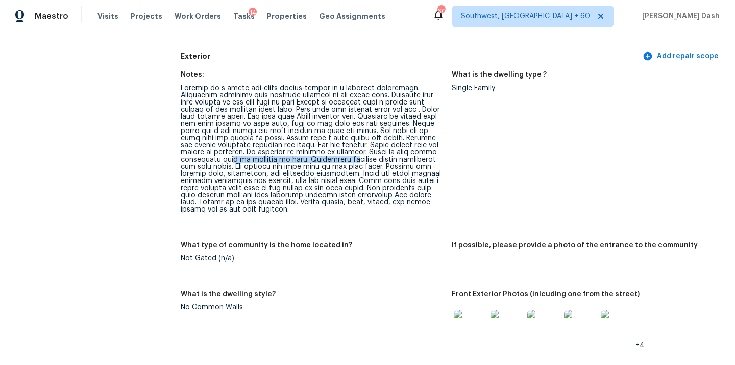
drag, startPoint x: 229, startPoint y: 157, endPoint x: 353, endPoint y: 159, distance: 123.5
click at [353, 159] on div at bounding box center [312, 149] width 263 height 129
click at [209, 158] on div at bounding box center [312, 149] width 263 height 129
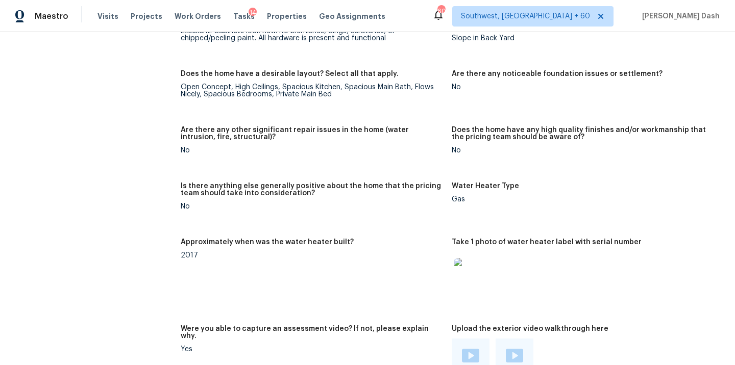
scroll to position [1383, 0]
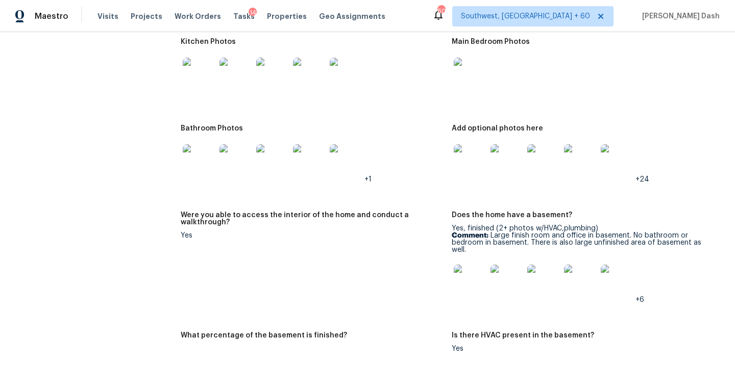
click at [474, 164] on img at bounding box center [470, 160] width 33 height 33
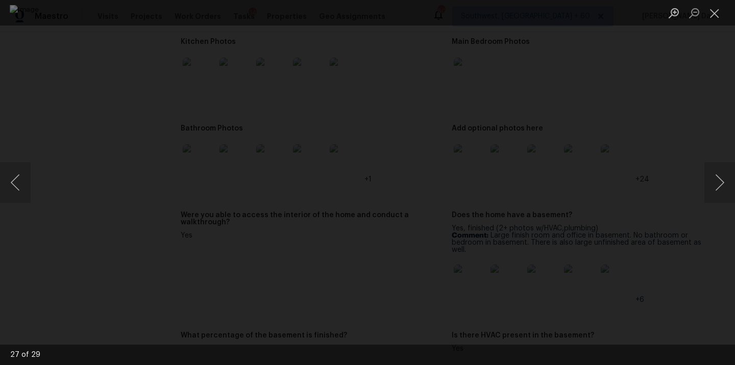
click at [83, 133] on div "Lightbox" at bounding box center [367, 182] width 735 height 365
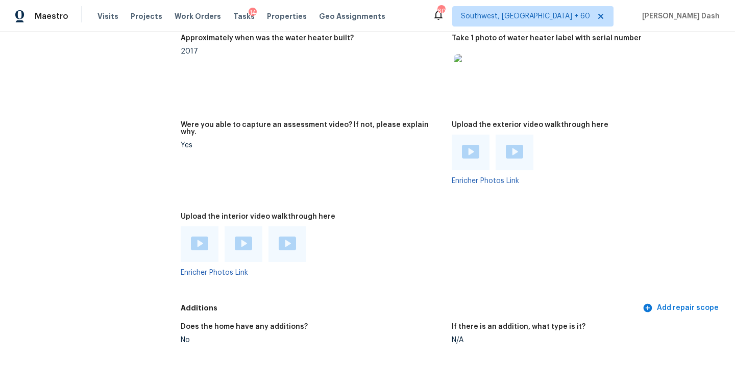
scroll to position [2065, 0]
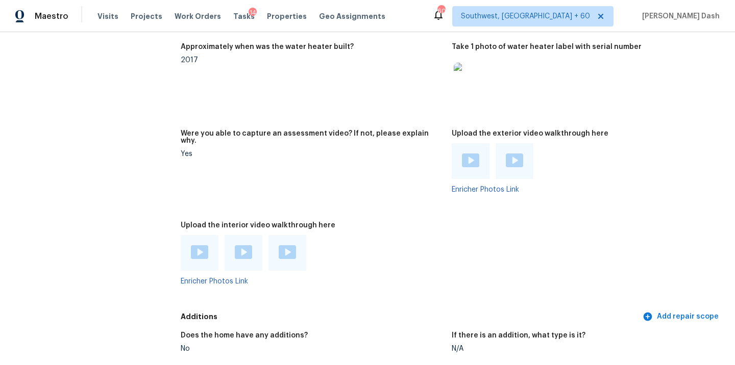
click at [286, 246] on img at bounding box center [287, 253] width 17 height 14
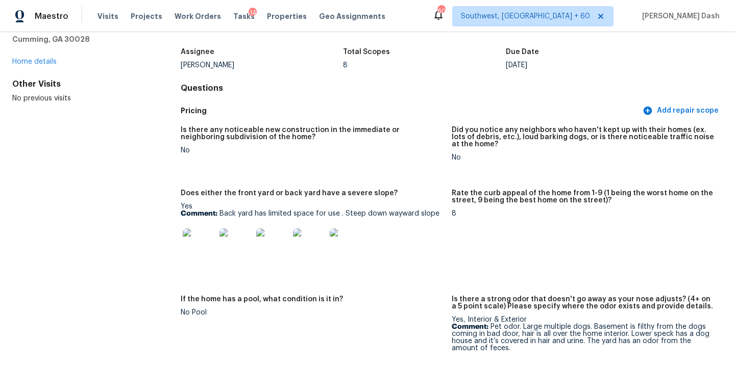
scroll to position [0, 0]
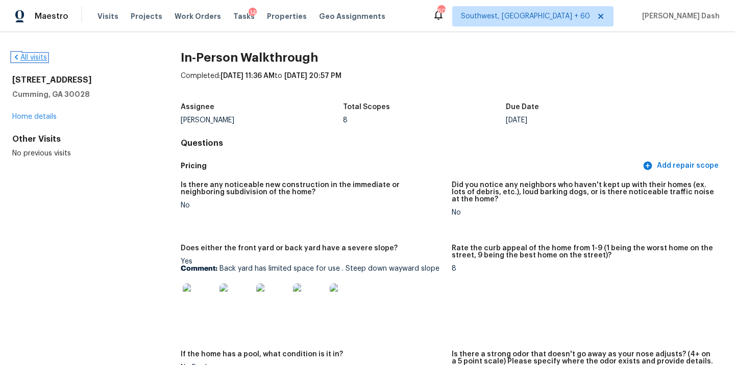
click at [42, 61] on link "All visits" at bounding box center [29, 57] width 35 height 7
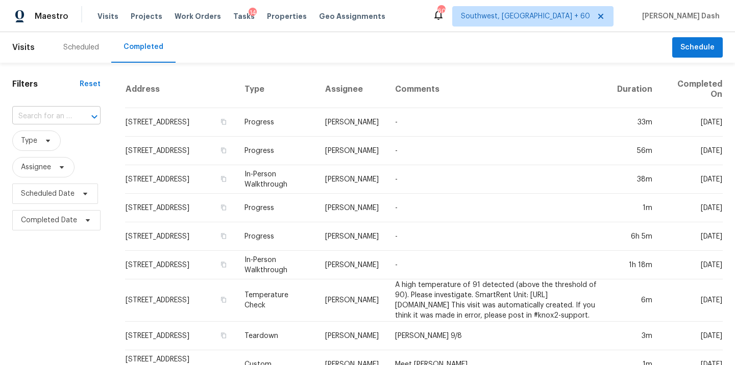
click at [52, 115] on input "text" at bounding box center [42, 117] width 60 height 16
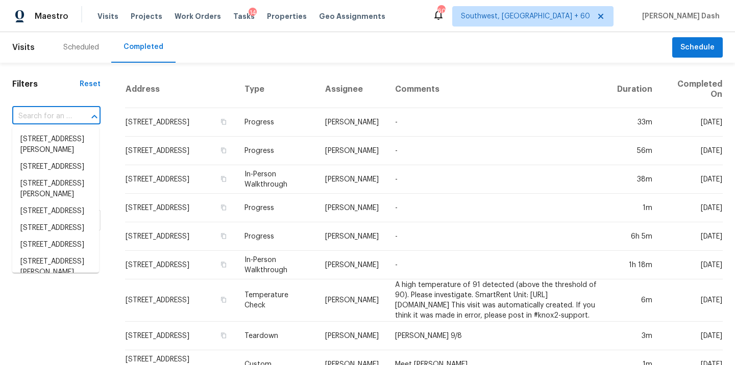
paste input "[STREET_ADDRESS]"
type input "[STREET_ADDRESS]"
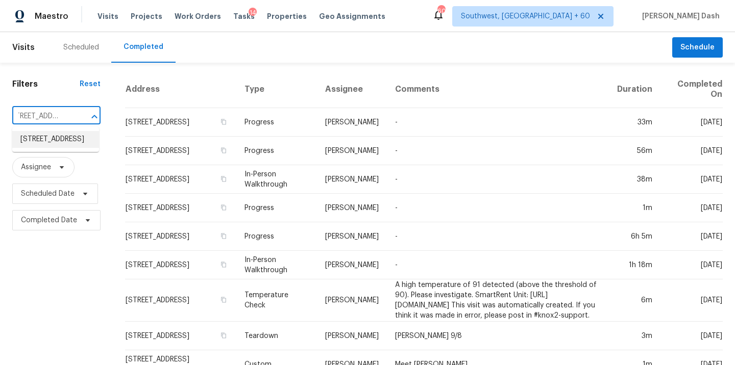
click at [53, 134] on li "[STREET_ADDRESS]" at bounding box center [55, 139] width 87 height 17
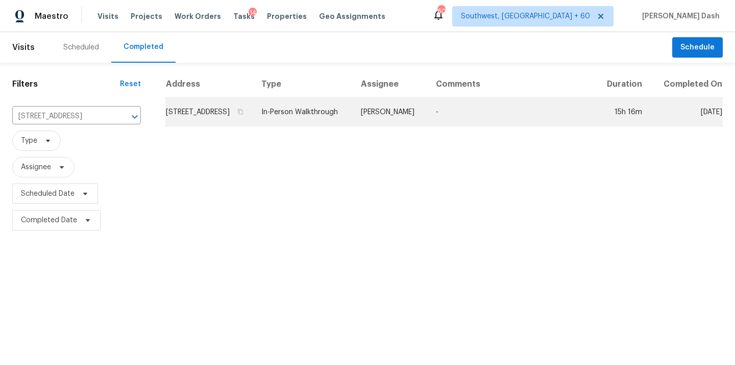
click at [335, 118] on td "In-Person Walkthrough" at bounding box center [303, 112] width 100 height 29
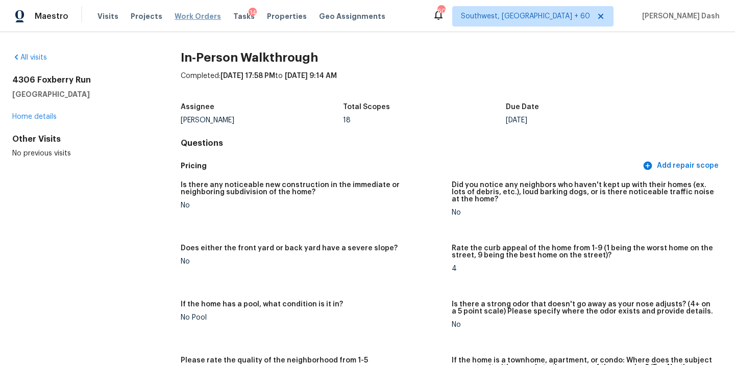
click at [185, 13] on span "Work Orders" at bounding box center [198, 16] width 46 height 10
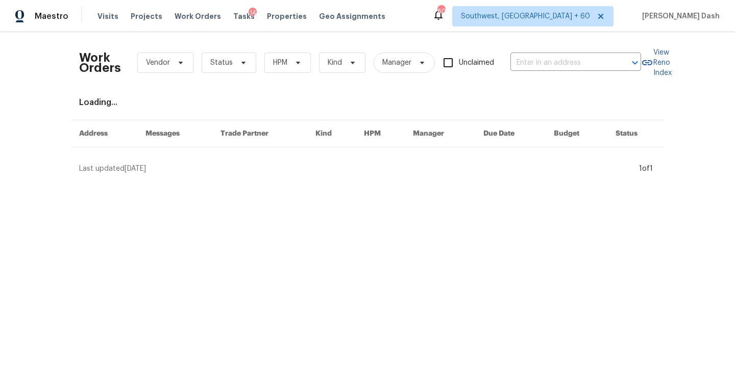
click at [30, 69] on div "Work Orders Vendor Status HPM Kind Manager Unclaimed ​ View Reno Index Loading.…" at bounding box center [367, 107] width 735 height 150
click at [233, 18] on span "Tasks" at bounding box center [243, 16] width 21 height 7
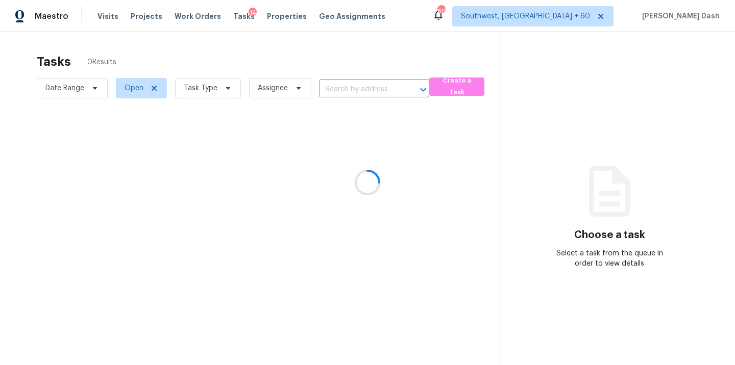
click at [97, 10] on div at bounding box center [367, 182] width 735 height 365
click at [102, 18] on div at bounding box center [367, 182] width 735 height 365
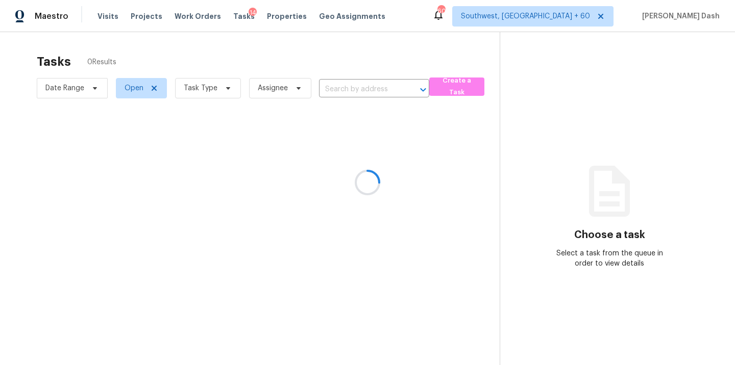
click at [102, 18] on div at bounding box center [367, 182] width 735 height 365
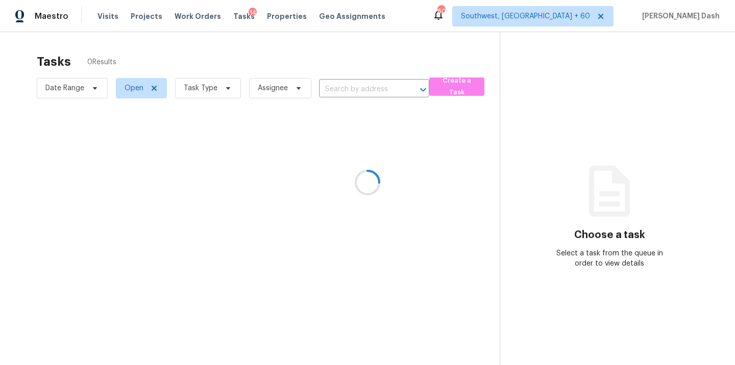
click at [105, 14] on div at bounding box center [367, 182] width 735 height 365
click at [98, 16] on div at bounding box center [367, 182] width 735 height 365
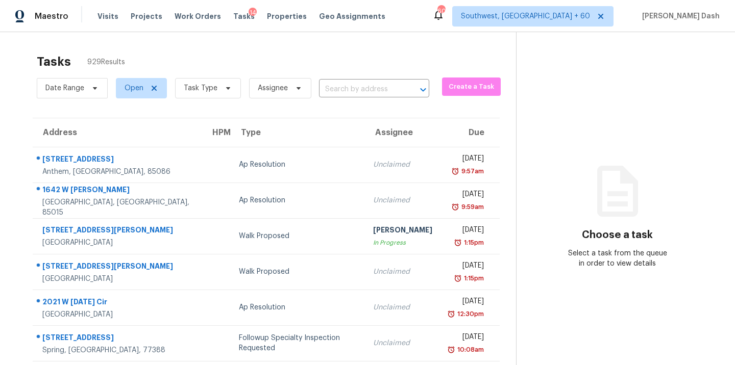
click at [105, 13] on span "Visits" at bounding box center [107, 16] width 21 height 10
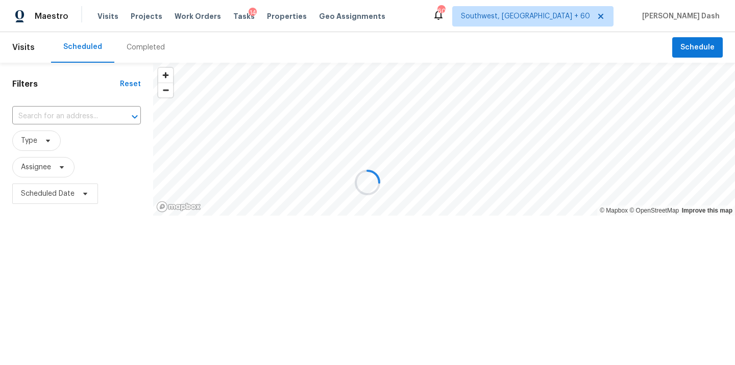
click at [154, 46] on div at bounding box center [367, 182] width 735 height 365
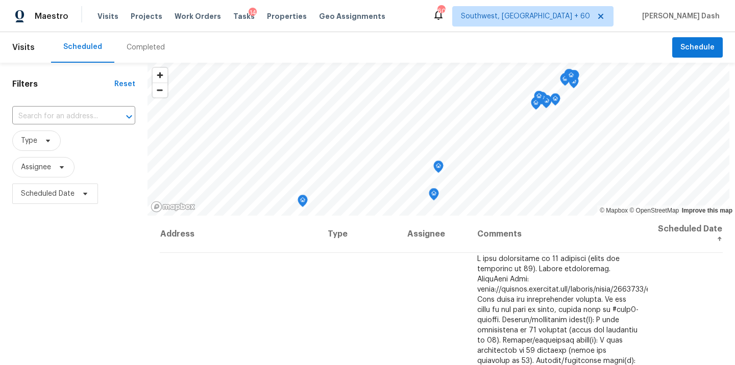
click at [154, 46] on div "Completed" at bounding box center [146, 47] width 38 height 10
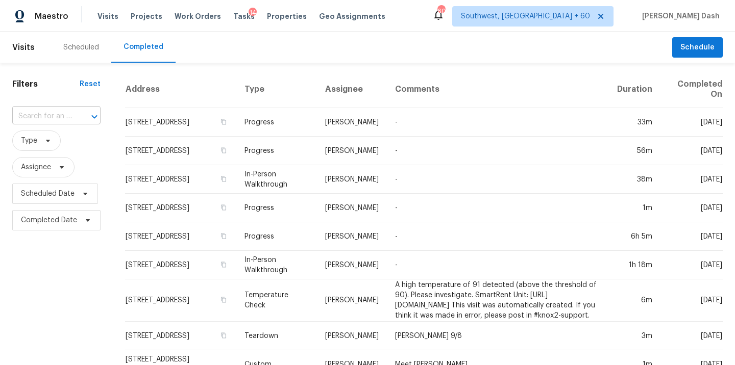
click at [52, 113] on input "text" at bounding box center [42, 117] width 60 height 16
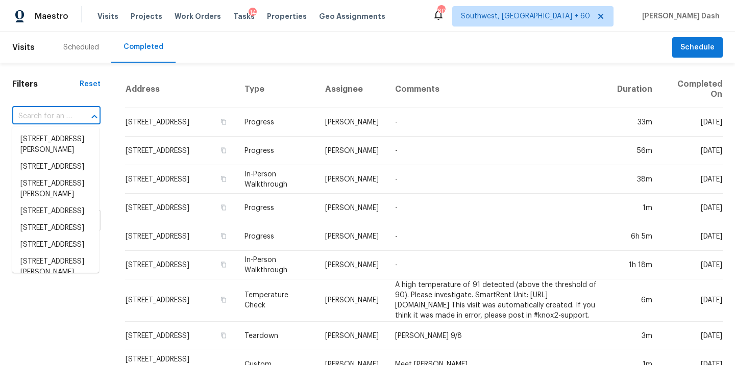
paste input "[URL][DOMAIN_NAME][US_STATE][US_STATE][US_STATE][DATE][US_STATE][US_STATE].."
type input "[URL][DOMAIN_NAME][US_STATE][US_STATE][US_STATE][DATE][US_STATE][US_STATE].."
paste input "[STREET_ADDRESS]"
type input "[STREET_ADDRESS]"
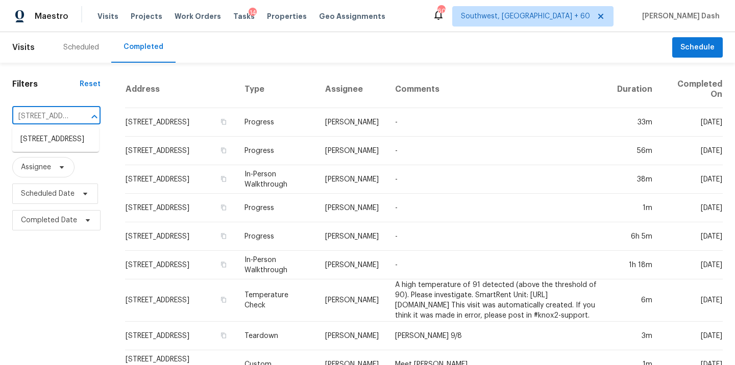
scroll to position [0, 87]
click at [64, 140] on li "[STREET_ADDRESS]" at bounding box center [55, 139] width 87 height 17
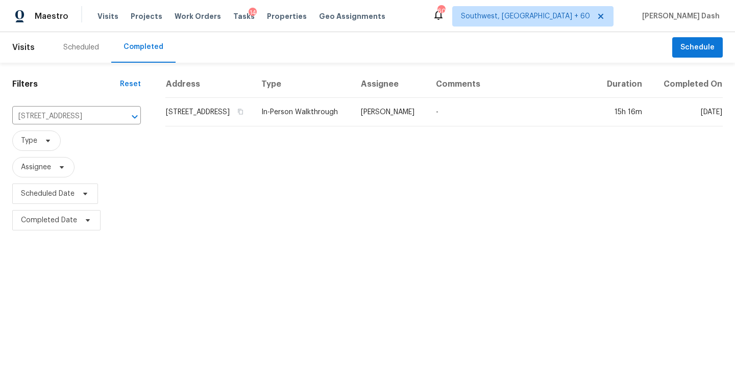
click at [340, 122] on td "In-Person Walkthrough" at bounding box center [303, 112] width 100 height 29
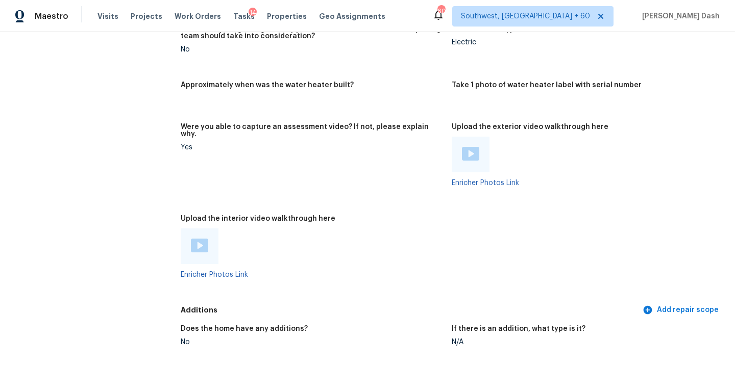
scroll to position [1879, 0]
